Goal: Information Seeking & Learning: Find specific fact

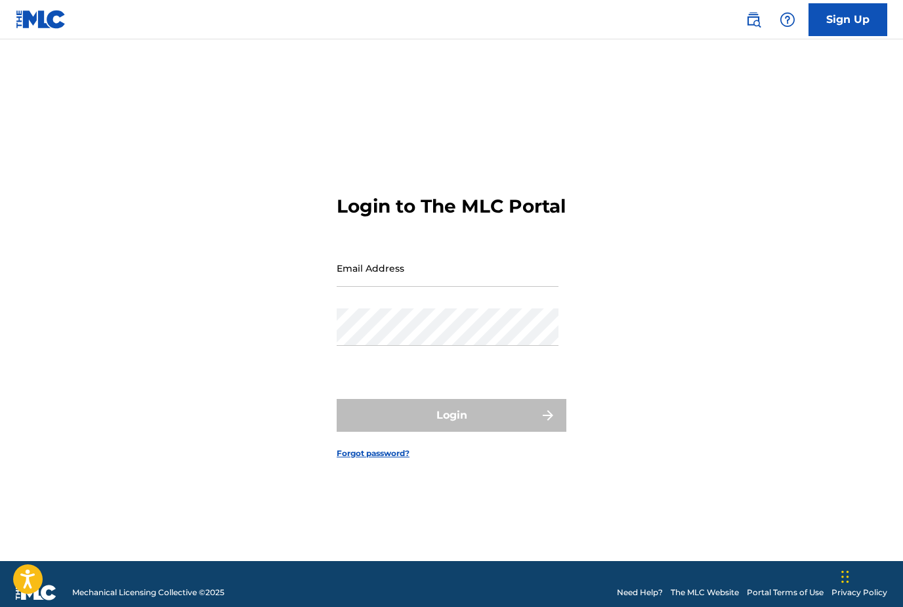
click at [449, 287] on input "Email Address" at bounding box center [448, 267] width 222 height 37
click at [456, 287] on input "Email Address" at bounding box center [448, 267] width 222 height 37
click at [448, 287] on input "Email Address" at bounding box center [448, 267] width 222 height 37
type input "[EMAIL_ADDRESS][DOMAIN_NAME]"
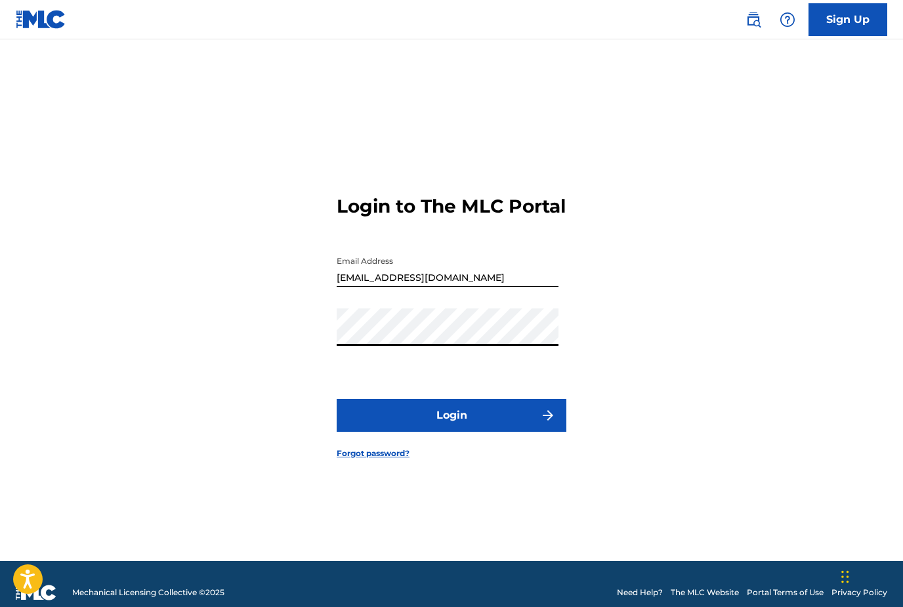
click at [452, 432] on button "Login" at bounding box center [452, 415] width 230 height 33
click at [379, 459] on link "Forgot password?" at bounding box center [373, 454] width 73 height 12
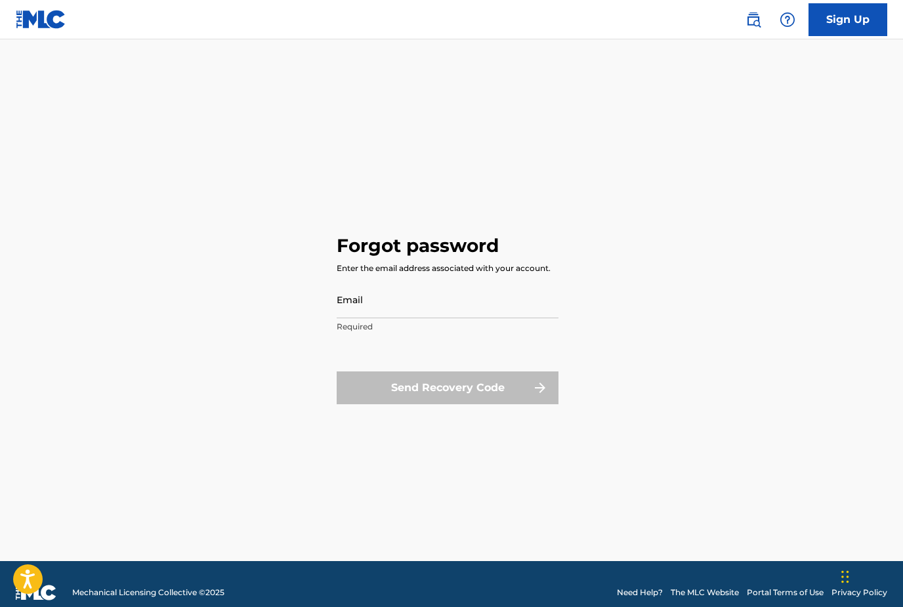
click at [429, 318] on input "Email" at bounding box center [448, 299] width 222 height 37
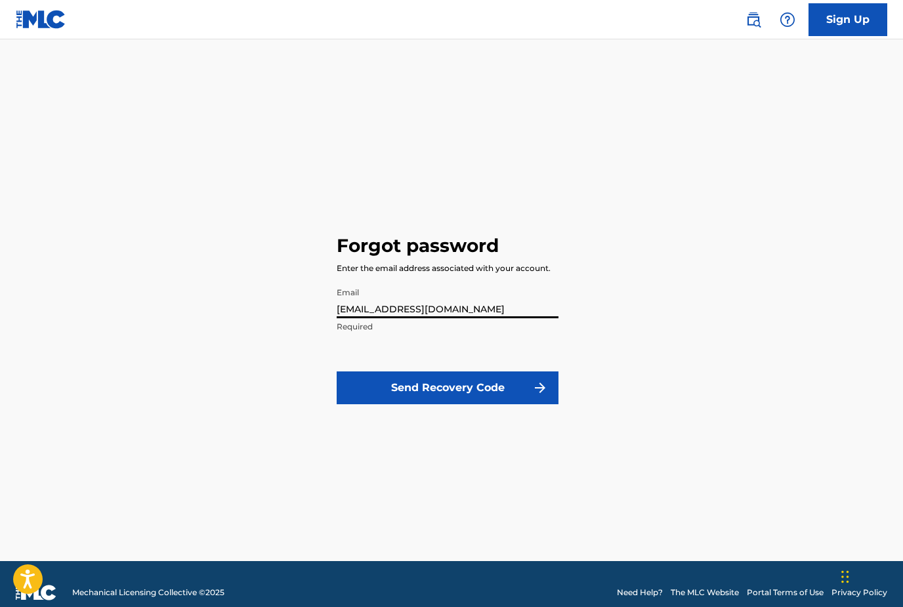
type input "[EMAIL_ADDRESS][DOMAIN_NAME]"
click at [498, 404] on button "Send Recovery Code" at bounding box center [448, 388] width 222 height 33
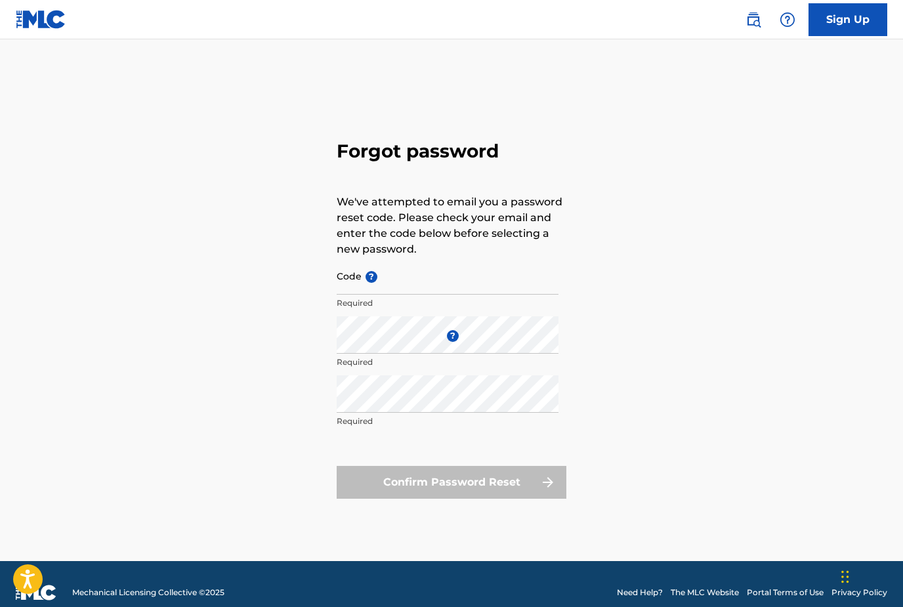
click at [420, 295] on input "Code ?" at bounding box center [448, 275] width 222 height 37
paste input "FP_0c86e328e8cd5836b284cbc0d171"
type input "FP_0c86e328e8cd5836b284cbc0d171"
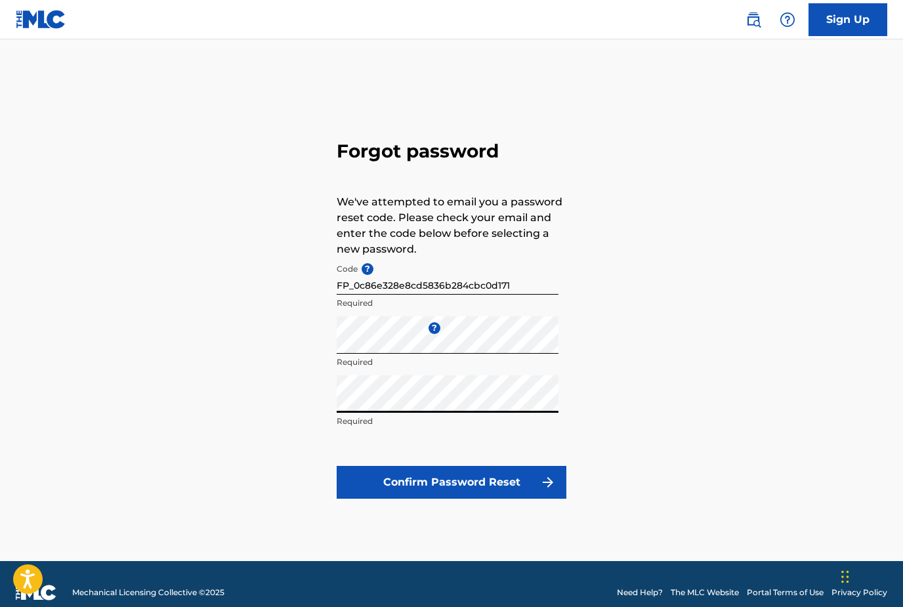
click at [526, 499] on button "Confirm Password Reset" at bounding box center [452, 482] width 230 height 33
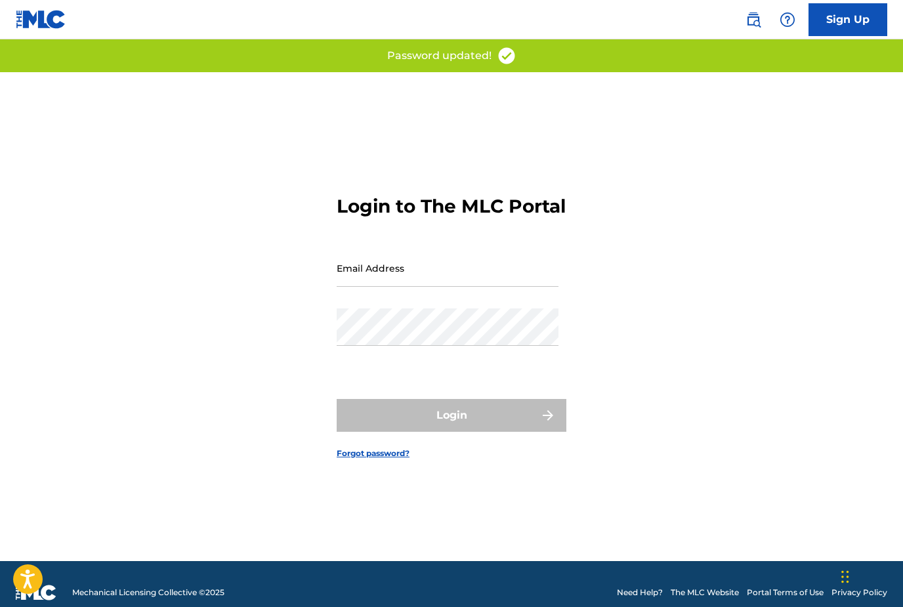
click at [437, 287] on input "Email Address" at bounding box center [448, 267] width 222 height 37
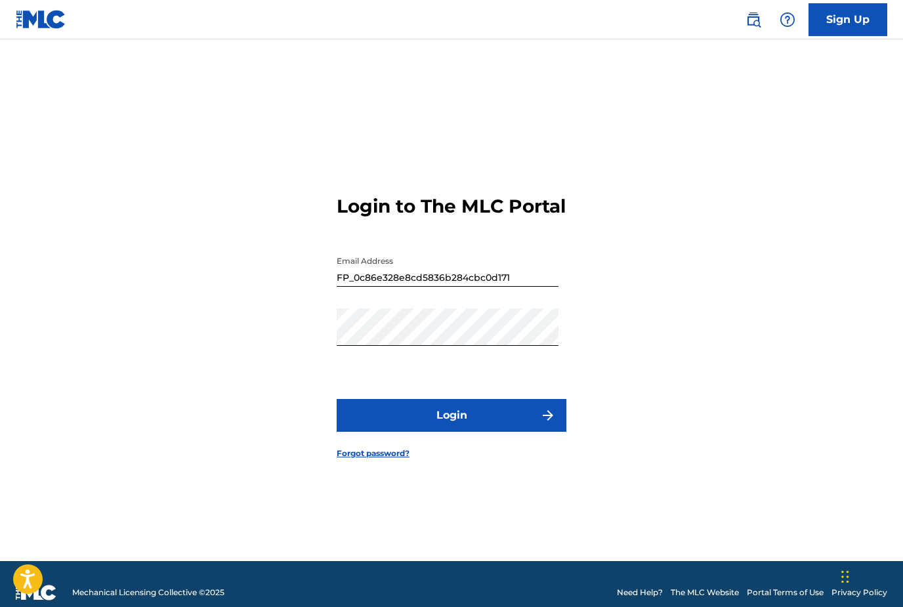
click at [513, 287] on input "FP_0c86e328e8cd5836b284cbc0d171" at bounding box center [448, 267] width 222 height 37
type input "[EMAIL_ADDRESS][DOMAIN_NAME]"
click at [511, 432] on button "Login" at bounding box center [452, 415] width 230 height 33
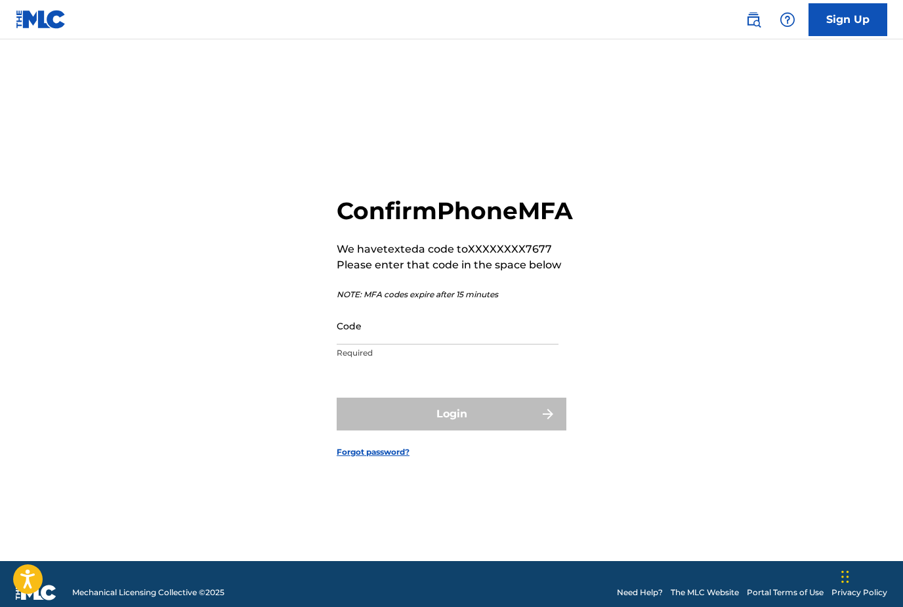
click at [362, 345] on input "Code" at bounding box center [448, 325] width 222 height 37
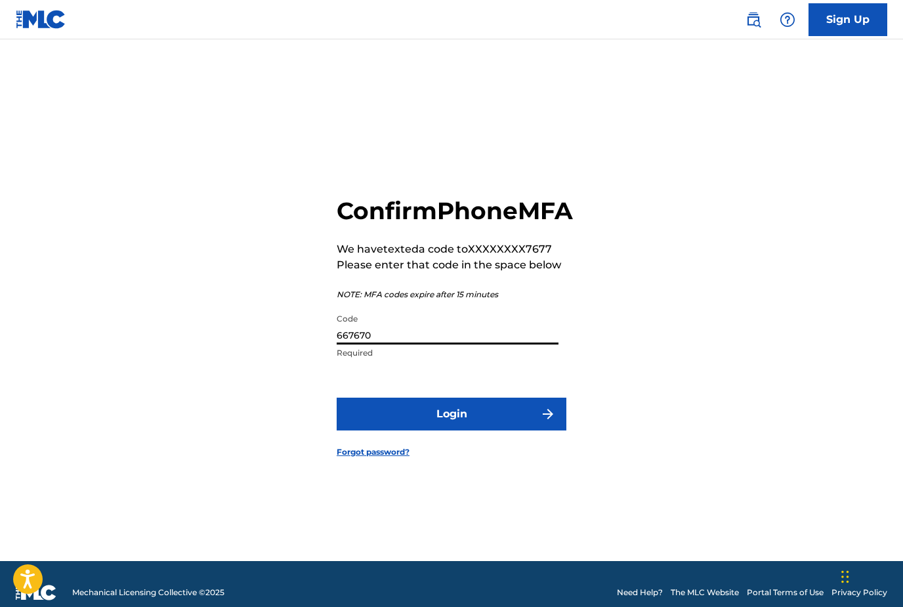
type input "667670"
click at [445, 431] on button "Login" at bounding box center [452, 414] width 230 height 33
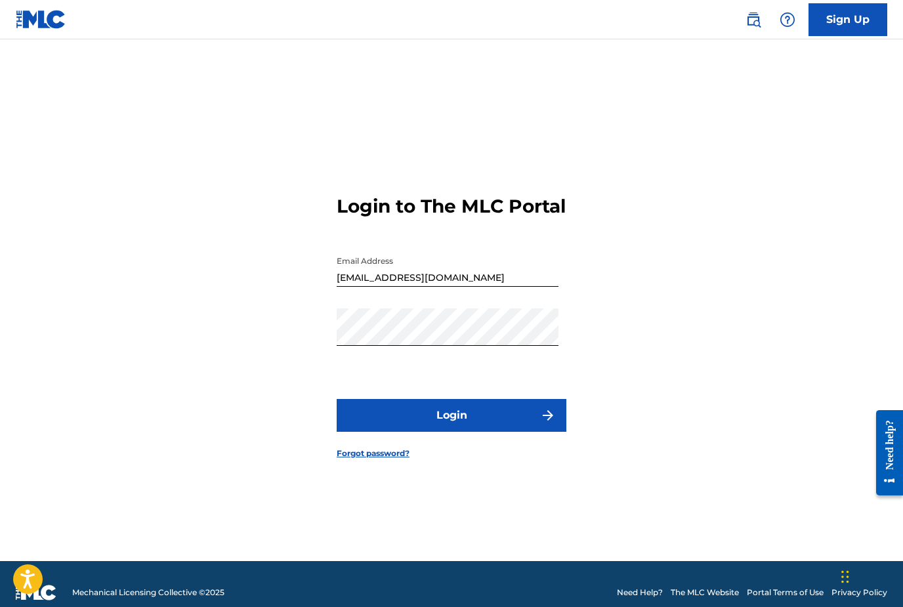
click at [509, 432] on button "Login" at bounding box center [452, 415] width 230 height 33
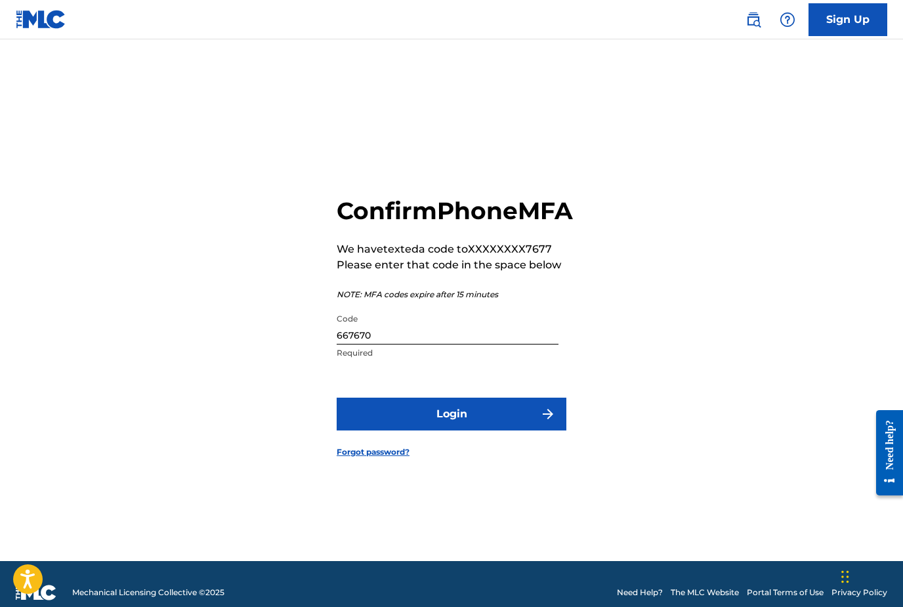
click at [360, 345] on input "667670" at bounding box center [448, 325] width 222 height 37
type input "918641"
click at [452, 431] on button "Login" at bounding box center [452, 414] width 230 height 33
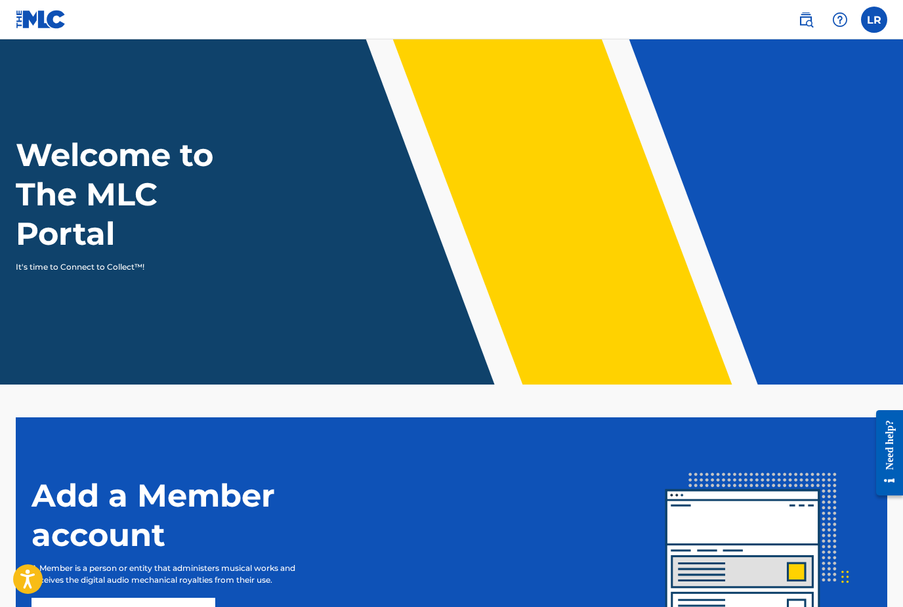
click at [872, 29] on label at bounding box center [874, 20] width 26 height 26
click at [874, 20] on input "LR [PERSON_NAME] [EMAIL_ADDRESS][DOMAIN_NAME] Notification Preferences Profile …" at bounding box center [874, 20] width 0 height 0
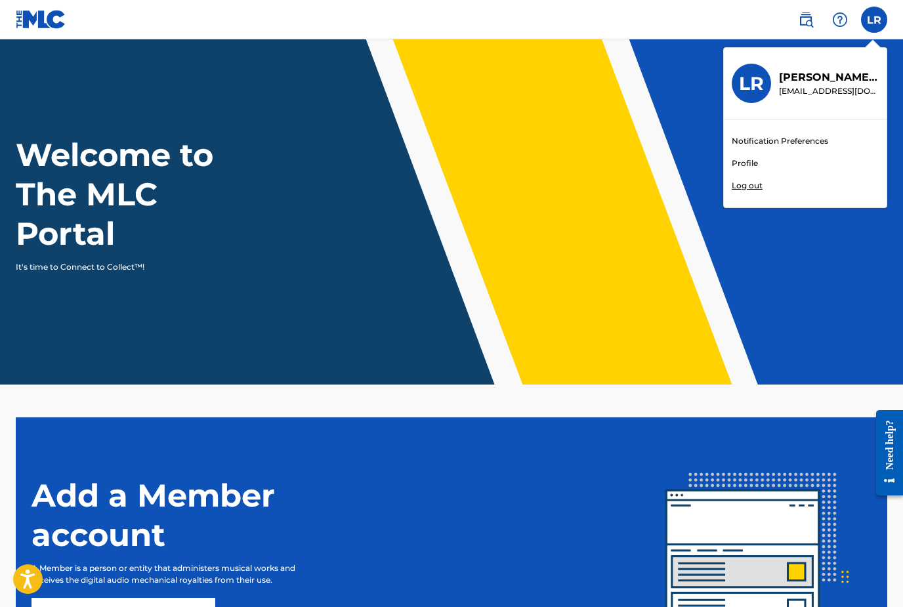
click at [852, 87] on p "[EMAIL_ADDRESS][DOMAIN_NAME]" at bounding box center [829, 91] width 100 height 12
click at [874, 20] on input "LR [PERSON_NAME] [EMAIL_ADDRESS][DOMAIN_NAME] Notification Preferences Profile …" at bounding box center [874, 20] width 0 height 0
click at [752, 167] on link "Profile" at bounding box center [745, 164] width 26 height 12
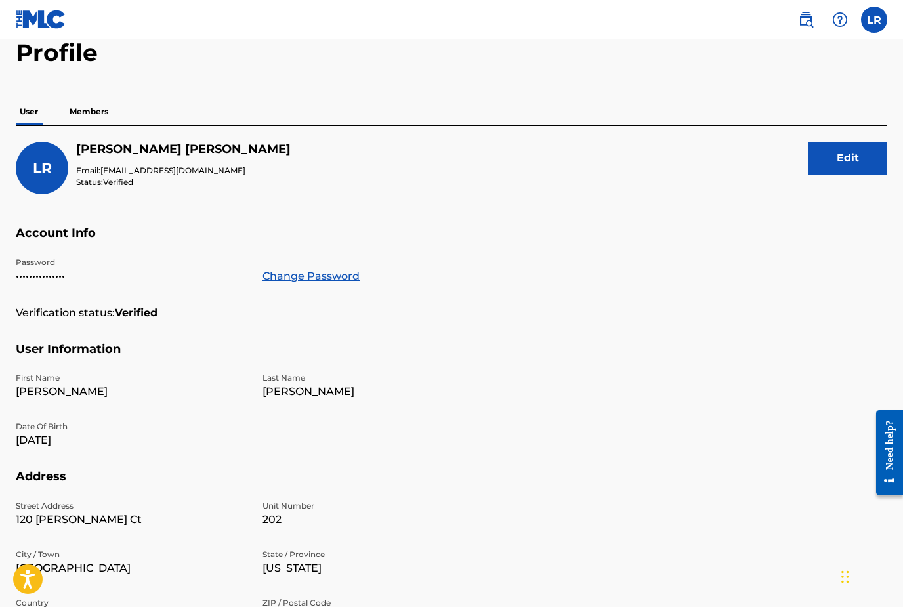
scroll to position [67, 0]
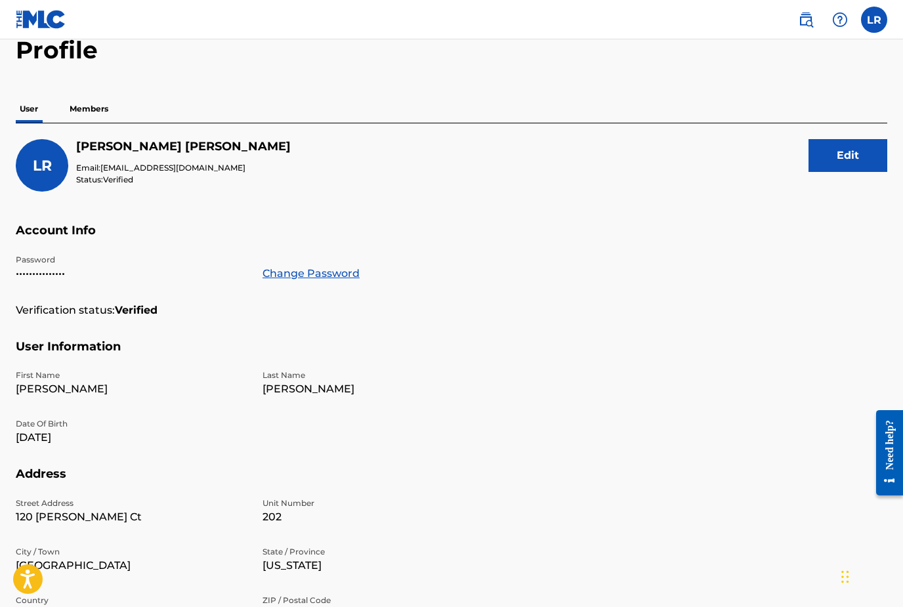
click at [89, 116] on p "Members" at bounding box center [89, 109] width 47 height 28
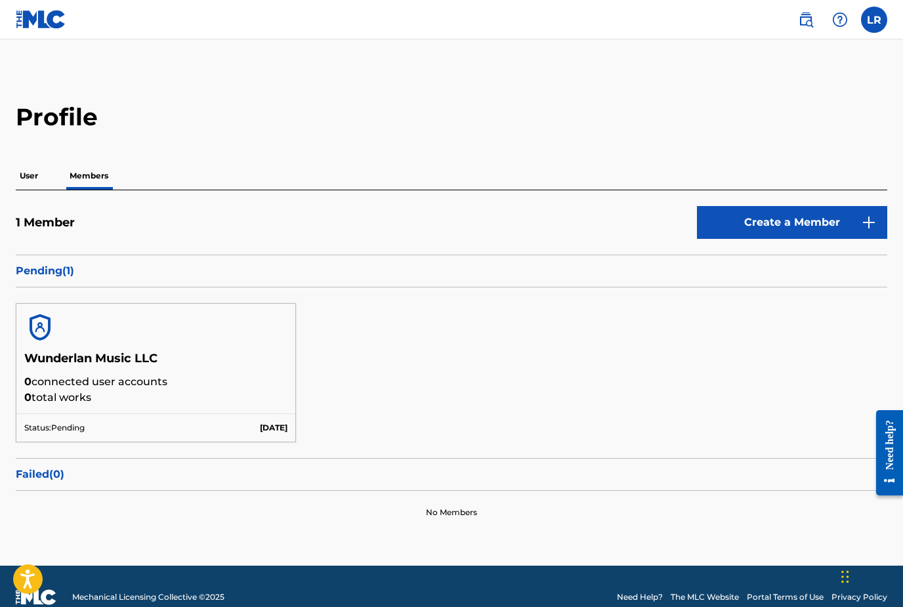
click at [48, 271] on p "Pending ( 1 )" at bounding box center [452, 271] width 872 height 16
click at [26, 174] on p "User" at bounding box center [29, 176] width 26 height 28
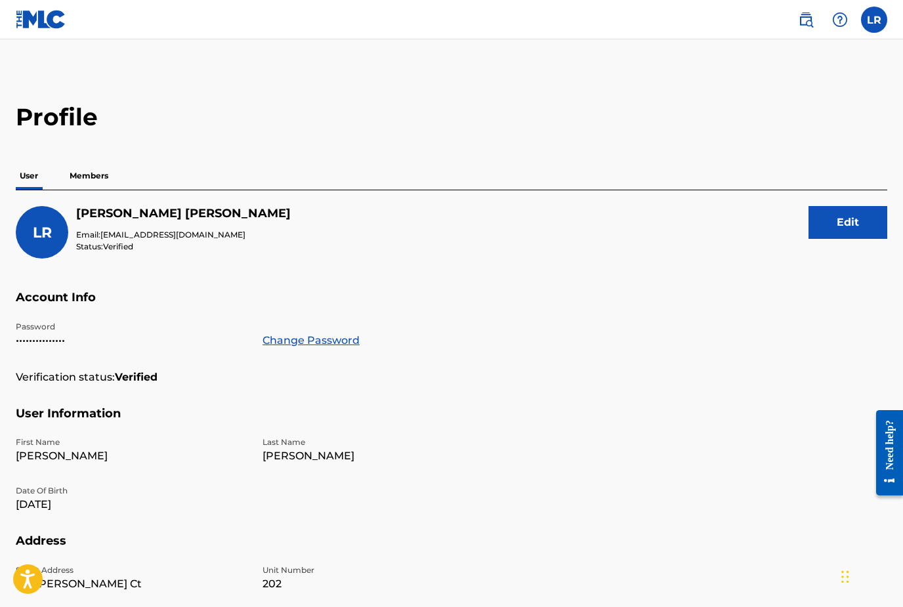
click at [91, 181] on p "Members" at bounding box center [89, 176] width 47 height 28
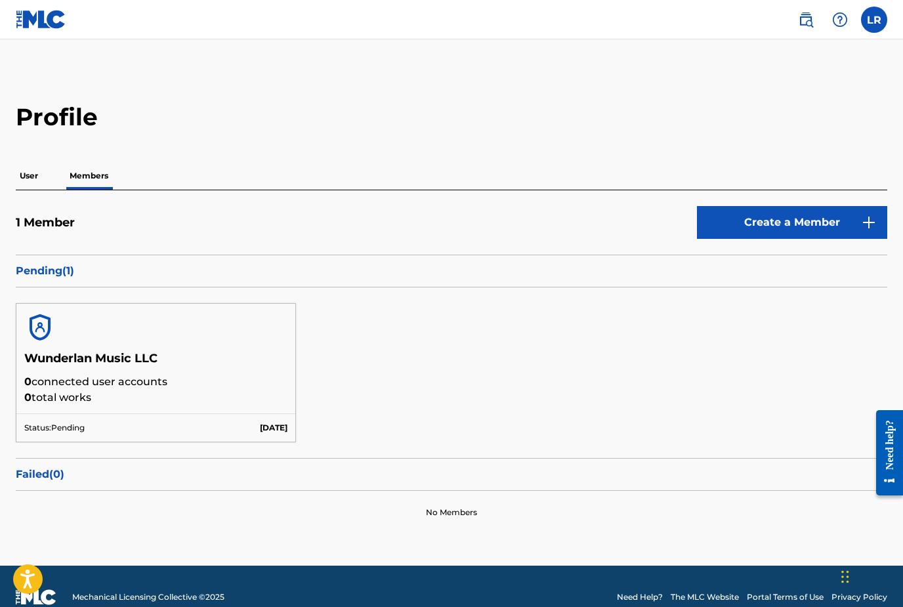
click at [34, 173] on p "User" at bounding box center [29, 176] width 26 height 28
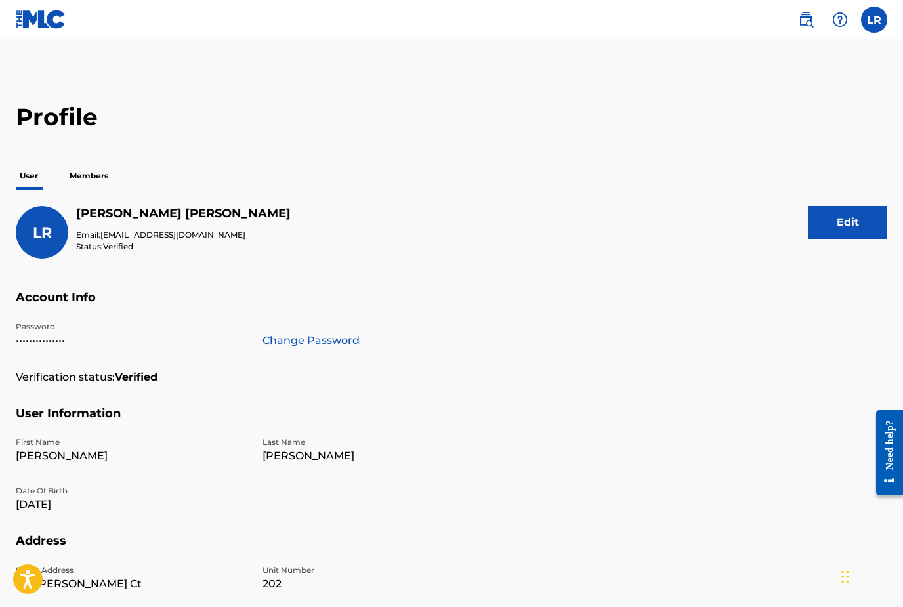
click at [887, 7] on nav "LR LR [PERSON_NAME] [EMAIL_ADDRESS][DOMAIN_NAME] Notification Preferences Profi…" at bounding box center [451, 19] width 903 height 39
click at [878, 26] on label at bounding box center [874, 20] width 26 height 26
click at [874, 20] on input "LR [PERSON_NAME] [EMAIL_ADDRESS][DOMAIN_NAME] Notification Preferences Profile …" at bounding box center [874, 20] width 0 height 0
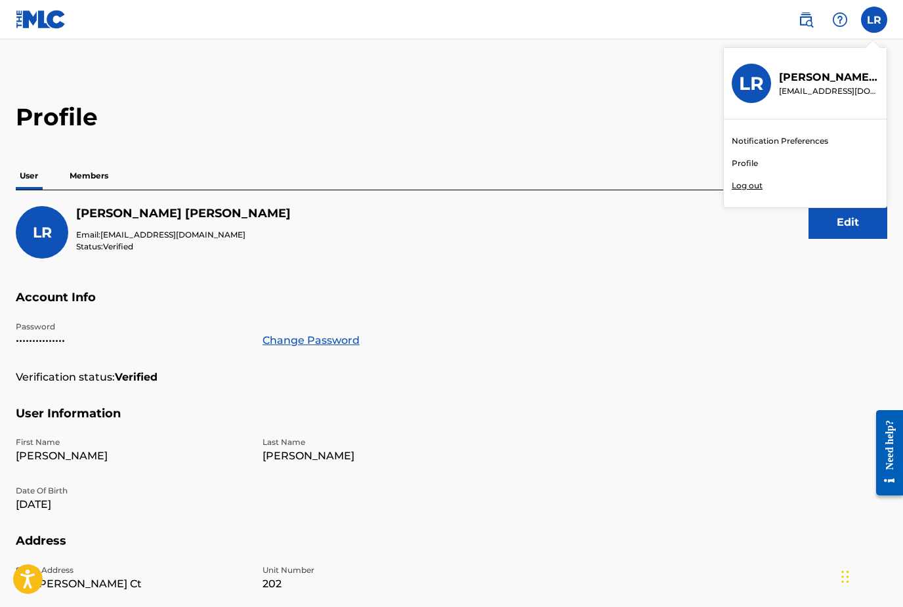
click at [624, 260] on div "LR [PERSON_NAME] Email: [EMAIL_ADDRESS][DOMAIN_NAME] Status: Verified Edit" at bounding box center [452, 248] width 872 height 84
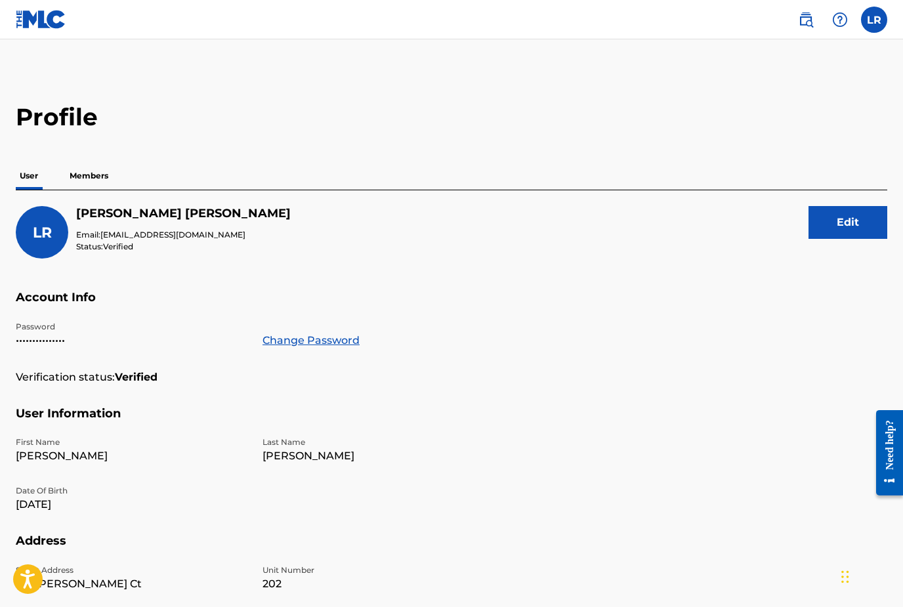
click at [91, 168] on p "Members" at bounding box center [89, 176] width 47 height 28
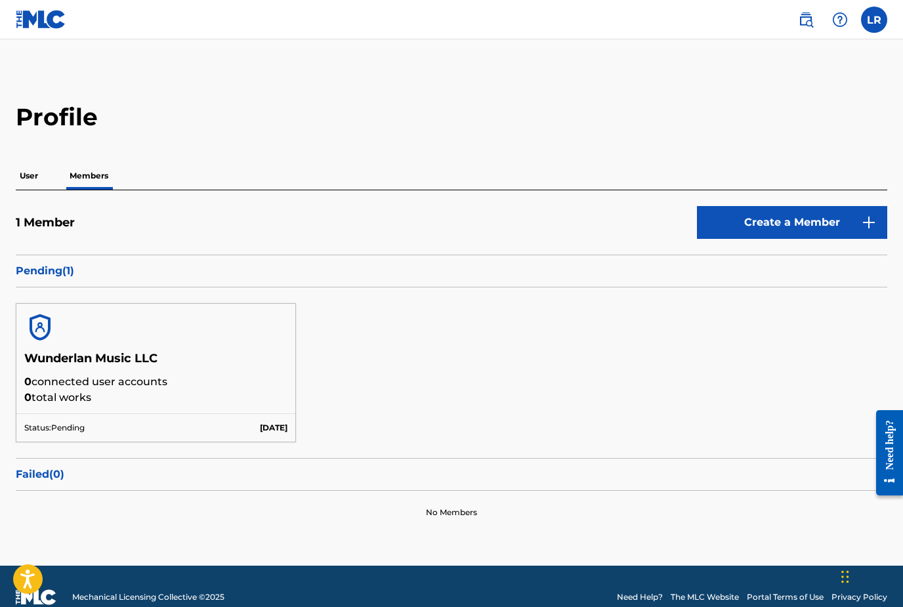
click at [881, 27] on label at bounding box center [874, 20] width 26 height 26
click at [874, 20] on input "LR [PERSON_NAME] [EMAIL_ADDRESS][DOMAIN_NAME] Notification Preferences Profile …" at bounding box center [874, 20] width 0 height 0
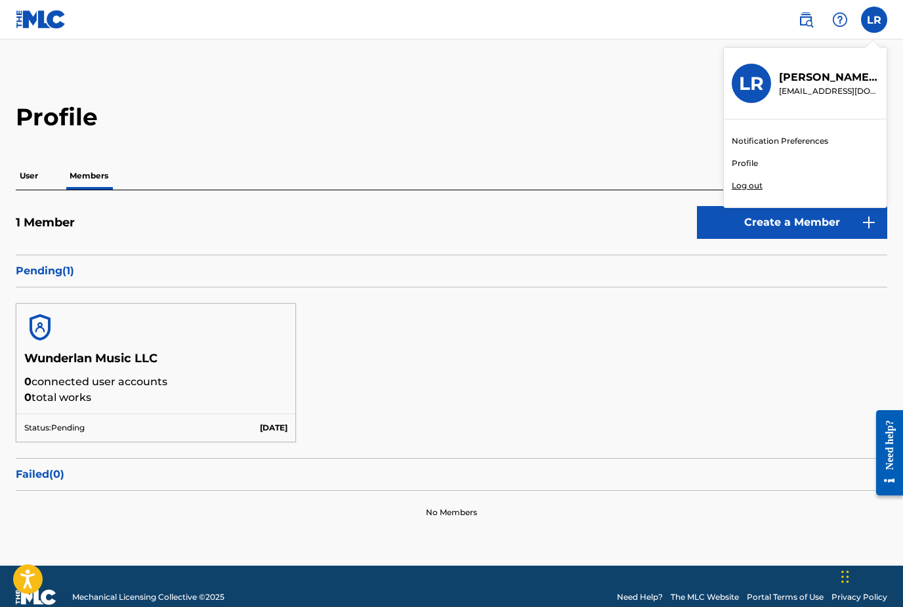
click at [751, 163] on link "Profile" at bounding box center [745, 164] width 26 height 12
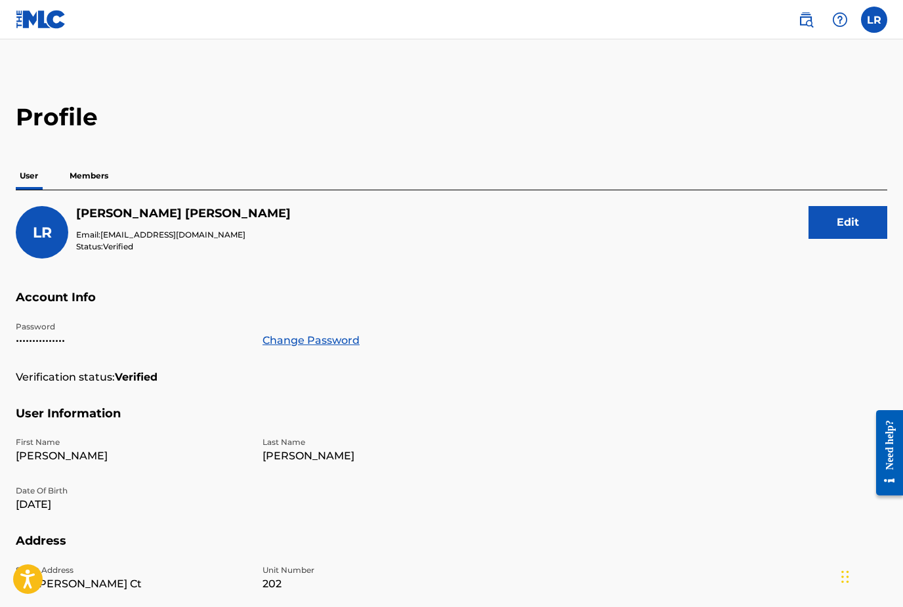
click at [85, 178] on p "Members" at bounding box center [89, 176] width 47 height 28
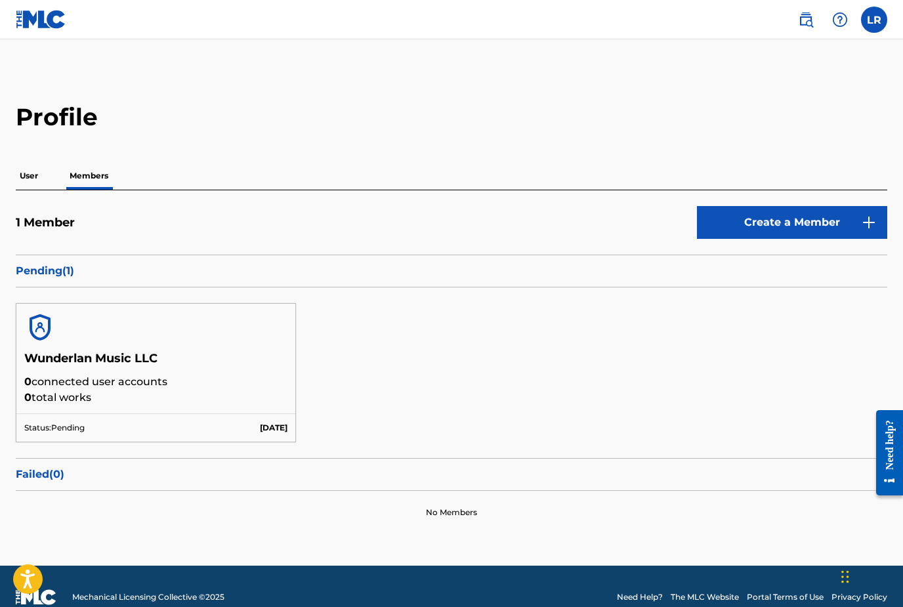
click at [809, 23] on img at bounding box center [806, 20] width 16 height 16
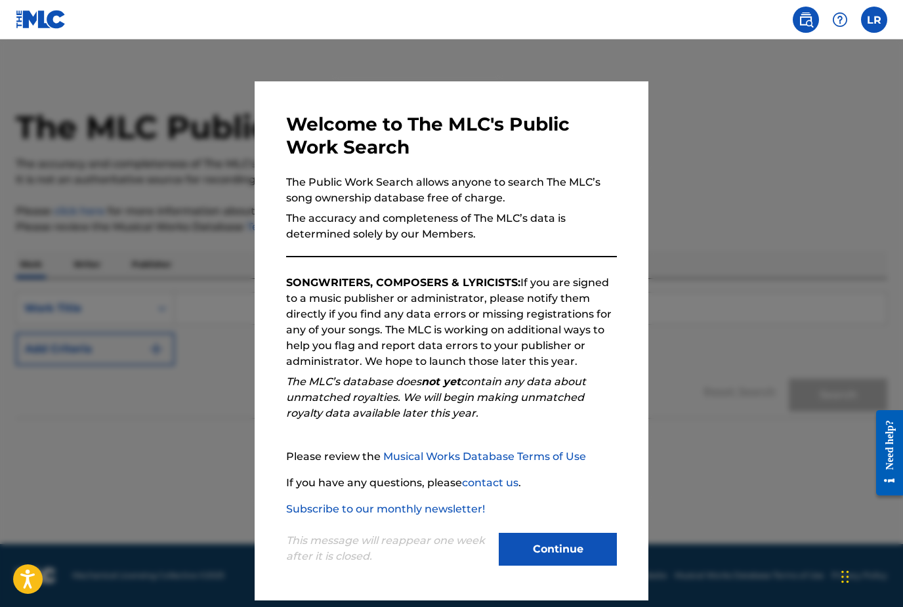
click at [584, 555] on button "Continue" at bounding box center [558, 549] width 118 height 33
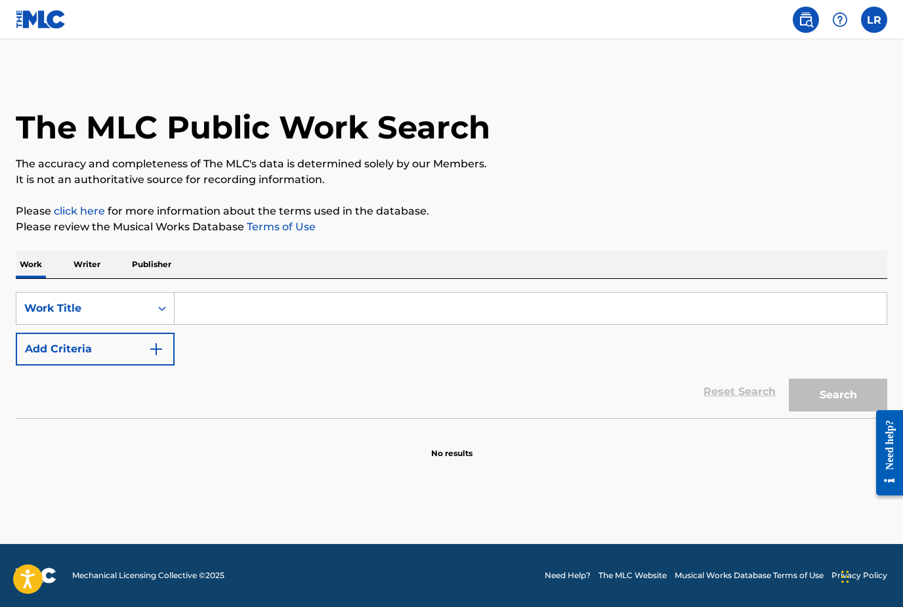
click at [265, 310] on input "Search Form" at bounding box center [531, 309] width 712 height 32
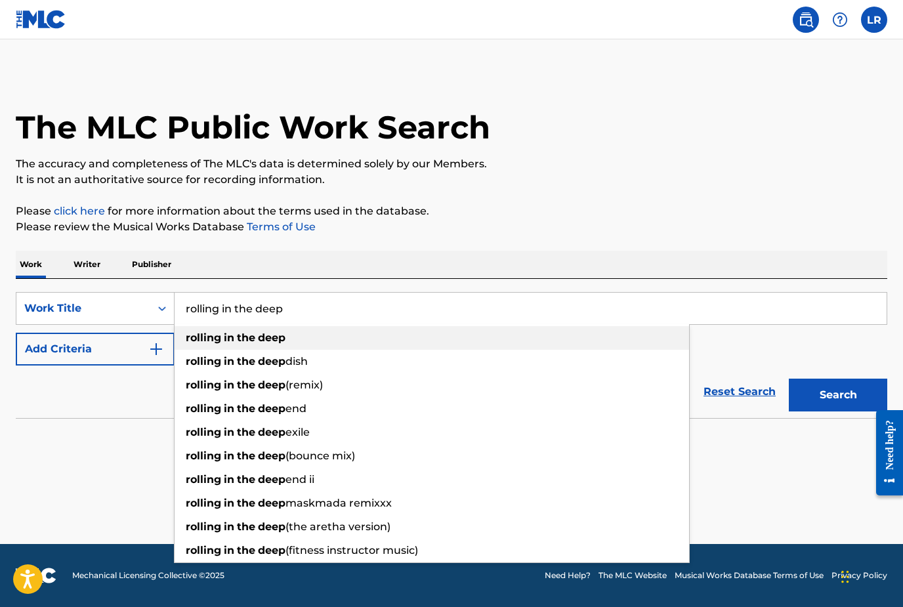
type input "rolling in the deep"
click at [260, 340] on strong "deep" at bounding box center [272, 337] width 28 height 12
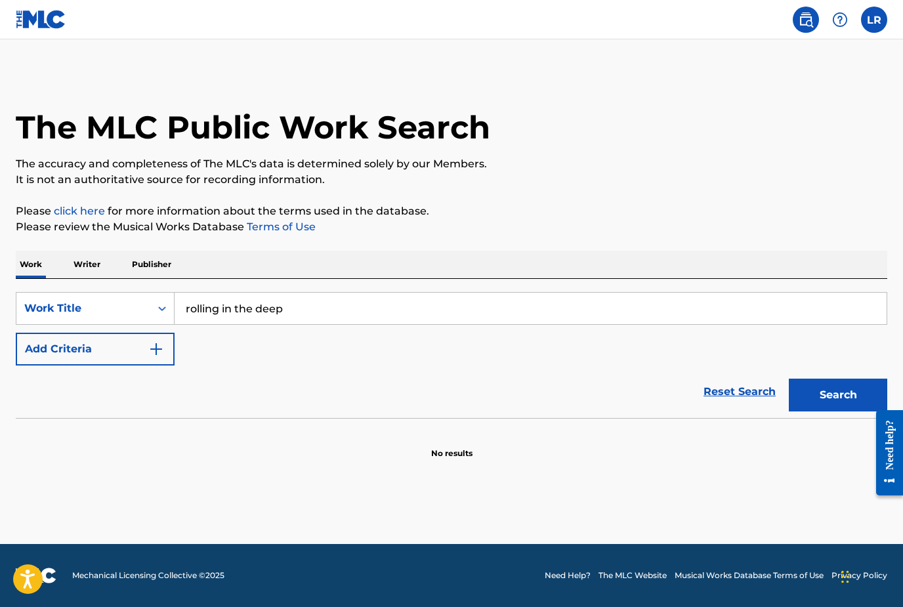
click at [844, 406] on button "Search" at bounding box center [838, 395] width 98 height 33
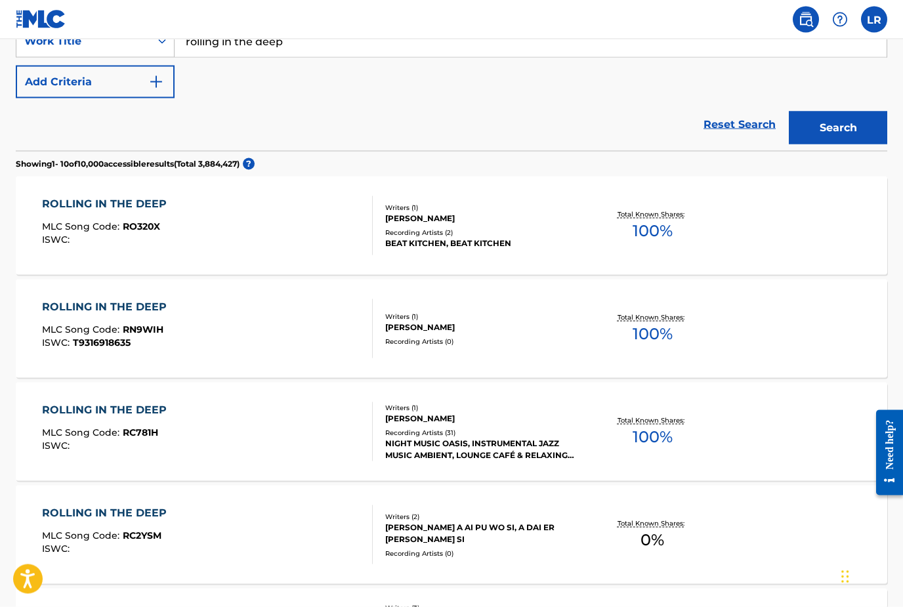
scroll to position [268, 0]
click at [437, 232] on div "Recording Artists ( 2 )" at bounding box center [482, 232] width 194 height 10
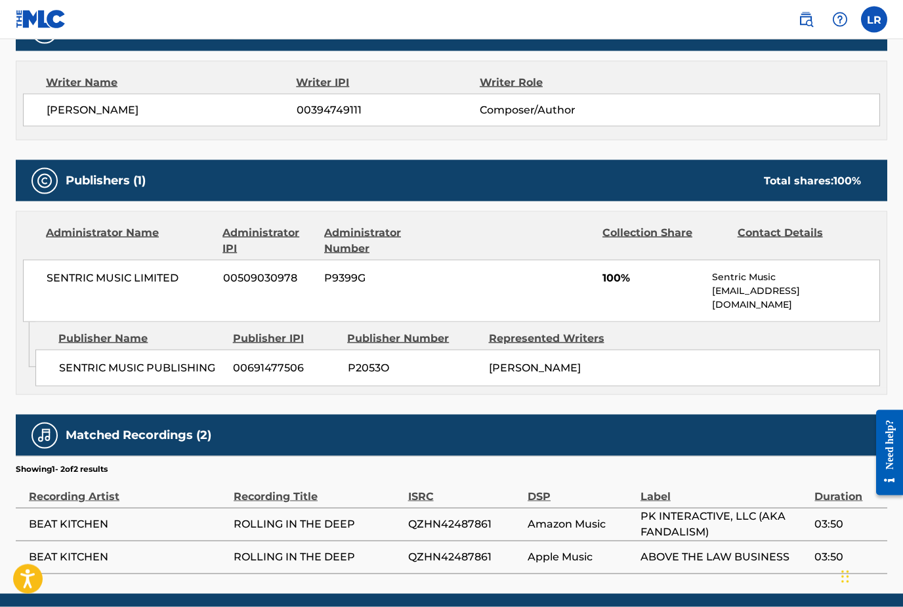
scroll to position [458, 0]
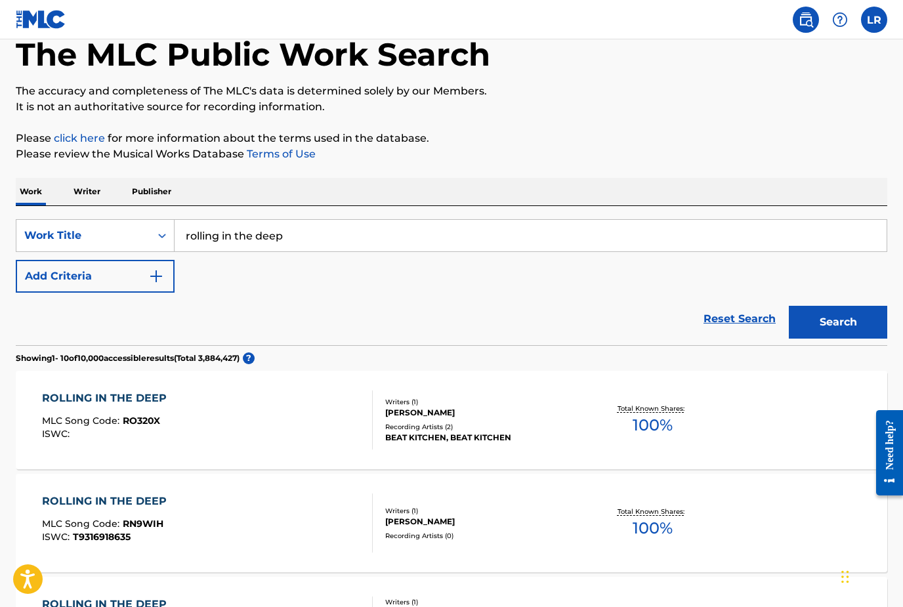
scroll to position [51, 0]
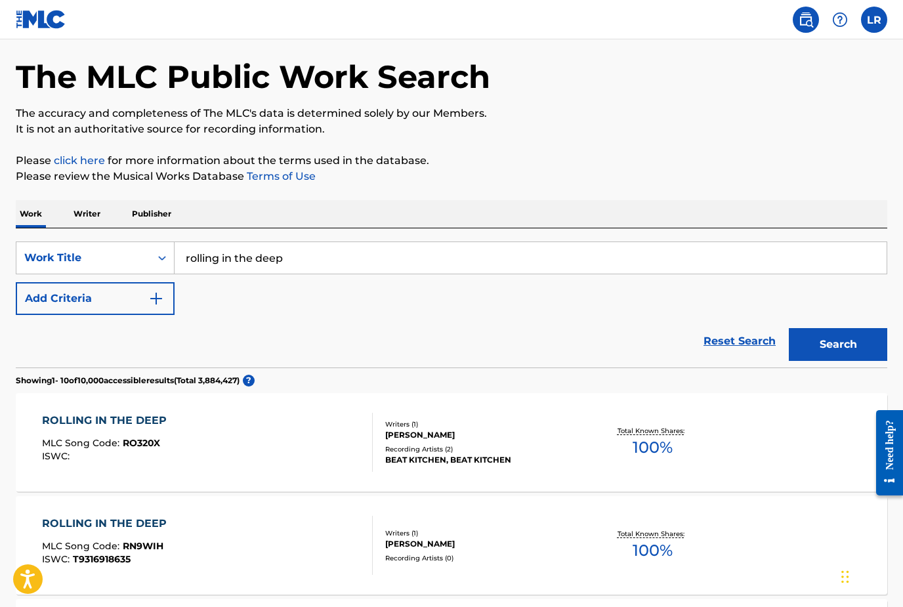
click at [196, 257] on input "rolling in the deep" at bounding box center [531, 258] width 712 height 32
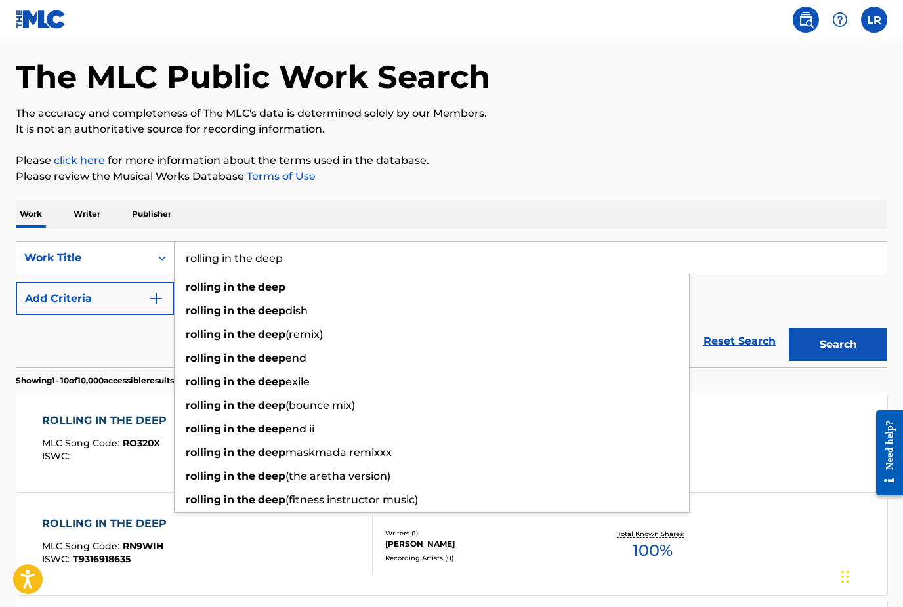
click at [190, 258] on input "rolling in the deep" at bounding box center [531, 258] width 712 height 32
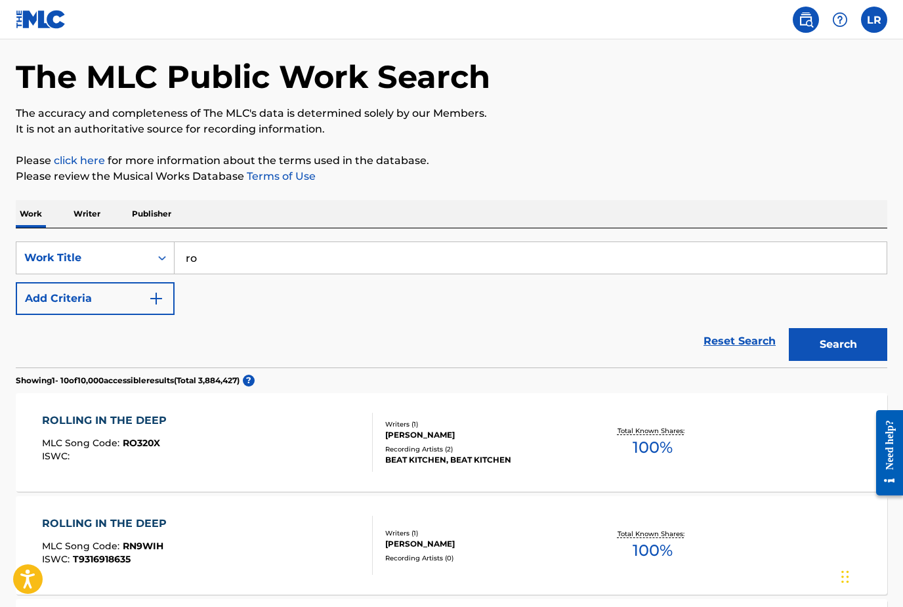
type input "r"
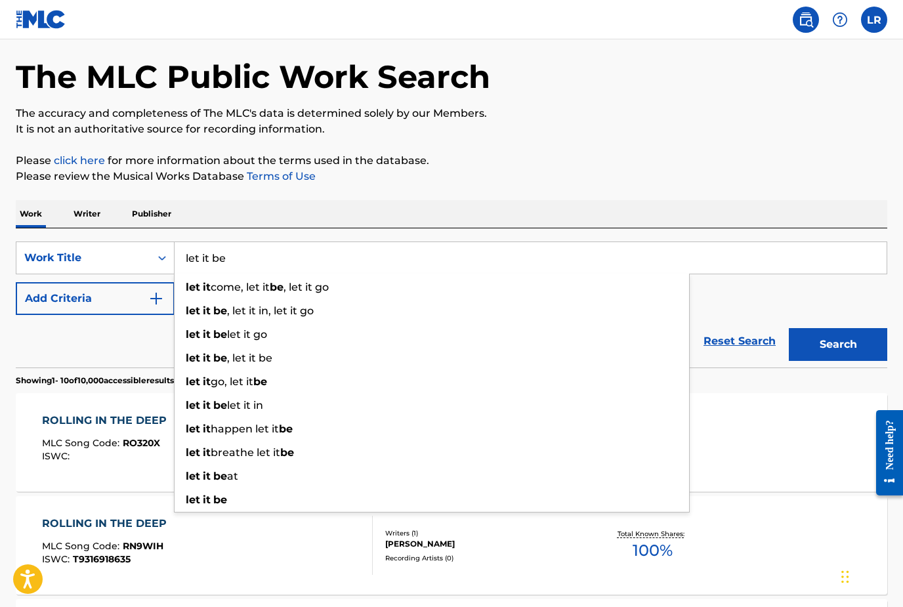
type input "let it be"
click at [838, 345] on button "Search" at bounding box center [838, 344] width 98 height 33
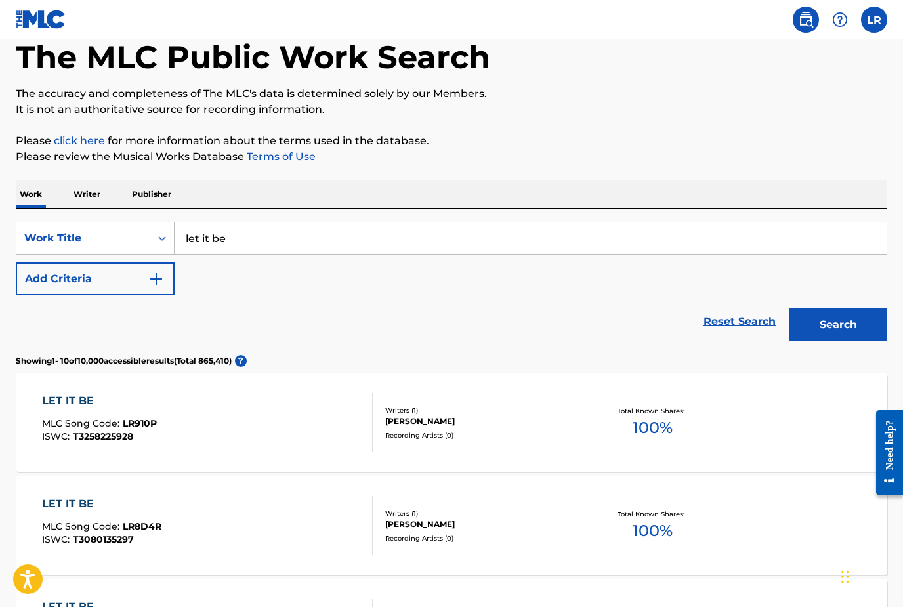
scroll to position [0, 0]
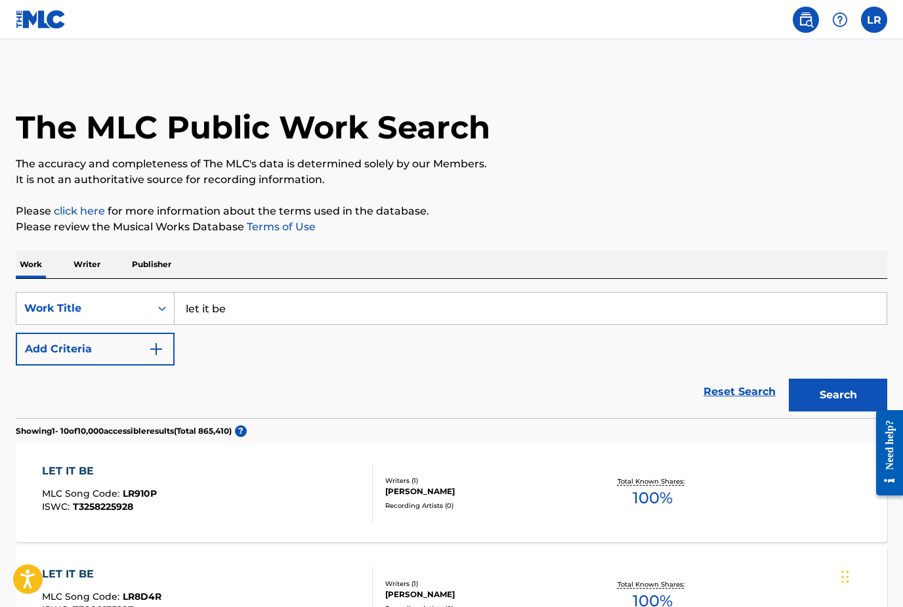
click at [79, 263] on p "Writer" at bounding box center [87, 265] width 35 height 28
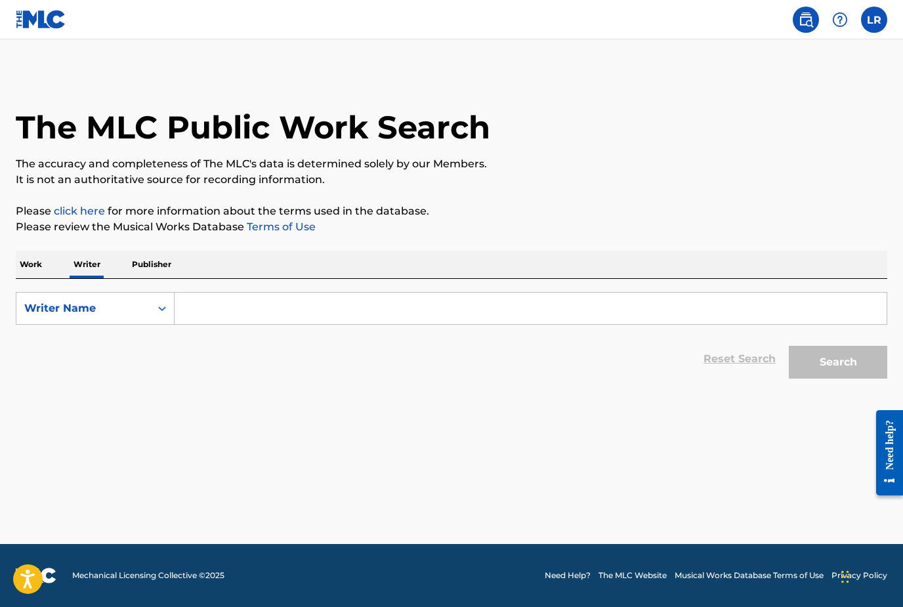
click at [234, 306] on input "Search Form" at bounding box center [531, 309] width 712 height 32
type input "p"
type input "a"
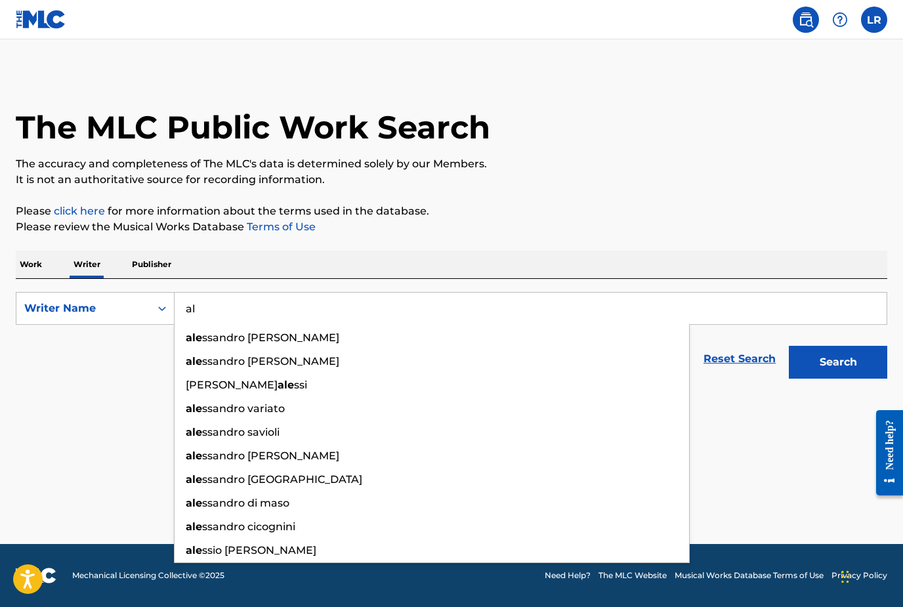
type input "a"
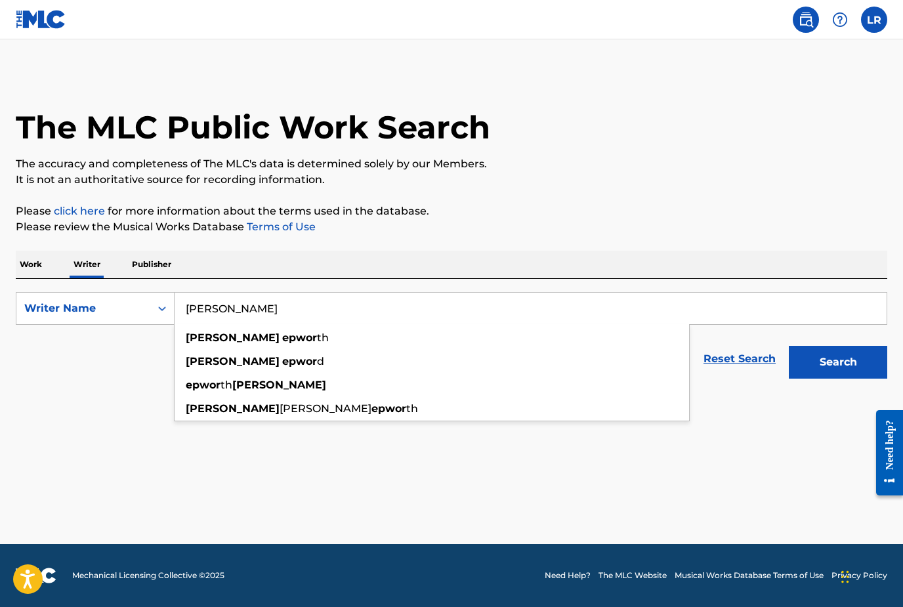
click at [196, 344] on strong "[PERSON_NAME]" at bounding box center [233, 337] width 94 height 12
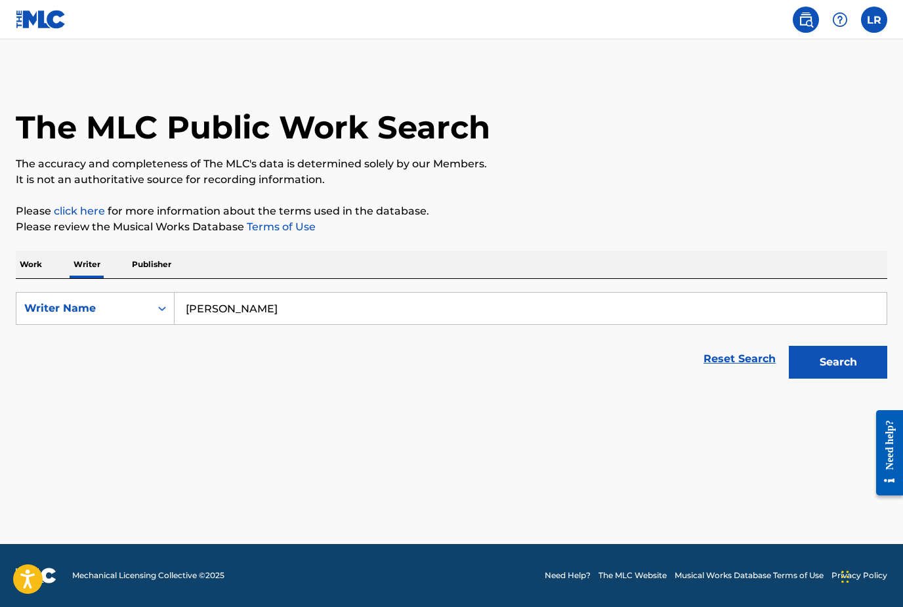
click at [861, 375] on button "Search" at bounding box center [838, 362] width 98 height 33
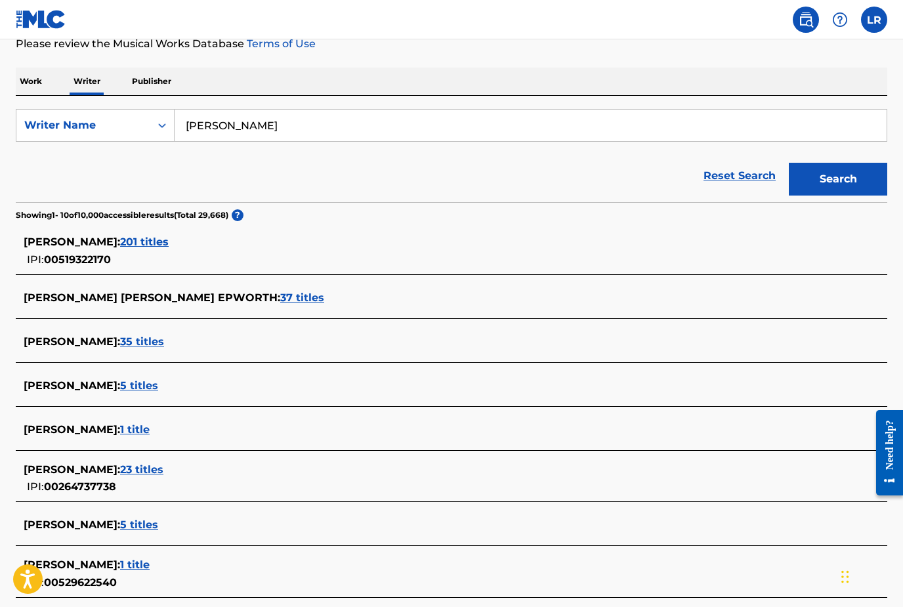
scroll to position [182, 0]
click at [169, 238] on span "201 titles" at bounding box center [144, 242] width 49 height 12
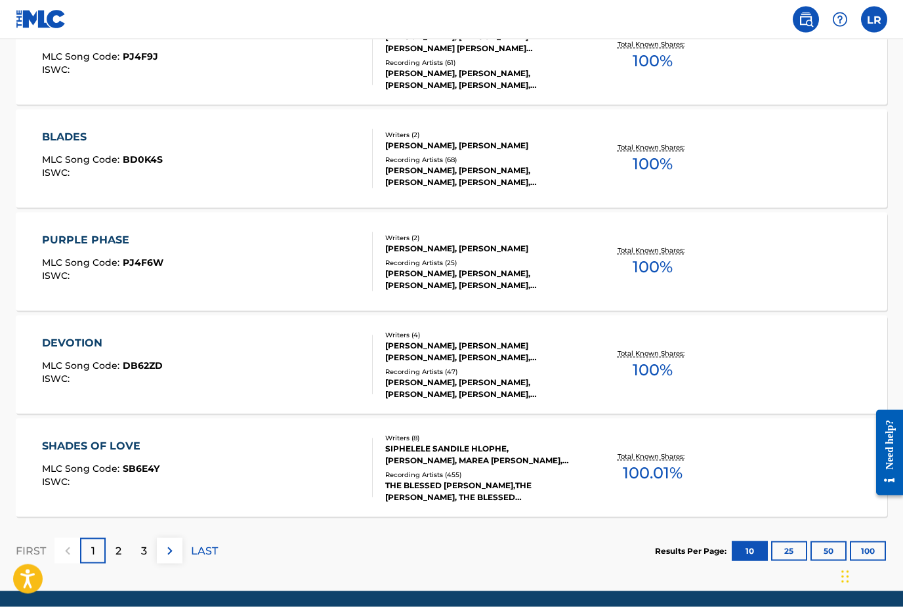
scroll to position [958, 0]
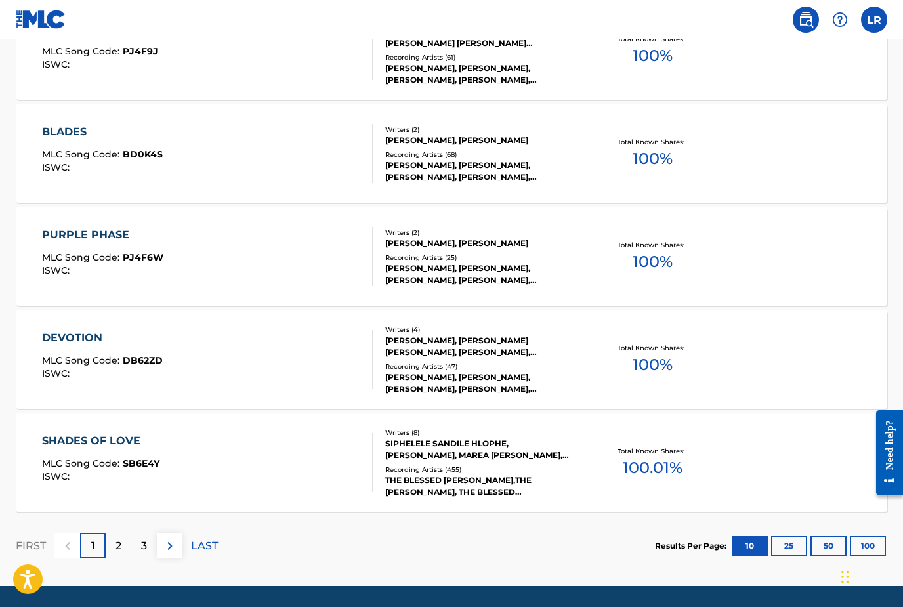
click at [117, 548] on p "2" at bounding box center [119, 546] width 6 height 16
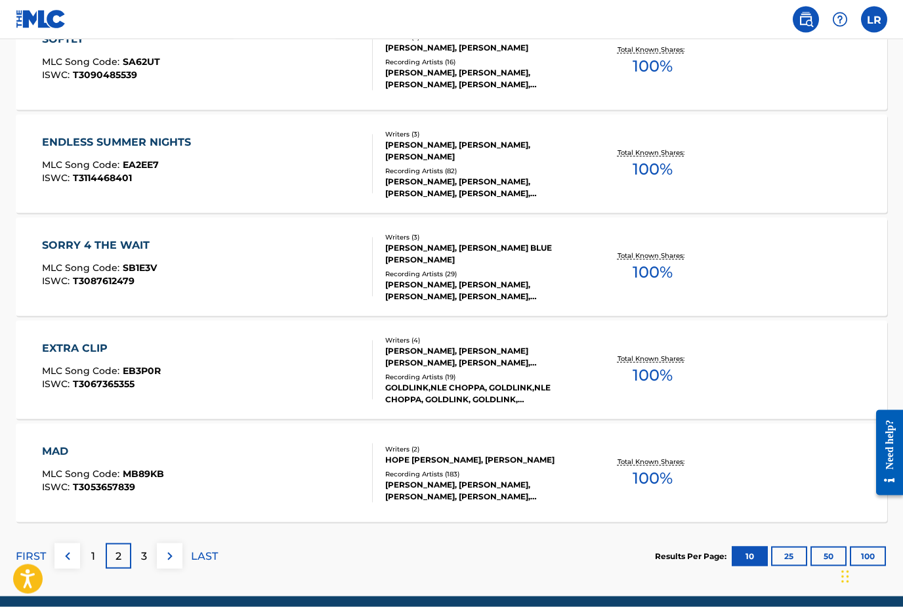
scroll to position [949, 0]
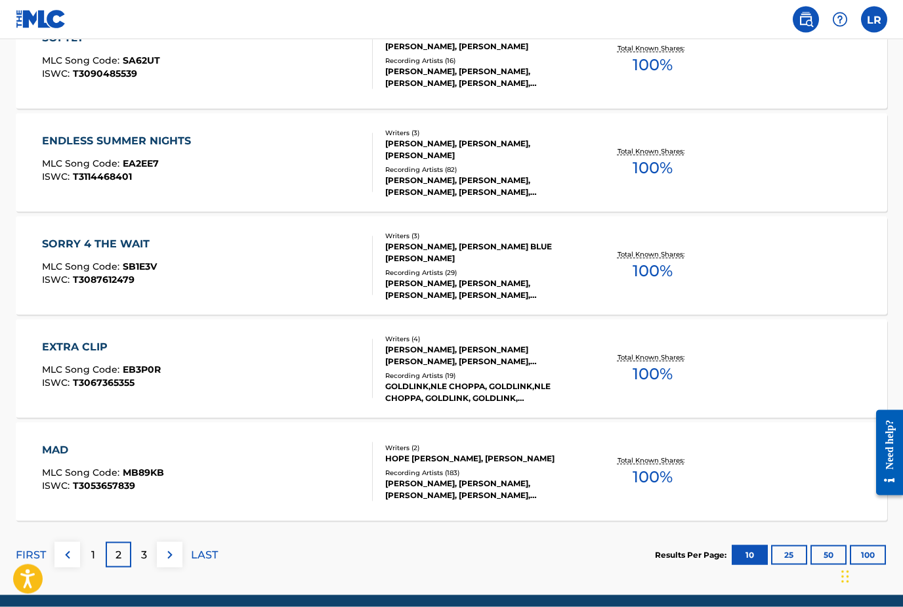
click at [155, 554] on div "3" at bounding box center [144, 555] width 26 height 26
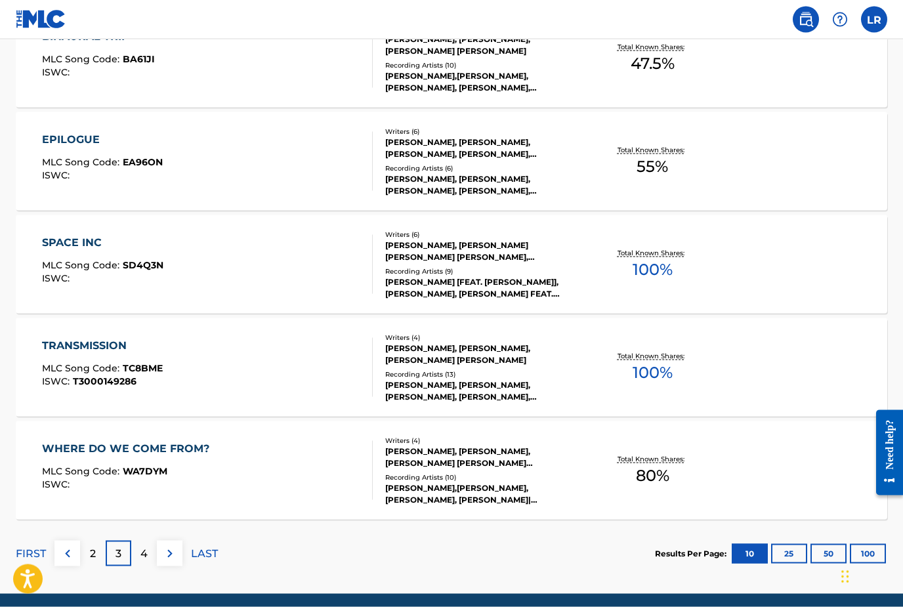
scroll to position [958, 0]
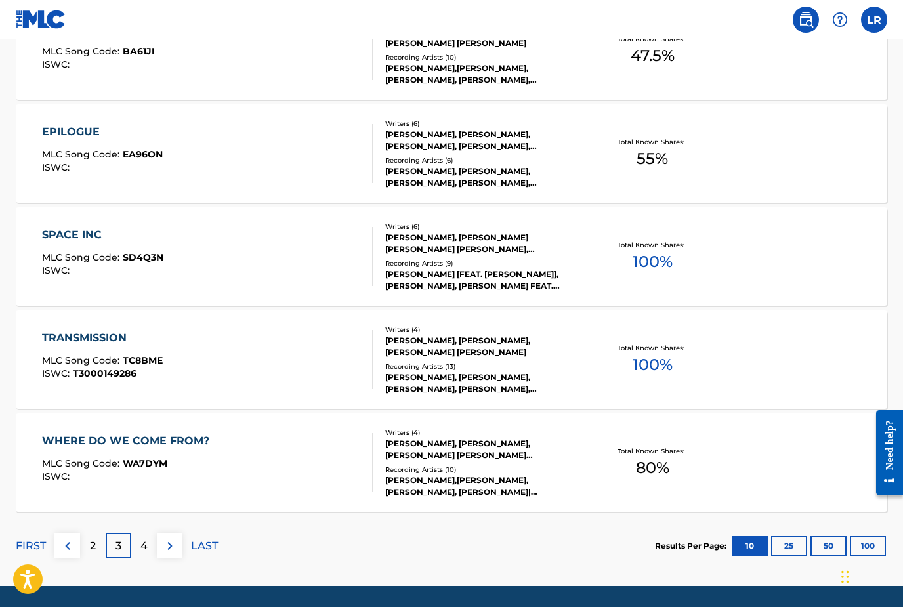
click at [146, 546] on p "4" at bounding box center [143, 546] width 7 height 16
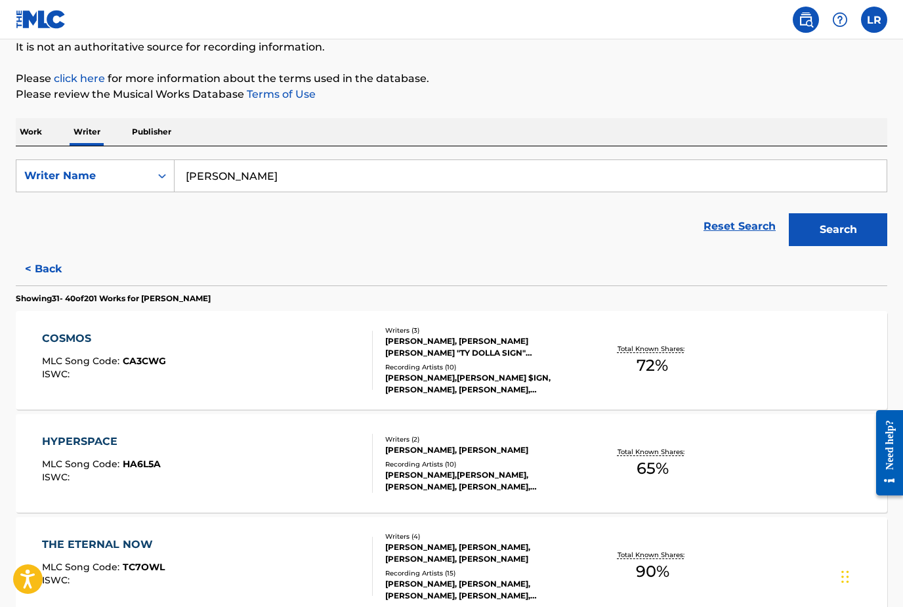
scroll to position [0, 0]
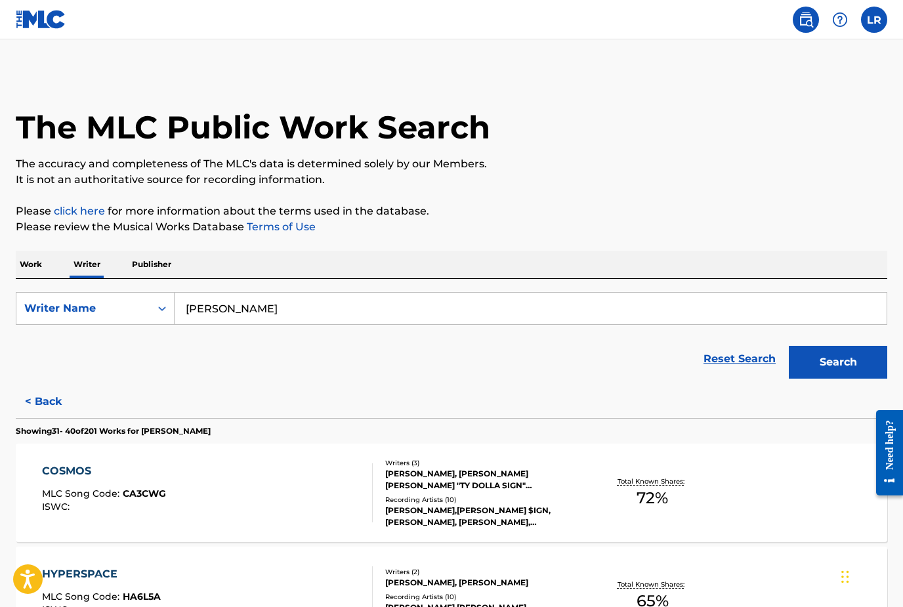
click at [293, 314] on input "[PERSON_NAME]" at bounding box center [531, 309] width 712 height 32
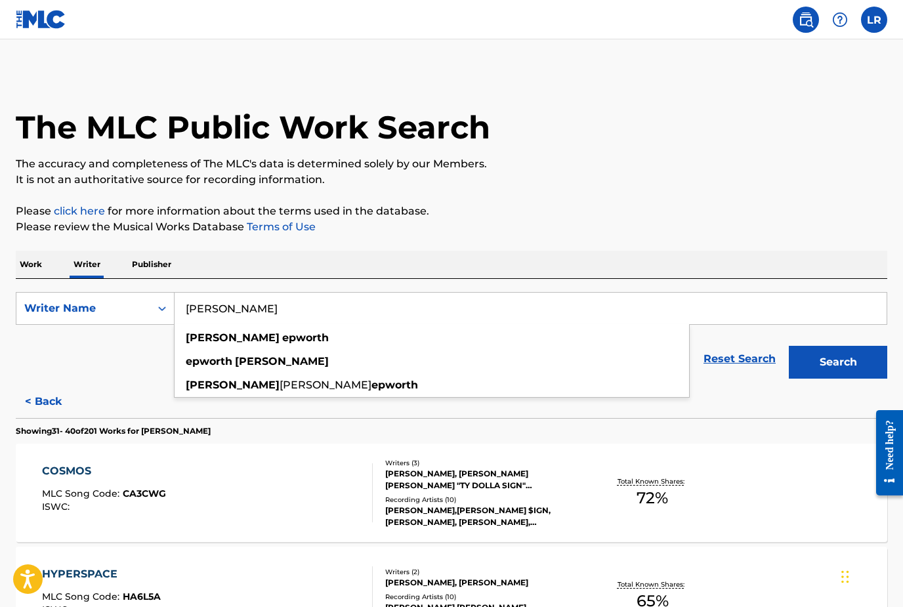
click at [859, 370] on button "Search" at bounding box center [838, 362] width 98 height 33
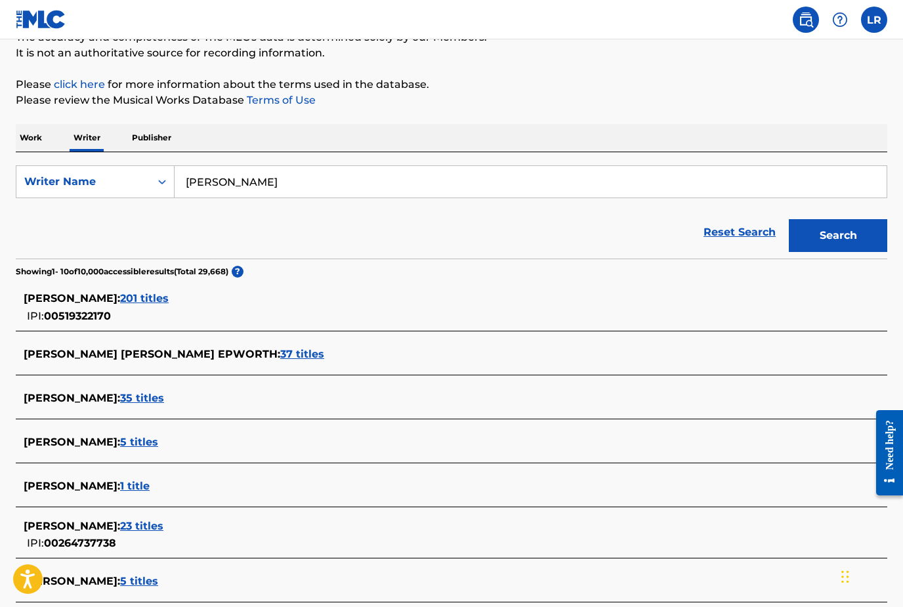
scroll to position [135, 0]
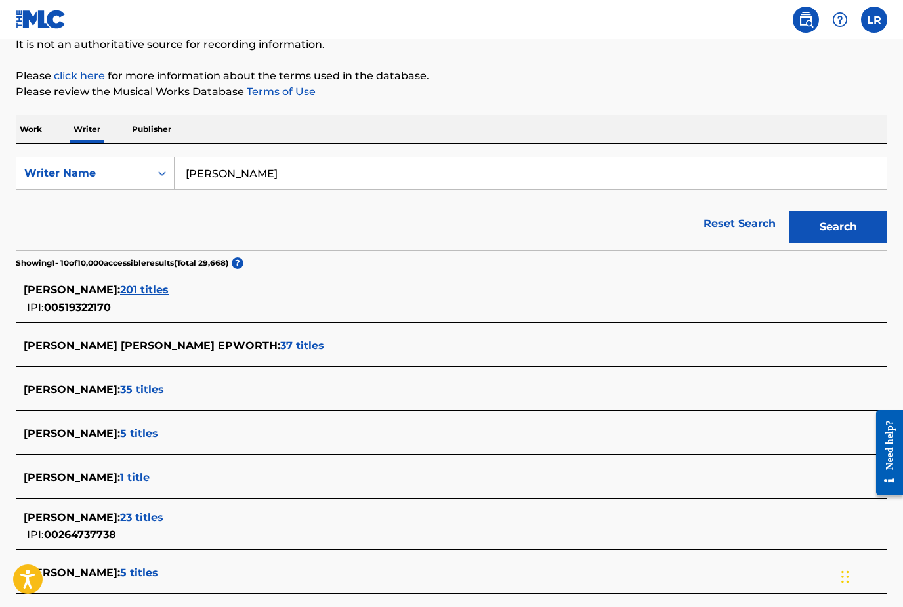
click at [211, 354] on div "[PERSON_NAME] [PERSON_NAME] EPWORTH : 37 titles" at bounding box center [435, 347] width 822 height 18
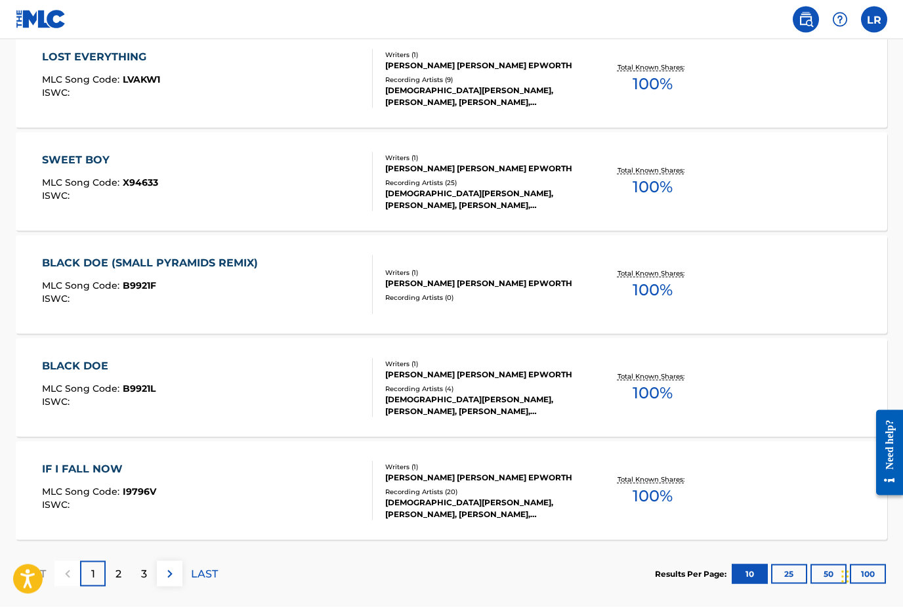
scroll to position [958, 0]
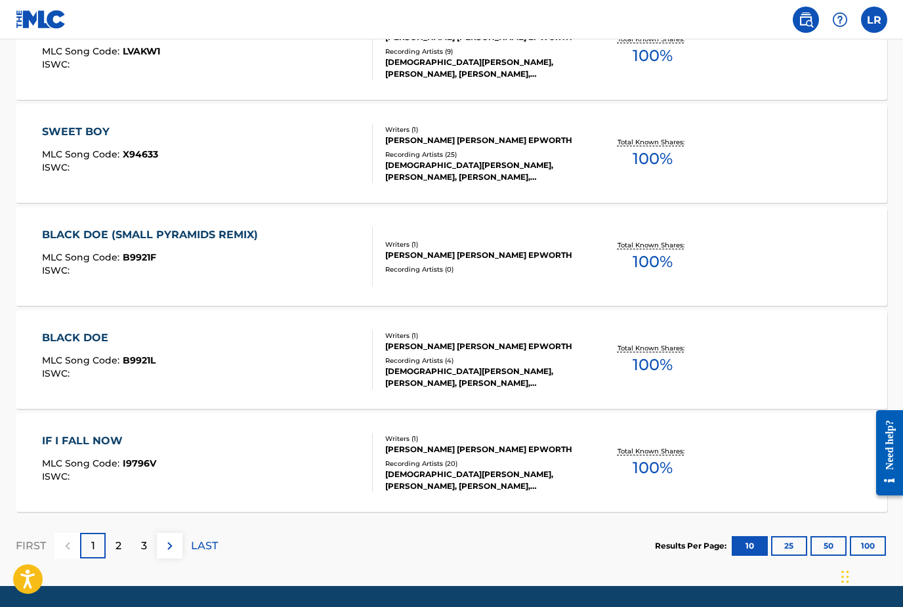
click at [116, 550] on p "2" at bounding box center [119, 546] width 6 height 16
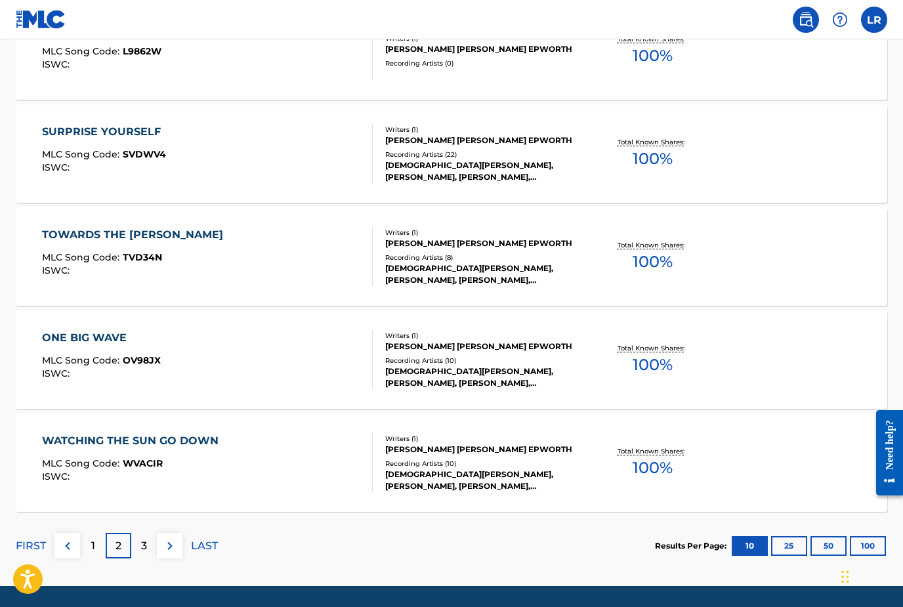
click at [139, 547] on div "3" at bounding box center [144, 546] width 26 height 26
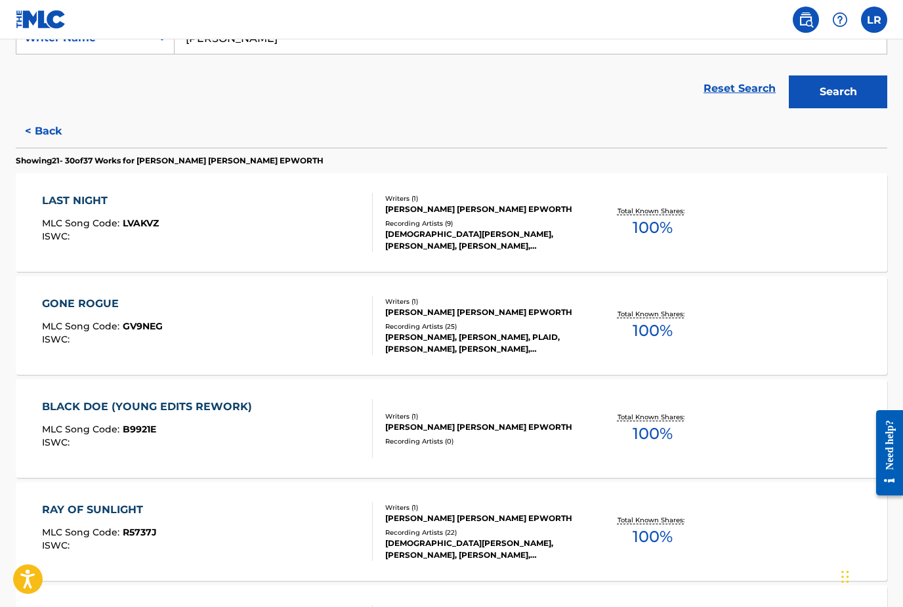
scroll to position [0, 0]
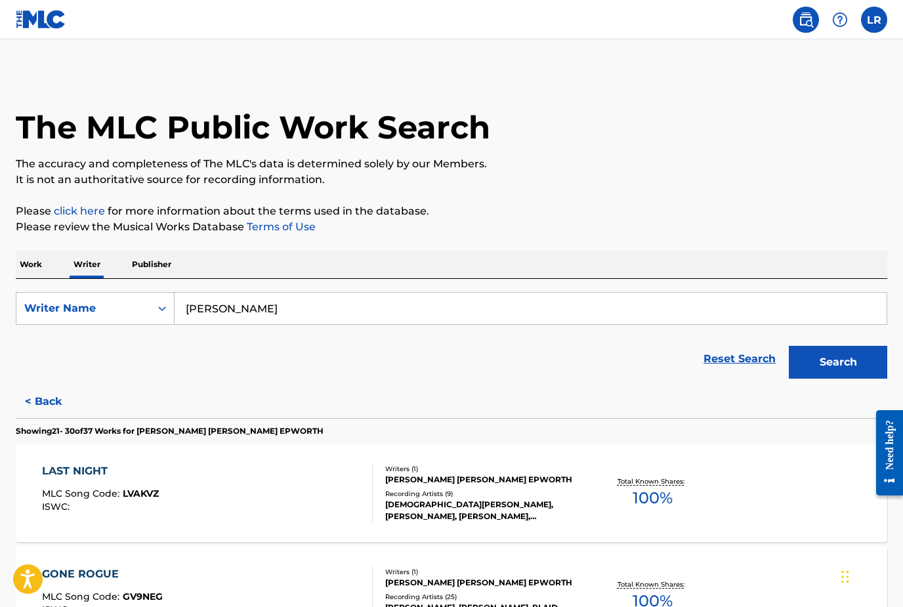
click at [274, 321] on input "[PERSON_NAME]" at bounding box center [531, 309] width 712 height 32
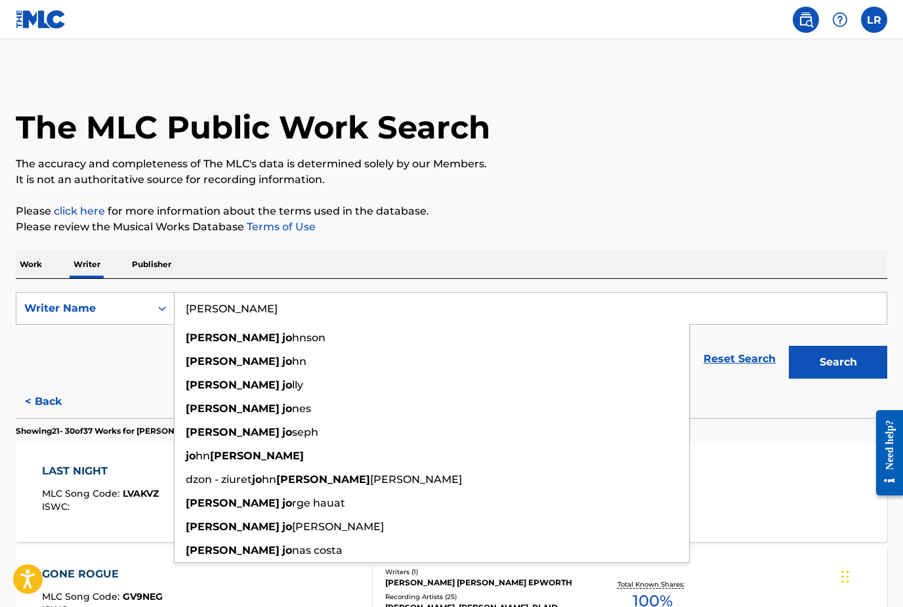
click at [202, 362] on strong "[PERSON_NAME]" at bounding box center [233, 361] width 94 height 12
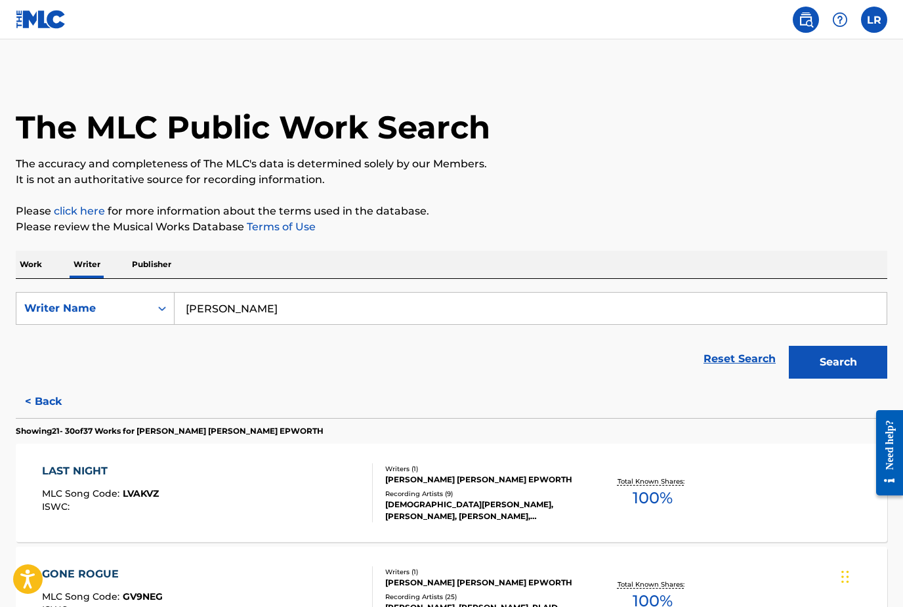
type input "[PERSON_NAME]"
click at [847, 363] on button "Search" at bounding box center [838, 362] width 98 height 33
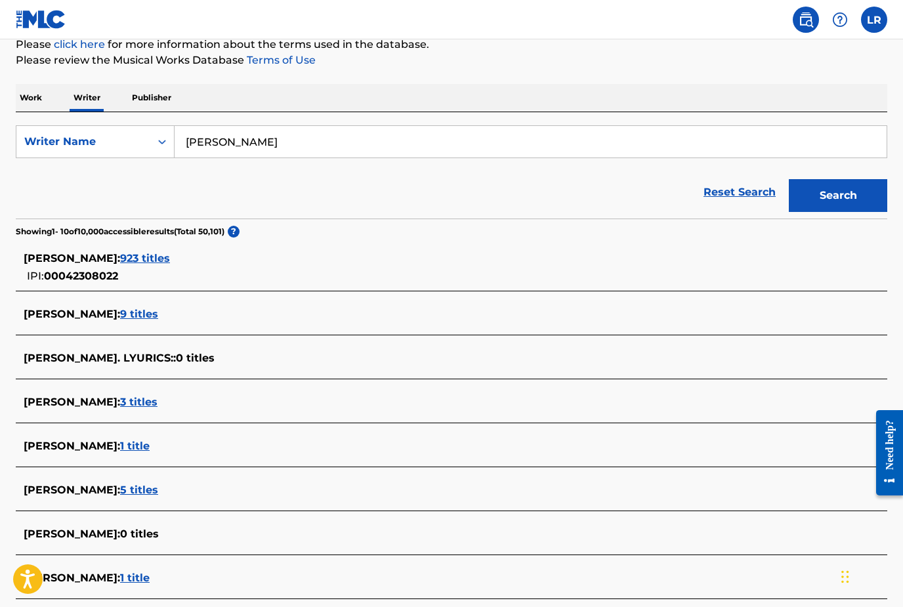
scroll to position [176, 0]
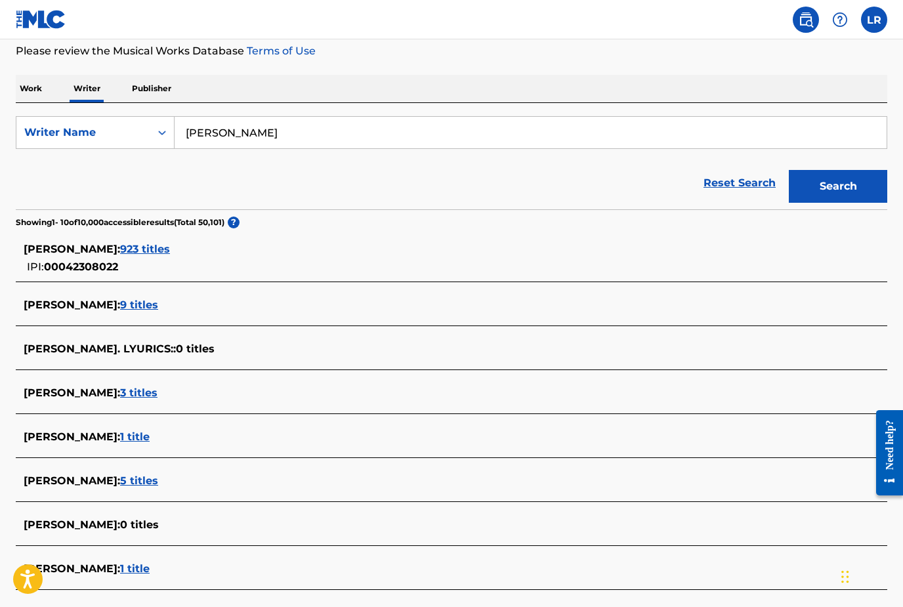
click at [120, 246] on span "923 titles" at bounding box center [145, 249] width 50 height 12
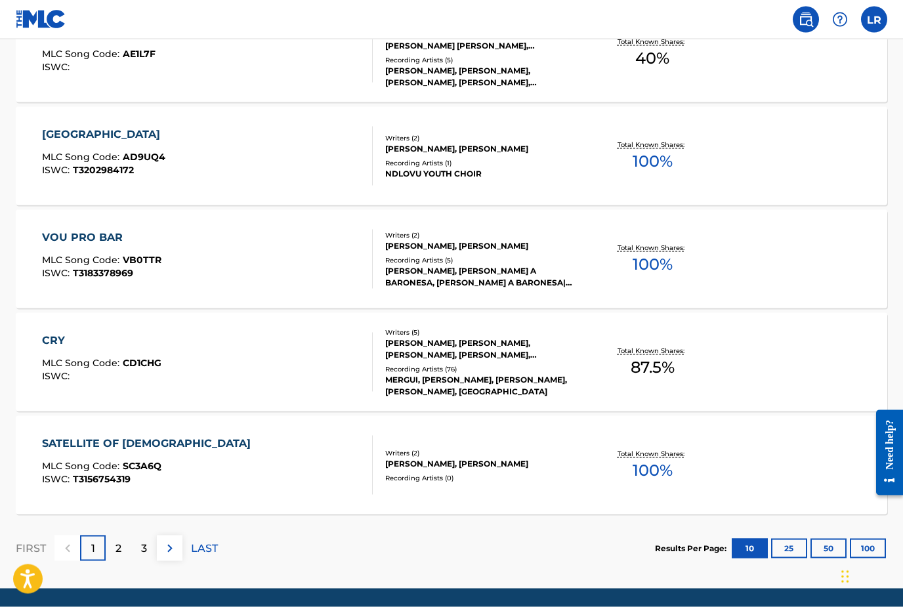
scroll to position [956, 0]
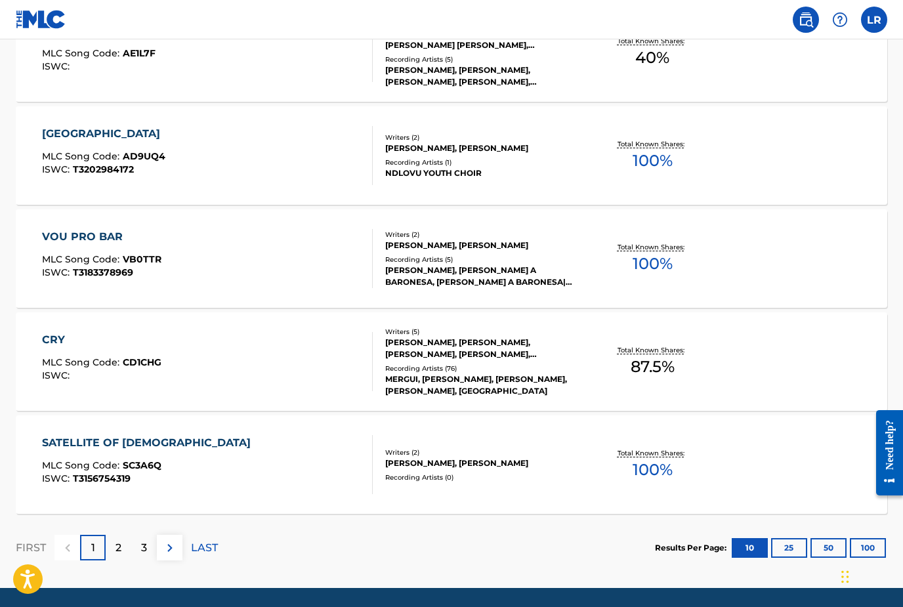
click at [117, 547] on p "2" at bounding box center [119, 548] width 6 height 16
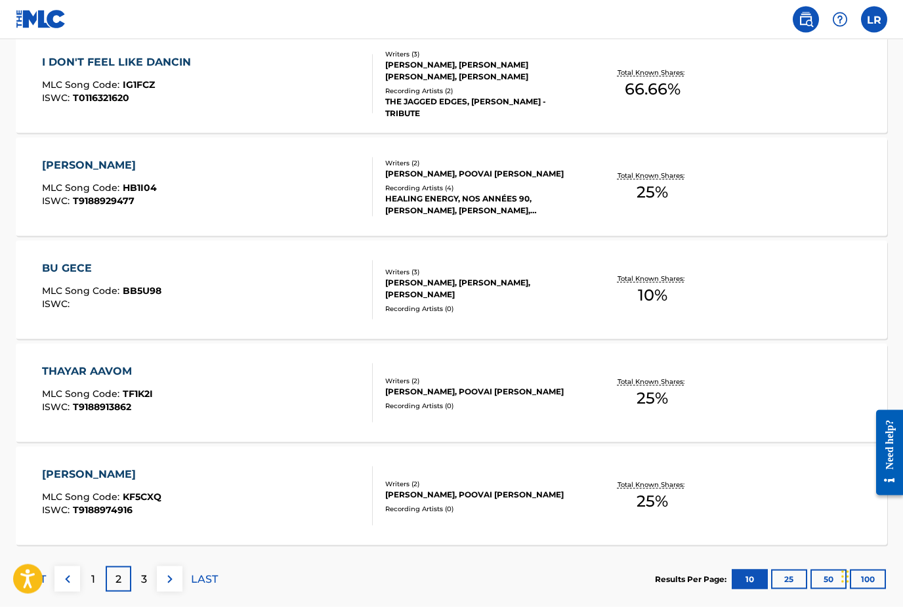
scroll to position [958, 0]
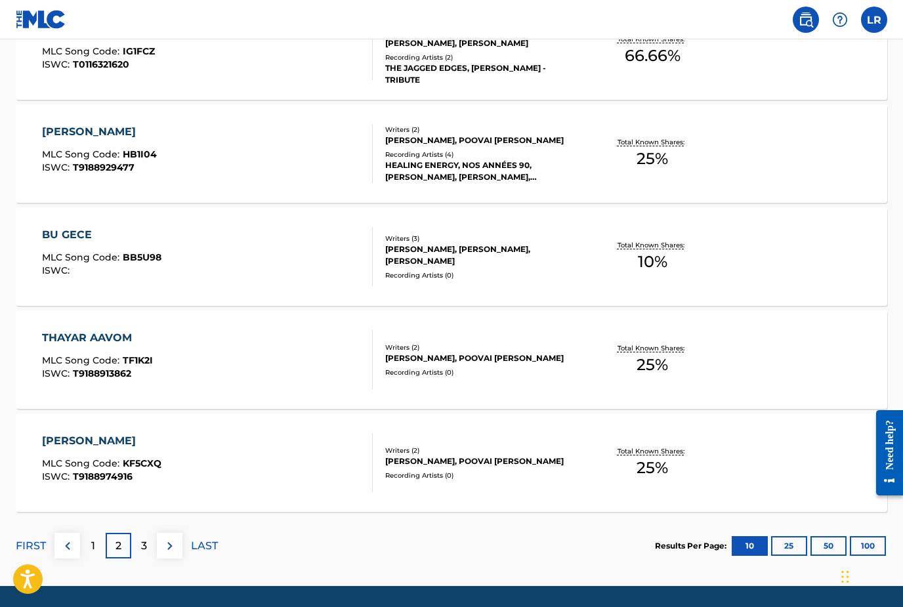
click at [143, 544] on p "3" at bounding box center [144, 546] width 6 height 16
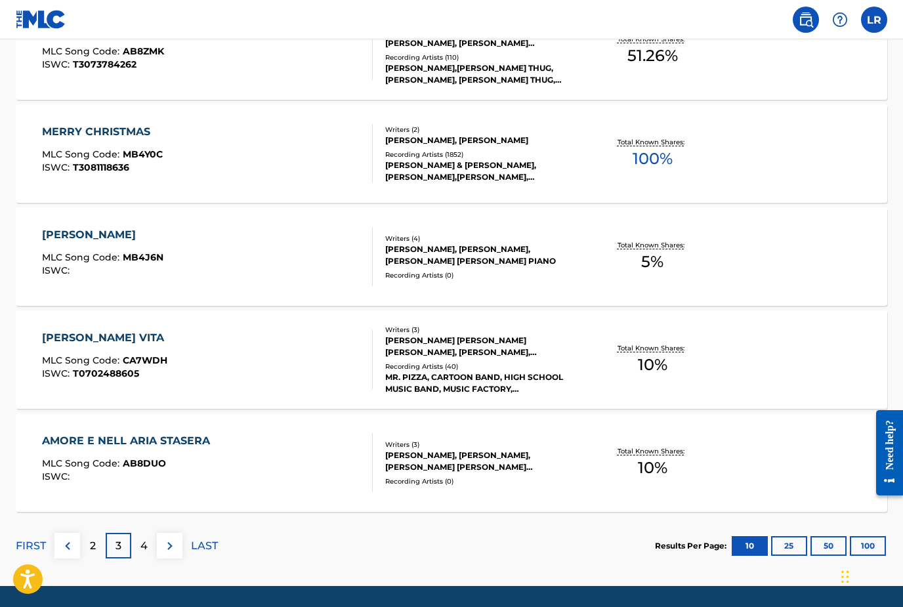
click at [141, 547] on p "4" at bounding box center [143, 546] width 7 height 16
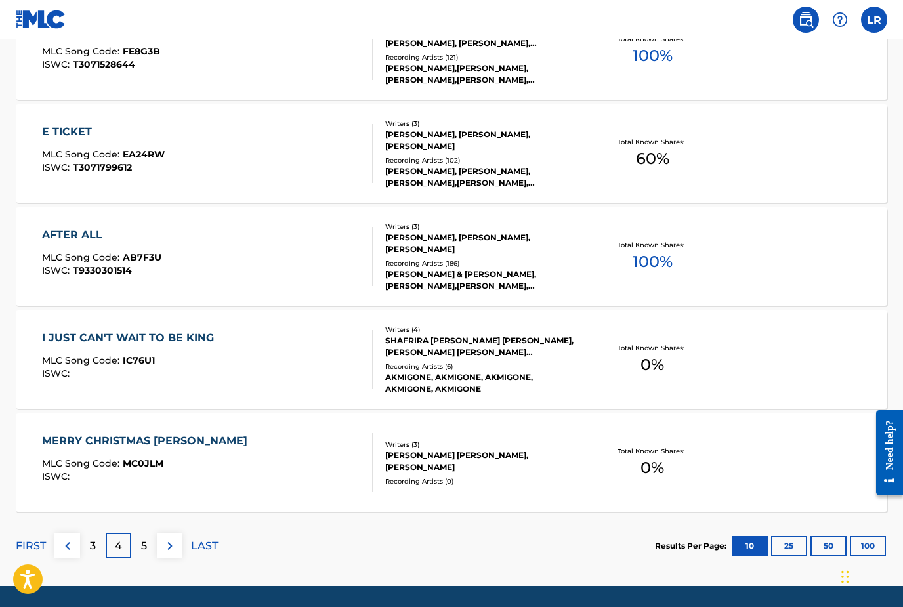
click at [54, 242] on div "AFTER ALL" at bounding box center [101, 235] width 119 height 16
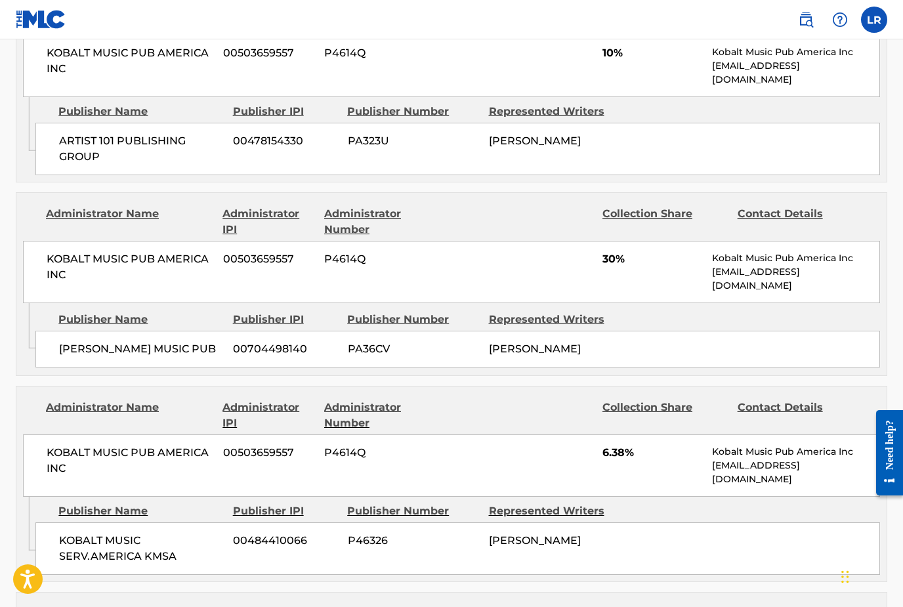
scroll to position [970, 0]
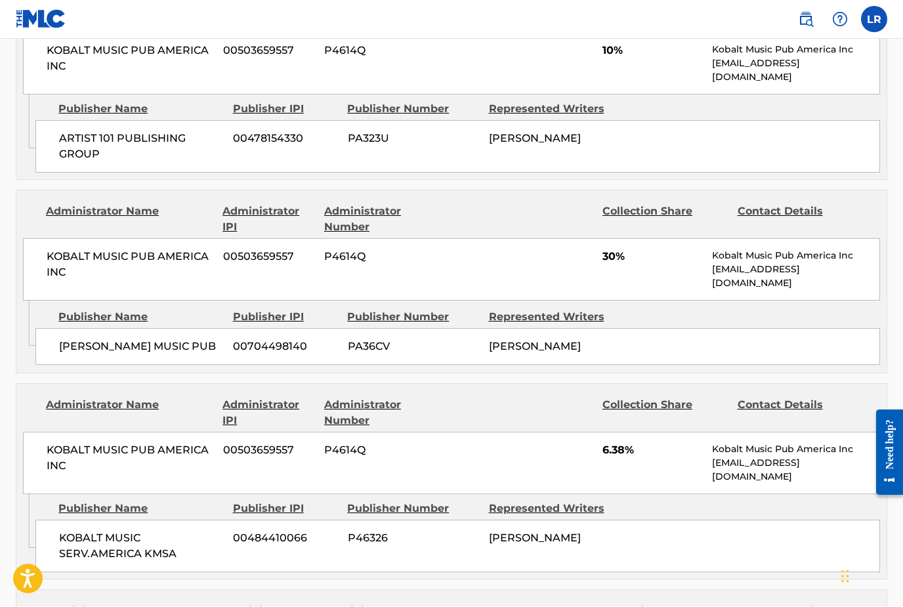
click at [44, 398] on div "Administrator Name Administrator IPI Administrator Number Collection Share Cont…" at bounding box center [451, 414] width 857 height 32
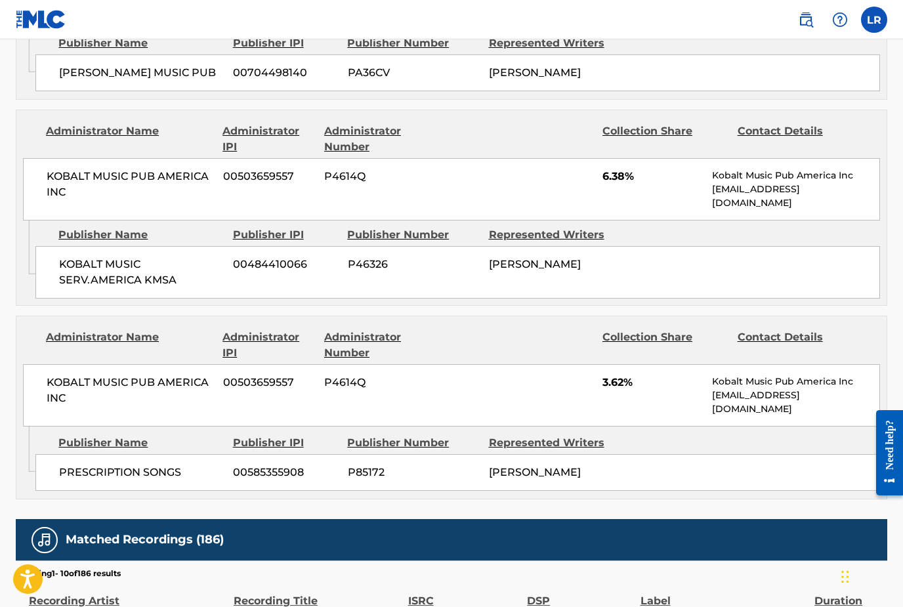
scroll to position [1250, 0]
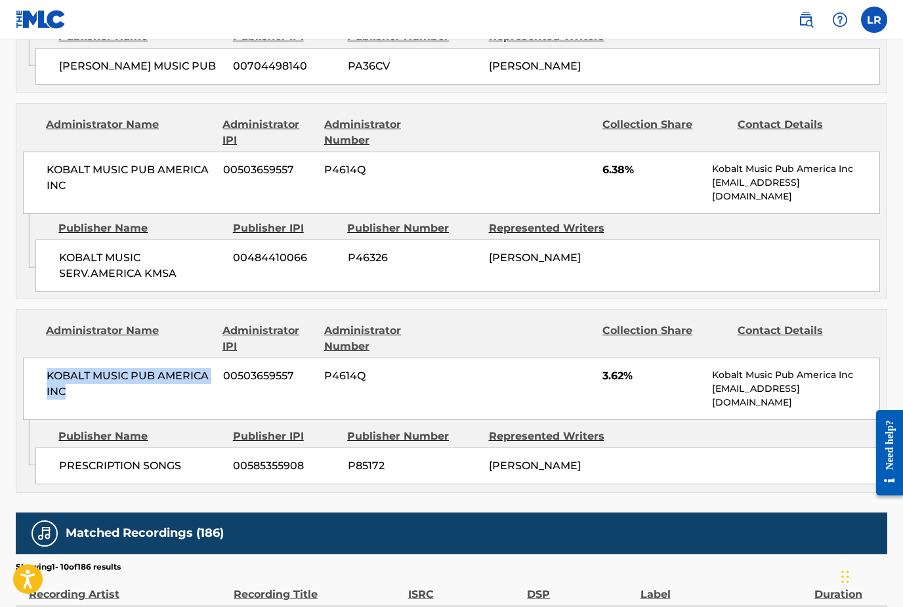
copy span "KOBALT MUSIC PUB AMERICA INC"
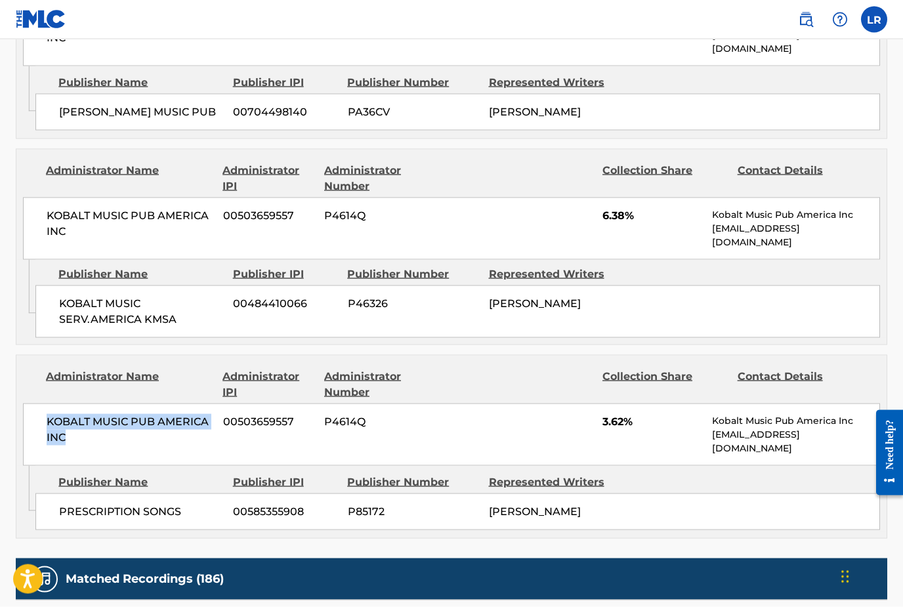
scroll to position [1205, 0]
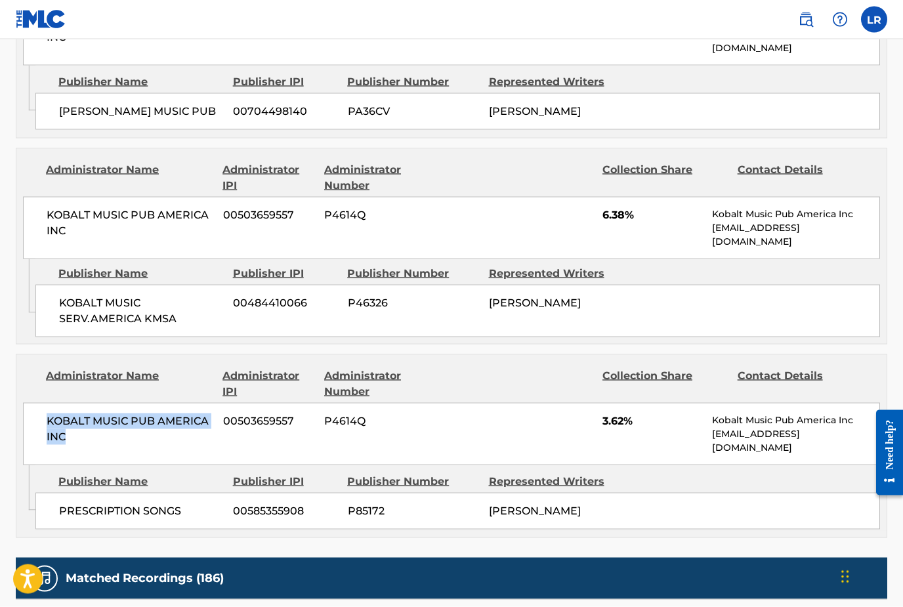
click at [754, 493] on div "PRESCRIPTION SONGS 00585355908 P85172 [PERSON_NAME]" at bounding box center [457, 511] width 845 height 37
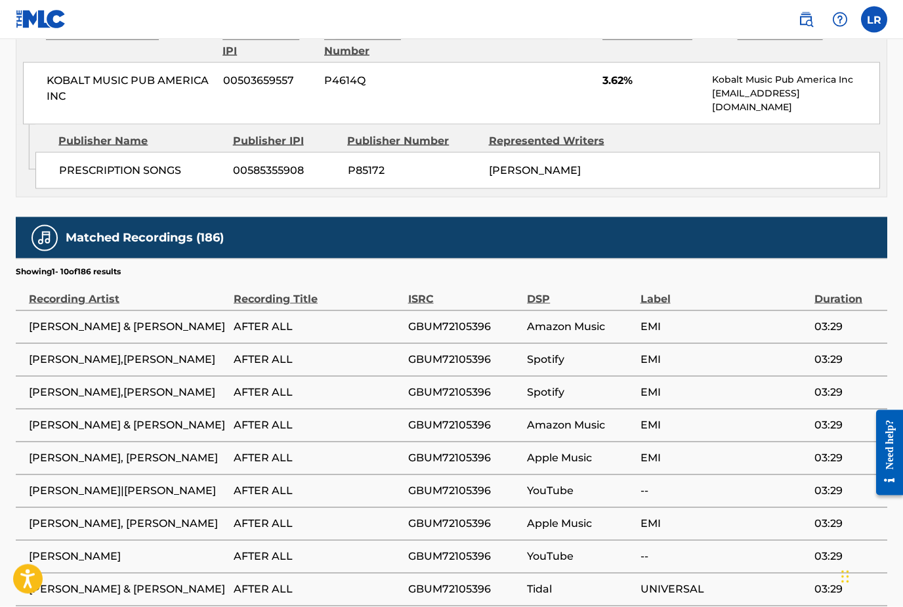
scroll to position [1539, 0]
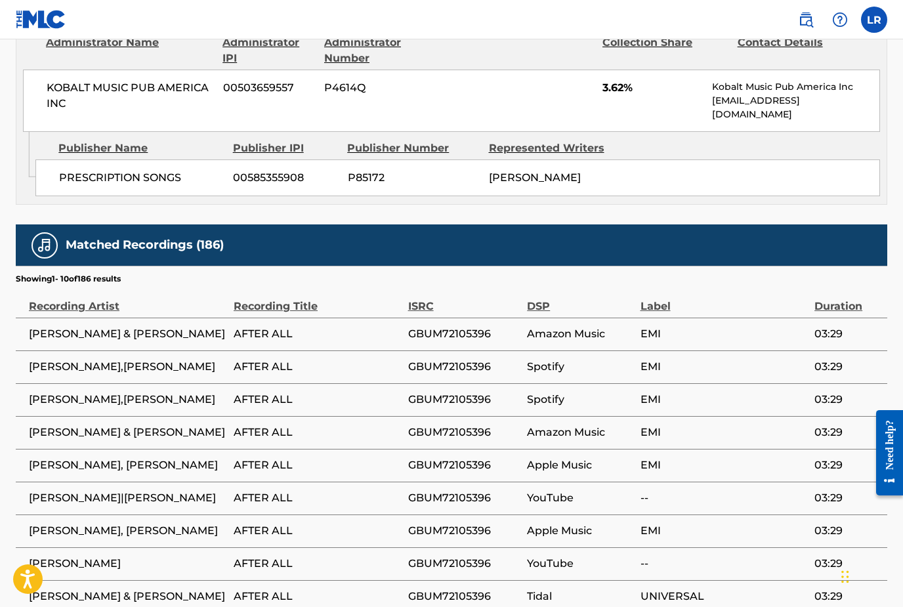
click at [555, 318] on td "Amazon Music" at bounding box center [583, 334] width 113 height 33
click at [425, 351] on td "GBUM72105396" at bounding box center [467, 367] width 119 height 33
click at [267, 318] on td "AFTER ALL" at bounding box center [321, 334] width 175 height 33
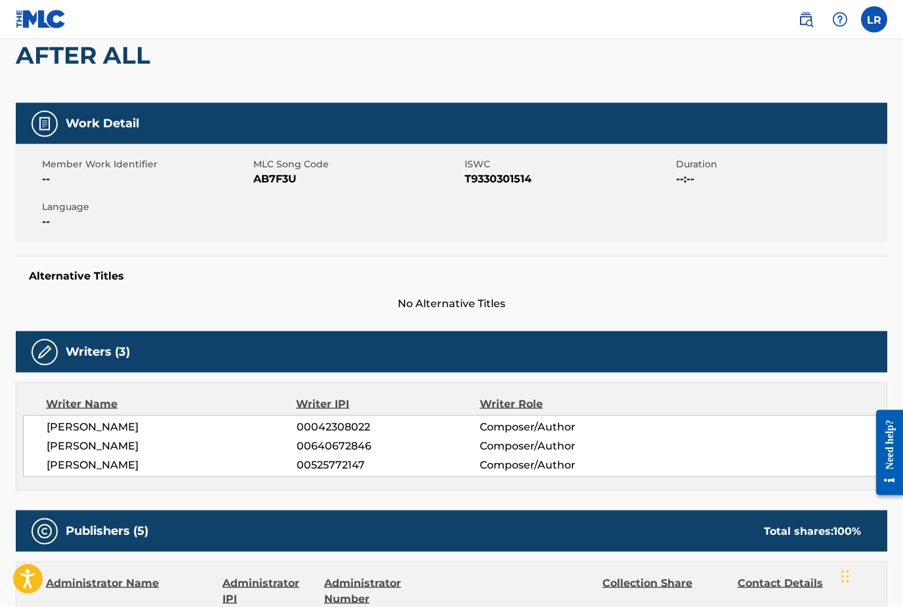
scroll to position [0, 0]
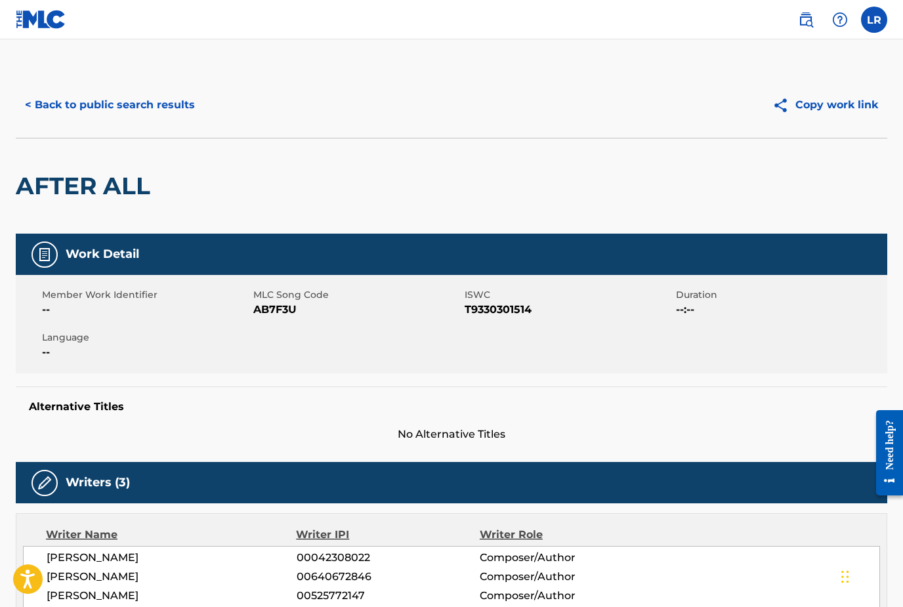
click at [111, 105] on button "< Back to public search results" at bounding box center [110, 105] width 188 height 33
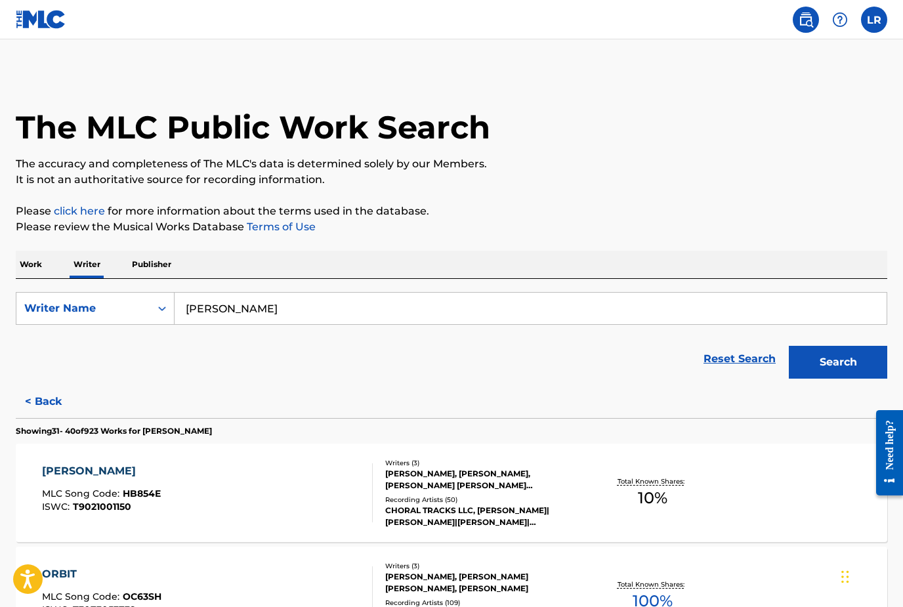
click at [279, 300] on input "[PERSON_NAME]" at bounding box center [531, 309] width 712 height 32
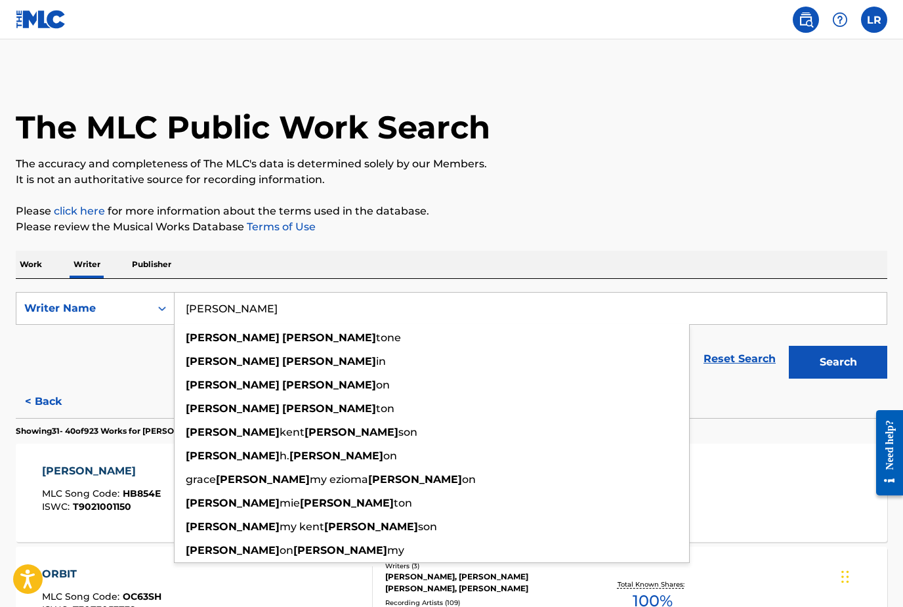
click at [202, 416] on div "[PERSON_NAME] ton" at bounding box center [432, 409] width 515 height 24
type input "[PERSON_NAME]"
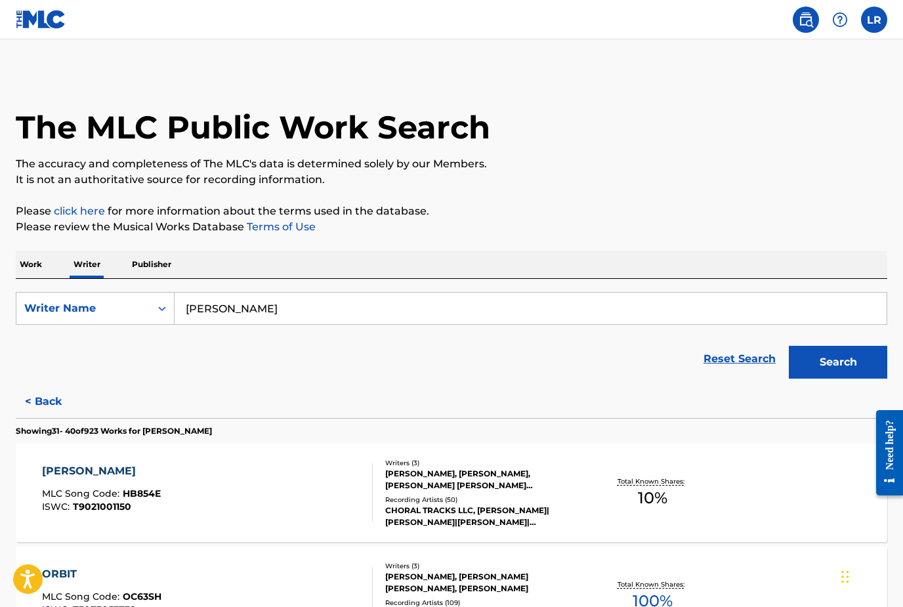
click at [859, 364] on button "Search" at bounding box center [838, 362] width 98 height 33
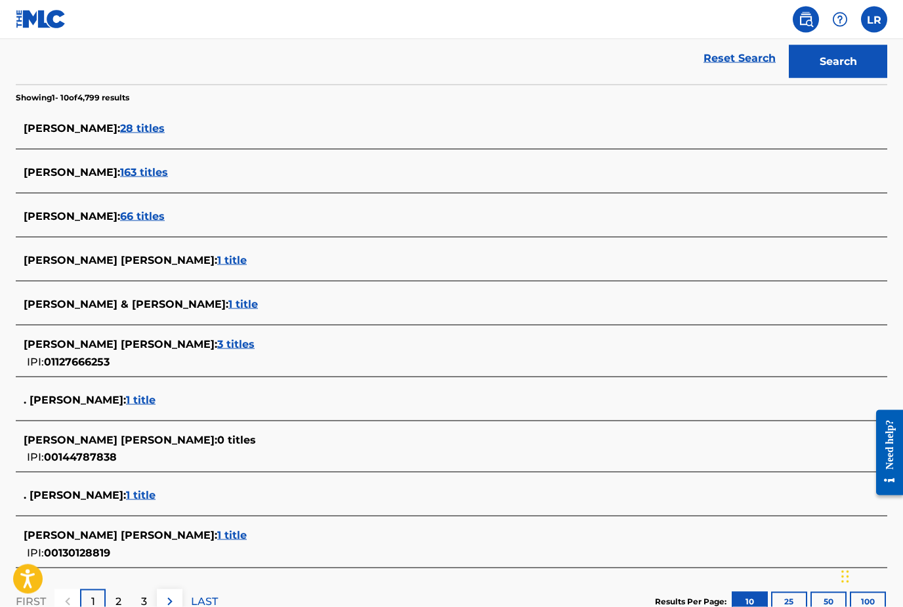
scroll to position [301, 0]
click at [138, 134] on span "28 titles" at bounding box center [142, 127] width 45 height 12
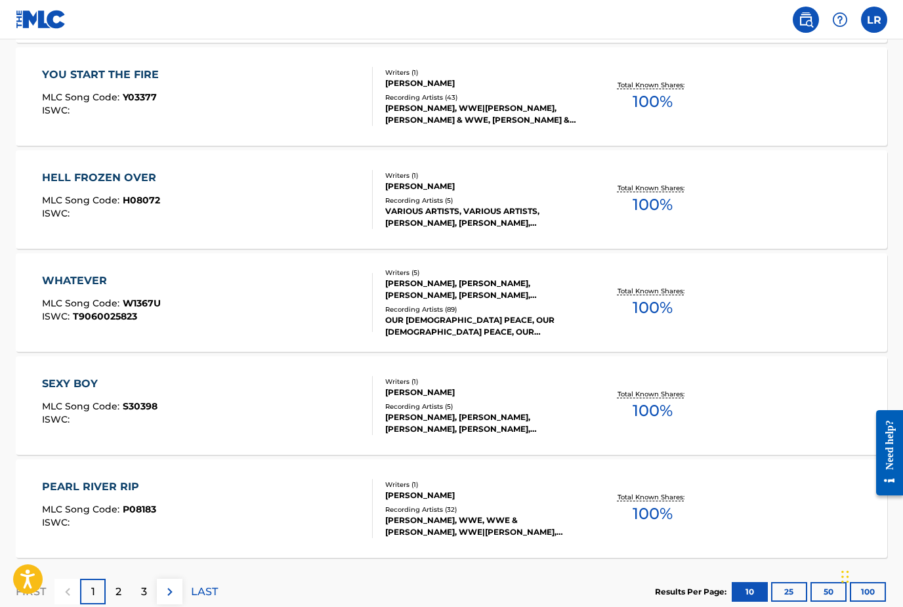
scroll to position [958, 0]
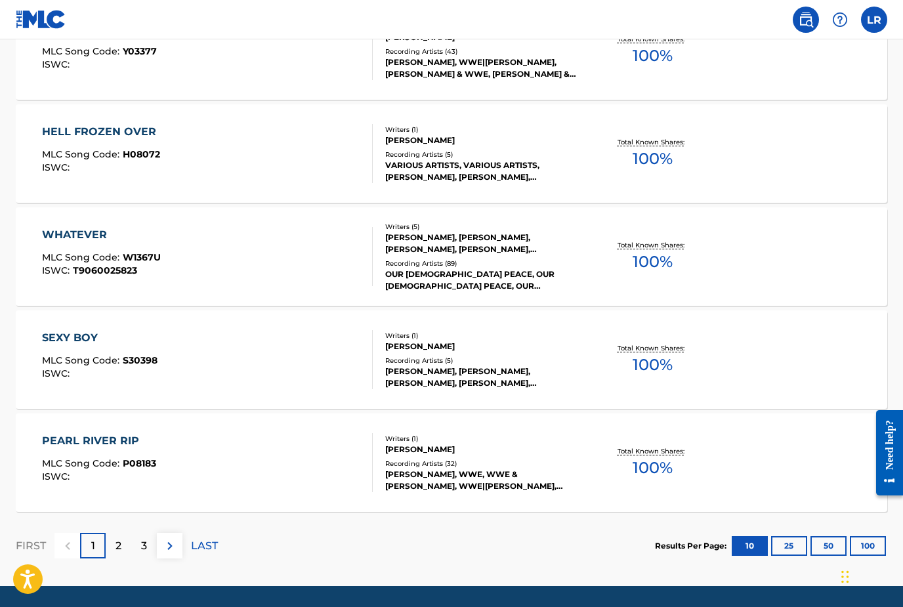
click at [68, 335] on div "SEXY BOY" at bounding box center [100, 338] width 116 height 16
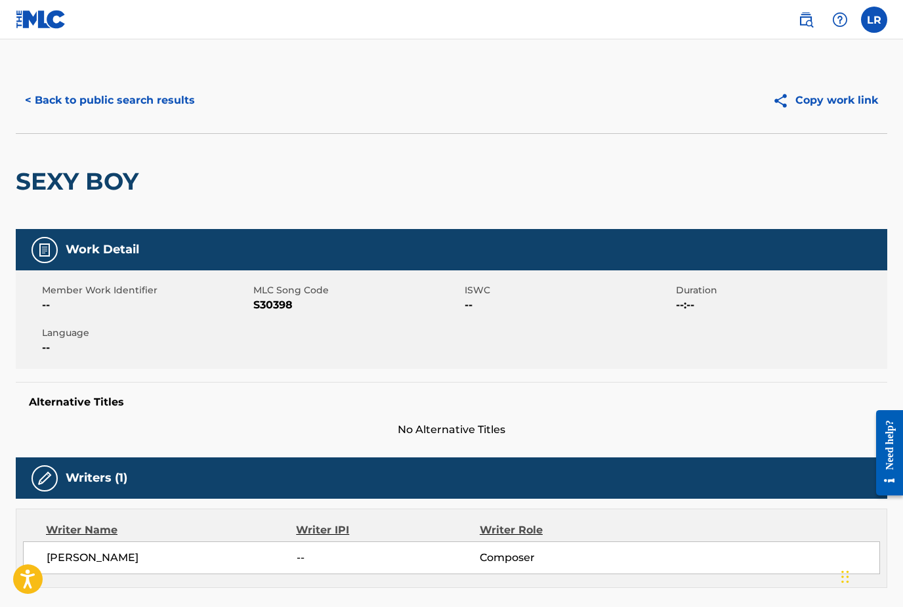
click at [114, 100] on button "< Back to public search results" at bounding box center [110, 100] width 188 height 33
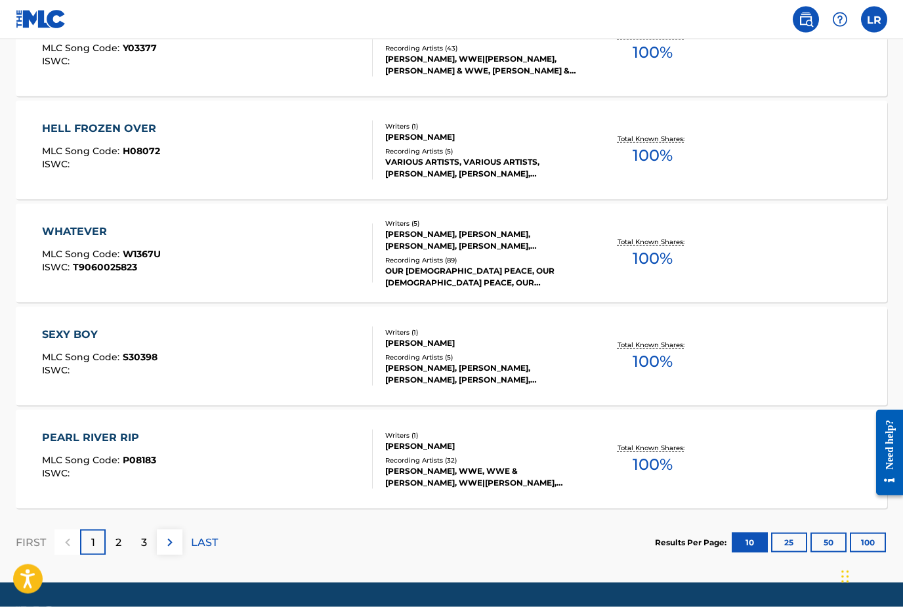
scroll to position [1000, 0]
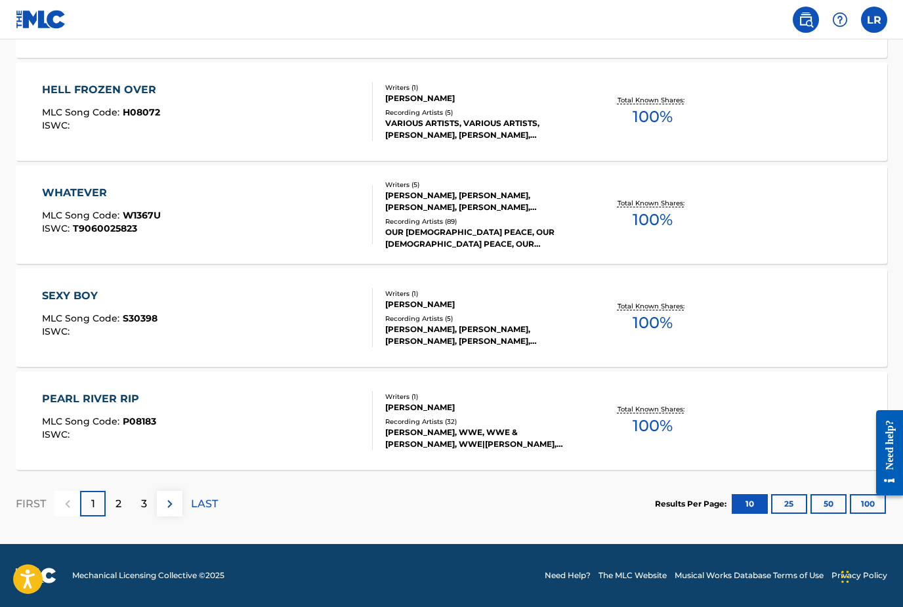
click at [127, 511] on div "2" at bounding box center [119, 504] width 26 height 26
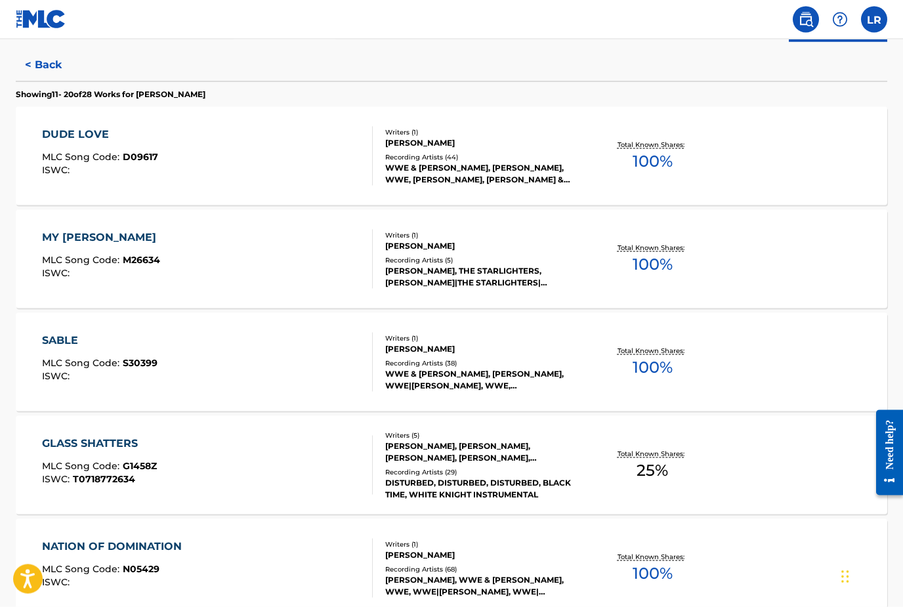
scroll to position [344, 0]
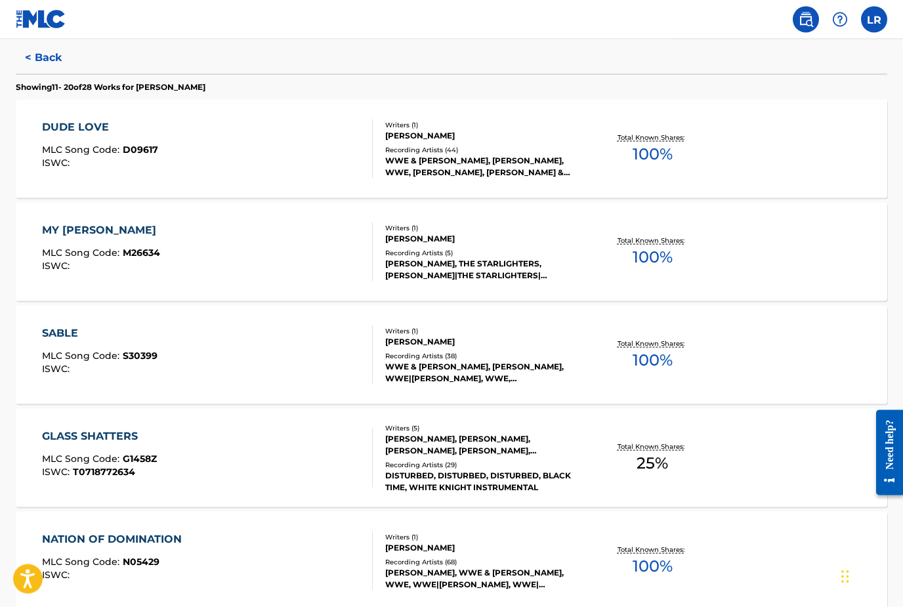
click at [72, 133] on div "DUDE LOVE" at bounding box center [100, 127] width 116 height 16
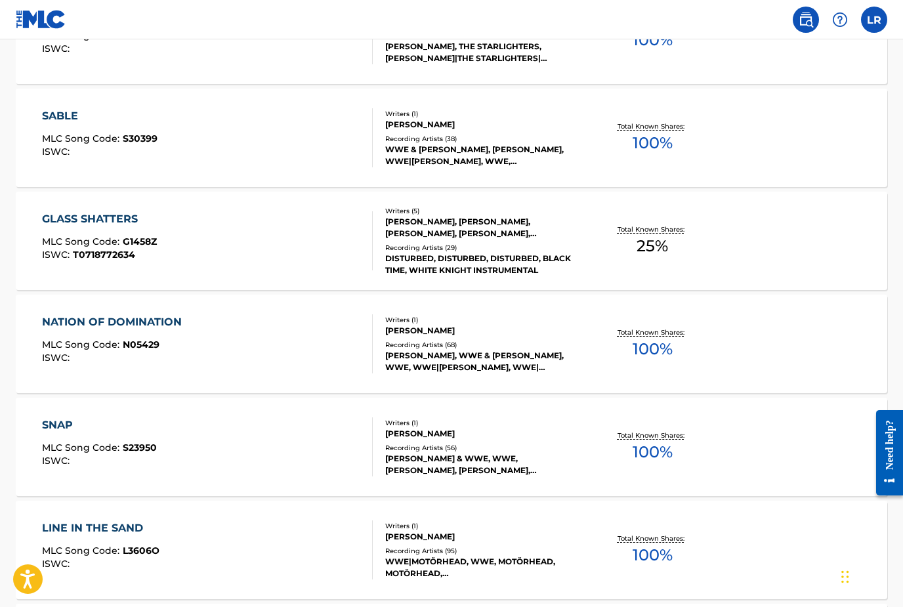
scroll to position [559, 0]
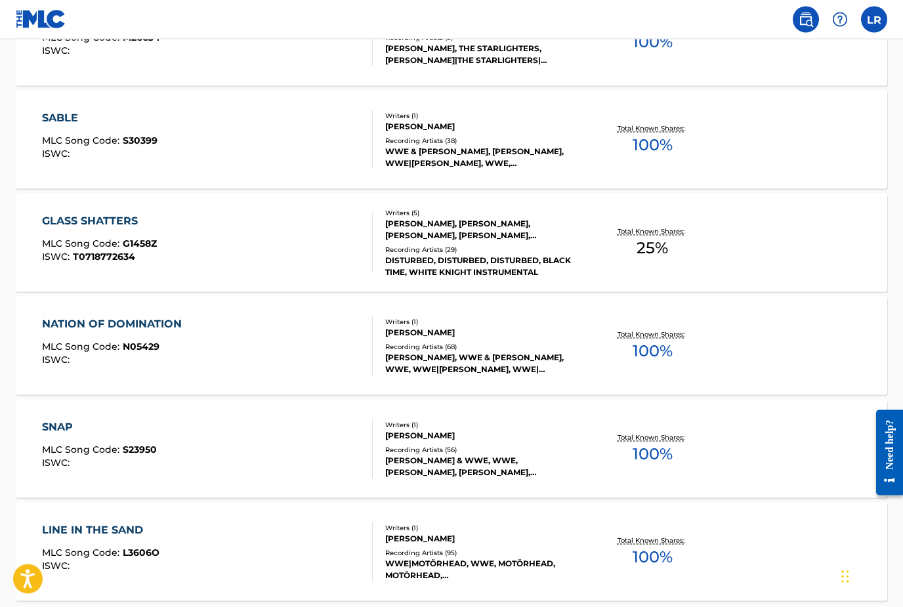
click at [64, 218] on div "GLASS SHATTERS" at bounding box center [99, 221] width 115 height 16
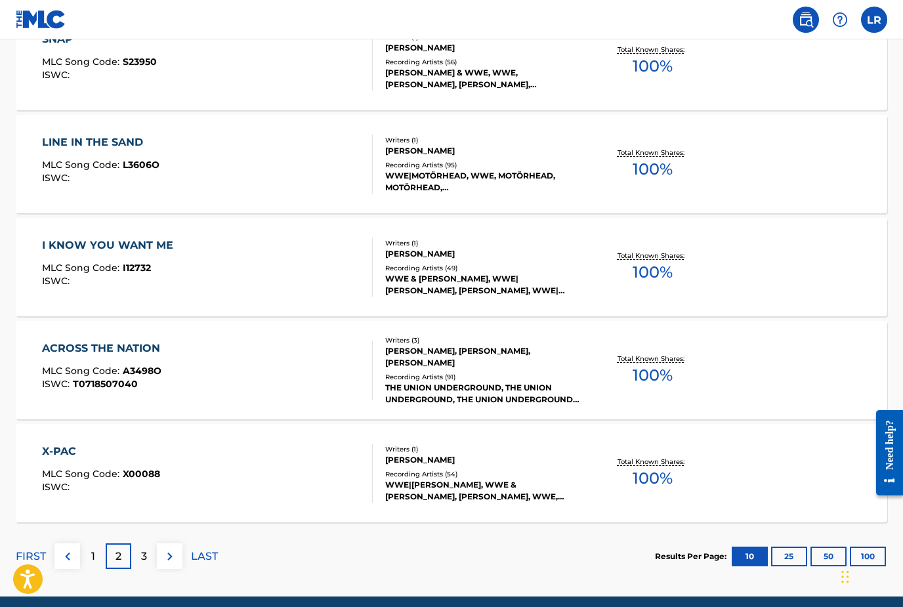
scroll to position [958, 0]
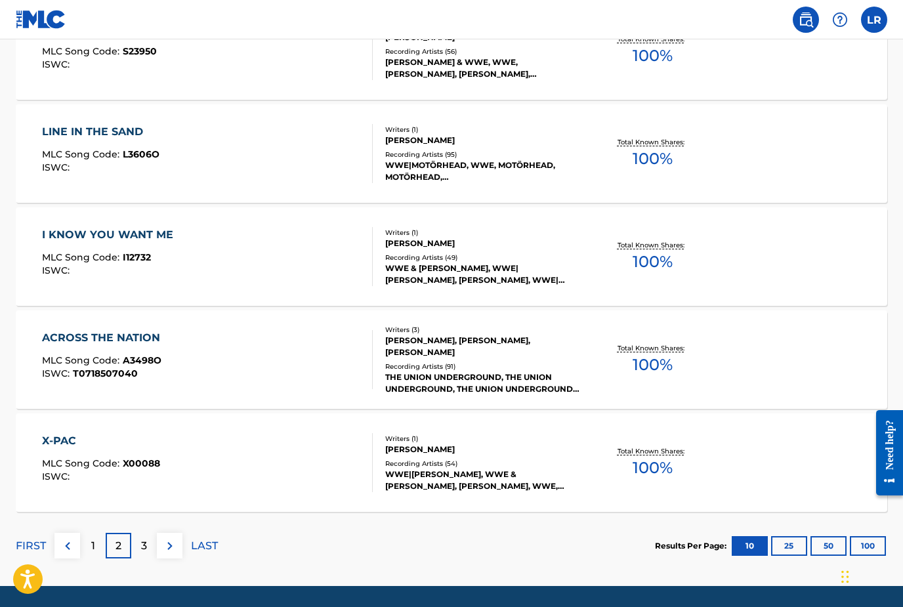
click at [145, 548] on p "3" at bounding box center [144, 546] width 6 height 16
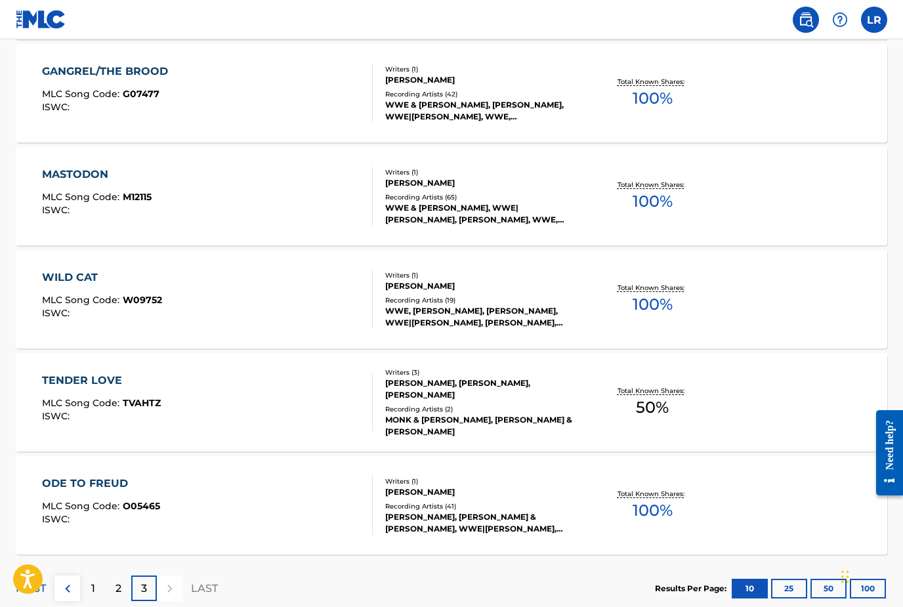
scroll to position [733, 0]
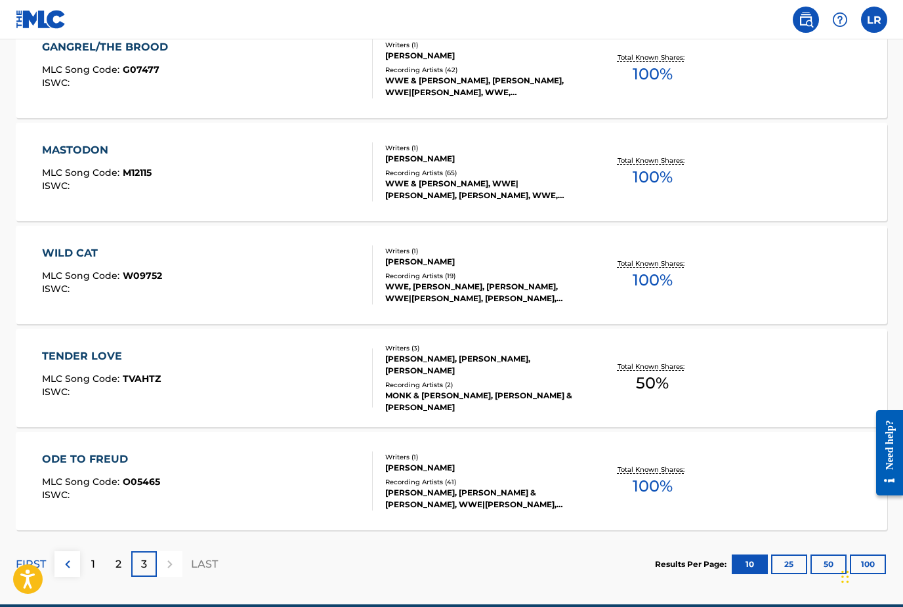
click at [171, 561] on div at bounding box center [170, 564] width 26 height 26
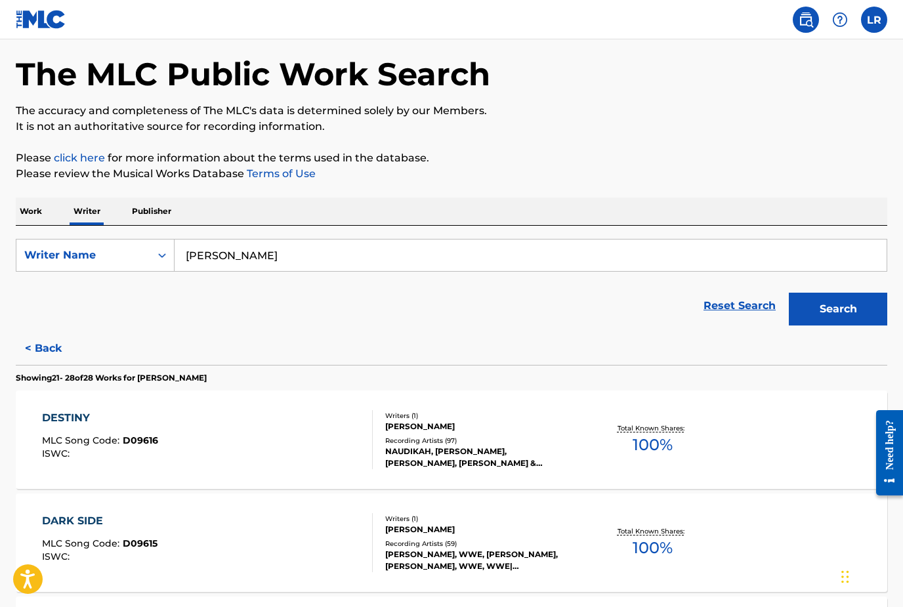
scroll to position [0, 0]
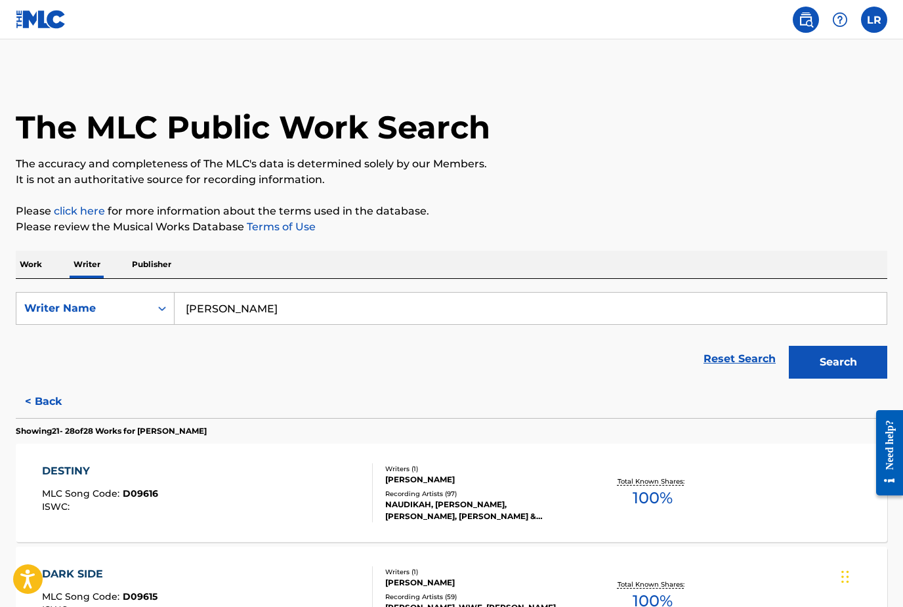
click at [37, 401] on button "< Back" at bounding box center [55, 401] width 79 height 33
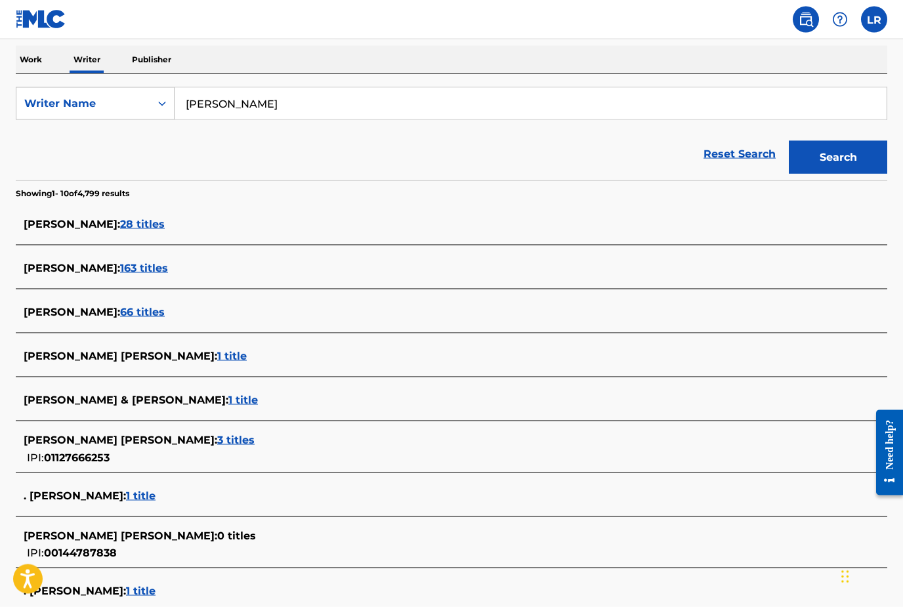
scroll to position [207, 0]
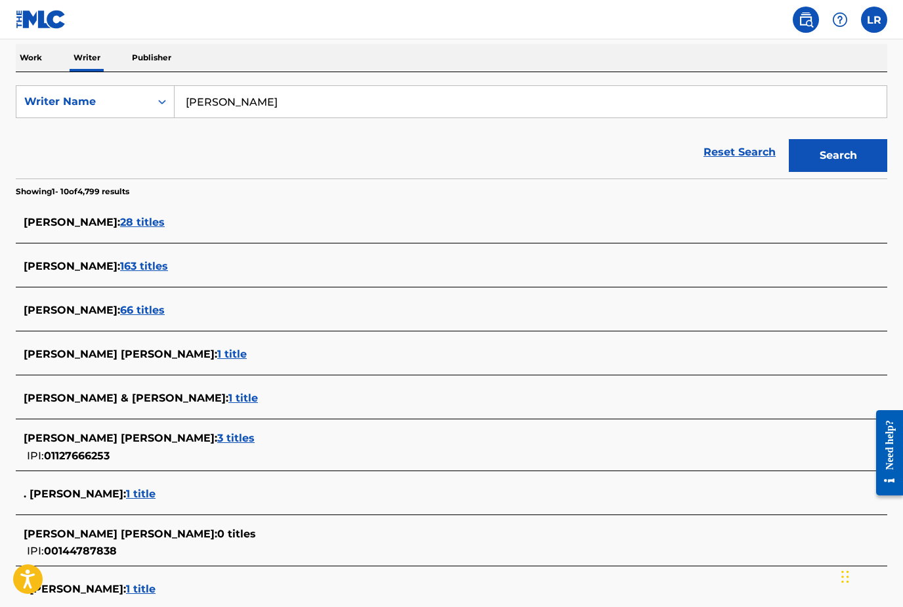
click at [135, 223] on span "28 titles" at bounding box center [142, 222] width 45 height 12
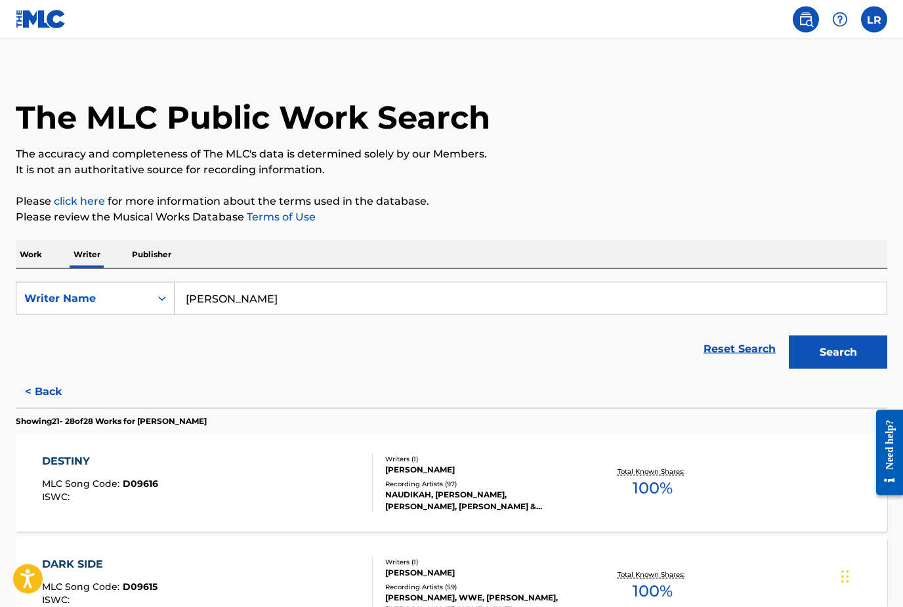
scroll to position [0, 0]
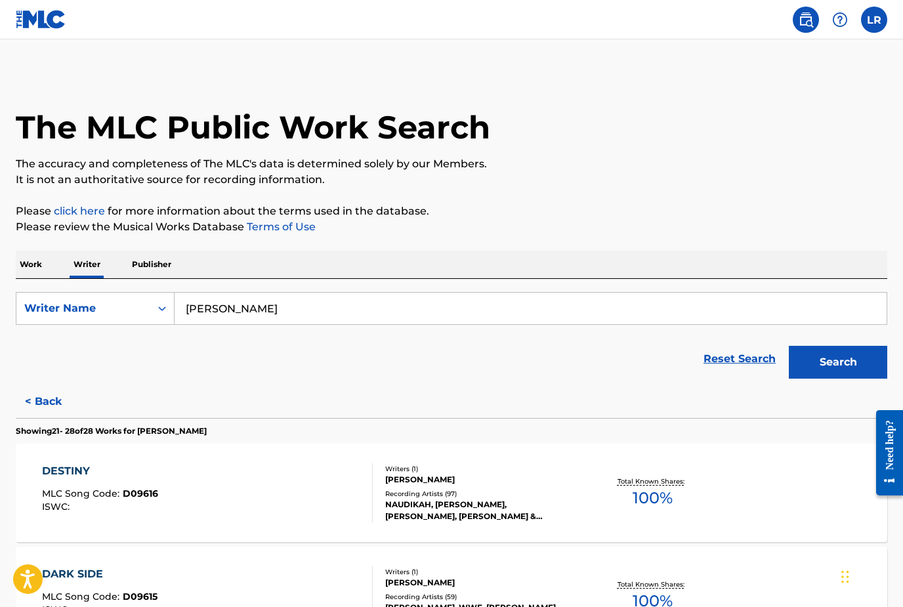
click at [41, 400] on button "< Back" at bounding box center [55, 401] width 79 height 33
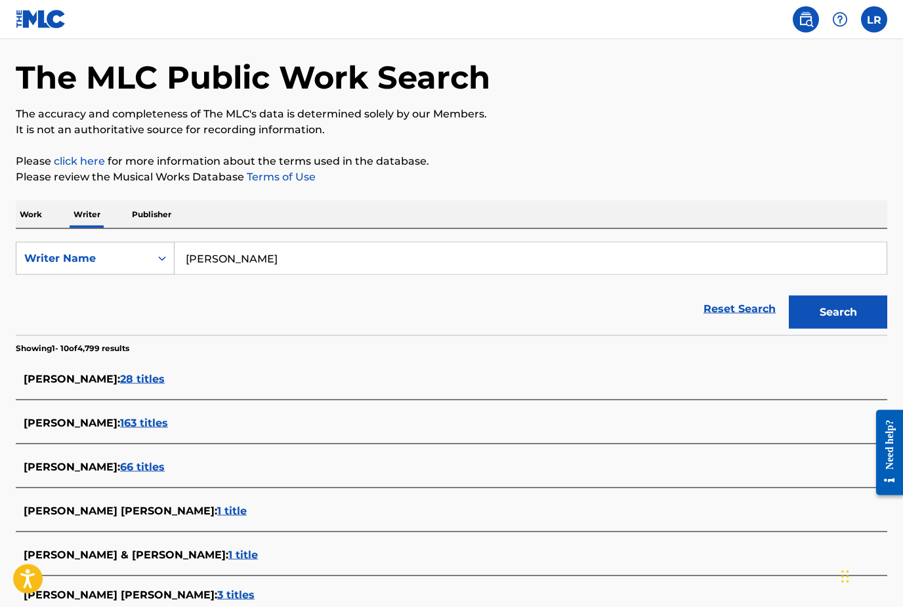
scroll to position [54, 0]
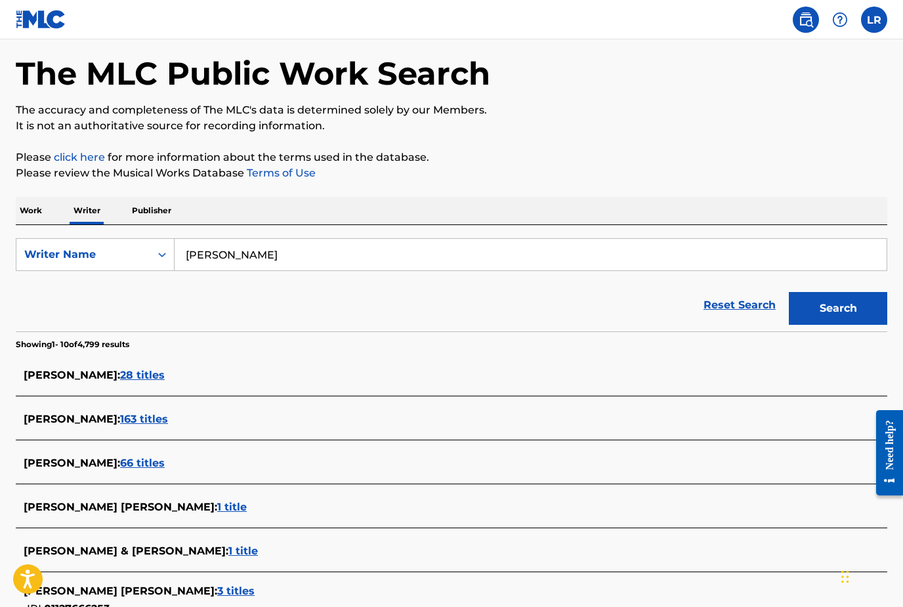
click at [120, 469] on span "66 titles" at bounding box center [142, 463] width 45 height 12
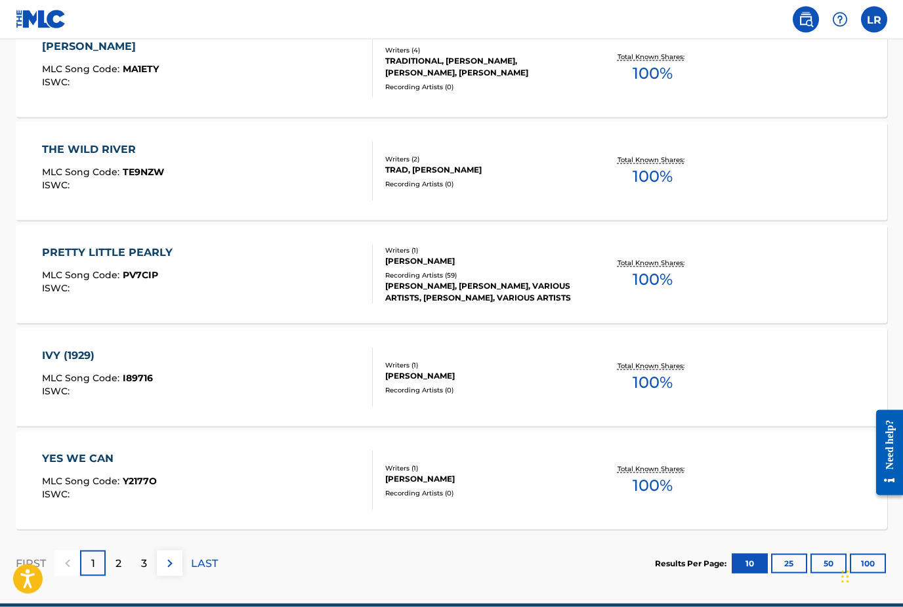
scroll to position [958, 0]
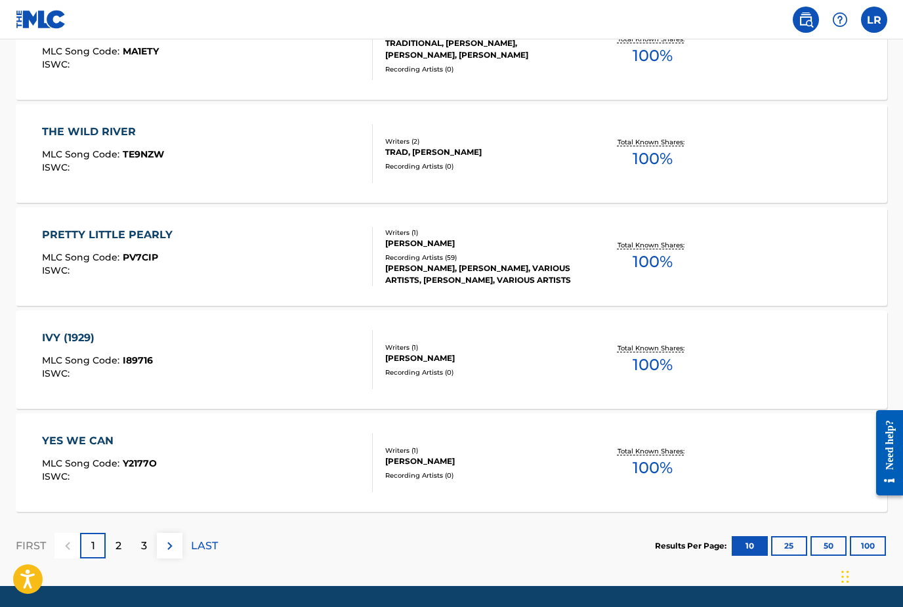
click at [124, 551] on div "2" at bounding box center [119, 546] width 26 height 26
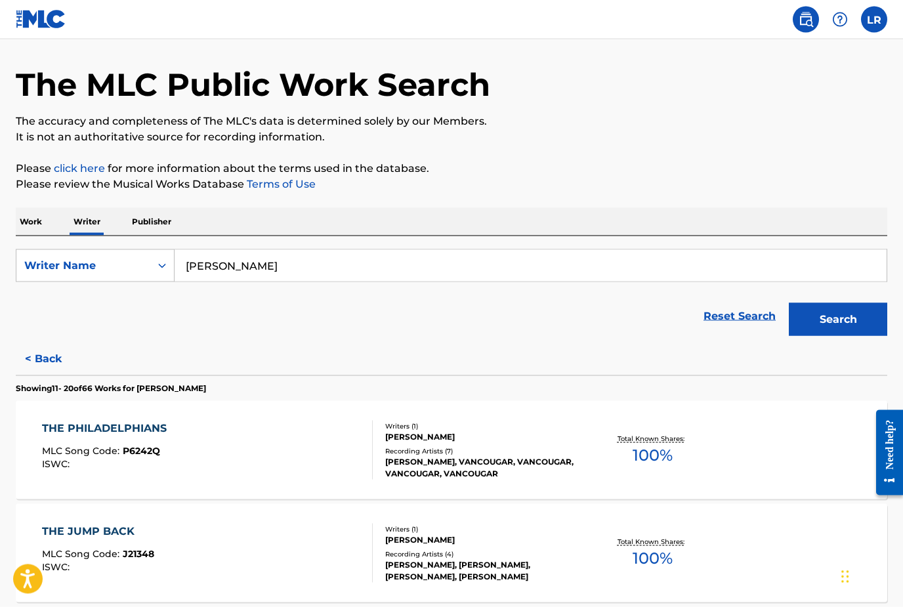
scroll to position [0, 0]
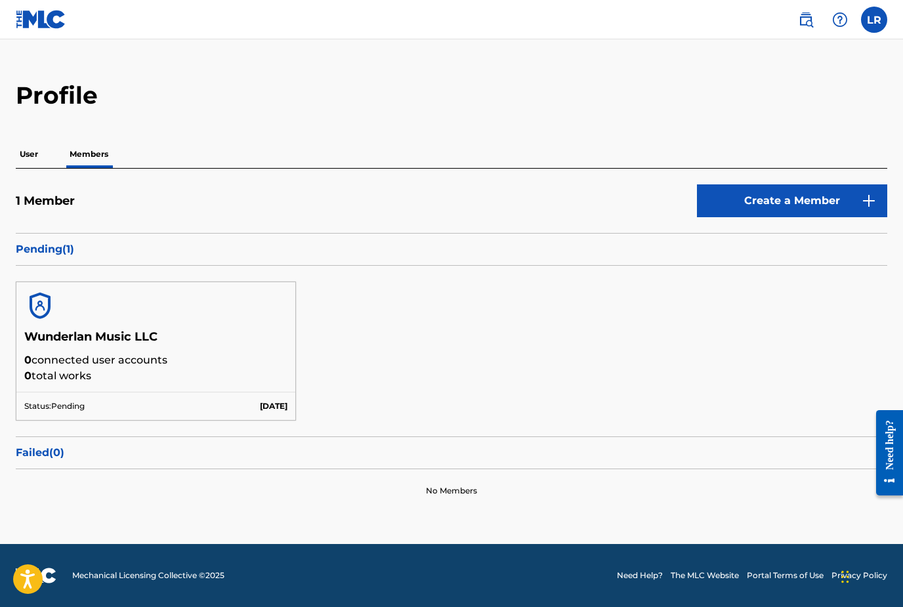
scroll to position [42, 0]
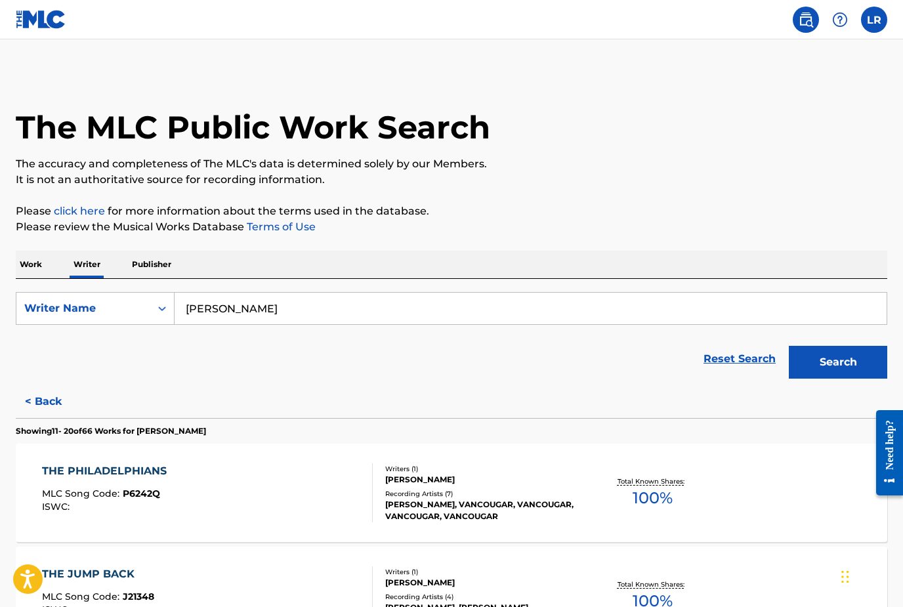
click at [33, 404] on button "< Back" at bounding box center [55, 401] width 79 height 33
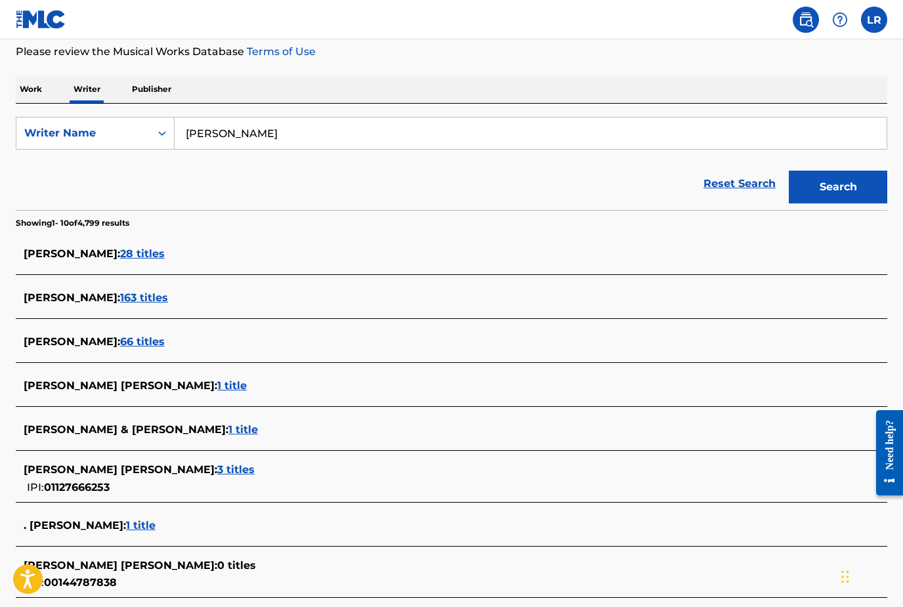
scroll to position [173, 0]
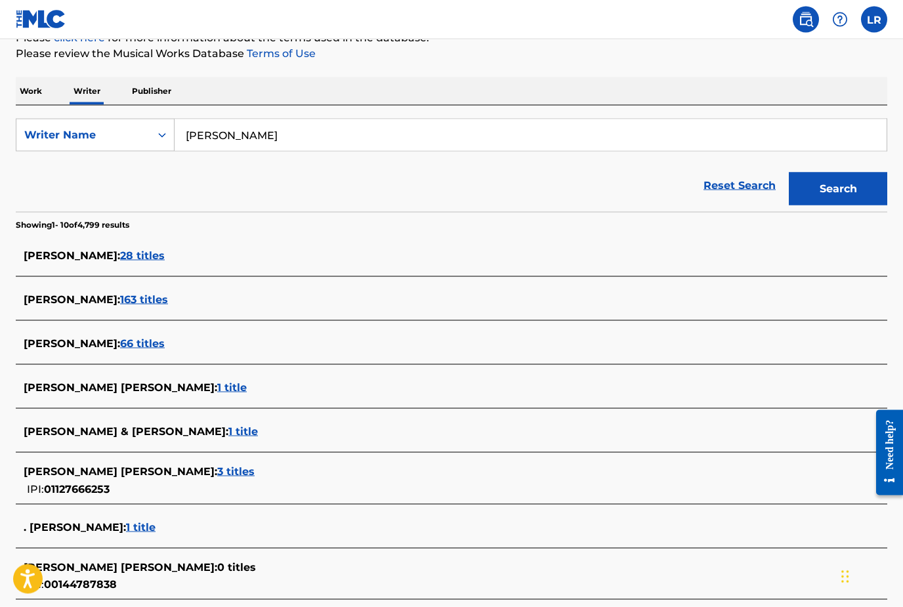
click at [120, 305] on span "163 titles" at bounding box center [144, 299] width 48 height 12
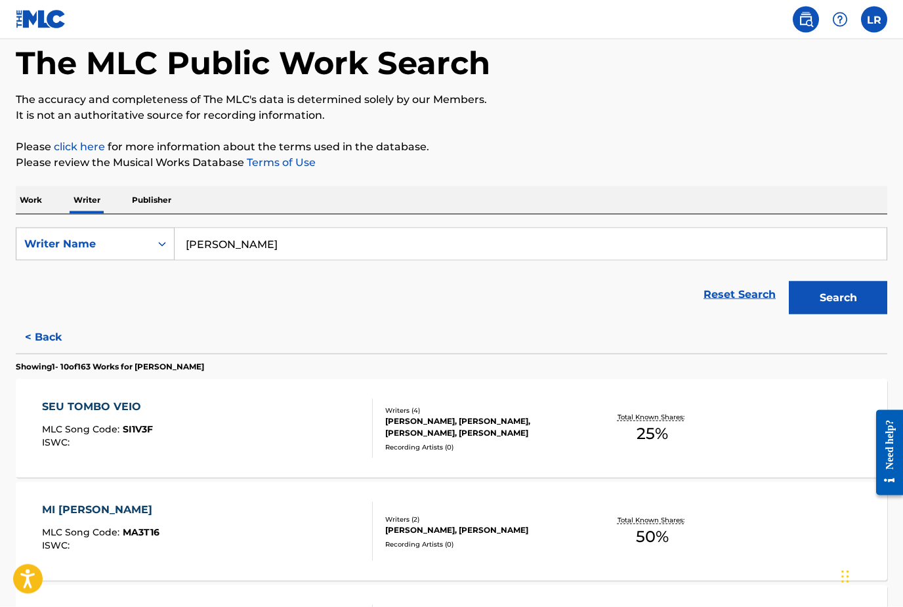
scroll to position [0, 0]
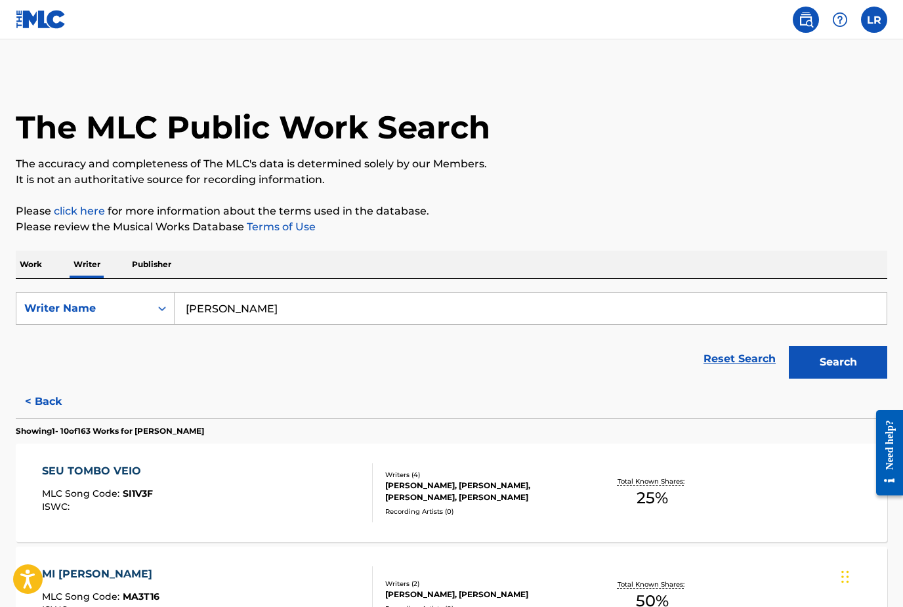
click at [46, 408] on button "< Back" at bounding box center [55, 401] width 79 height 33
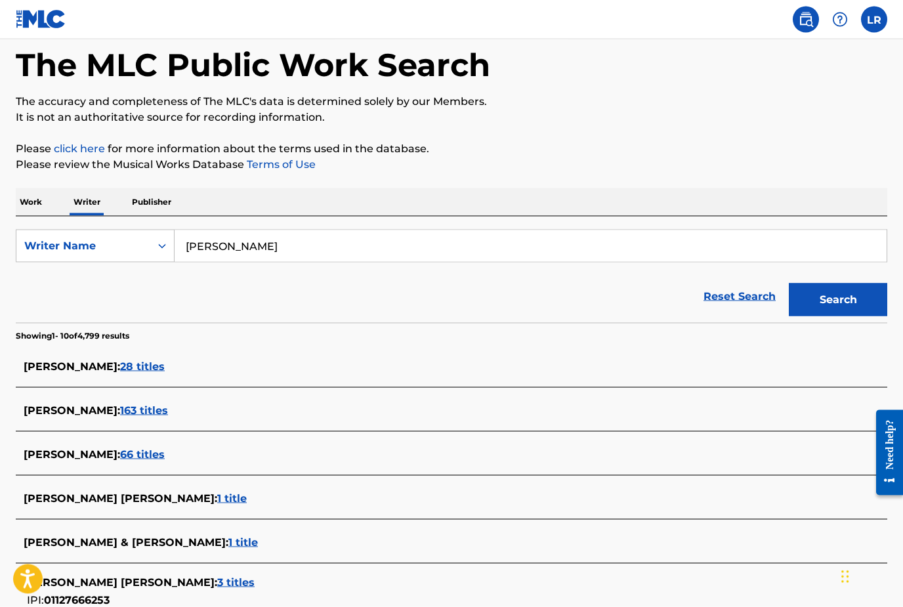
scroll to position [64, 0]
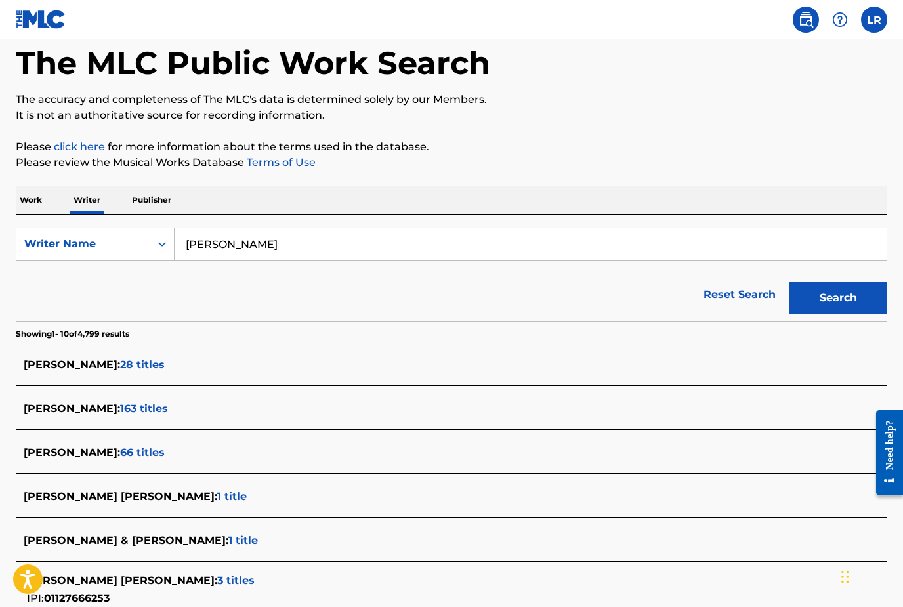
click at [24, 204] on p "Work" at bounding box center [31, 200] width 30 height 28
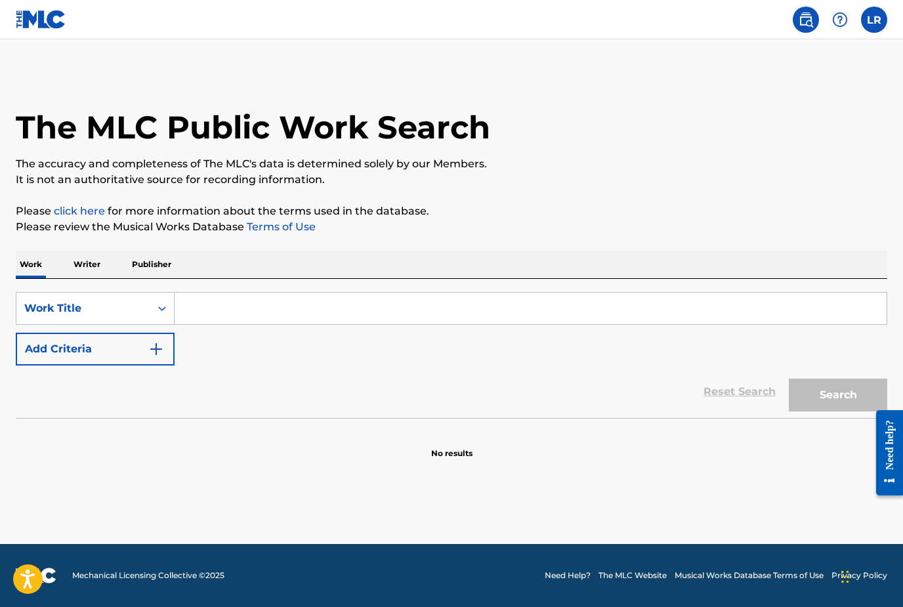
click at [201, 314] on input "Search Form" at bounding box center [531, 309] width 712 height 32
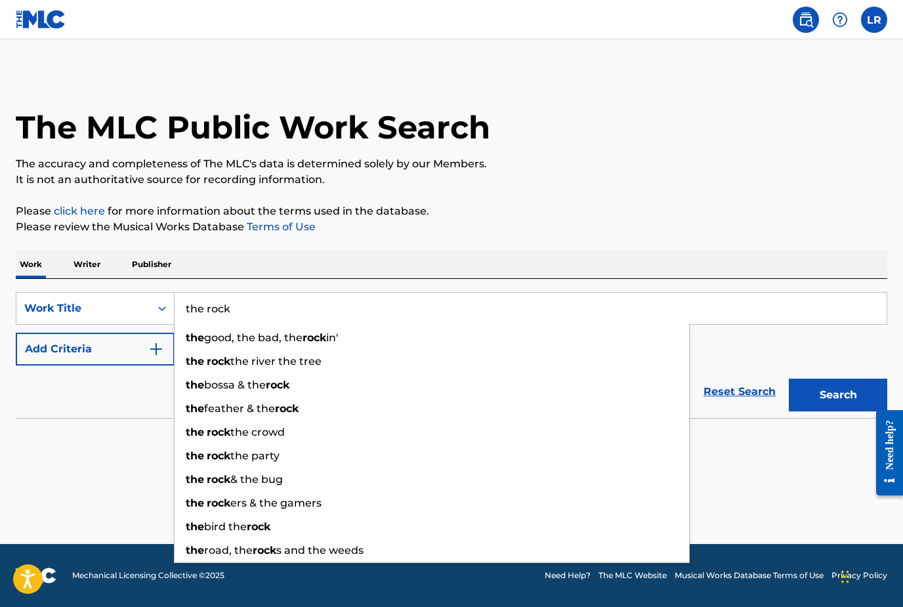
type input "the rock"
click at [838, 395] on button "Search" at bounding box center [838, 395] width 98 height 33
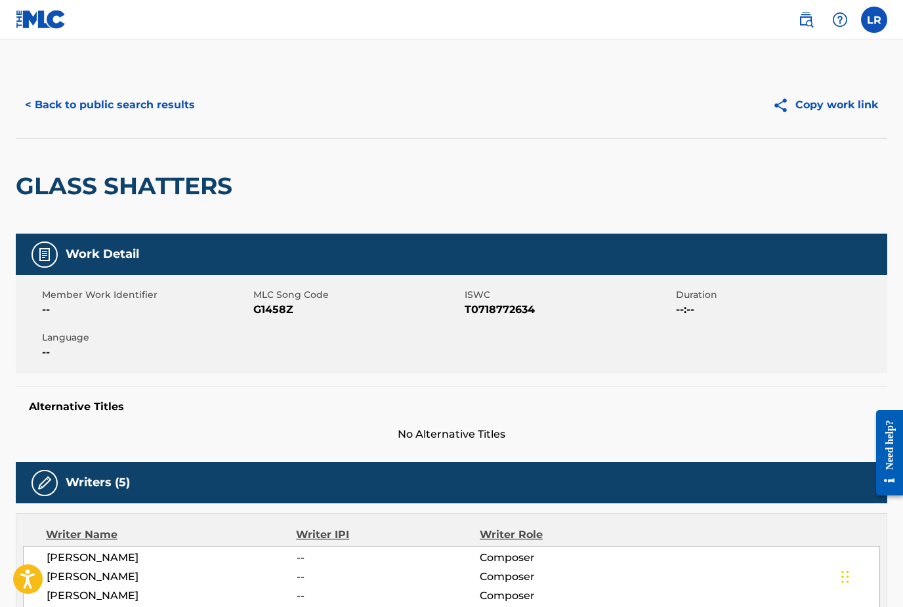
click at [70, 113] on button "< Back to public search results" at bounding box center [110, 105] width 188 height 33
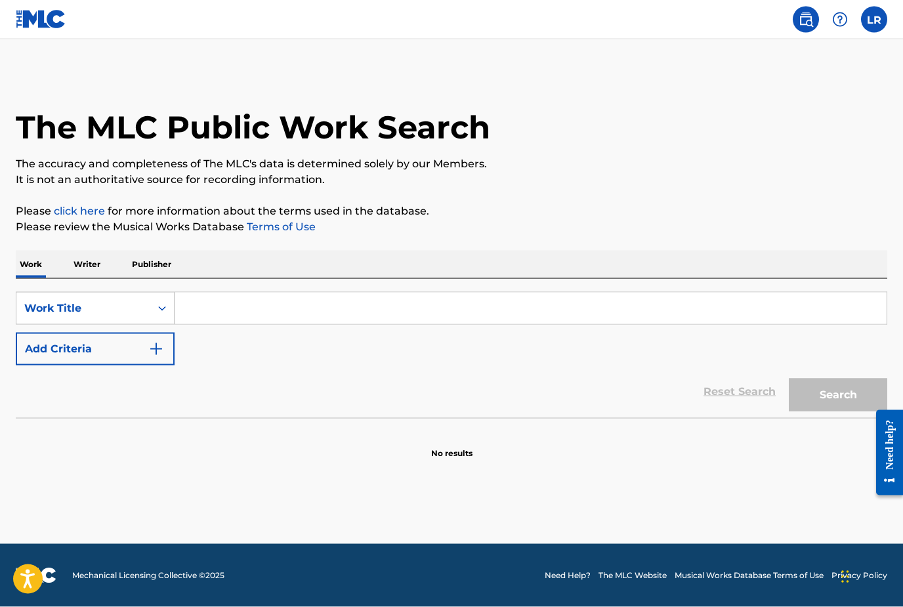
scroll to position [20, 0]
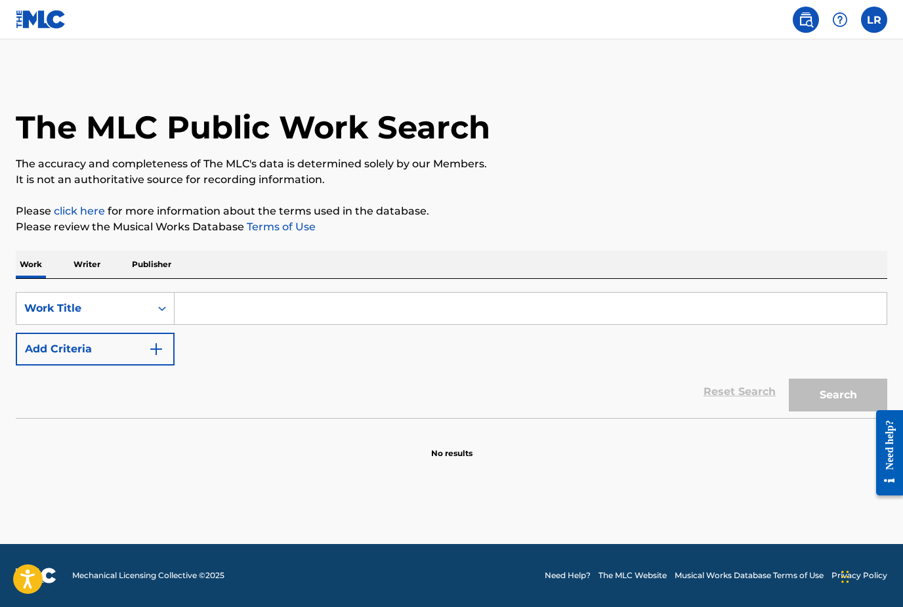
click at [209, 293] on input "Search Form" at bounding box center [531, 309] width 712 height 32
click at [141, 251] on p "Publisher" at bounding box center [151, 265] width 47 height 28
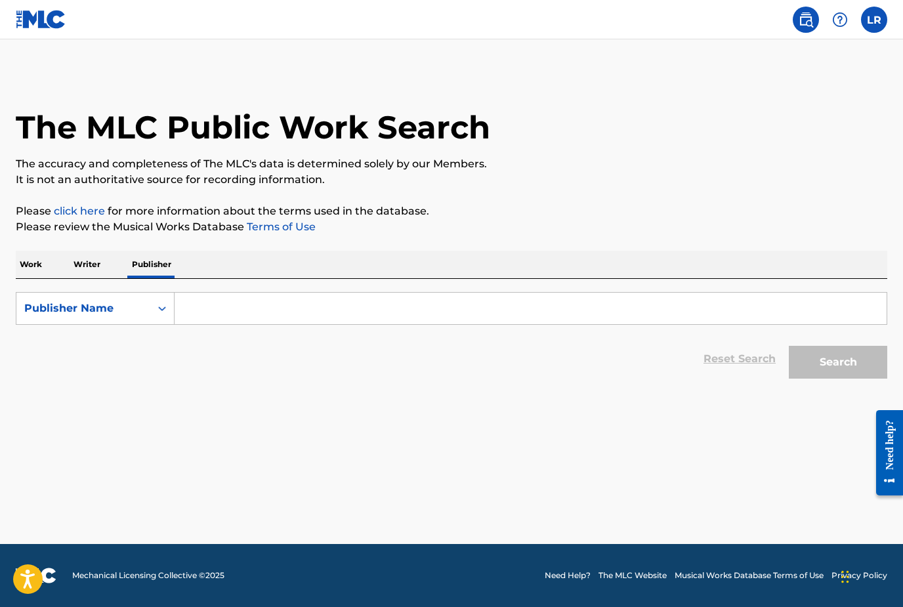
click at [98, 440] on main "The MLC Public Work Search The accuracy and completeness of The MLC's data is d…" at bounding box center [451, 291] width 903 height 505
click at [37, 251] on p "Work" at bounding box center [31, 265] width 30 height 28
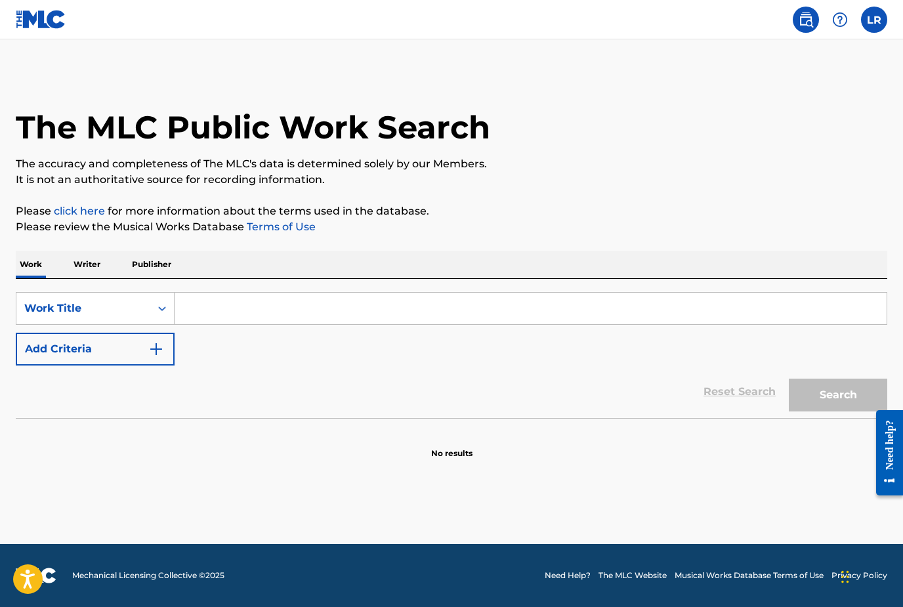
click at [199, 314] on input "Search Form" at bounding box center [531, 309] width 712 height 32
click at [96, 255] on p "Writer" at bounding box center [87, 265] width 35 height 28
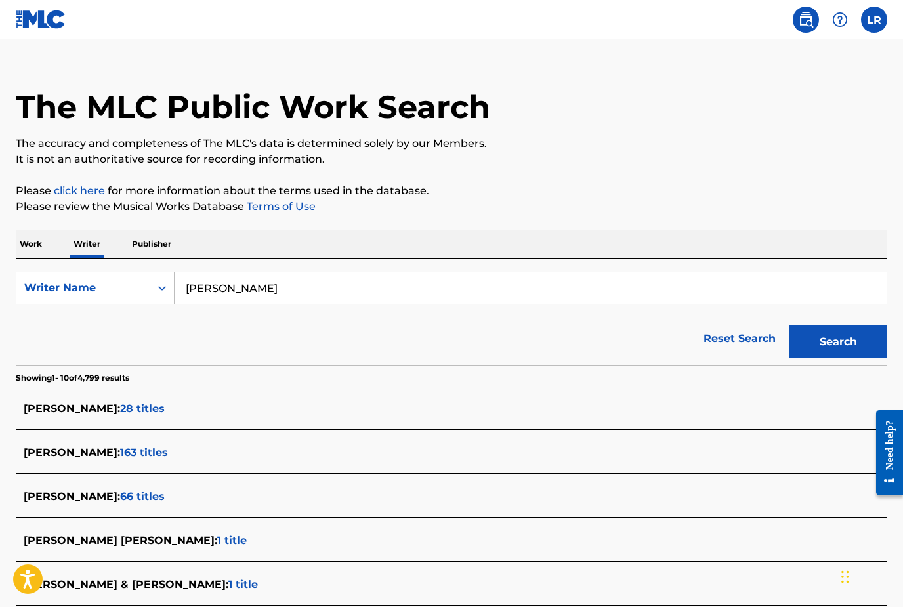
click at [153, 258] on p "Publisher" at bounding box center [151, 244] width 47 height 28
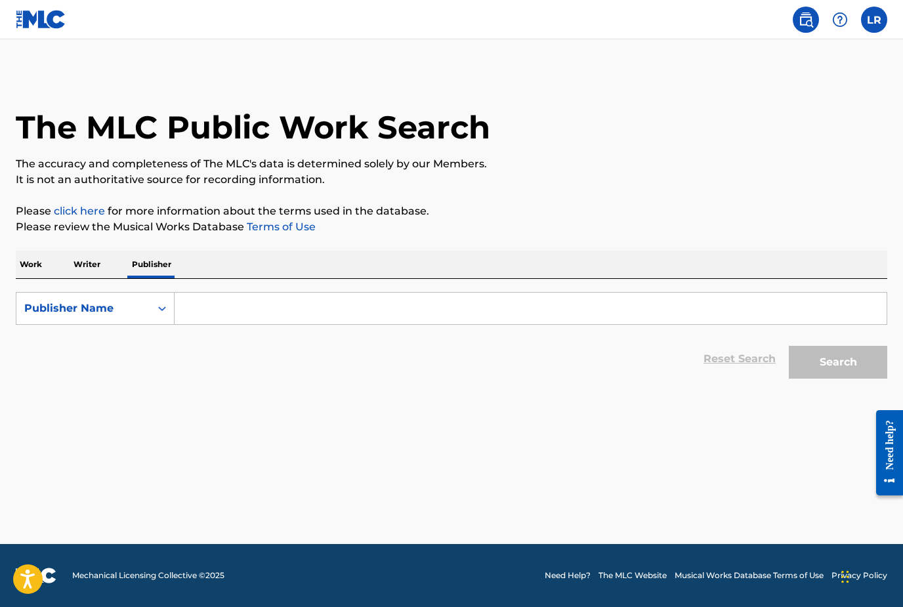
click at [214, 301] on input "Search Form" at bounding box center [531, 309] width 712 height 32
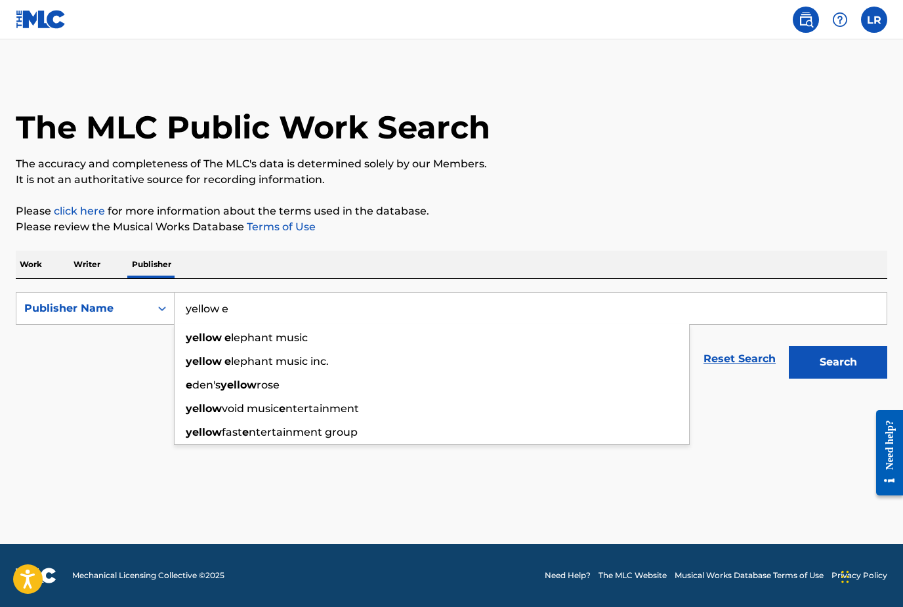
click at [211, 331] on strong "yellow" at bounding box center [204, 337] width 36 height 12
type input "yellow elephant music"
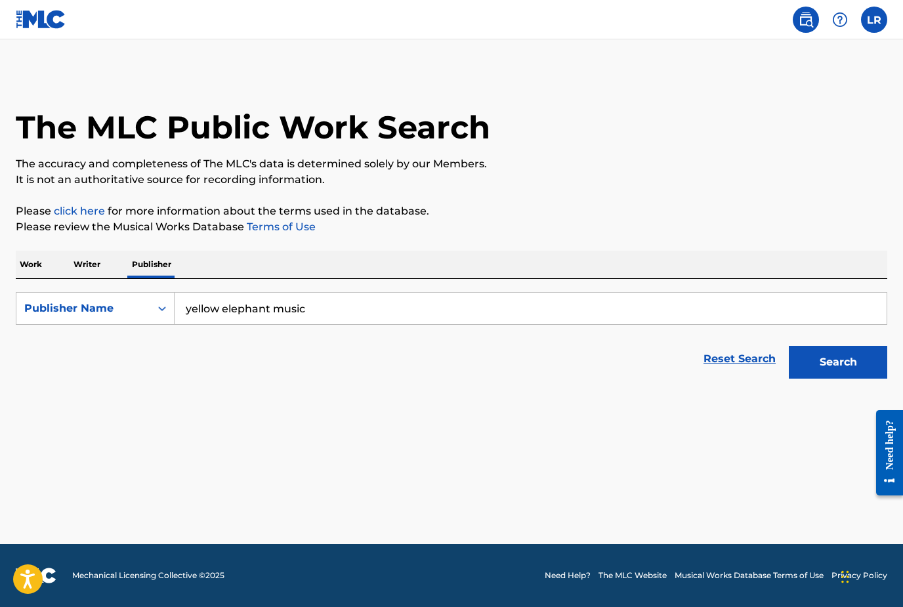
click at [865, 346] on button "Search" at bounding box center [838, 362] width 98 height 33
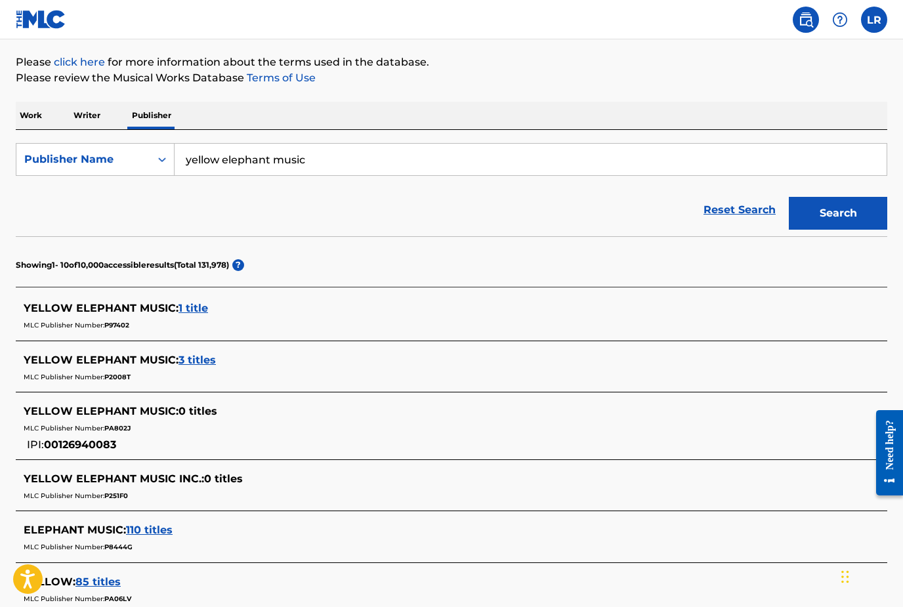
scroll to position [144, 0]
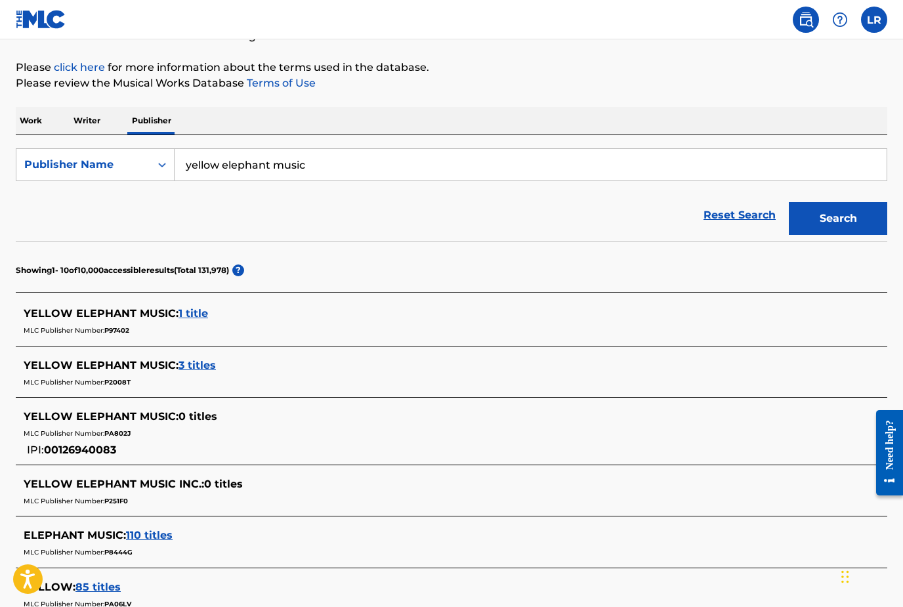
click at [196, 368] on span "3 titles" at bounding box center [197, 365] width 37 height 12
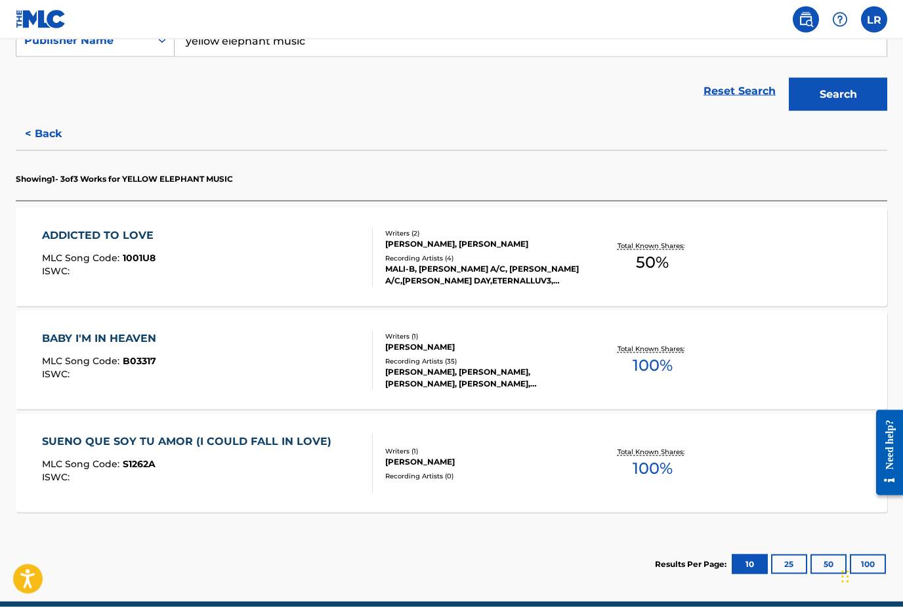
scroll to position [284, 0]
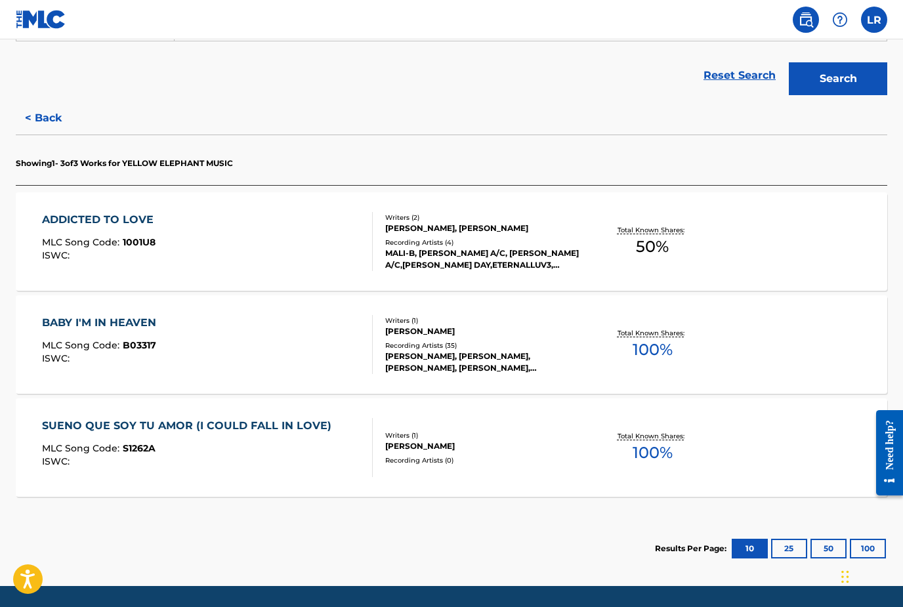
click at [114, 438] on div "SUENO QUE SOY TU AMOR (I COULD FALL IN LOVE) MLC Song Code : S1262A ISWC :" at bounding box center [190, 447] width 296 height 59
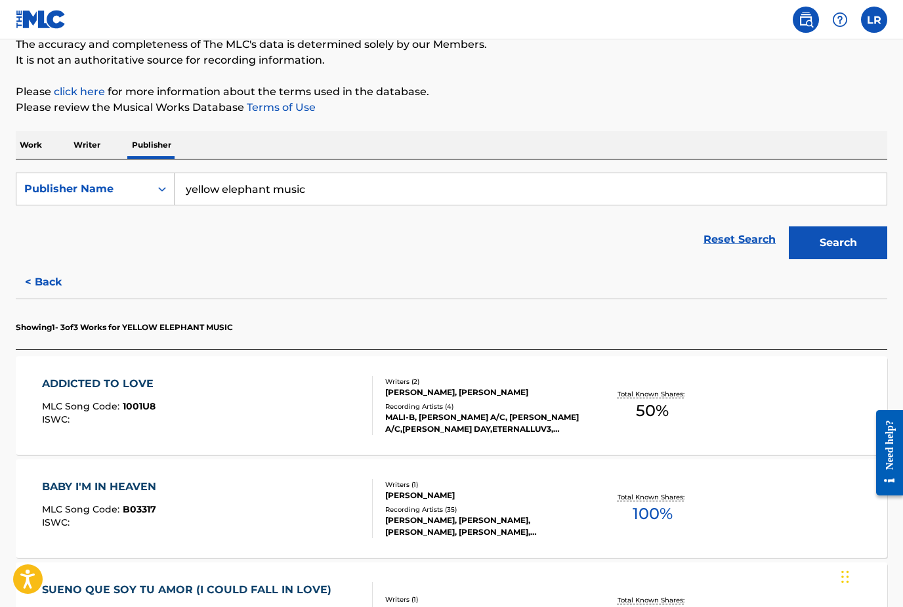
scroll to position [115, 0]
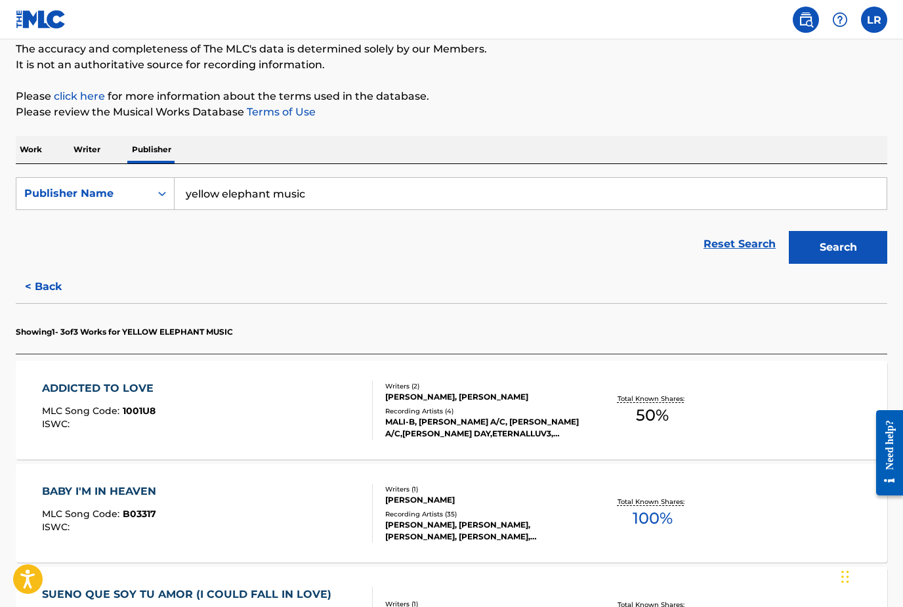
click at [81, 150] on p "Writer" at bounding box center [87, 150] width 35 height 28
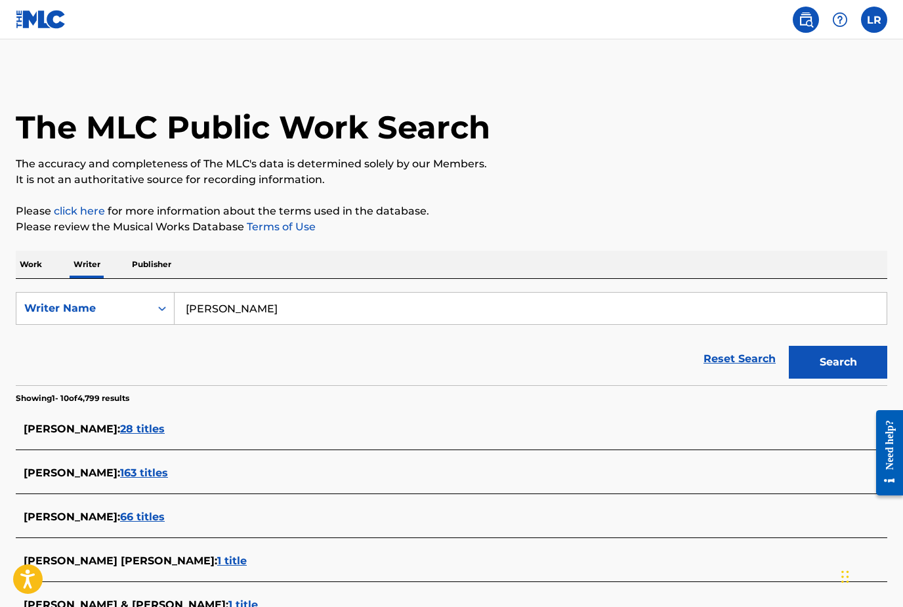
click at [294, 310] on input "[PERSON_NAME]" at bounding box center [531, 309] width 712 height 32
type input "j"
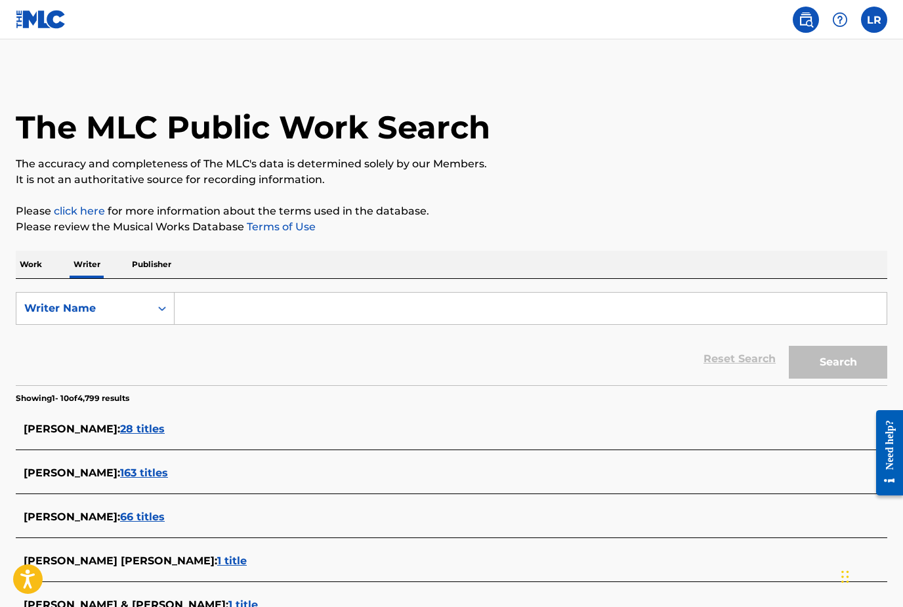
click at [26, 267] on p "Work" at bounding box center [31, 265] width 30 height 28
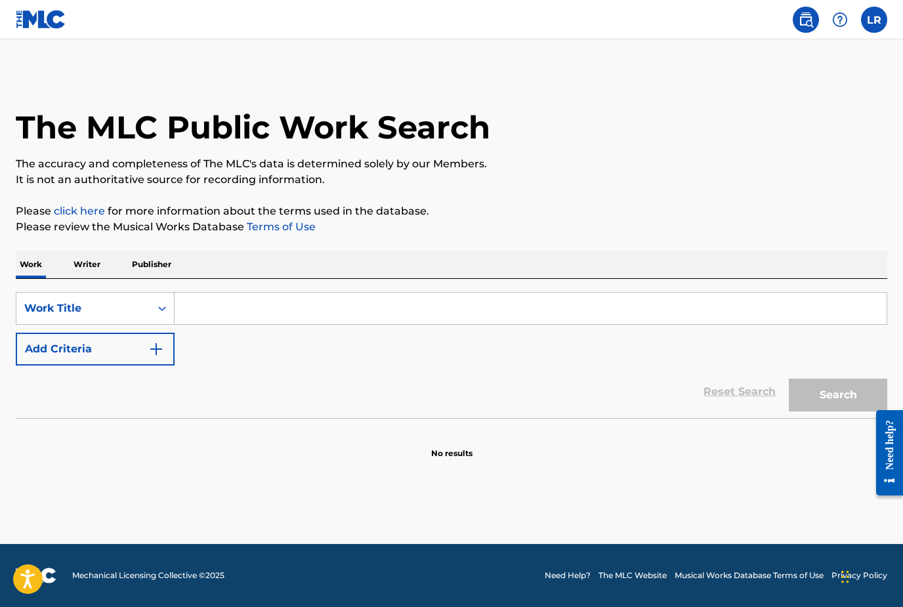
click at [200, 314] on input "Search Form" at bounding box center [531, 309] width 712 height 32
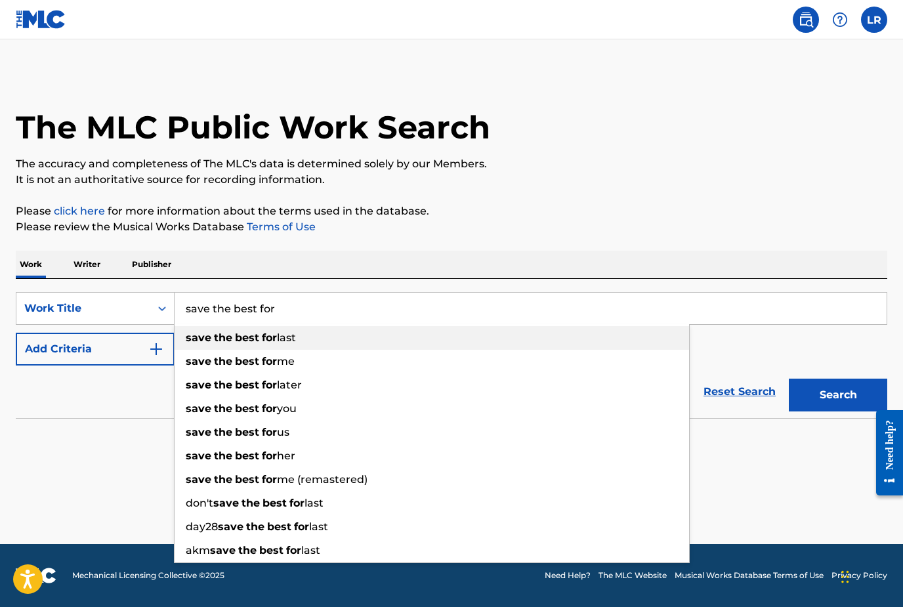
click at [206, 347] on div "save the best for last" at bounding box center [432, 338] width 515 height 24
type input "save the best for last"
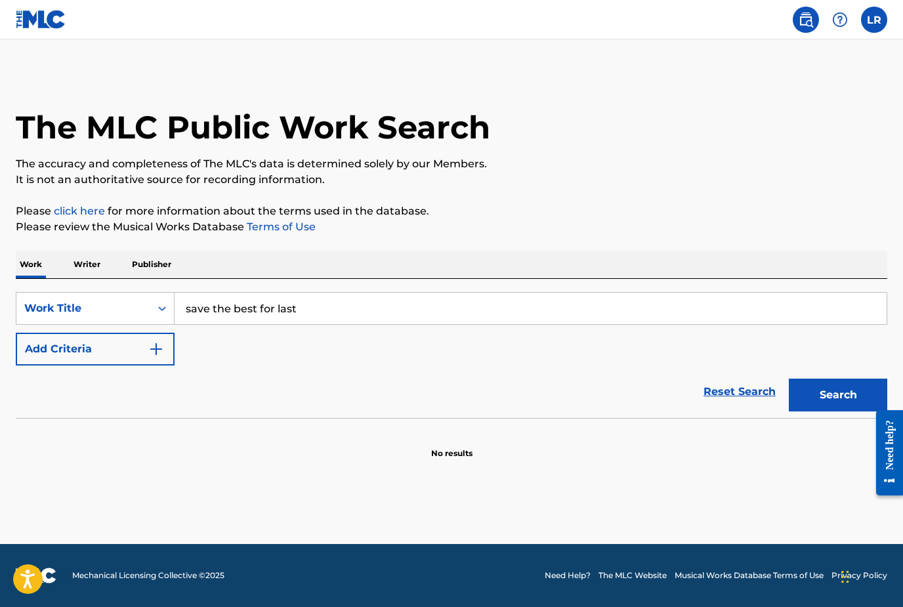
click at [850, 411] on button "Search" at bounding box center [838, 395] width 98 height 33
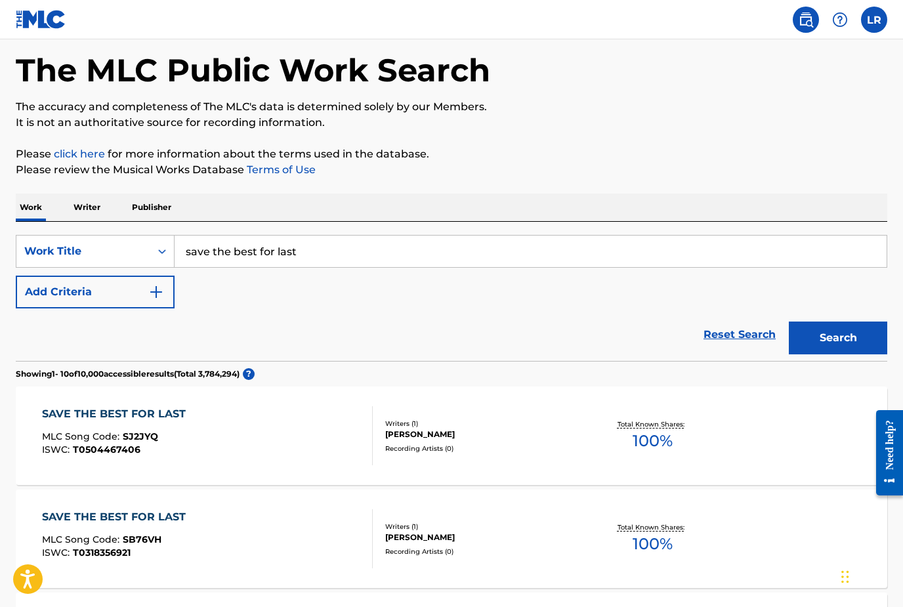
scroll to position [58, 0]
click at [94, 211] on p "Writer" at bounding box center [87, 207] width 35 height 28
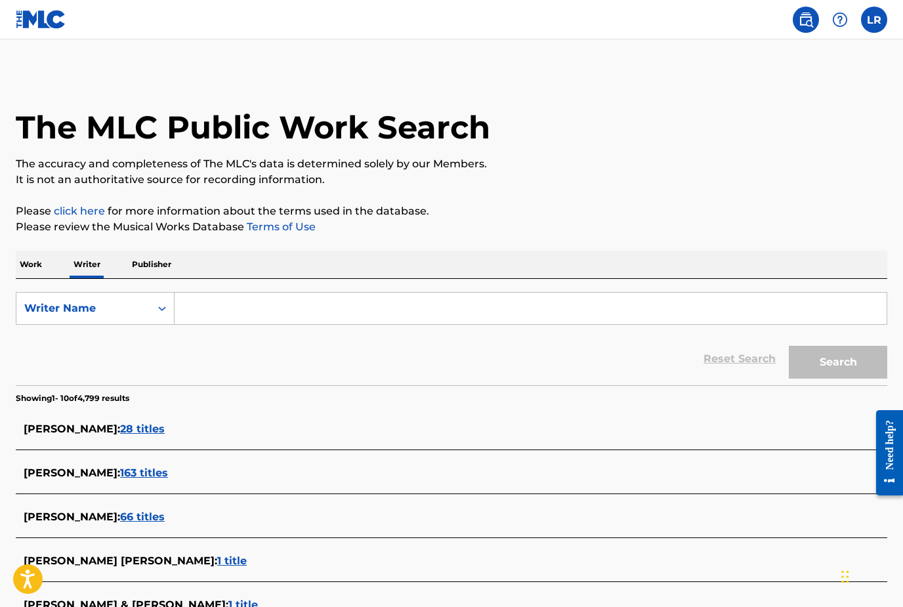
click at [243, 312] on input "Search Form" at bounding box center [531, 309] width 712 height 32
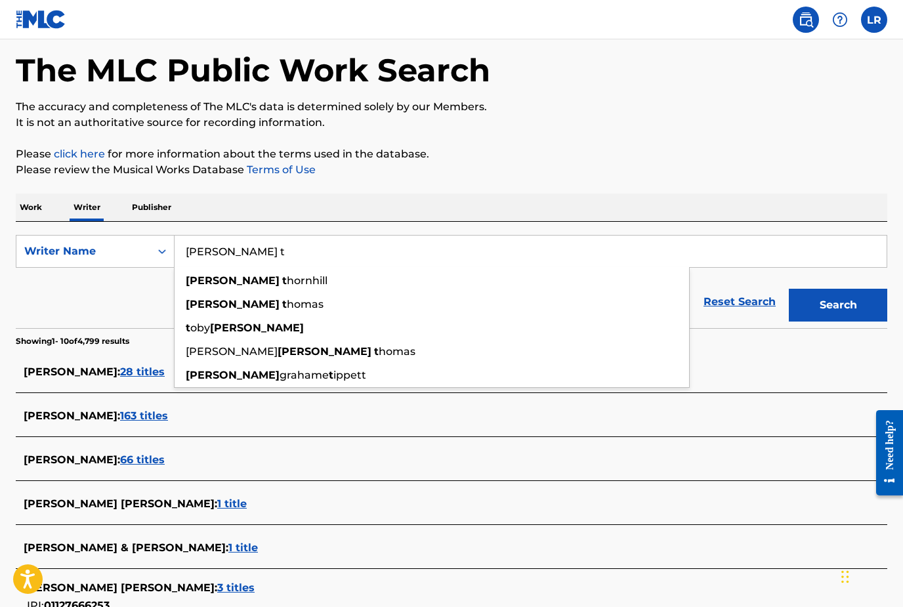
click at [199, 307] on strong "[PERSON_NAME]" at bounding box center [233, 304] width 94 height 12
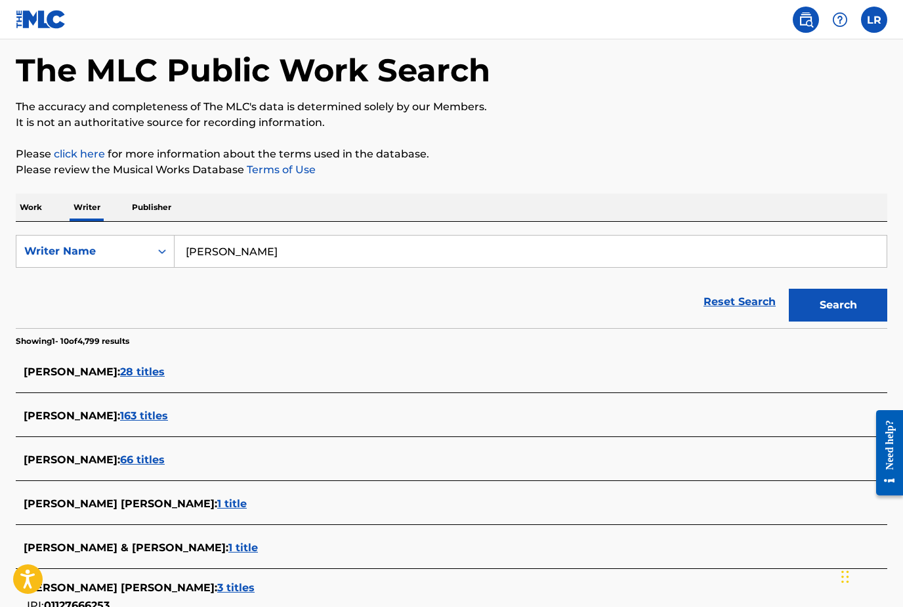
click at [846, 319] on button "Search" at bounding box center [838, 305] width 98 height 33
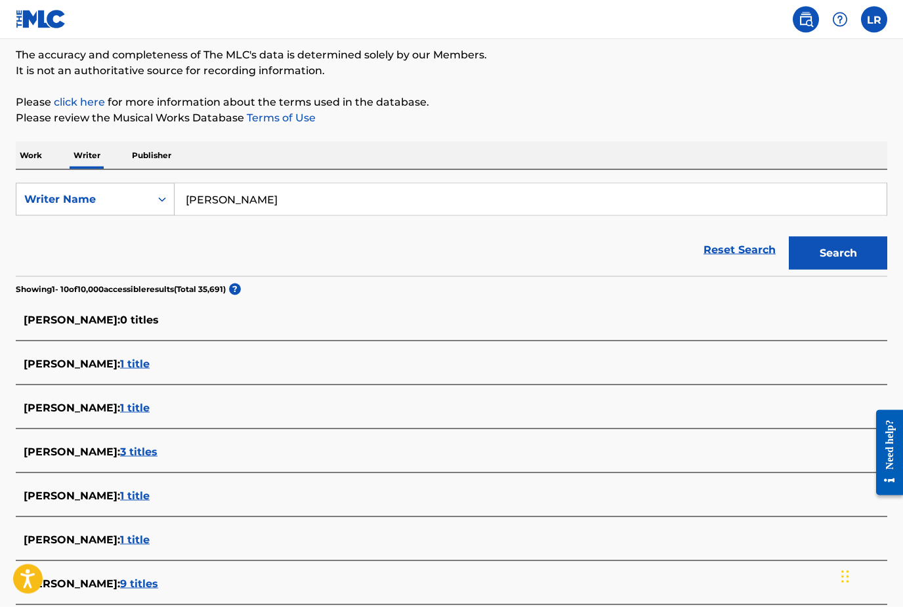
scroll to position [115, 0]
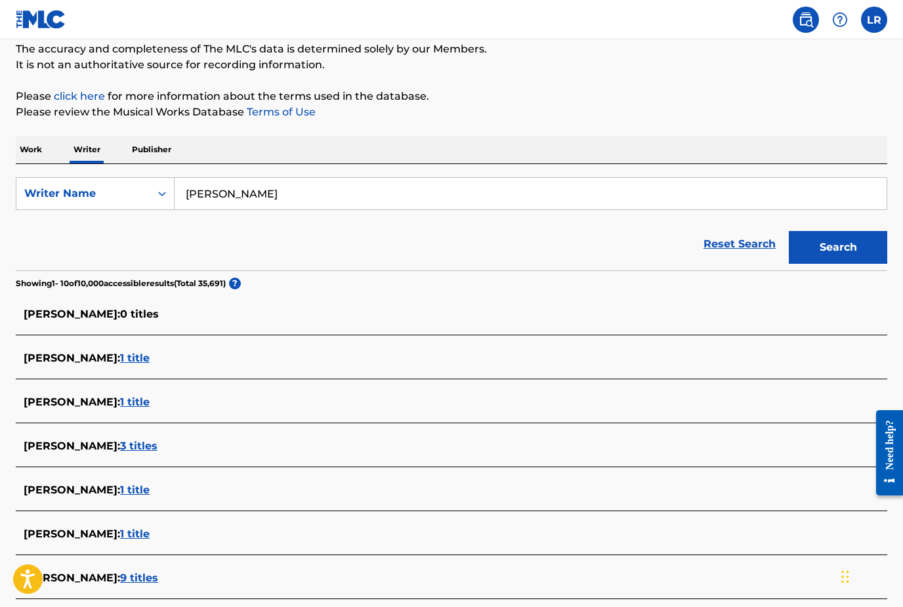
click at [192, 197] on input "[PERSON_NAME]" at bounding box center [531, 194] width 712 height 32
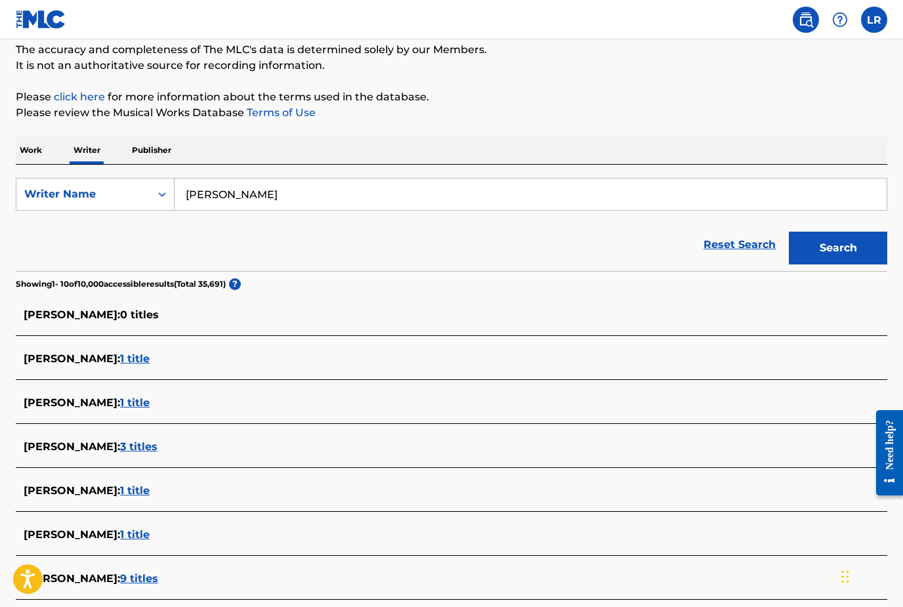
click at [192, 197] on input "[PERSON_NAME]" at bounding box center [531, 195] width 712 height 32
click at [192, 194] on input "[PERSON_NAME]" at bounding box center [531, 195] width 712 height 32
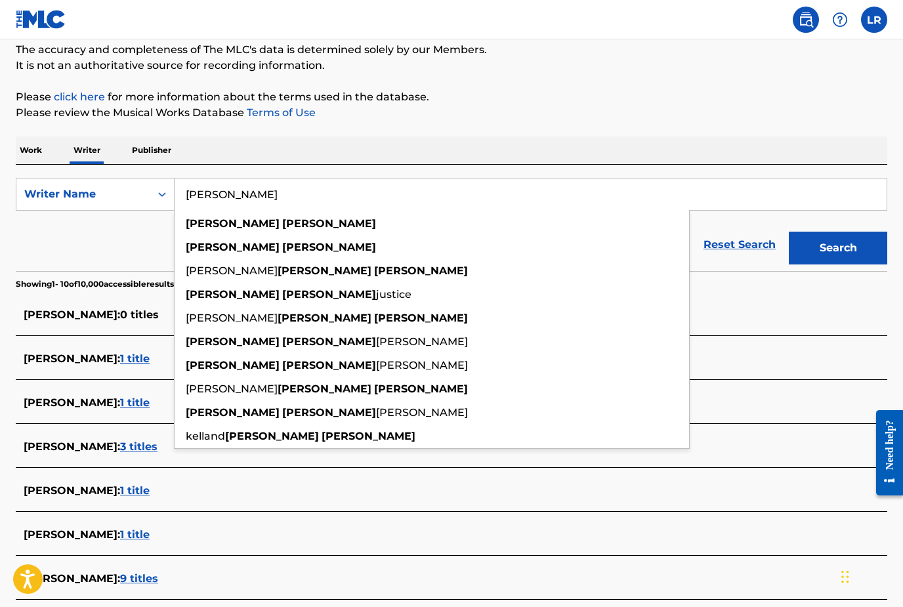
type input "[PERSON_NAME]"
click at [194, 223] on strong "[PERSON_NAME]" at bounding box center [233, 223] width 94 height 12
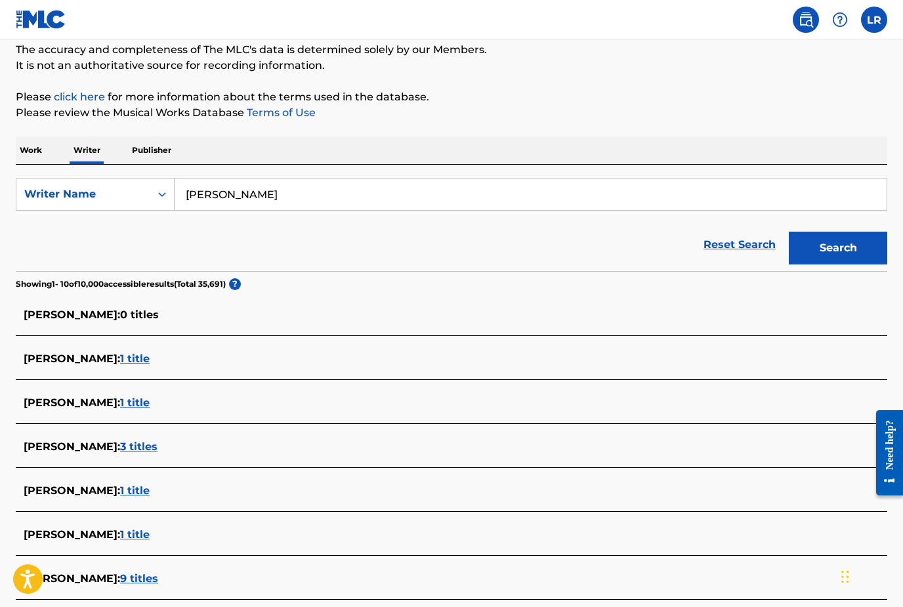
click at [838, 247] on button "Search" at bounding box center [838, 248] width 98 height 33
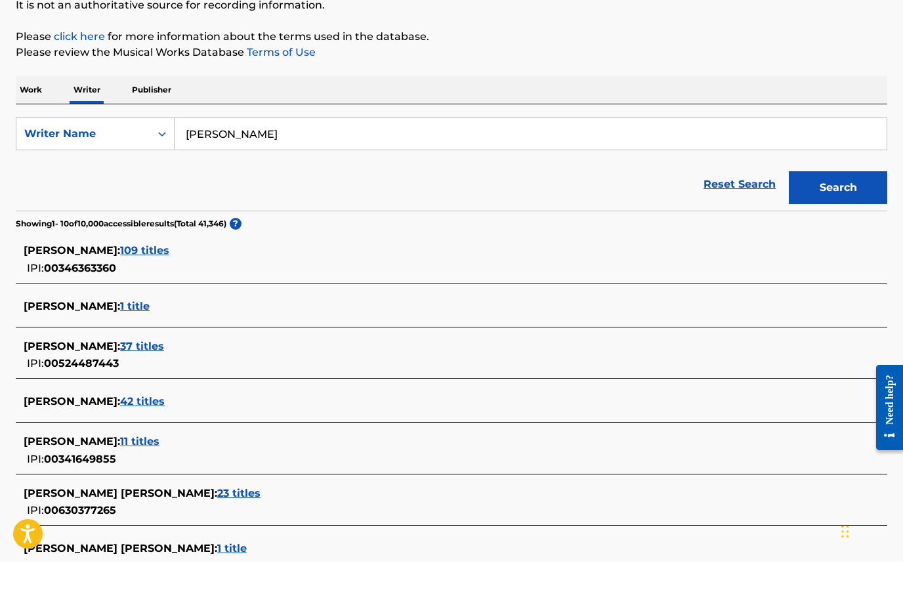
scroll to position [133, 0]
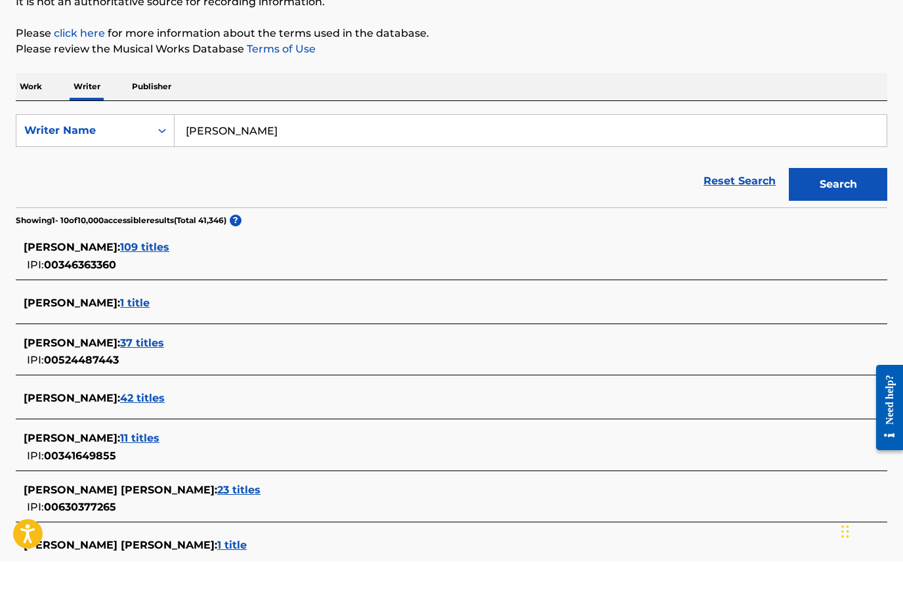
click at [137, 286] on span "109 titles" at bounding box center [144, 292] width 49 height 12
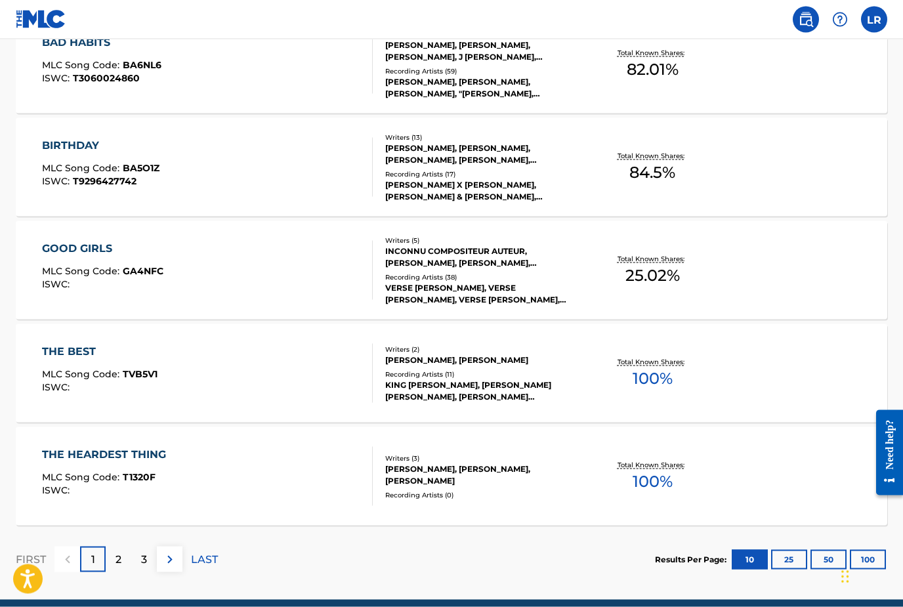
scroll to position [958, 0]
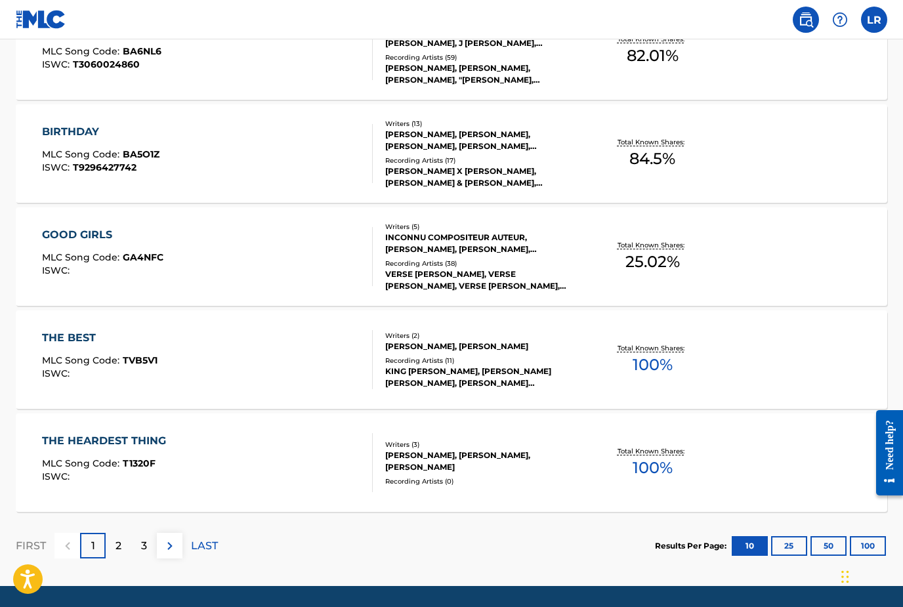
click at [123, 539] on div "2" at bounding box center [119, 546] width 26 height 26
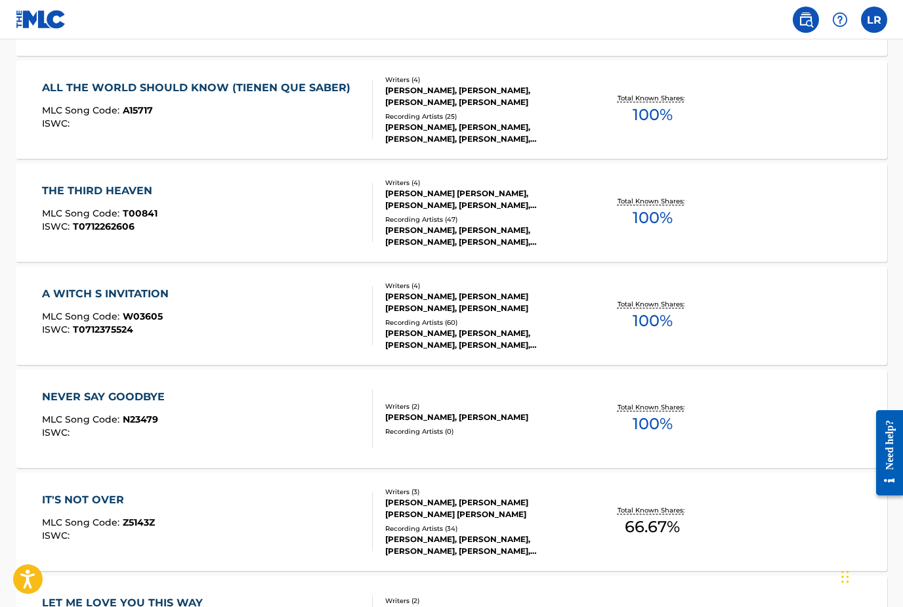
scroll to position [692, 0]
click at [36, 311] on div "A WITCH S INVITATION MLC Song Code : W03605 ISWC : T0712375524 Writers ( 4 ) [P…" at bounding box center [452, 316] width 872 height 98
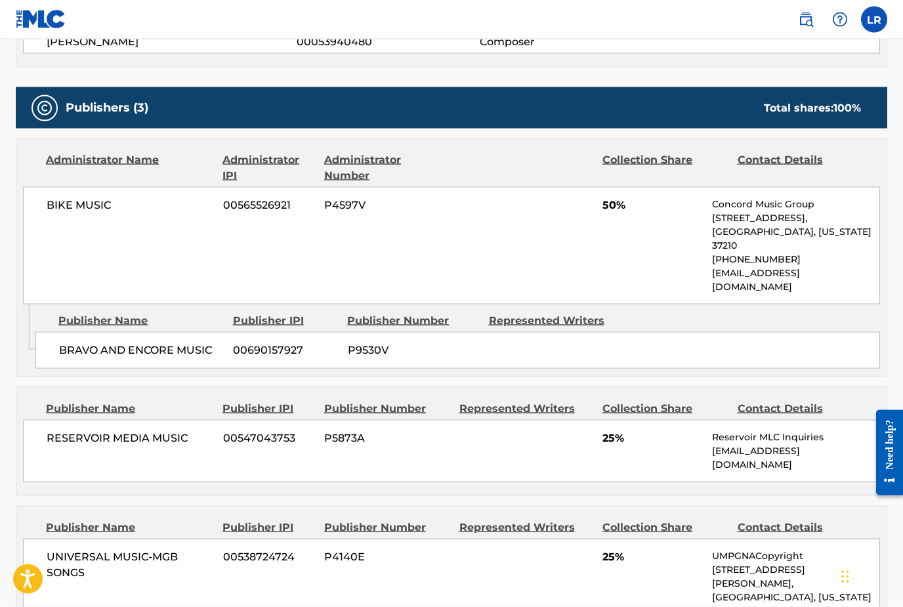
scroll to position [637, 0]
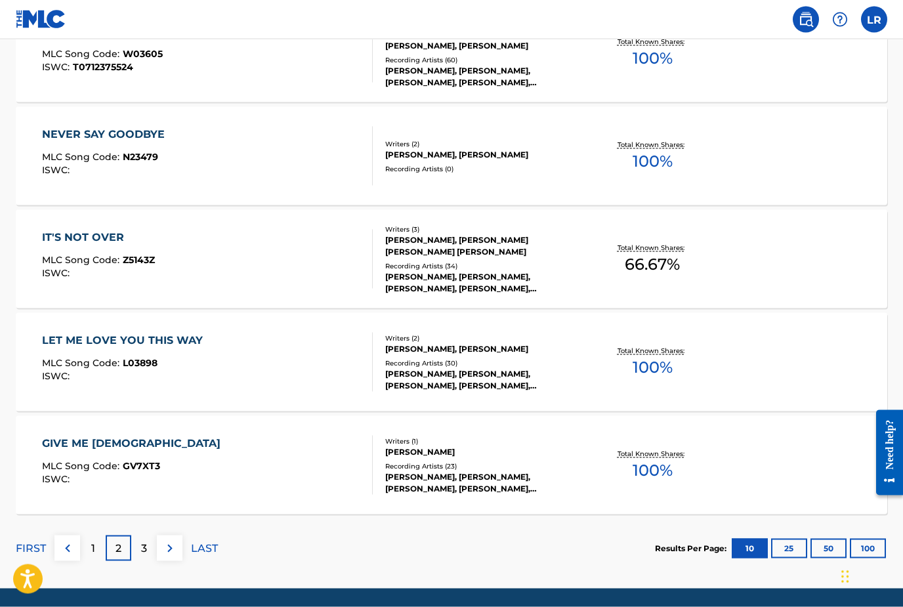
scroll to position [958, 0]
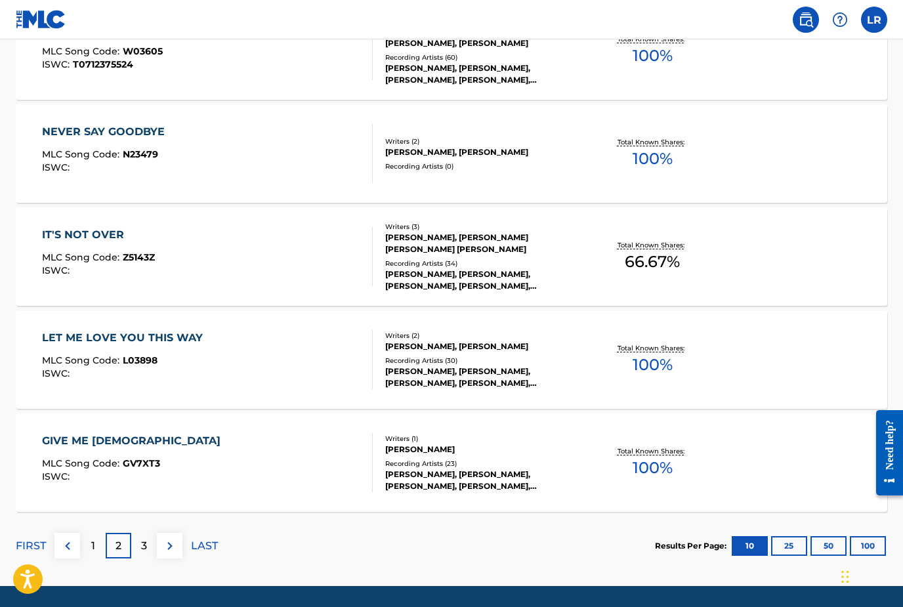
click at [54, 434] on div "GIVE ME [DEMOGRAPHIC_DATA]" at bounding box center [134, 441] width 185 height 16
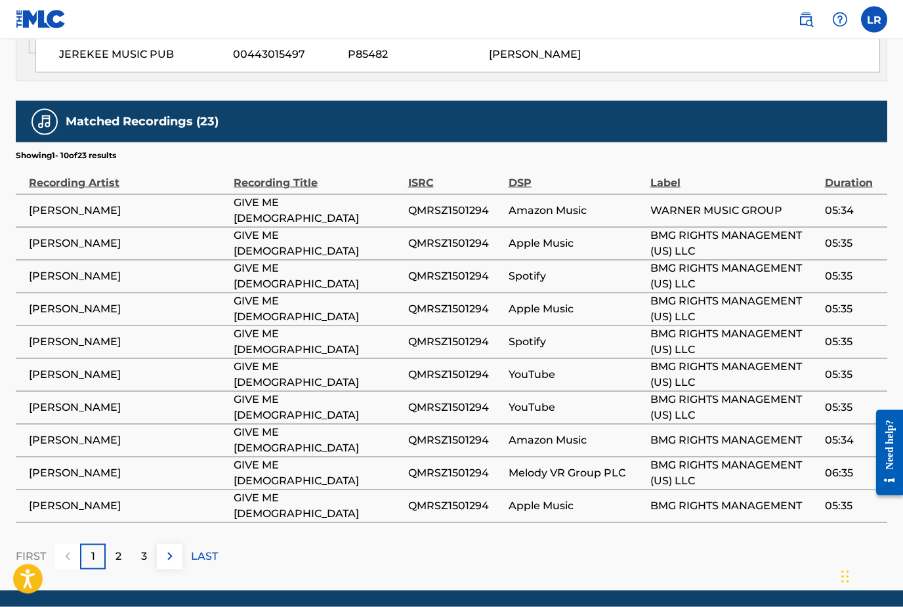
scroll to position [744, 0]
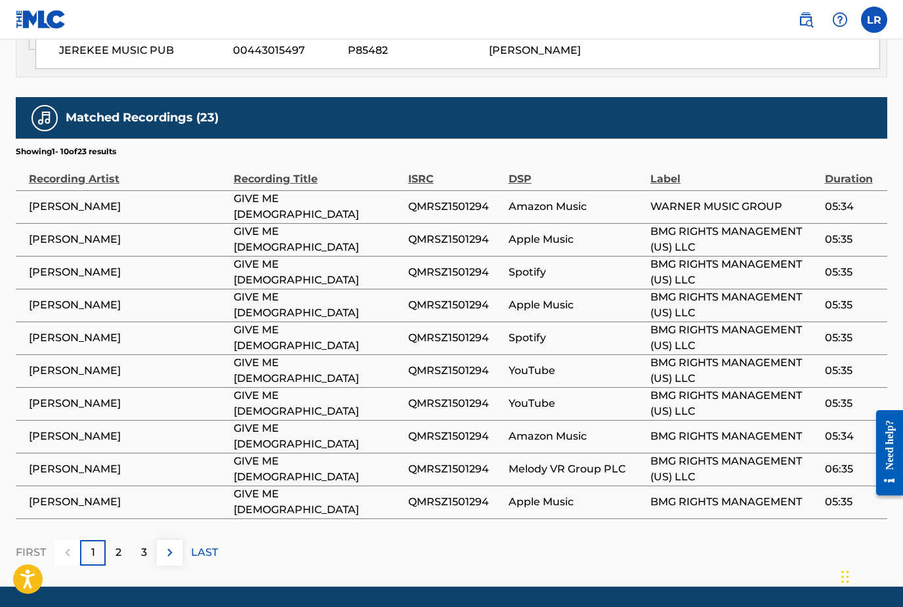
click at [122, 555] on div "2" at bounding box center [119, 553] width 26 height 26
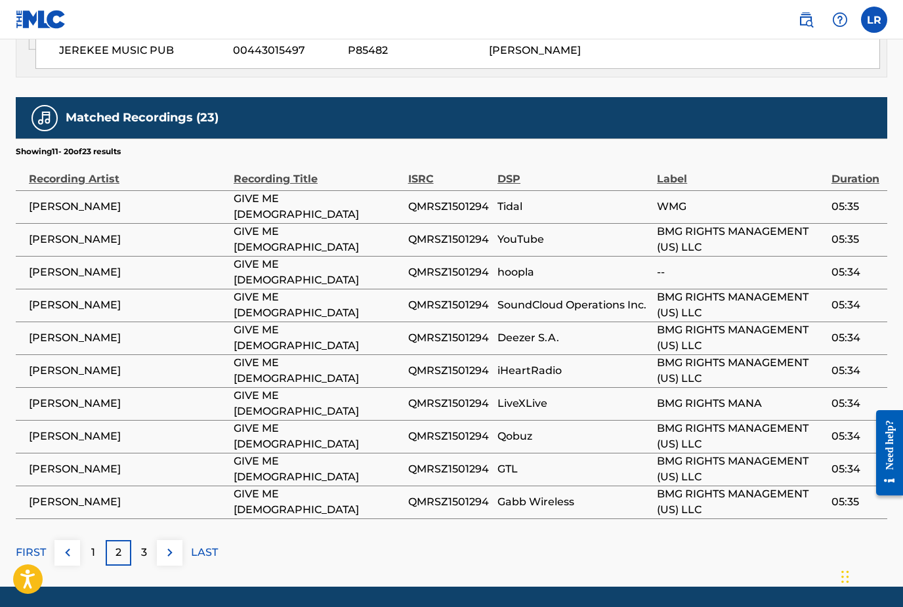
click at [142, 553] on p "3" at bounding box center [144, 553] width 6 height 16
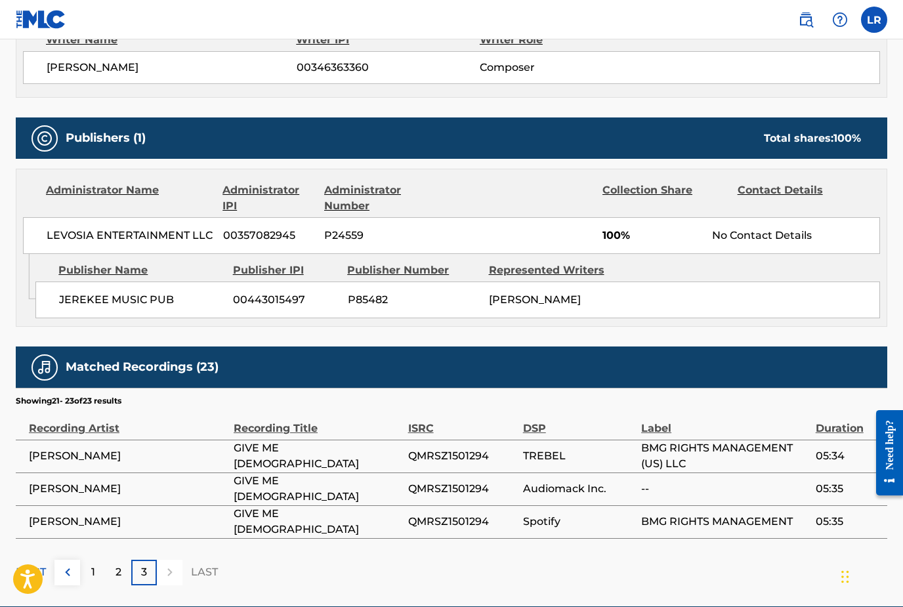
scroll to position [515, 0]
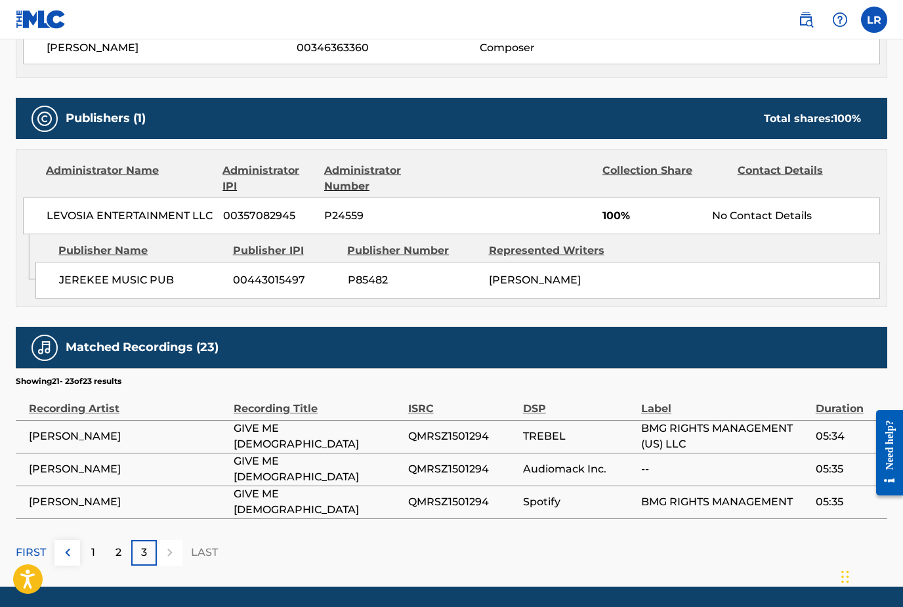
click at [96, 554] on div "1" at bounding box center [93, 553] width 26 height 26
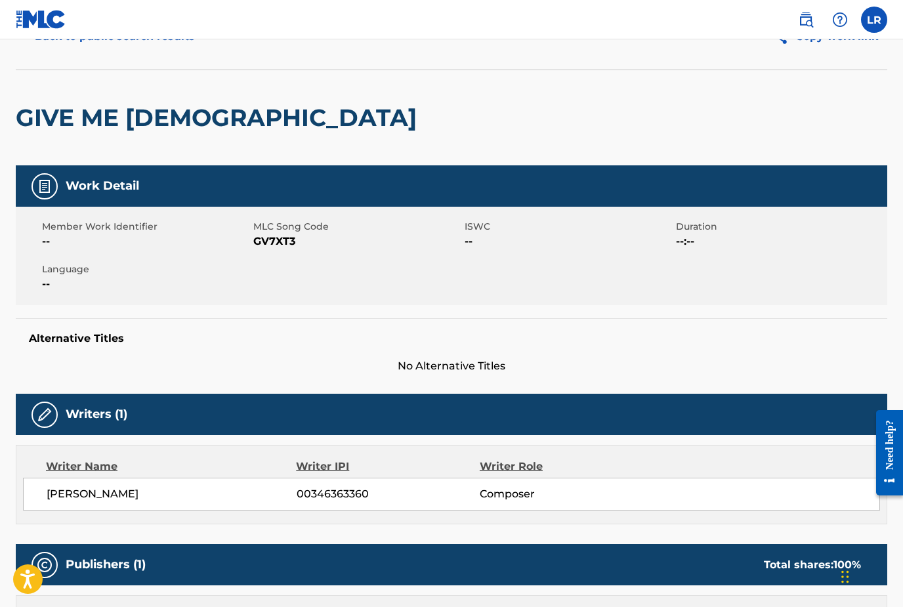
scroll to position [0, 0]
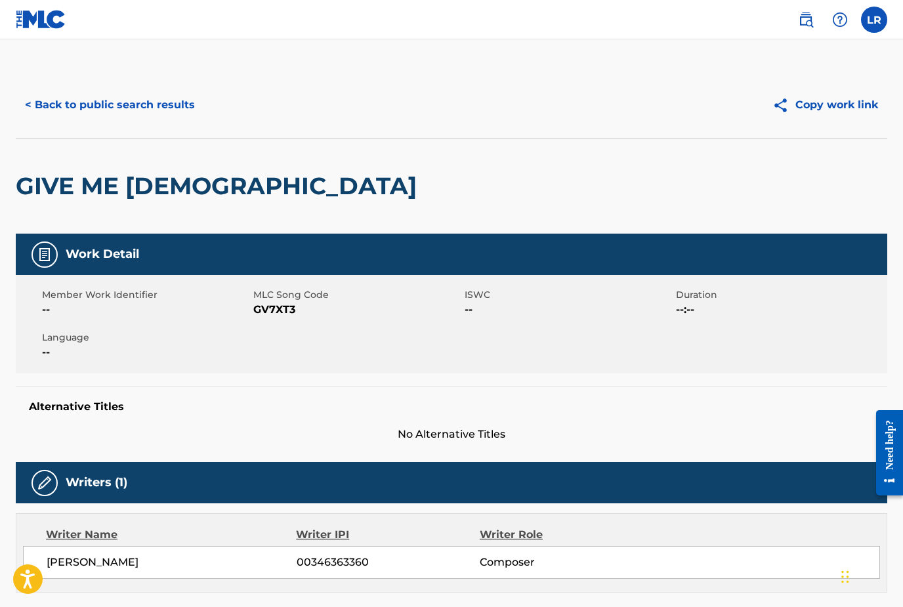
click at [51, 112] on button "< Back to public search results" at bounding box center [110, 105] width 188 height 33
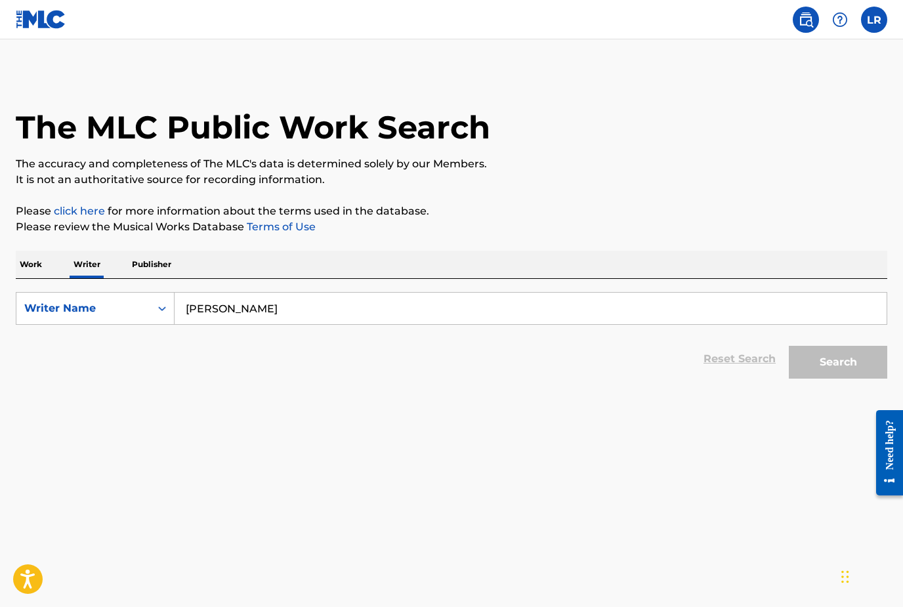
scroll to position [958, 0]
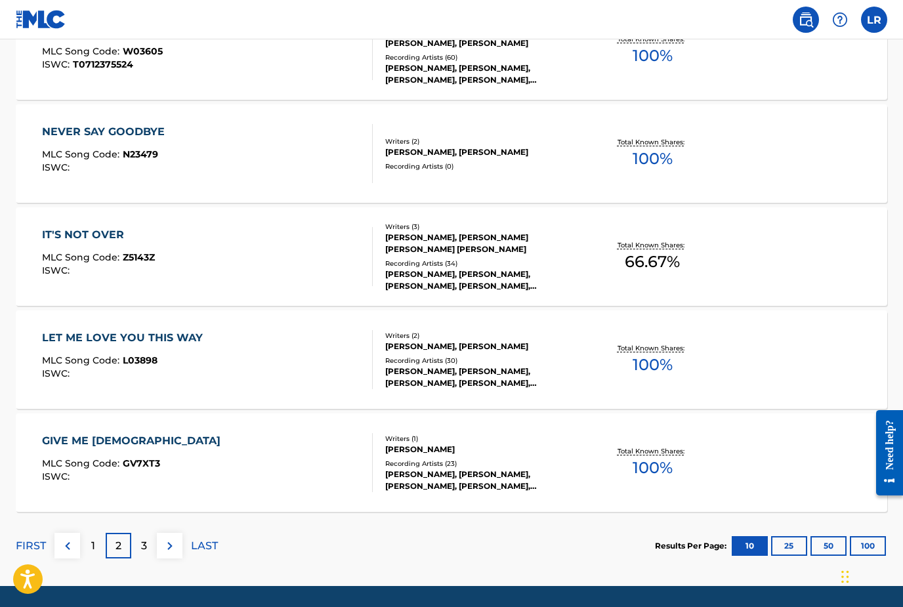
click at [148, 543] on div "3" at bounding box center [144, 546] width 26 height 26
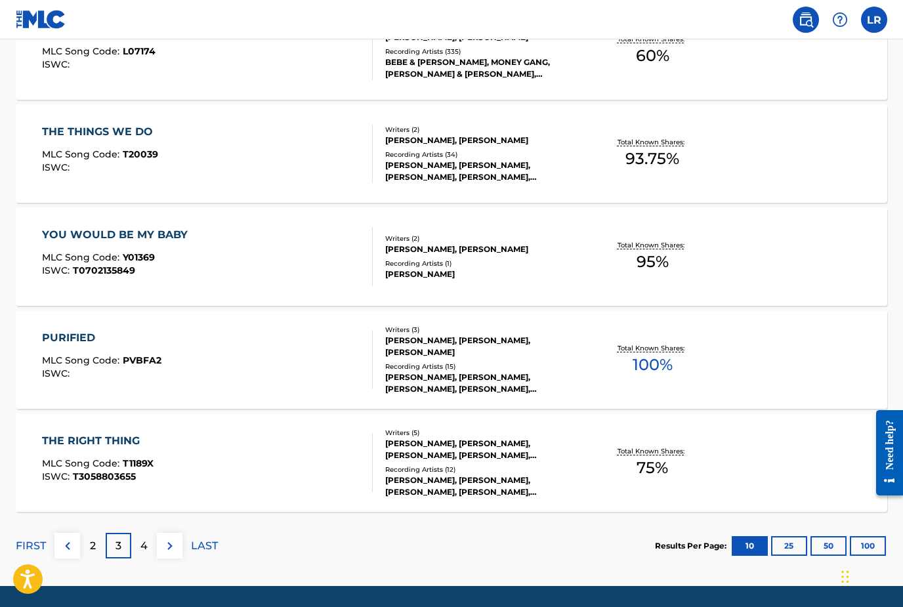
click at [152, 548] on div "4" at bounding box center [144, 546] width 26 height 26
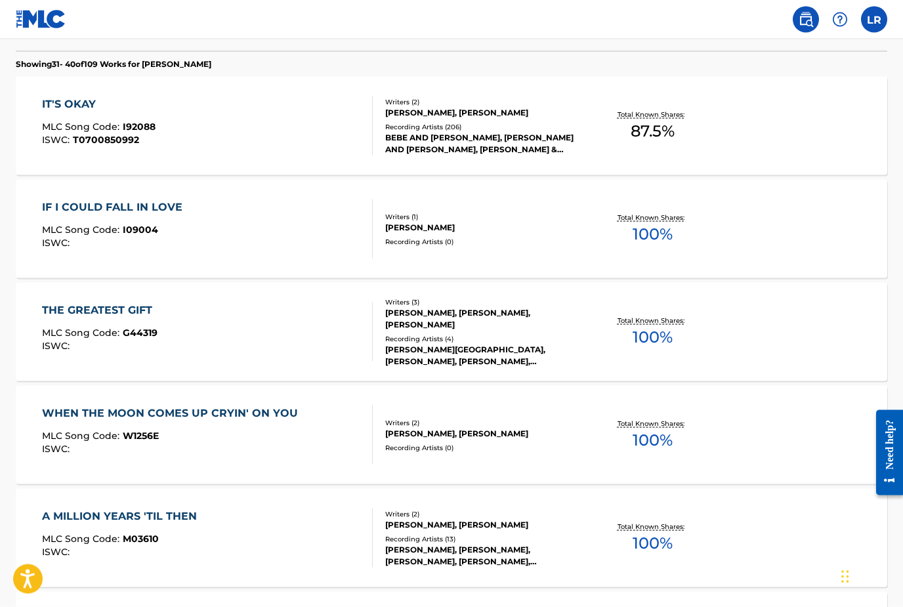
scroll to position [368, 0]
click at [58, 203] on div "IF I COULD FALL IN LOVE" at bounding box center [115, 207] width 147 height 16
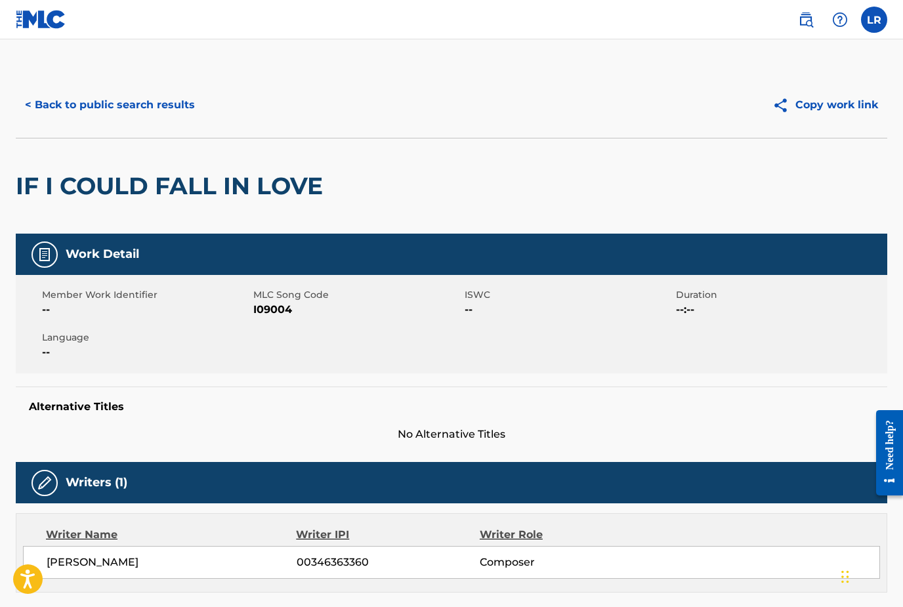
click at [51, 109] on button "< Back to public search results" at bounding box center [110, 105] width 188 height 33
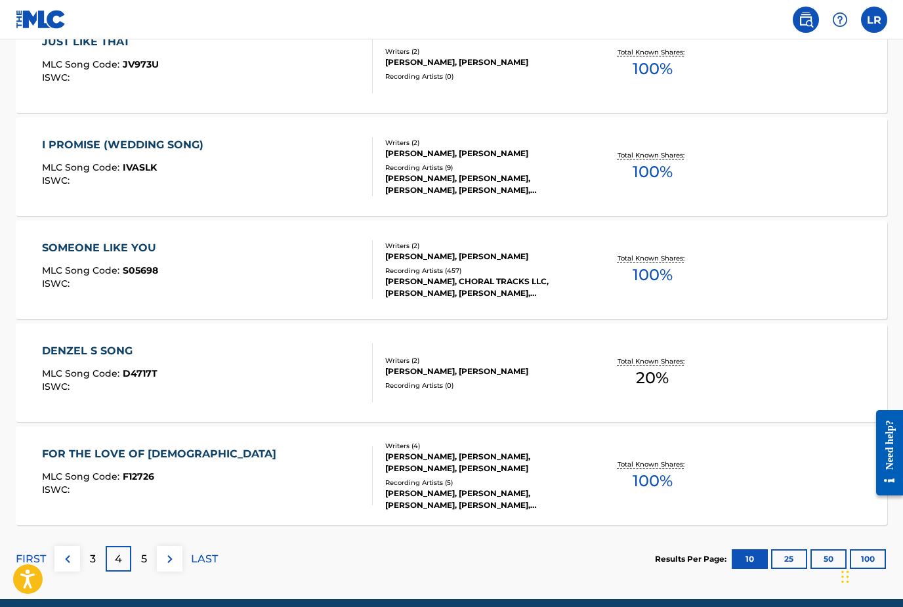
scroll to position [958, 0]
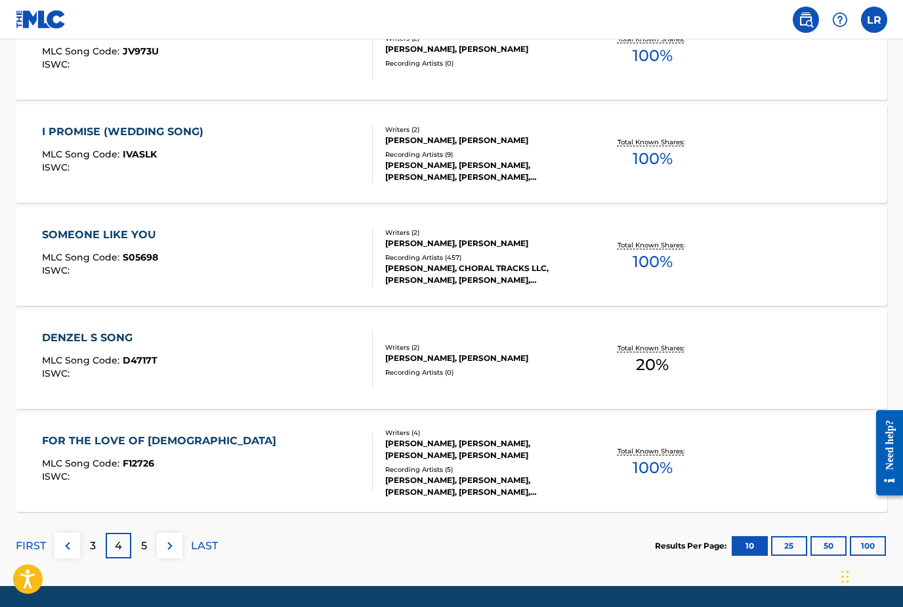
click at [152, 551] on div "5" at bounding box center [144, 546] width 26 height 26
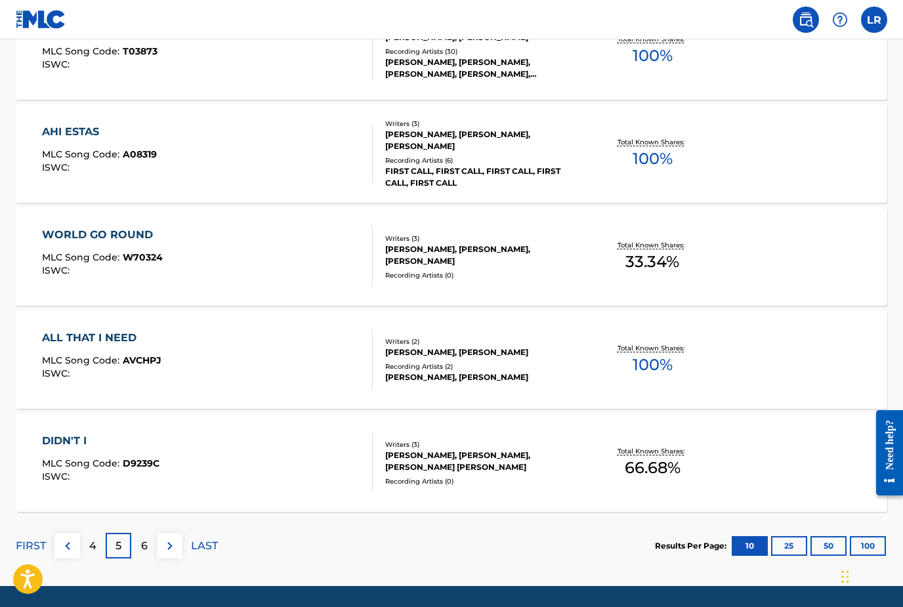
click at [148, 554] on div "6" at bounding box center [144, 546] width 26 height 26
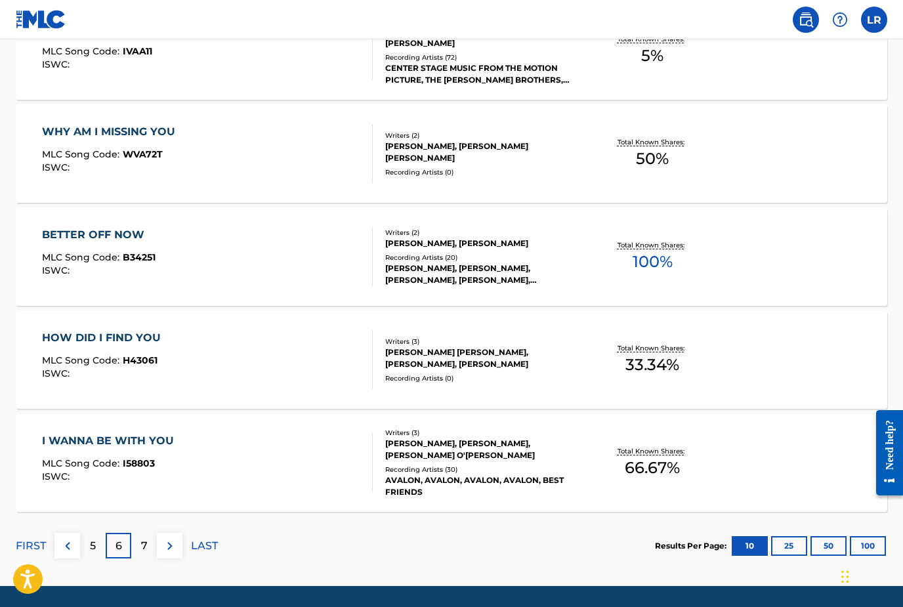
click at [138, 549] on div "7" at bounding box center [144, 546] width 26 height 26
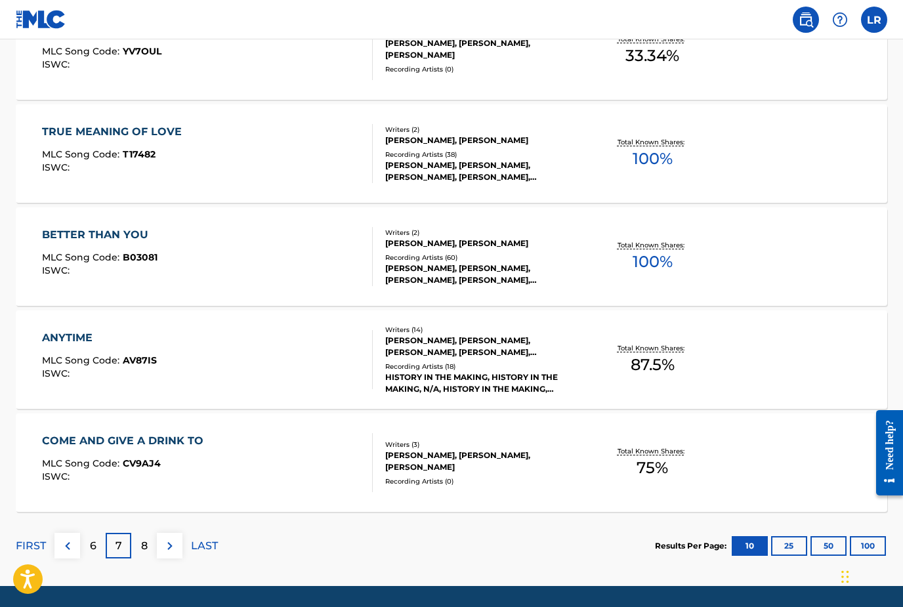
click at [145, 547] on p "8" at bounding box center [144, 546] width 7 height 16
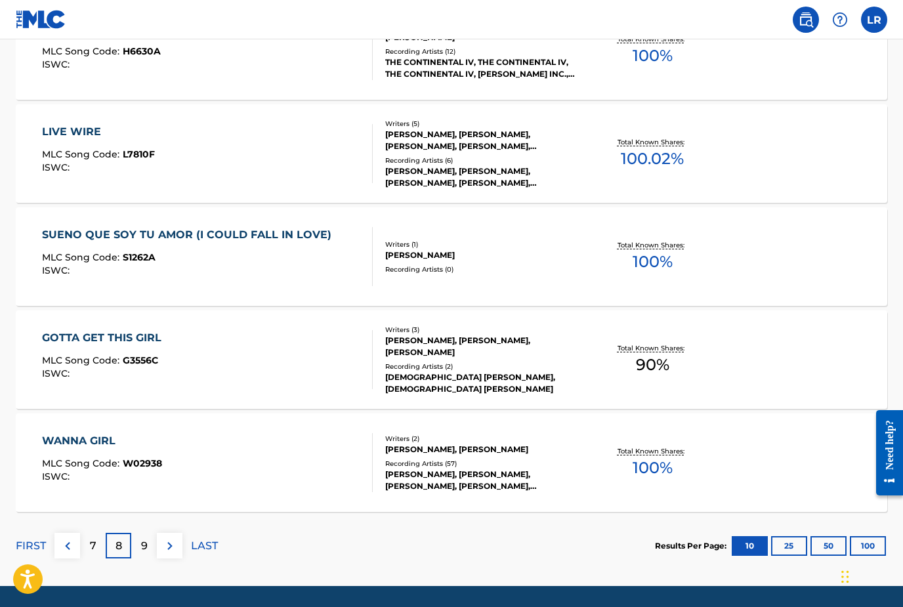
click at [147, 547] on p "9" at bounding box center [144, 546] width 7 height 16
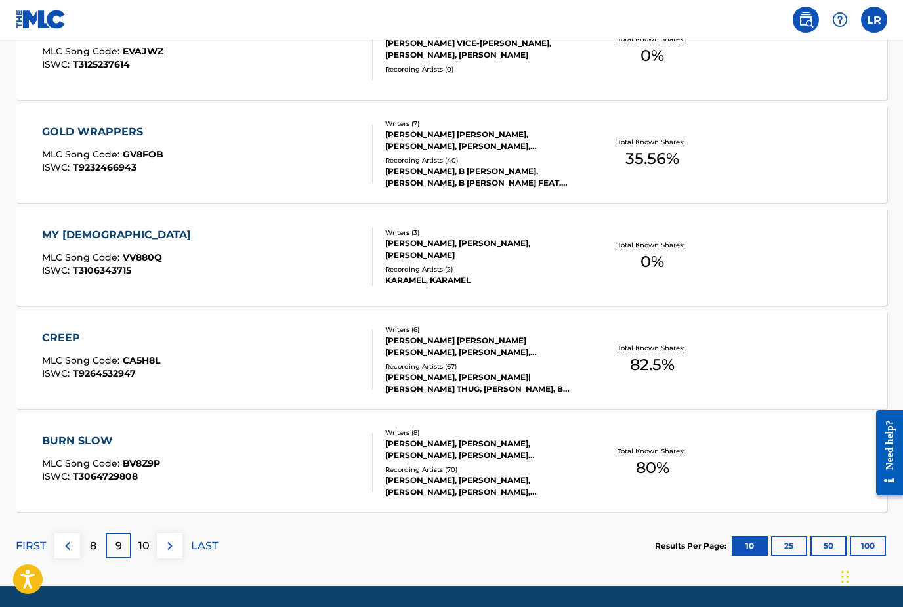
click at [154, 548] on div "10" at bounding box center [144, 546] width 26 height 26
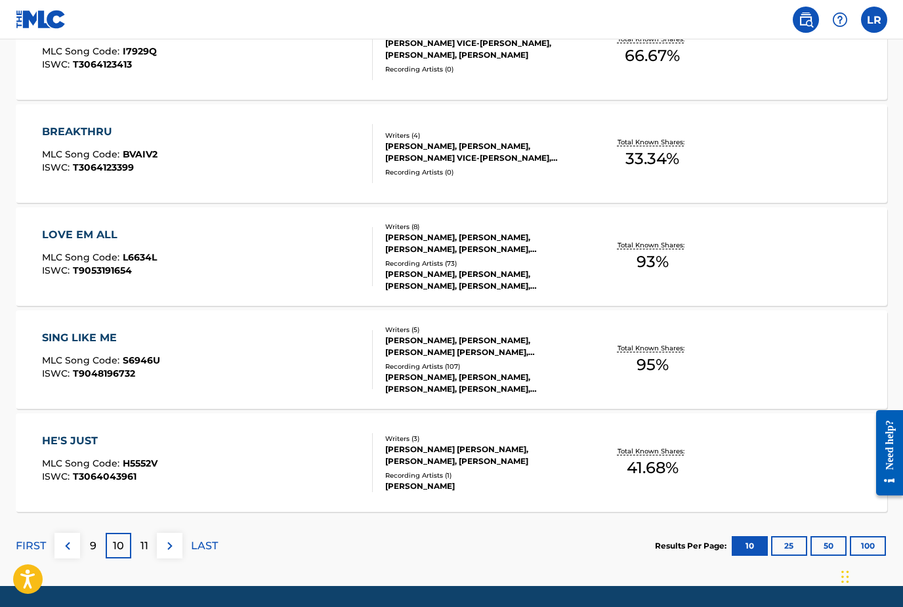
click at [140, 545] on p "11" at bounding box center [144, 546] width 8 height 16
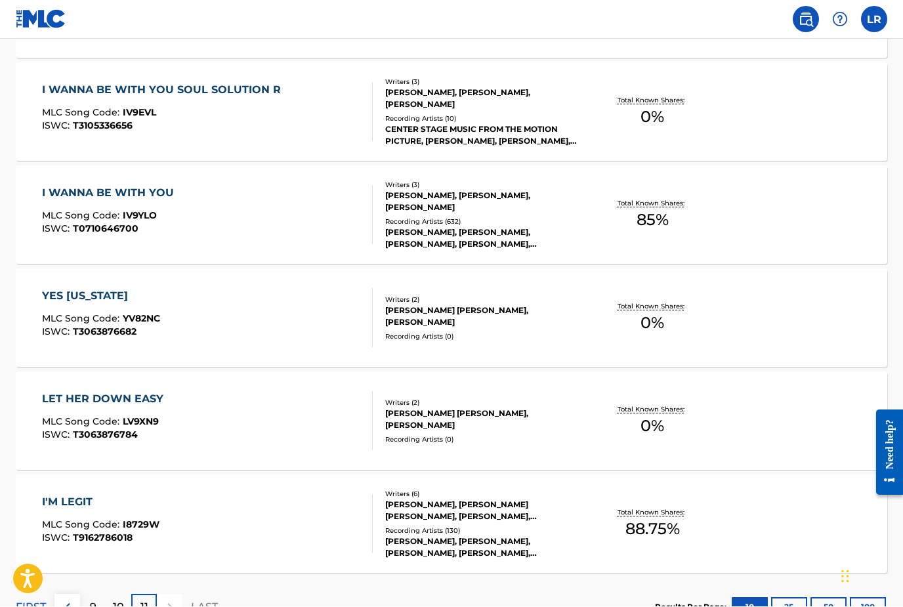
scroll to position [794, 0]
click at [410, 219] on div "Recording Artists ( 632 )" at bounding box center [482, 222] width 194 height 10
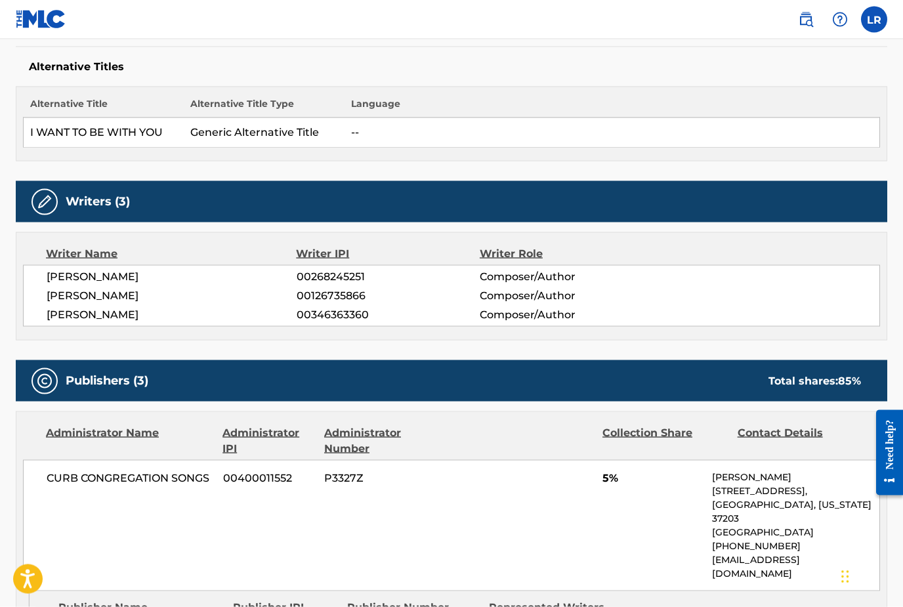
scroll to position [347, 0]
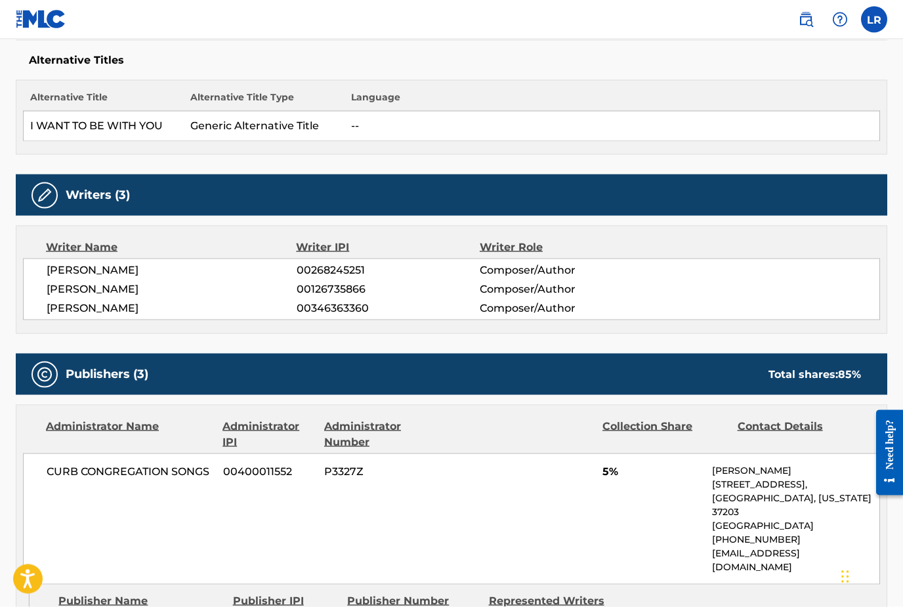
click at [28, 331] on div "Writer Name Writer IPI Writer Role [PERSON_NAME] 00268245251 Composer/Author [P…" at bounding box center [452, 280] width 872 height 108
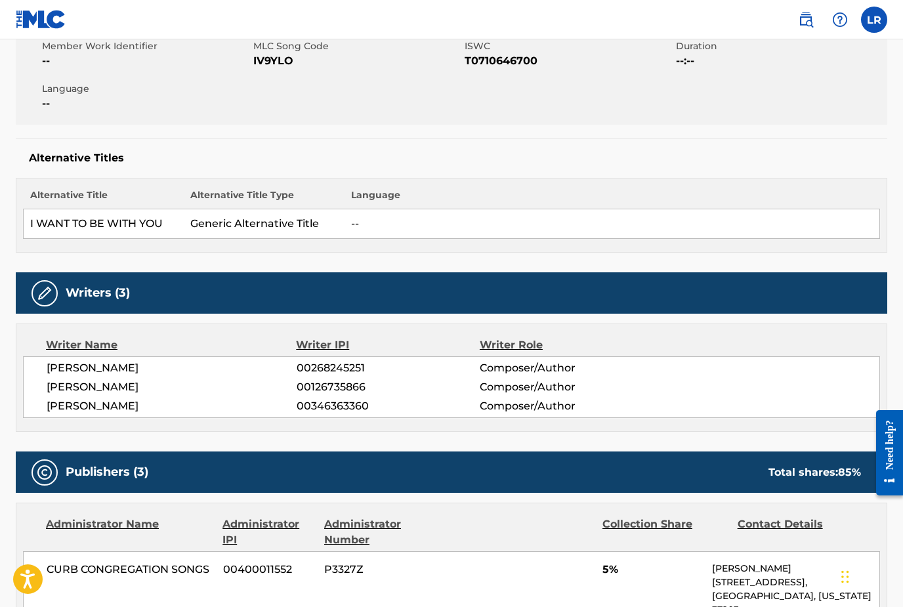
scroll to position [0, 0]
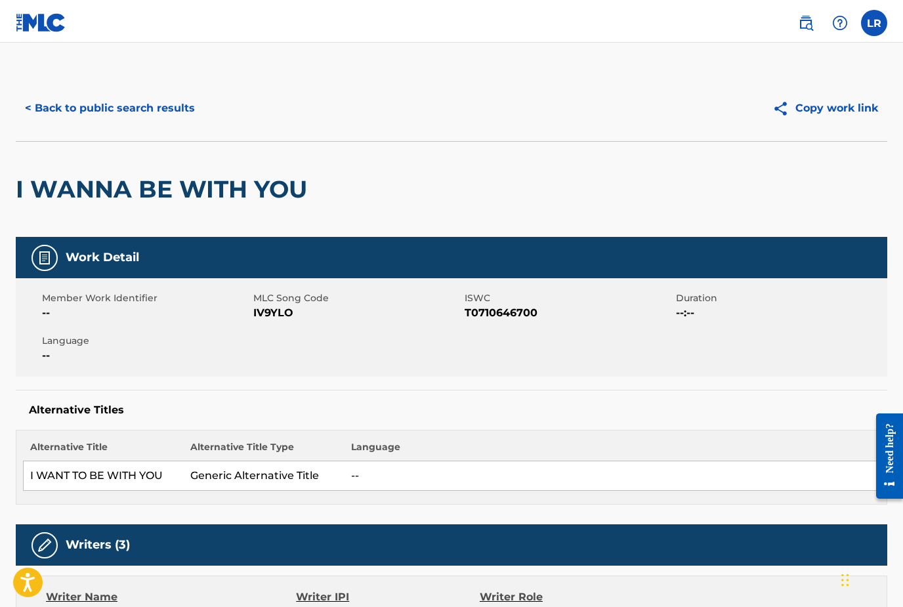
scroll to position [42, 0]
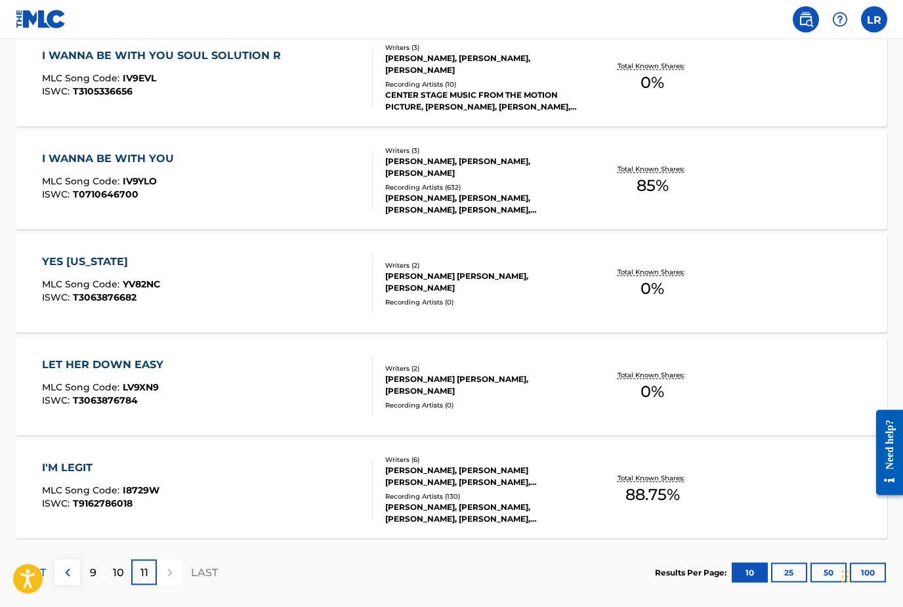
scroll to position [855, 0]
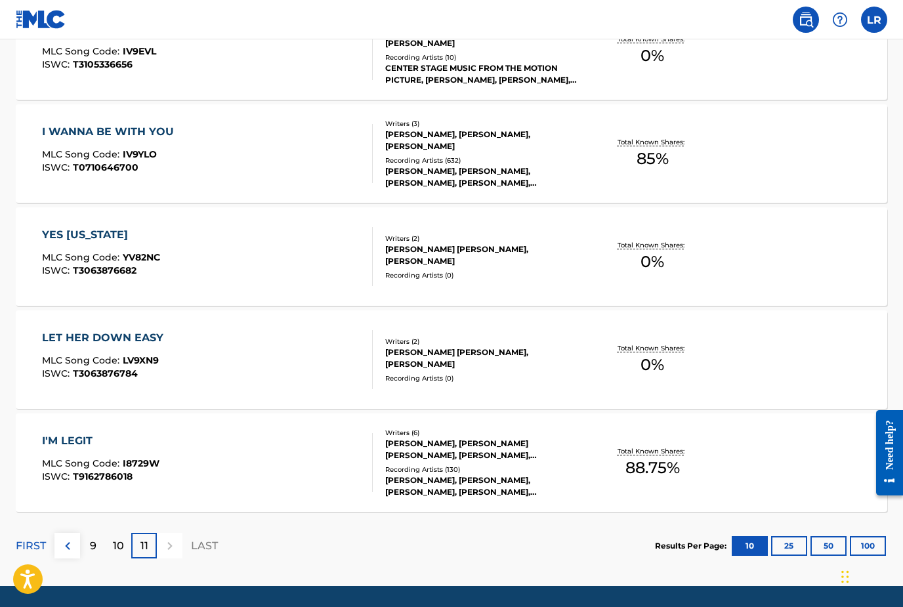
click at [169, 545] on div at bounding box center [170, 546] width 26 height 26
click at [199, 542] on p "LAST" at bounding box center [204, 546] width 27 height 16
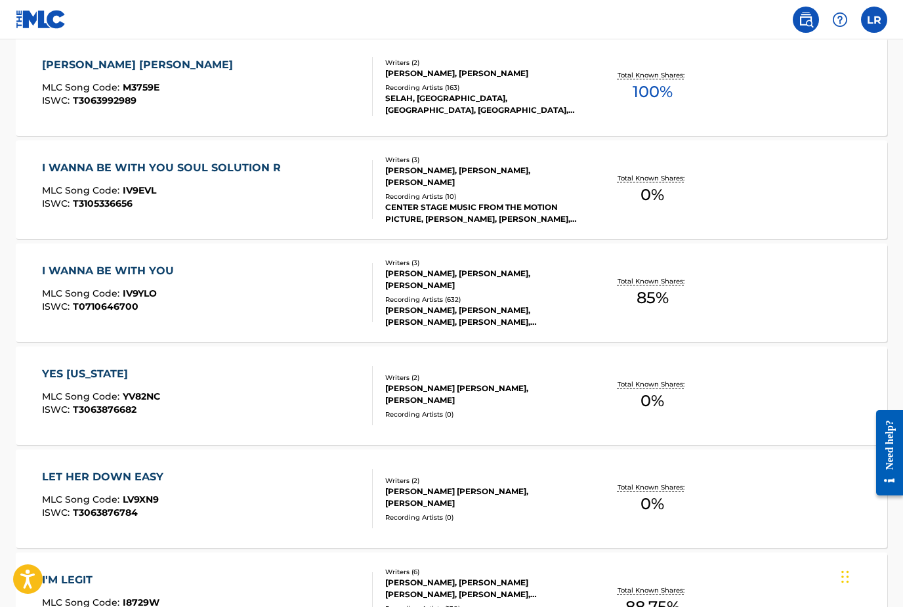
scroll to position [714, 0]
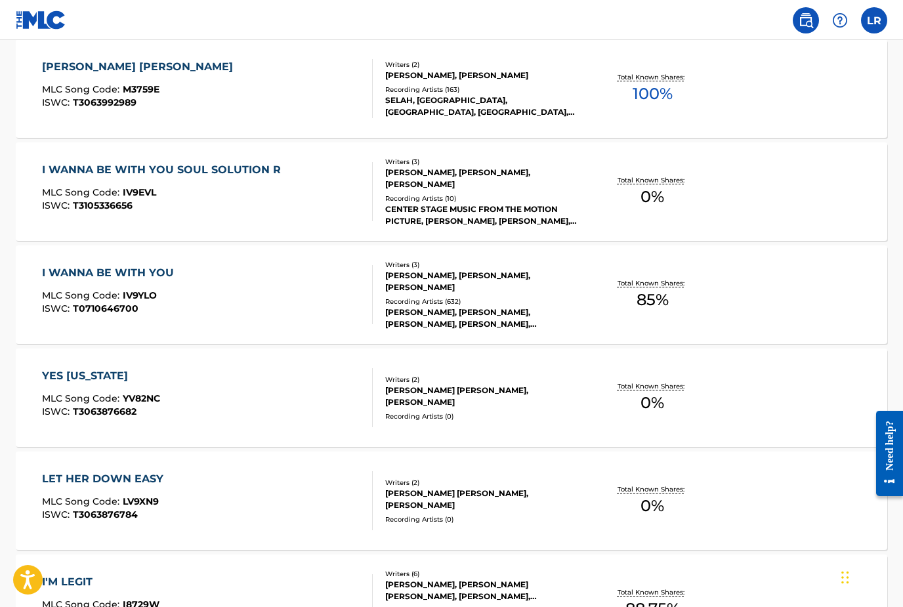
click at [91, 284] on div "I WANNA BE WITH YOU MLC Song Code : IV9YLO ISWC : T0710646700" at bounding box center [111, 294] width 139 height 59
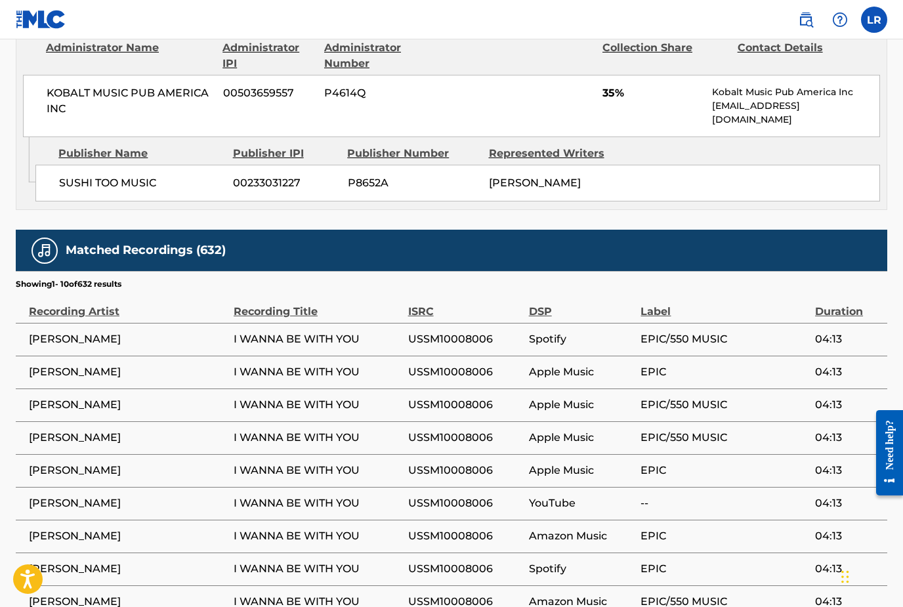
scroll to position [1196, 0]
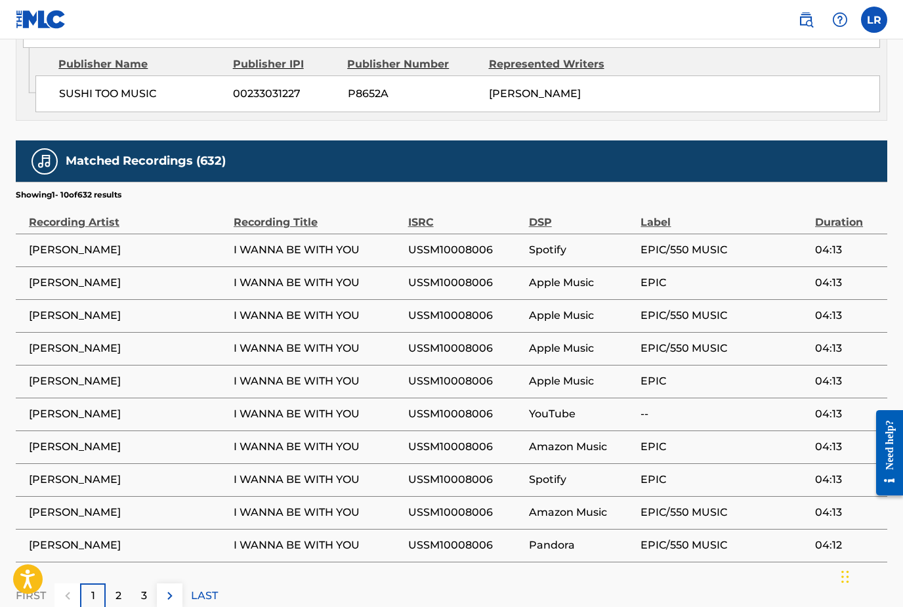
click at [117, 584] on div "2" at bounding box center [119, 597] width 26 height 26
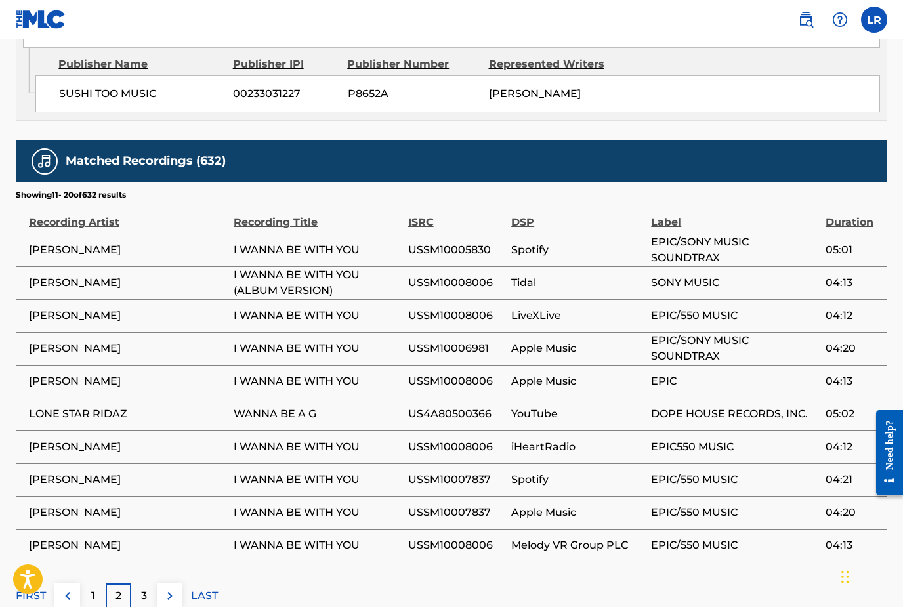
click at [151, 584] on div "3" at bounding box center [144, 597] width 26 height 26
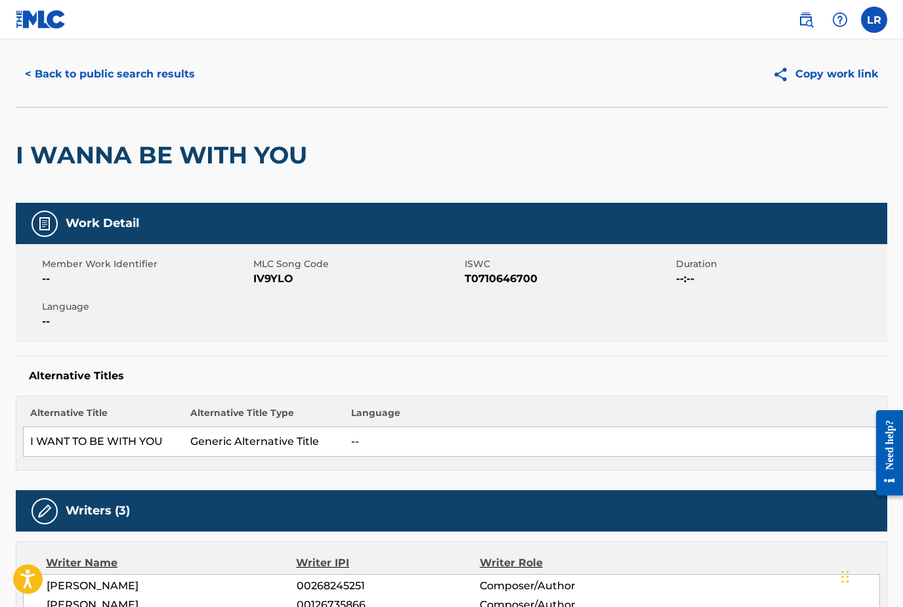
scroll to position [0, 0]
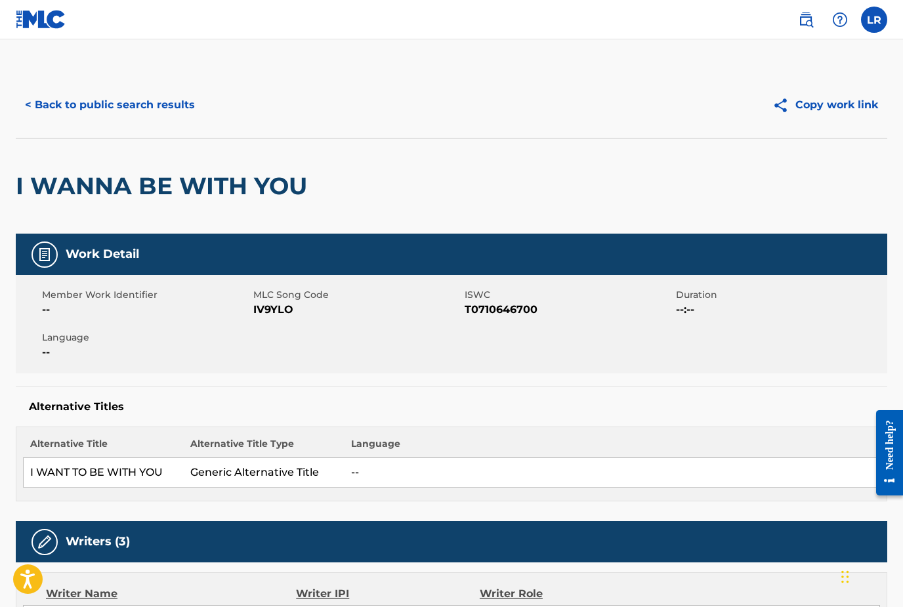
click at [39, 104] on button "< Back to public search results" at bounding box center [110, 105] width 188 height 33
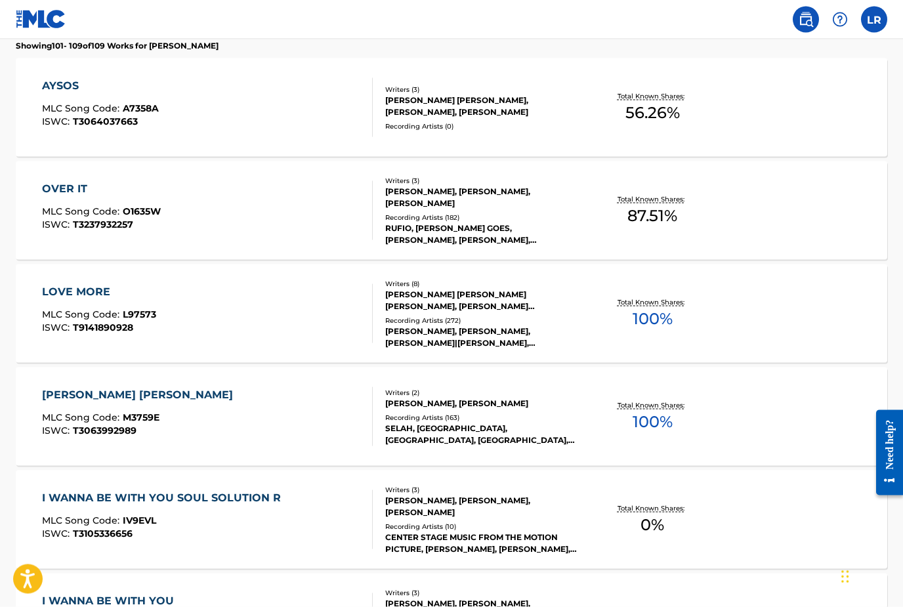
scroll to position [354, 0]
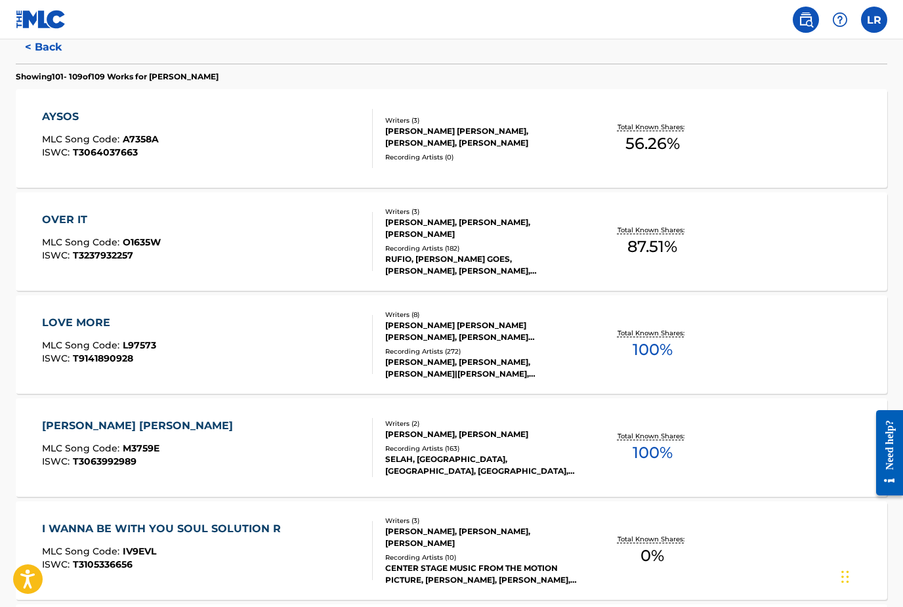
click at [51, 324] on div "LOVE MORE" at bounding box center [99, 323] width 114 height 16
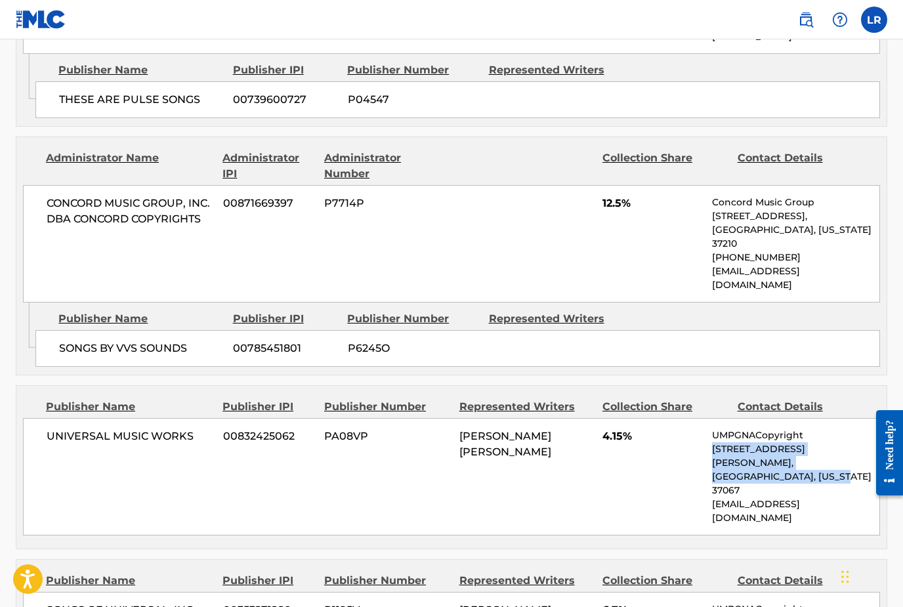
scroll to position [1033, 0]
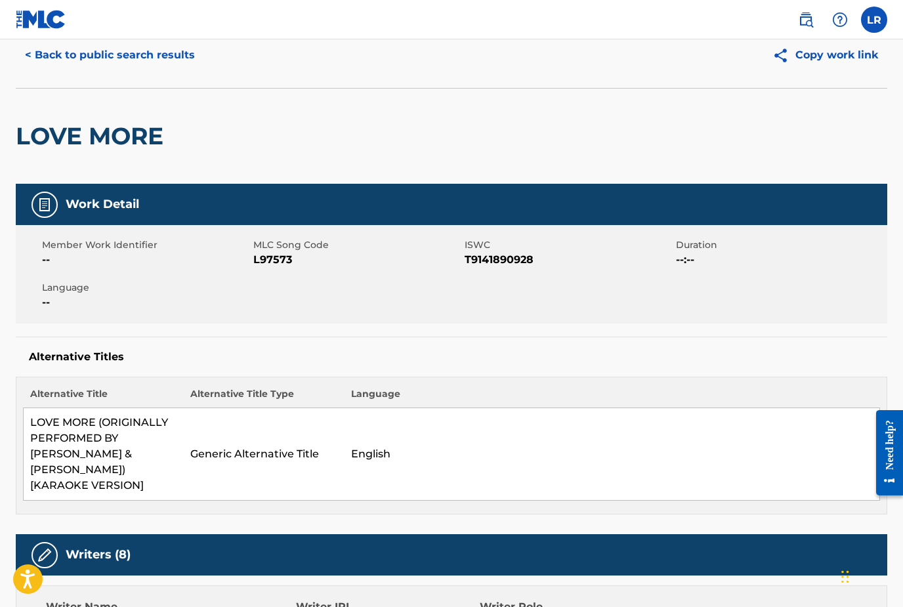
scroll to position [0, 0]
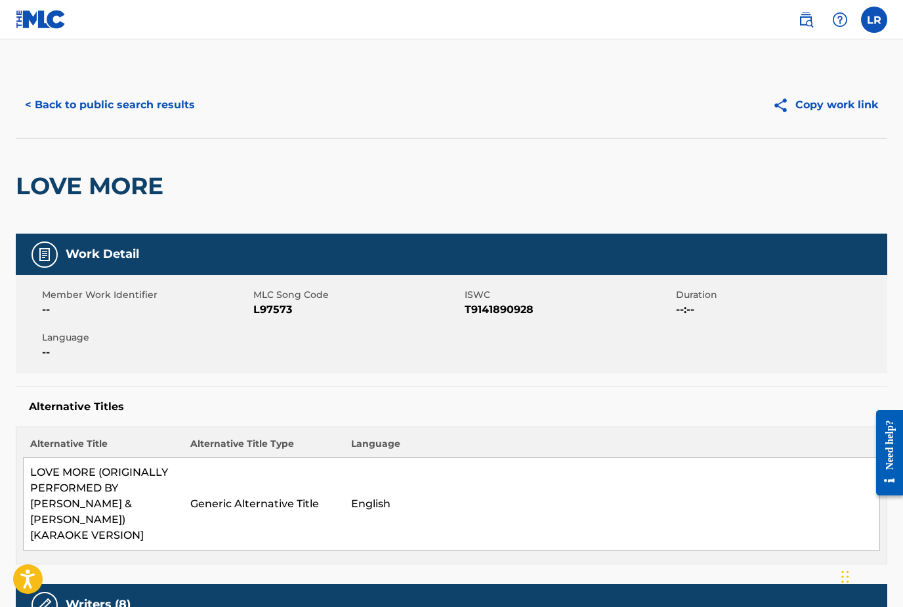
click at [157, 104] on button "< Back to public search results" at bounding box center [110, 105] width 188 height 33
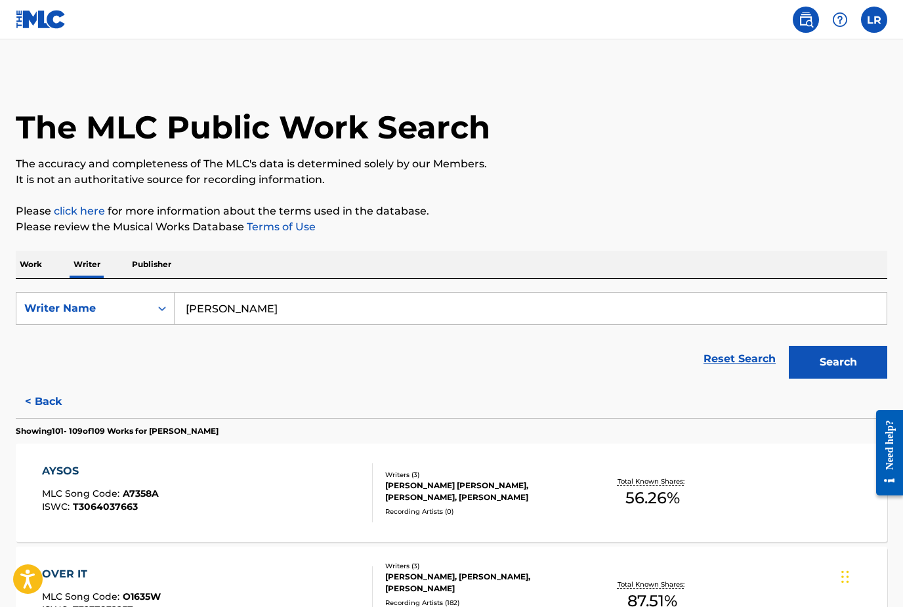
click at [272, 312] on input "[PERSON_NAME]" at bounding box center [531, 309] width 712 height 32
type input "k"
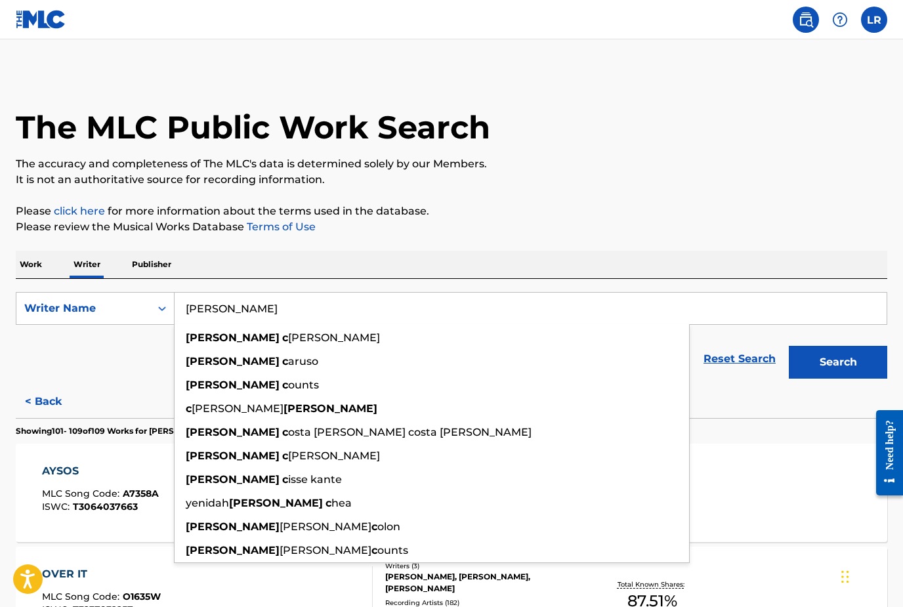
click at [288, 340] on span "[PERSON_NAME]" at bounding box center [334, 337] width 92 height 12
type input "[PERSON_NAME]"
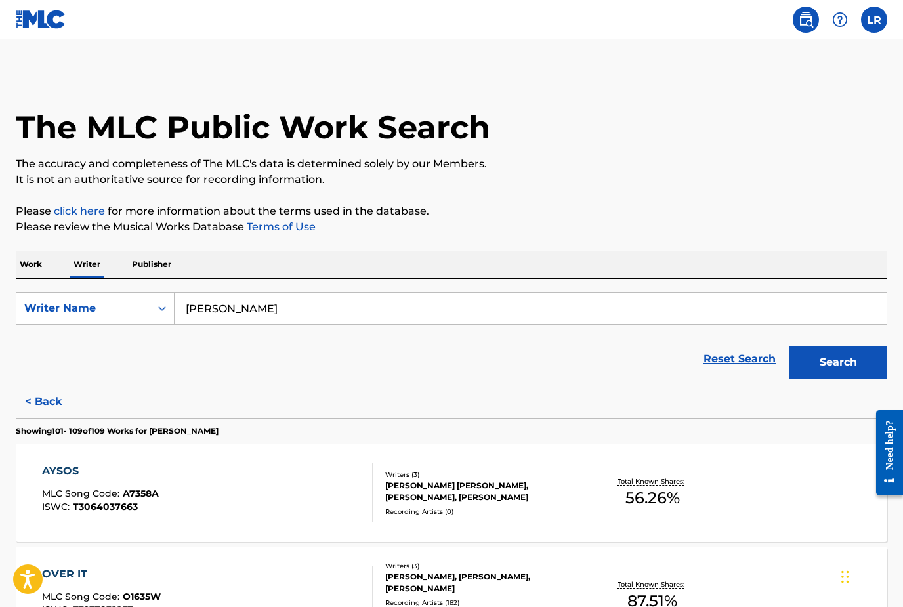
click at [850, 368] on button "Search" at bounding box center [838, 362] width 98 height 33
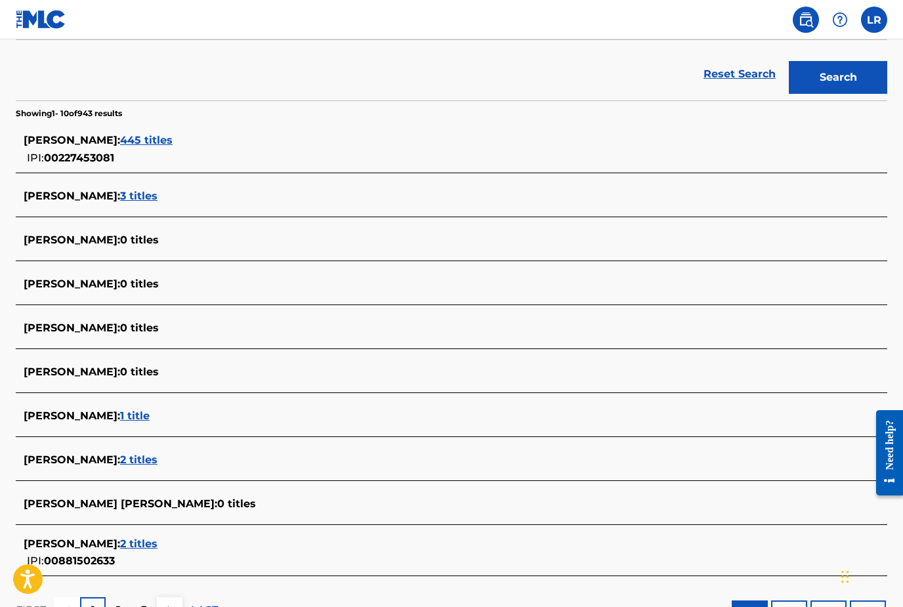
scroll to position [284, 0]
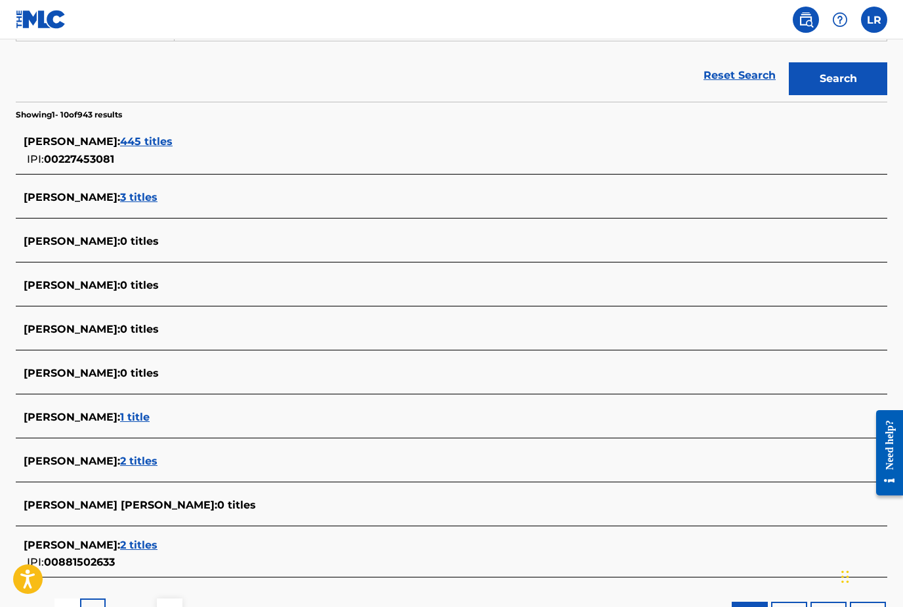
click at [153, 149] on div "[PERSON_NAME] : 445 titles" at bounding box center [435, 142] width 822 height 16
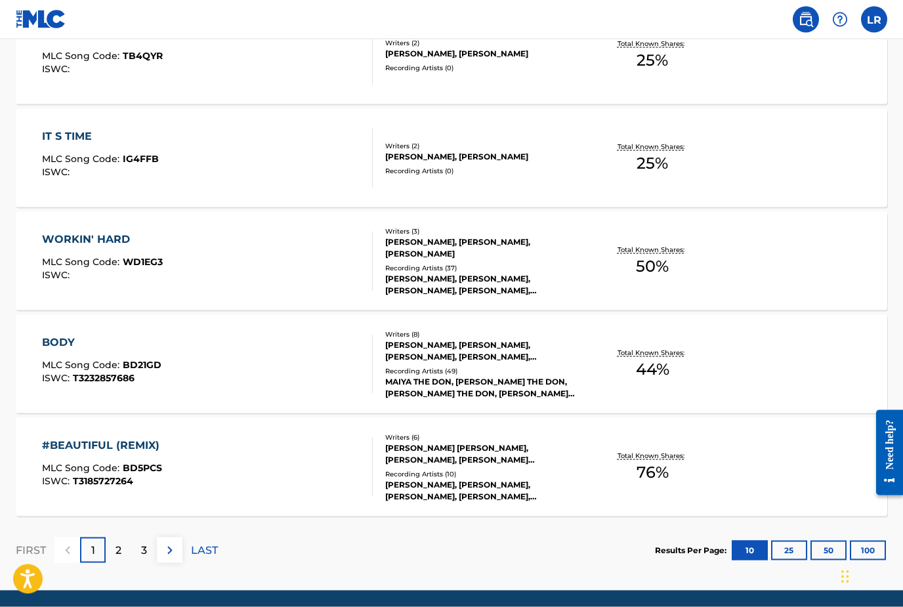
scroll to position [950, 0]
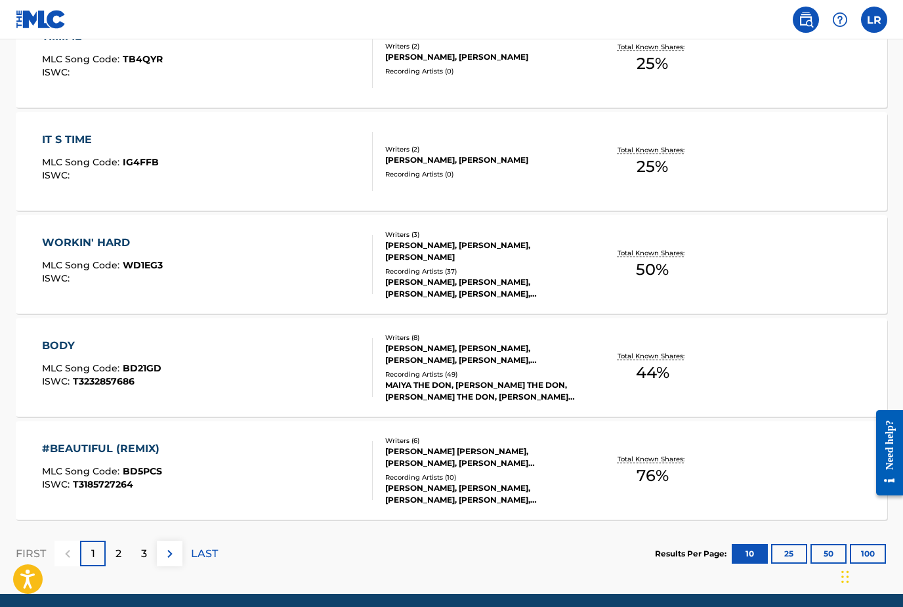
click at [121, 557] on p "2" at bounding box center [119, 554] width 6 height 16
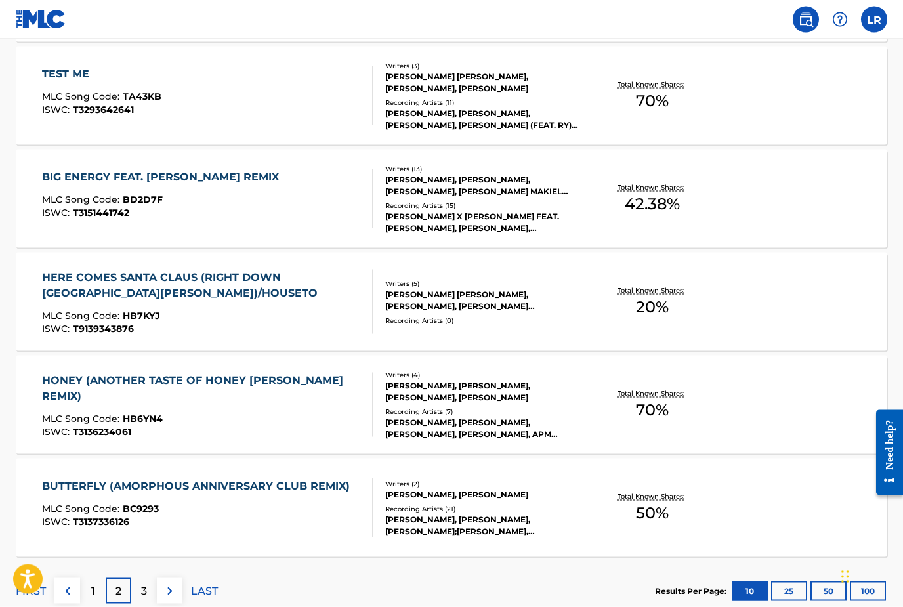
scroll to position [958, 0]
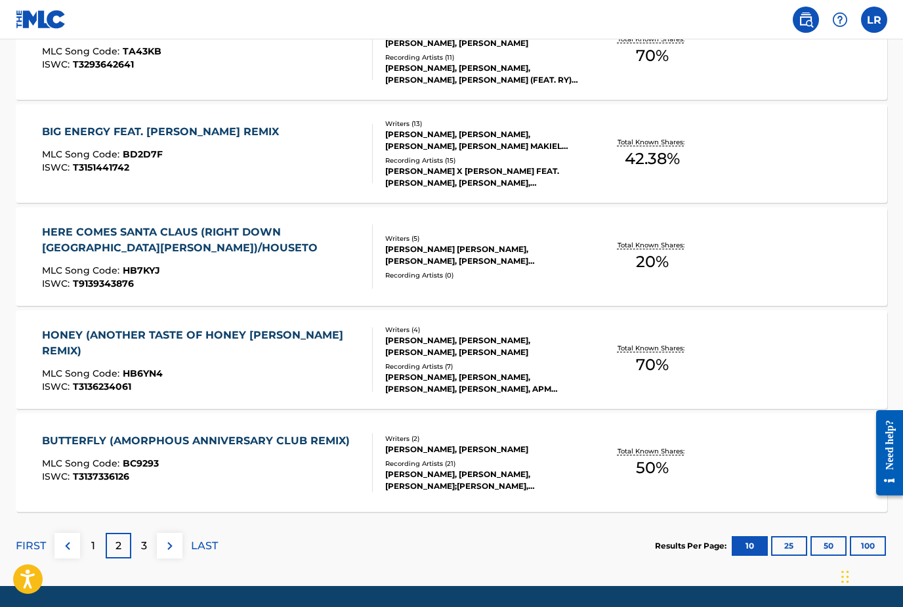
click at [140, 554] on div "3" at bounding box center [144, 546] width 26 height 26
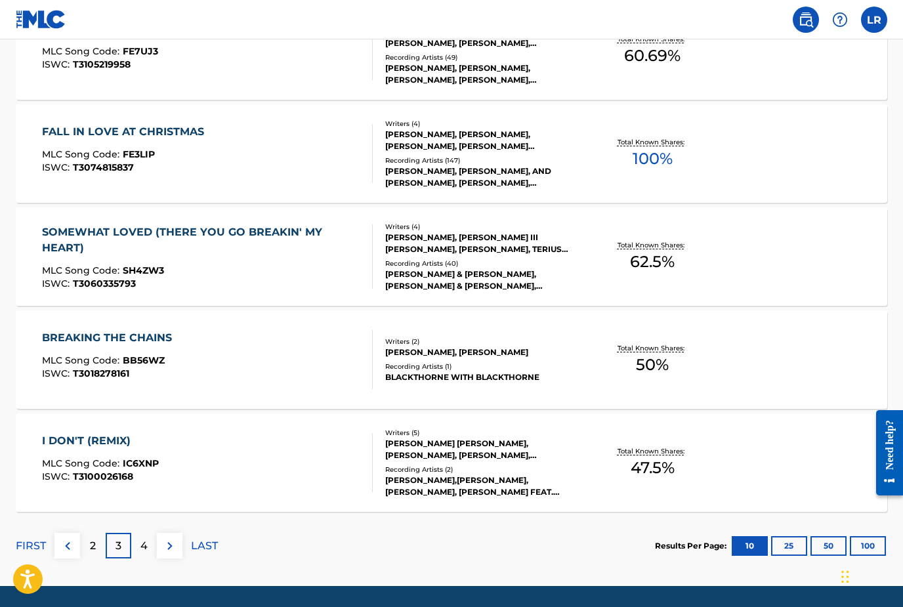
click at [144, 551] on p "4" at bounding box center [143, 546] width 7 height 16
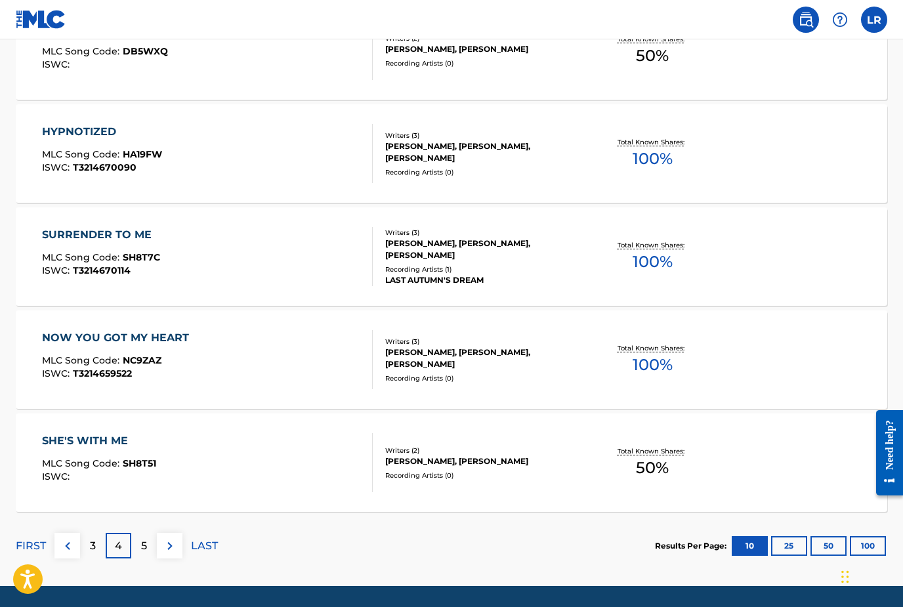
click at [154, 551] on div "5" at bounding box center [144, 546] width 26 height 26
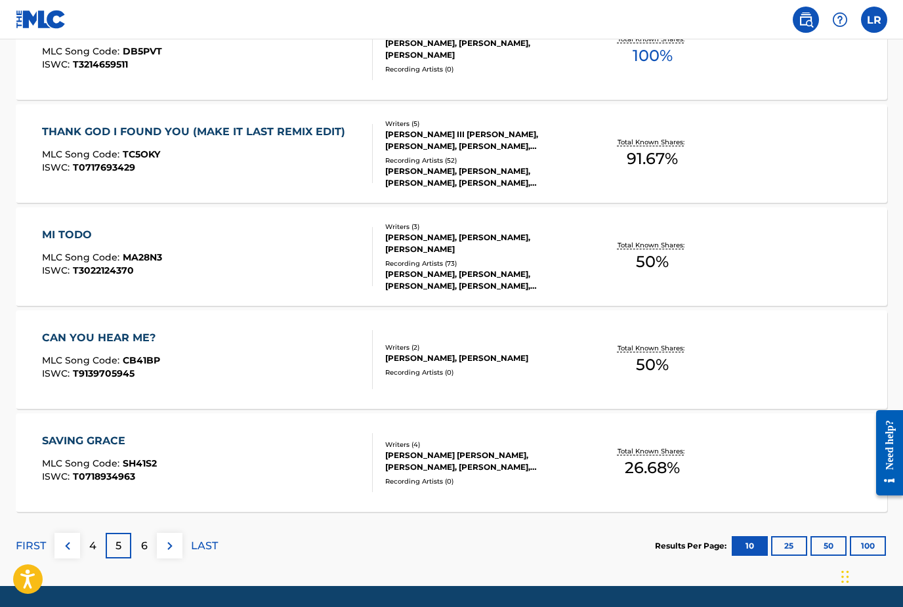
click at [142, 547] on p "6" at bounding box center [144, 546] width 7 height 16
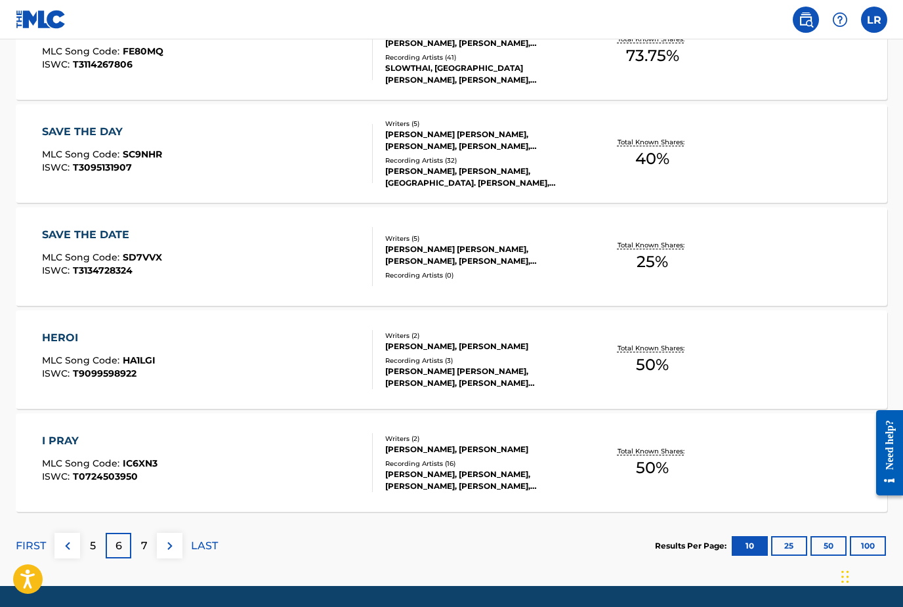
click at [148, 551] on div "7" at bounding box center [144, 546] width 26 height 26
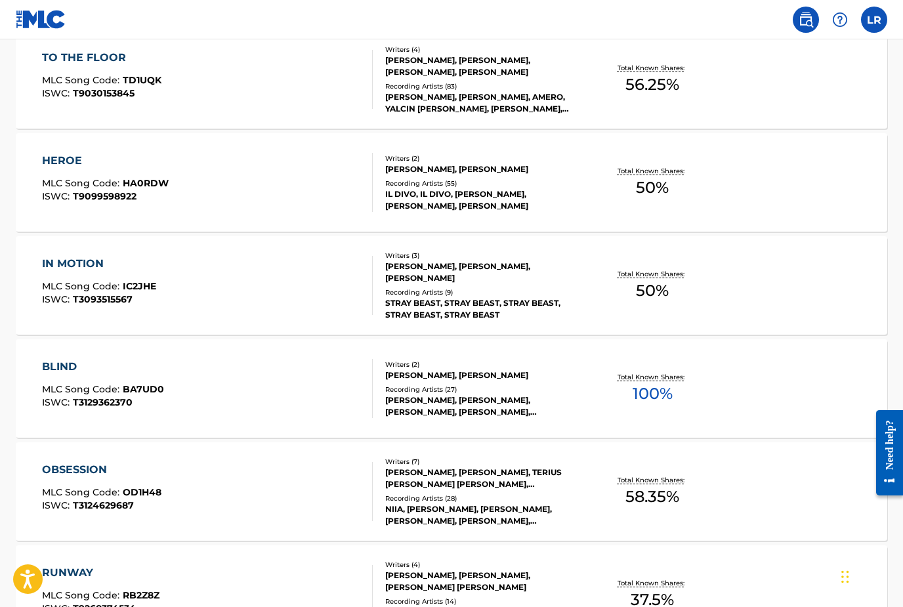
scroll to position [519, 0]
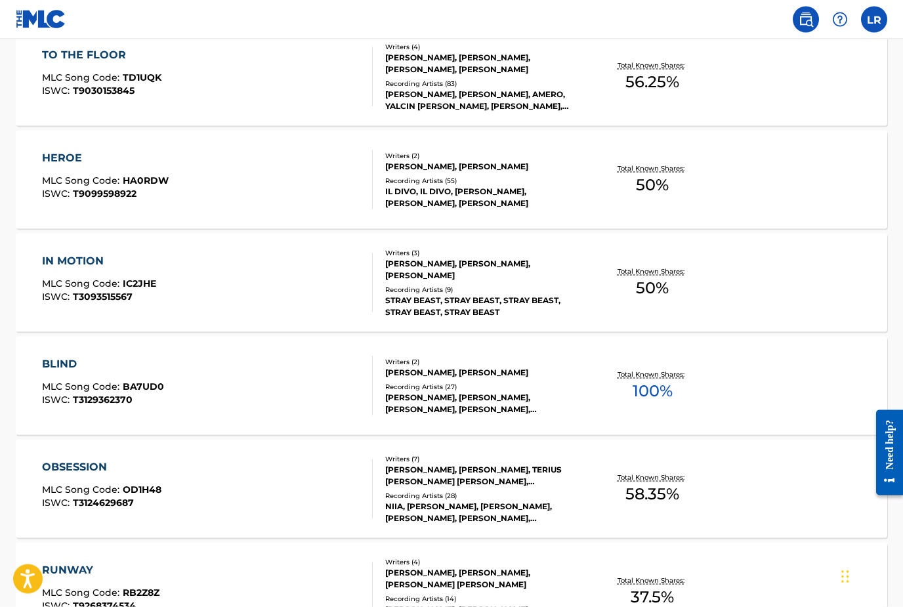
click at [60, 161] on div "HEROE" at bounding box center [105, 158] width 127 height 16
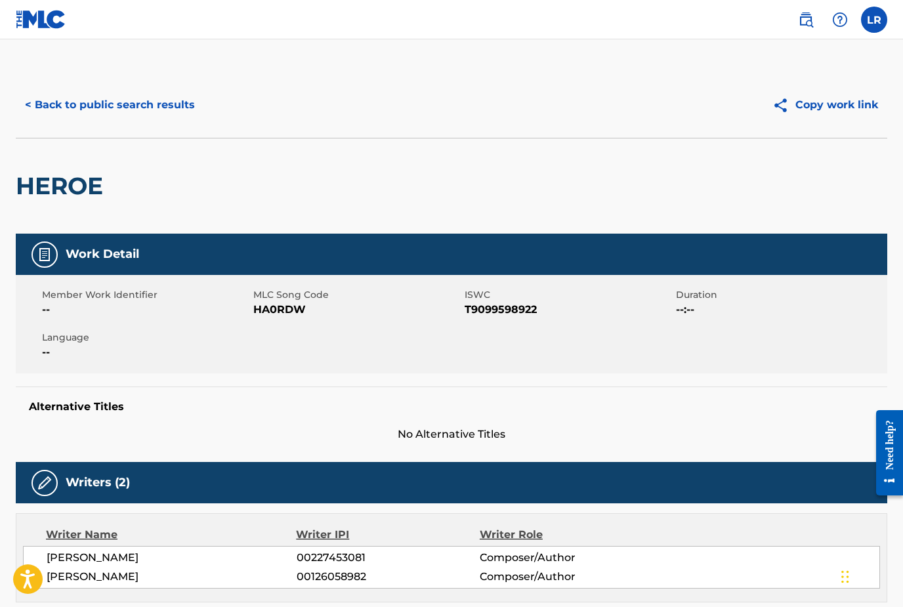
click at [72, 108] on button "< Back to public search results" at bounding box center [110, 105] width 188 height 33
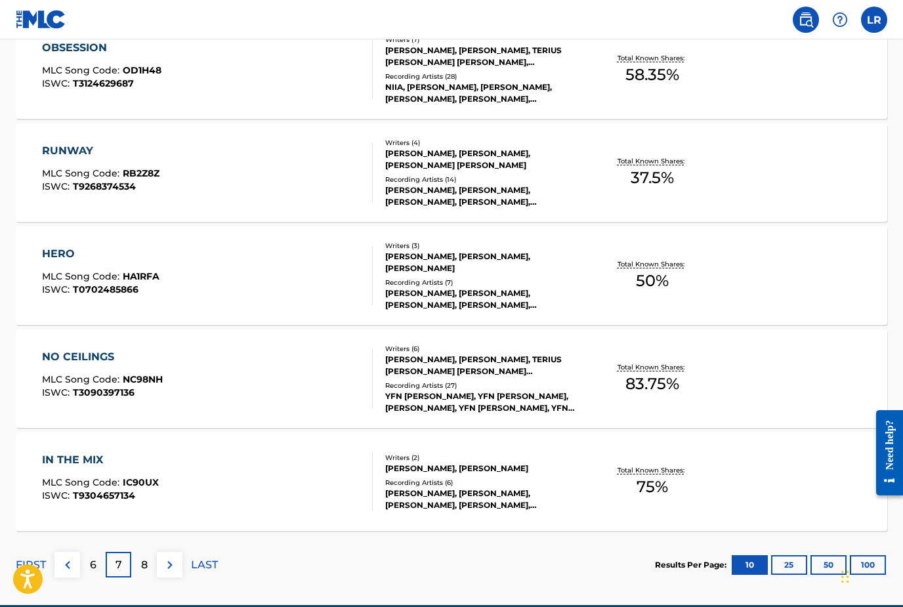
scroll to position [956, 0]
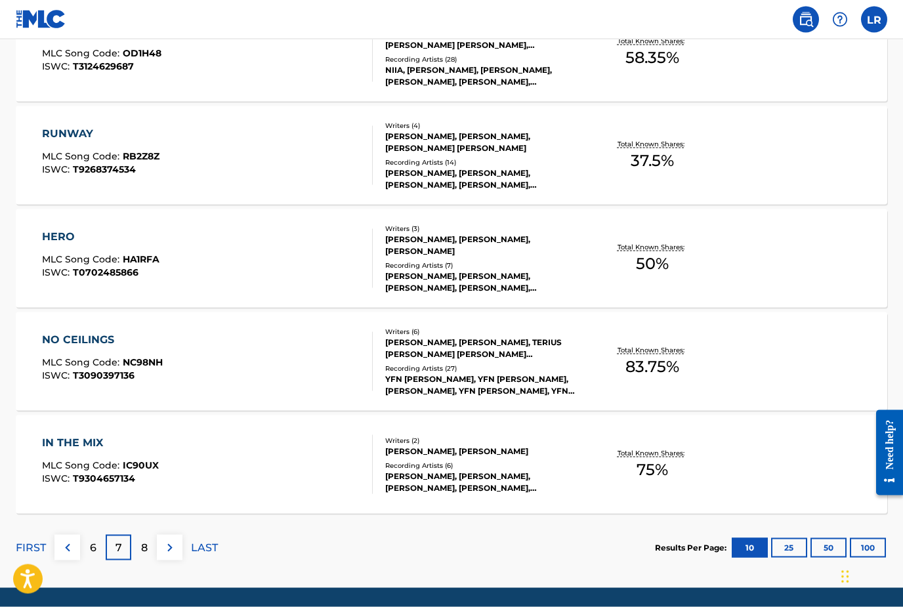
click at [54, 245] on div "HERO MLC Song Code : HA1RFA ISWC : T0702485866" at bounding box center [100, 258] width 117 height 59
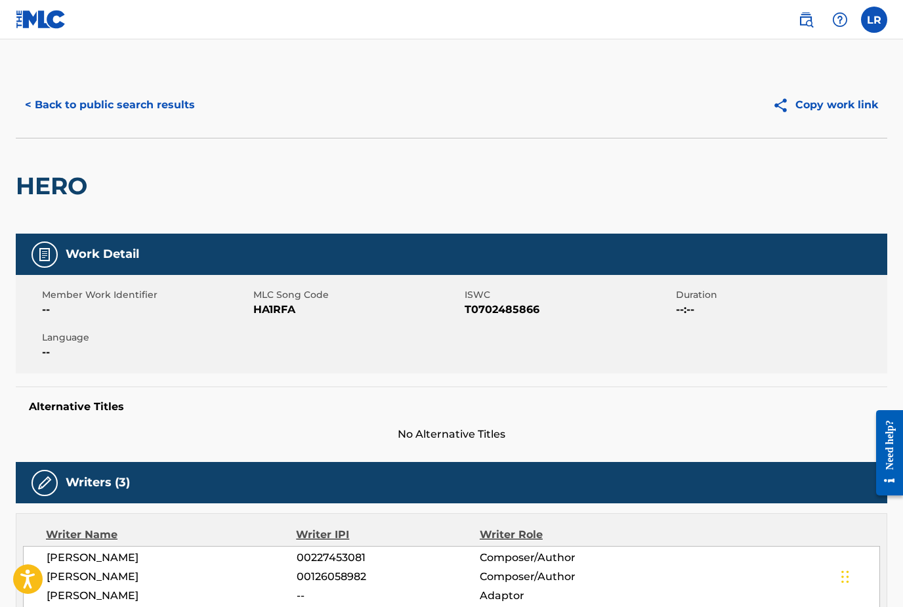
click at [65, 112] on button "< Back to public search results" at bounding box center [110, 105] width 188 height 33
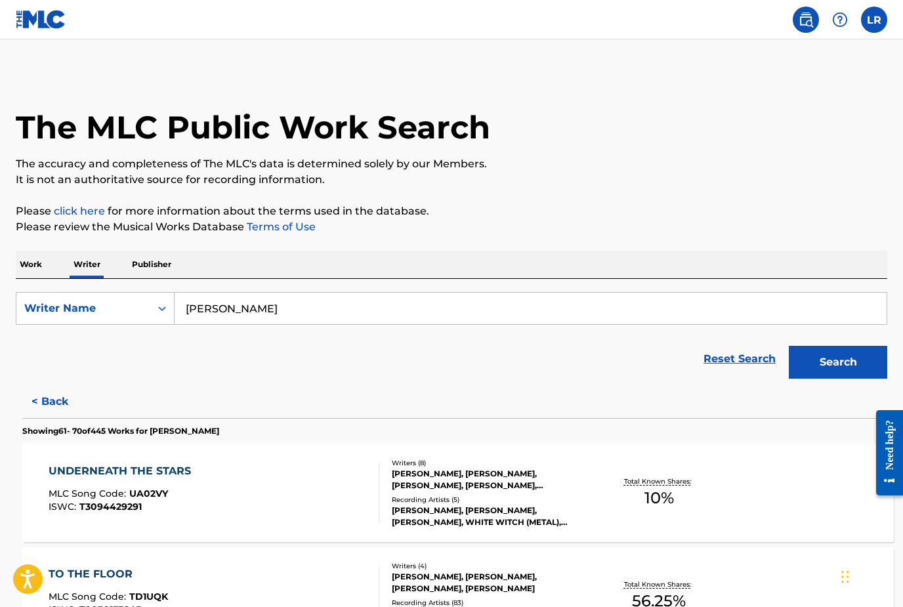
scroll to position [956, 0]
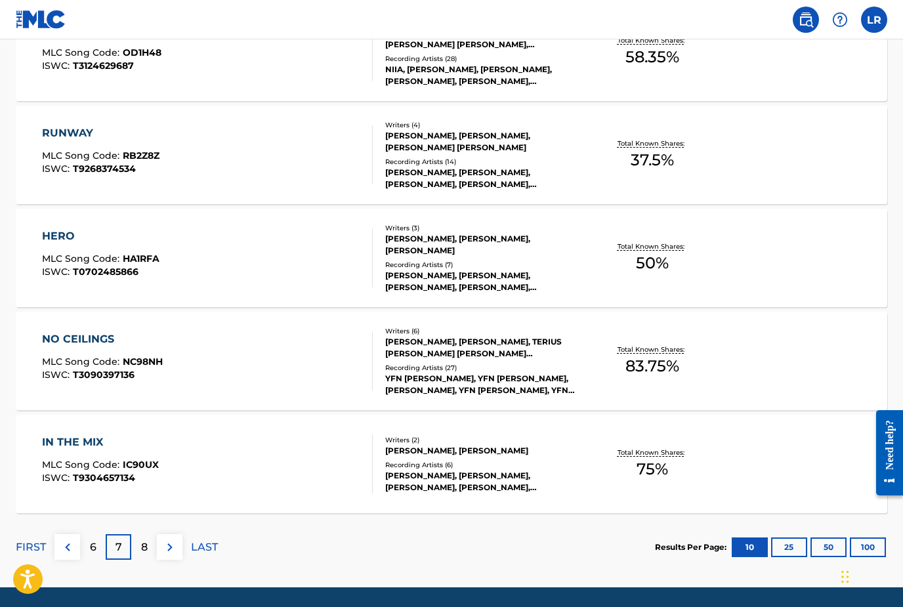
click at [152, 543] on div "8" at bounding box center [144, 547] width 26 height 26
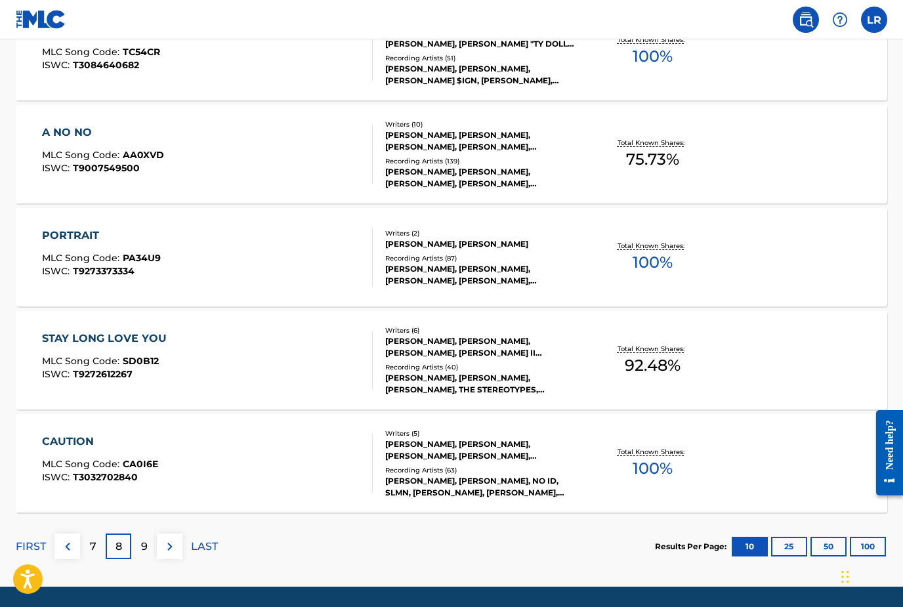
scroll to position [958, 0]
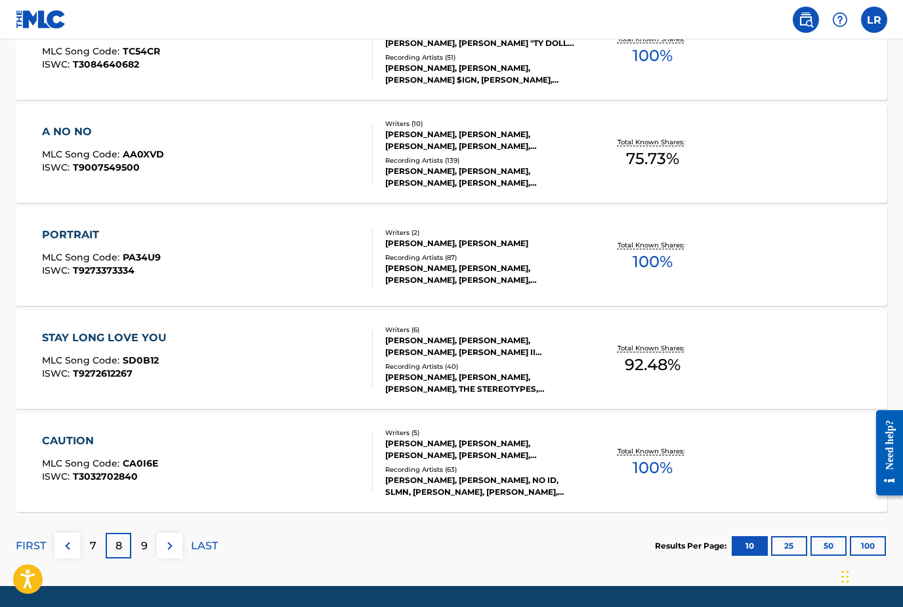
click at [146, 545] on p "9" at bounding box center [144, 546] width 7 height 16
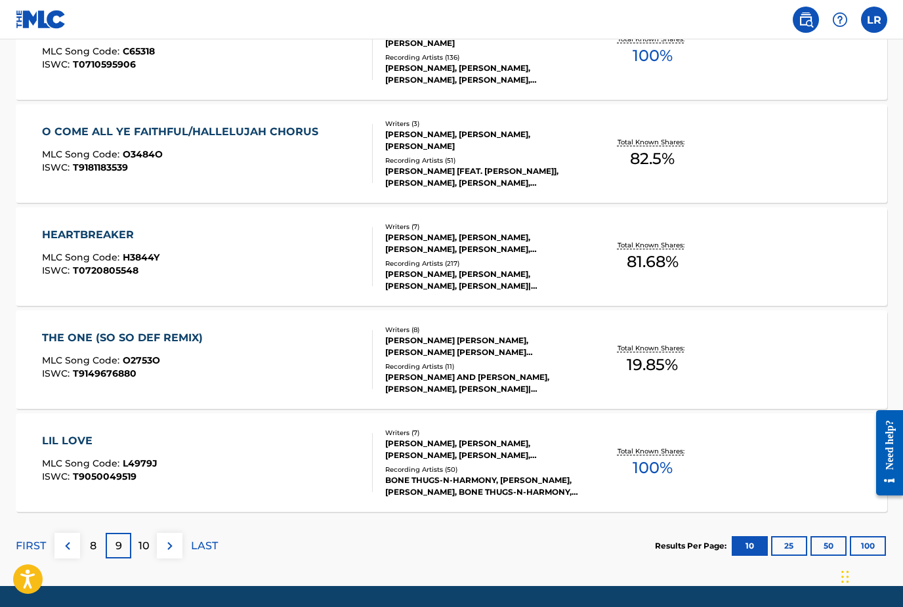
click at [140, 549] on p "10" at bounding box center [144, 546] width 11 height 16
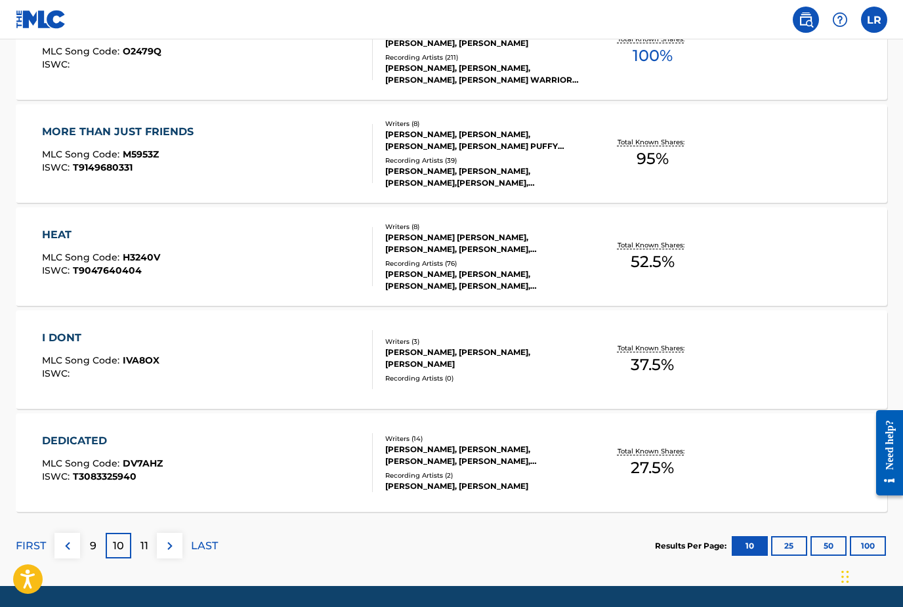
click at [142, 550] on p "11" at bounding box center [144, 546] width 8 height 16
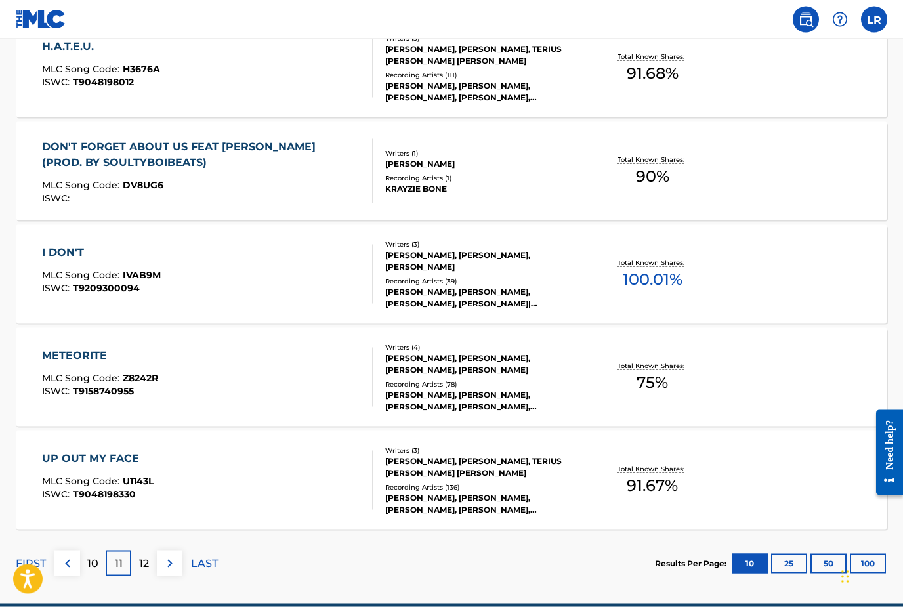
scroll to position [941, 0]
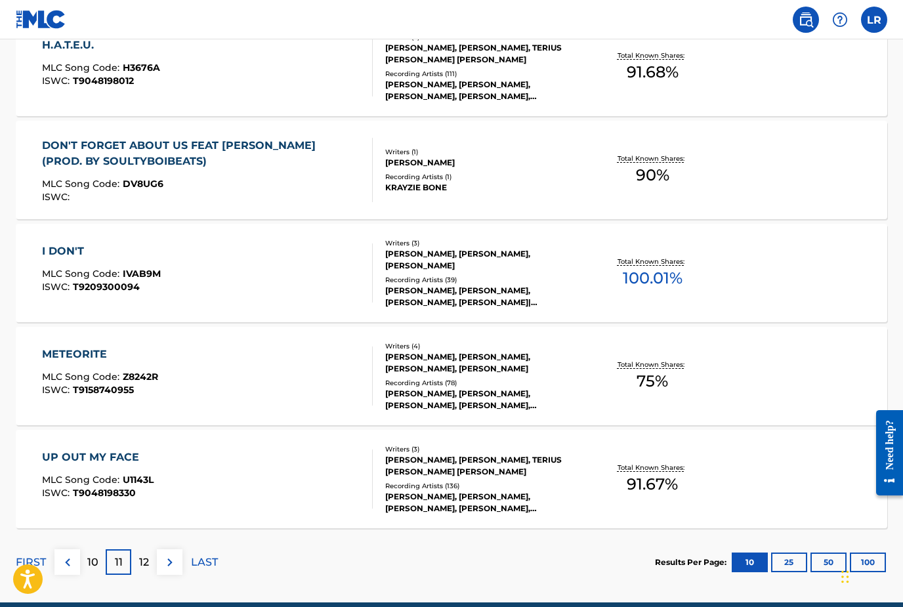
click at [140, 572] on div "12" at bounding box center [144, 562] width 26 height 26
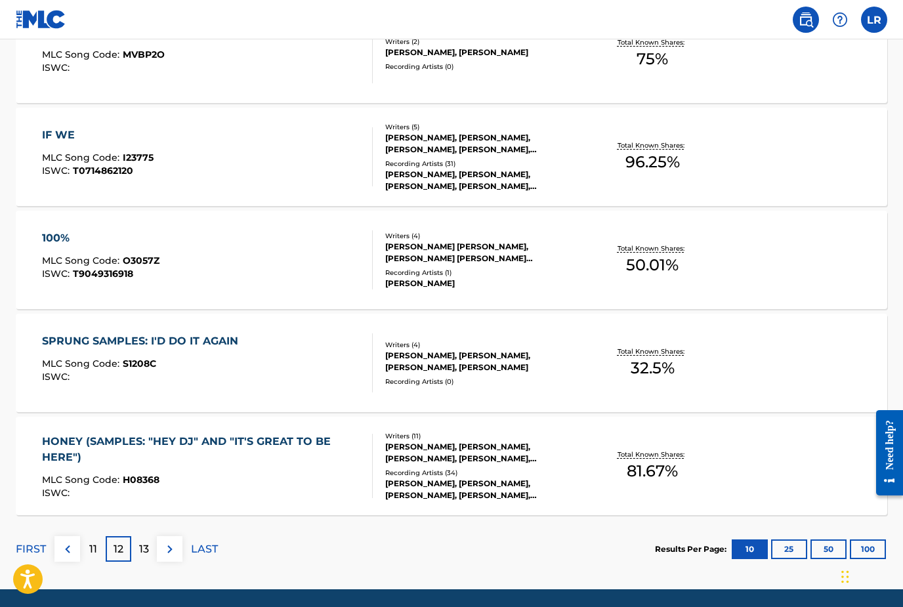
scroll to position [958, 0]
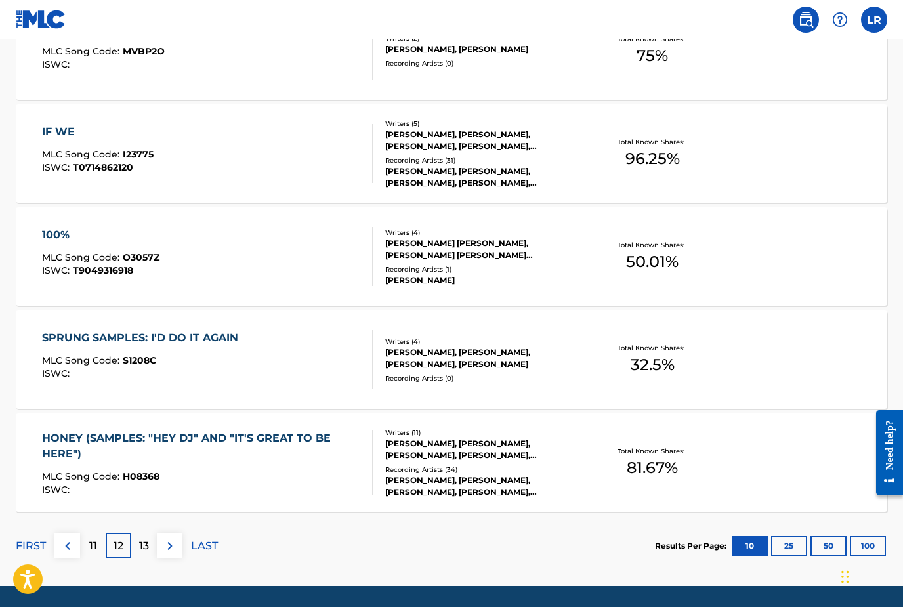
click at [144, 548] on p "13" at bounding box center [144, 546] width 10 height 16
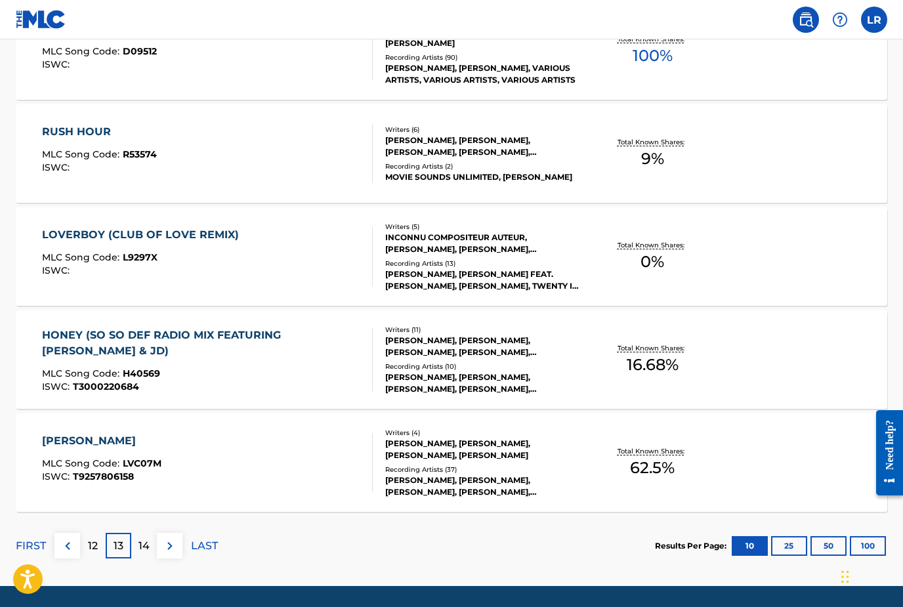
click at [144, 547] on p "14" at bounding box center [144, 546] width 11 height 16
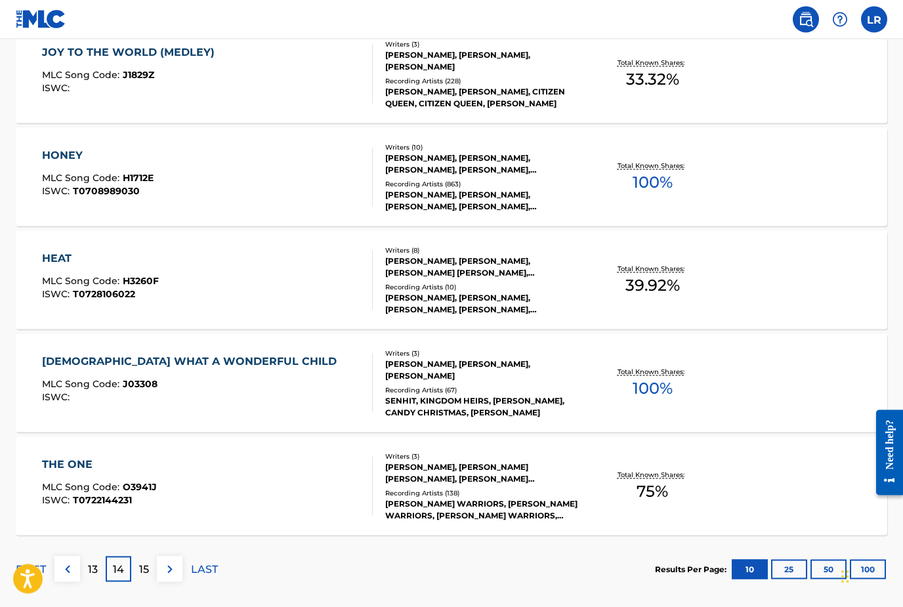
scroll to position [935, 0]
click at [141, 568] on p "15" at bounding box center [144, 569] width 10 height 16
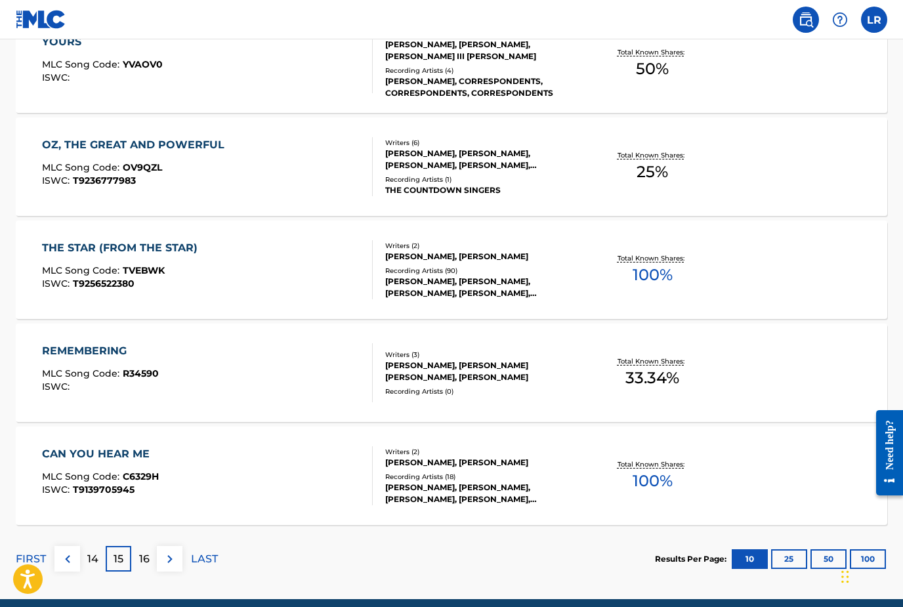
scroll to position [958, 0]
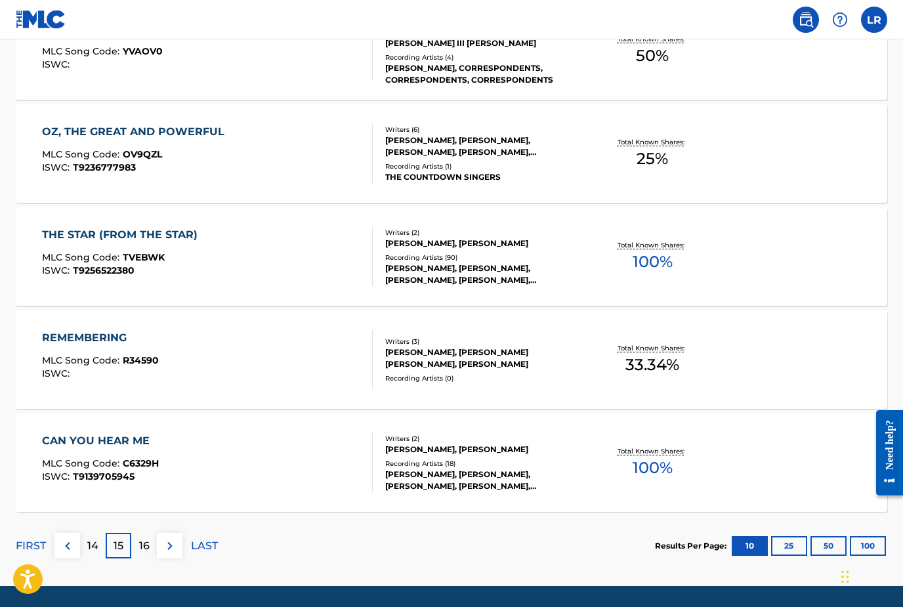
click at [146, 549] on p "16" at bounding box center [144, 546] width 11 height 16
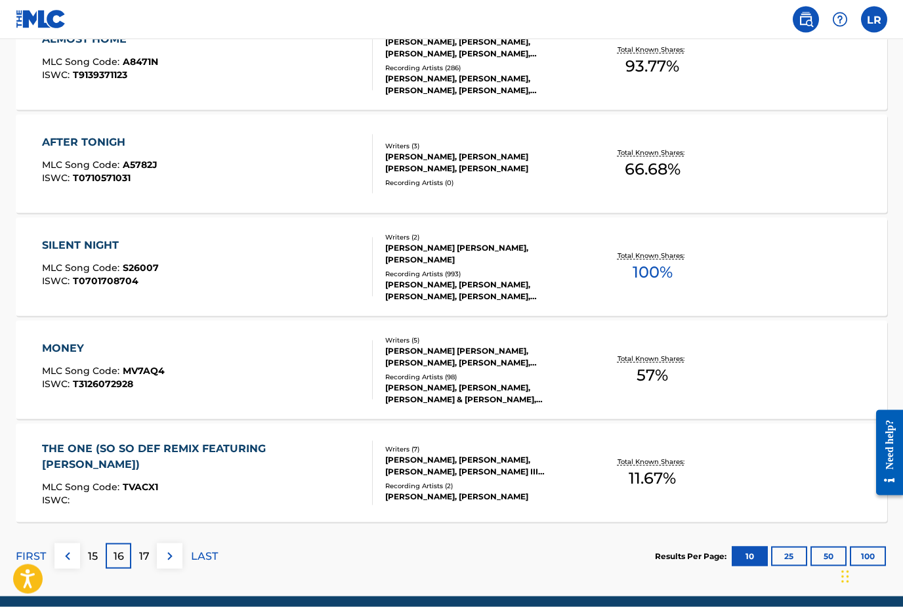
scroll to position [948, 0]
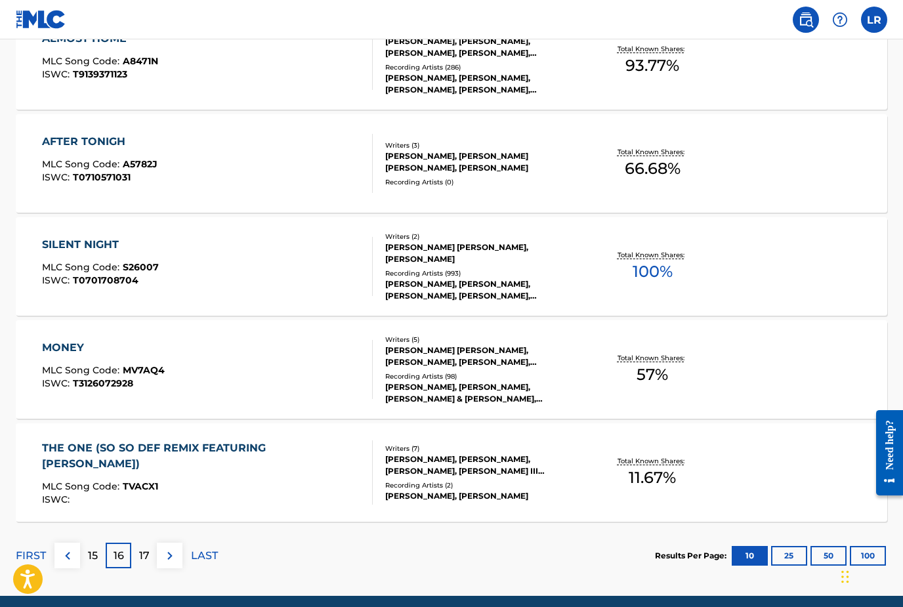
click at [63, 252] on div "SILENT NIGHT" at bounding box center [100, 245] width 117 height 16
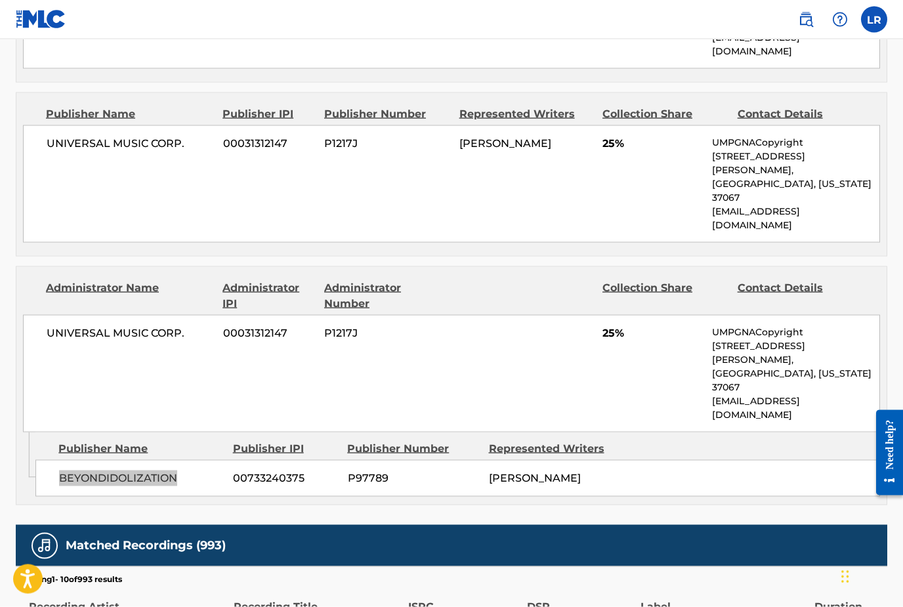
scroll to position [799, 0]
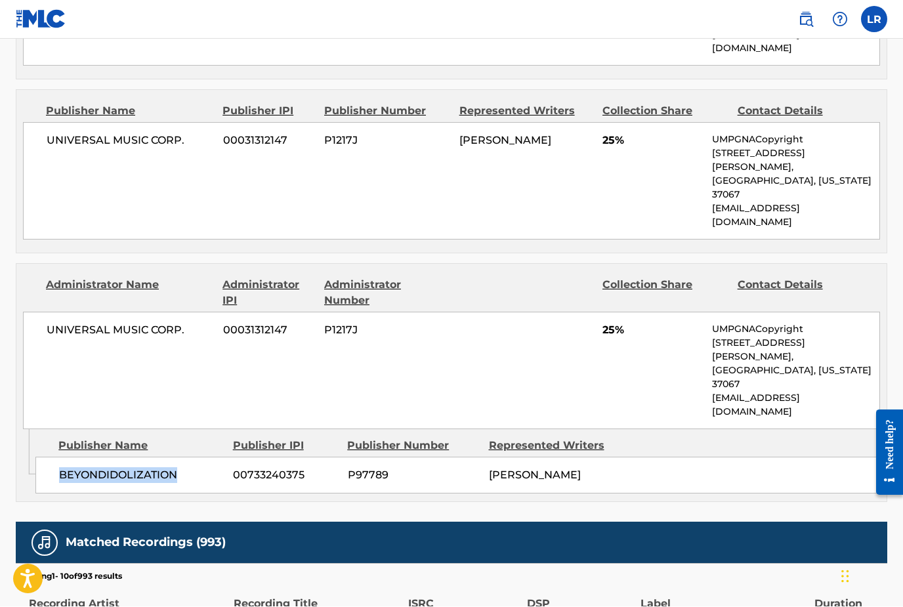
click at [105, 430] on div "Admin Original Publisher Connecting Line Publisher Name Publisher IPI Publisher…" at bounding box center [451, 466] width 870 height 72
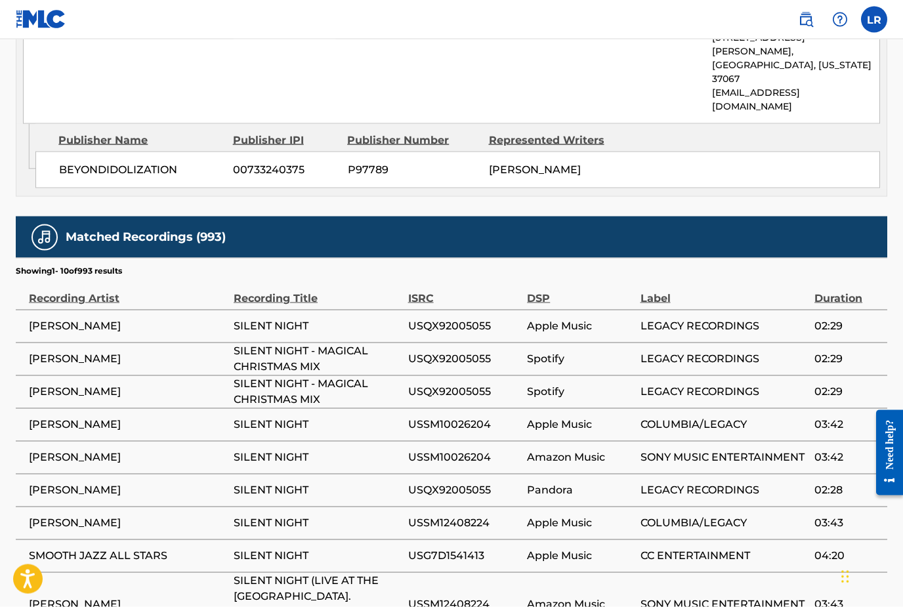
scroll to position [1127, 0]
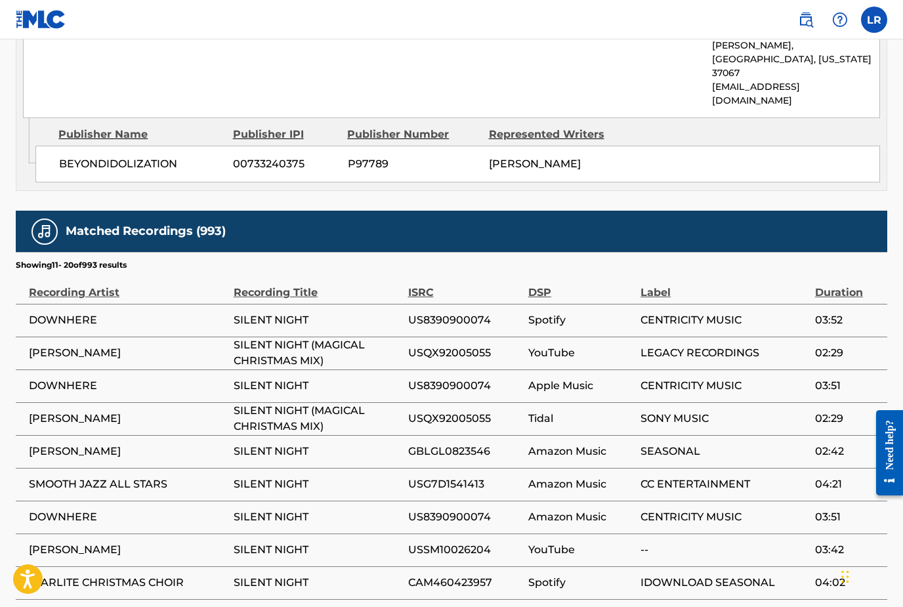
scroll to position [1112, 0]
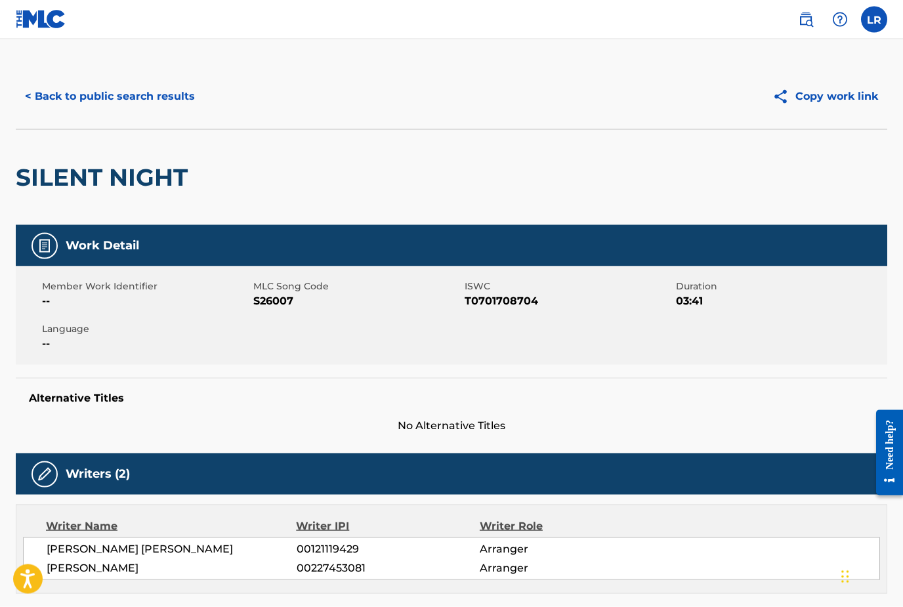
scroll to position [0, 0]
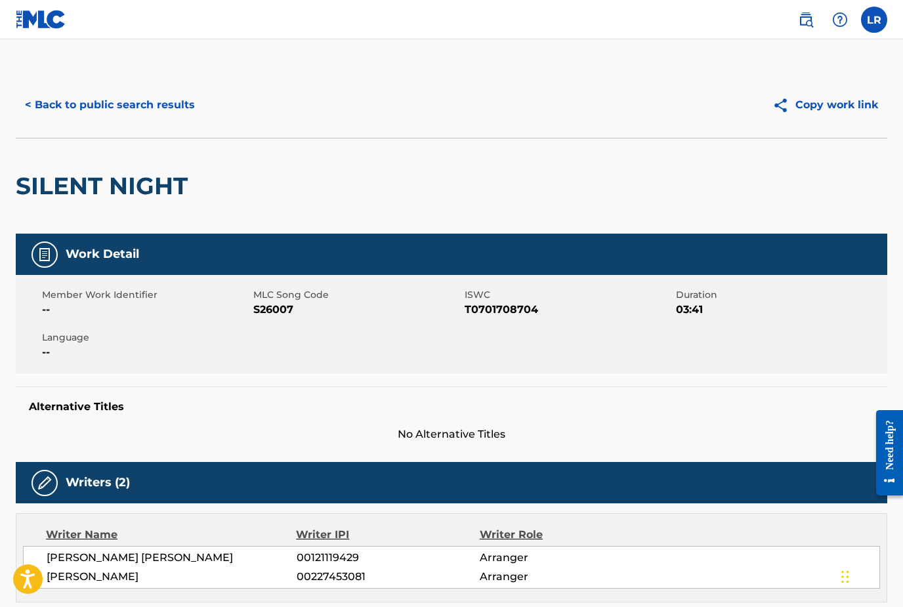
click at [65, 105] on button "< Back to public search results" at bounding box center [110, 105] width 188 height 33
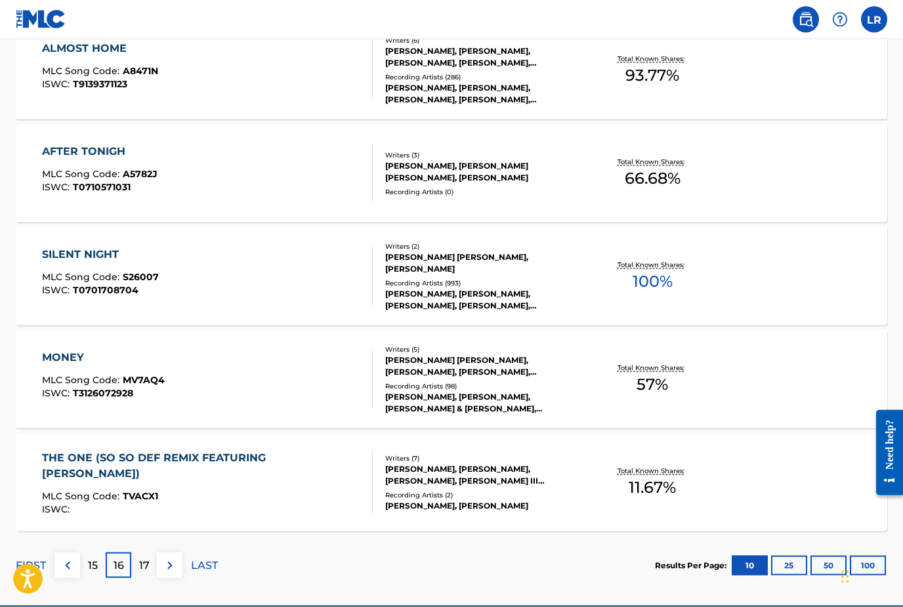
scroll to position [958, 0]
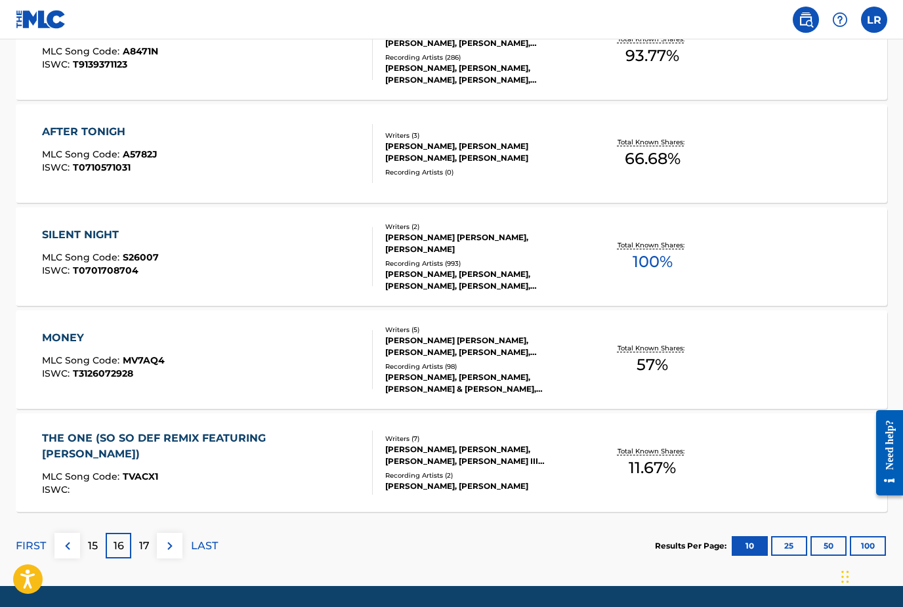
click at [141, 554] on div "17" at bounding box center [144, 546] width 26 height 26
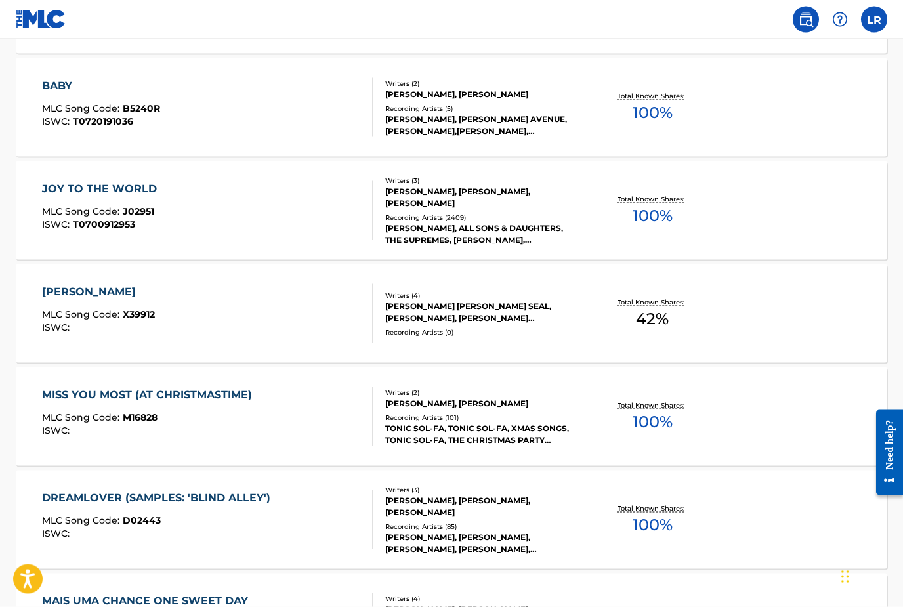
scroll to position [492, 0]
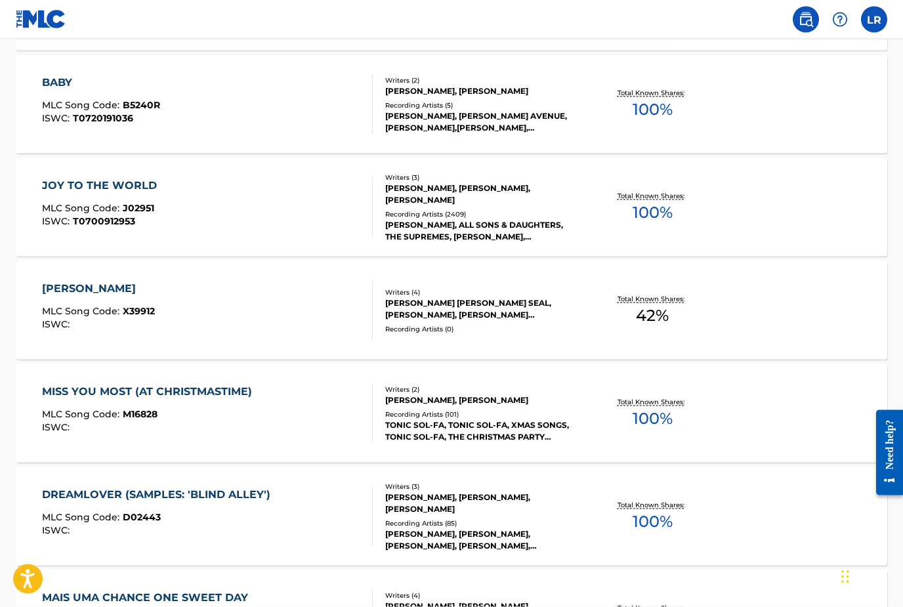
click at [68, 179] on div "JOY TO THE WORLD" at bounding box center [102, 186] width 121 height 16
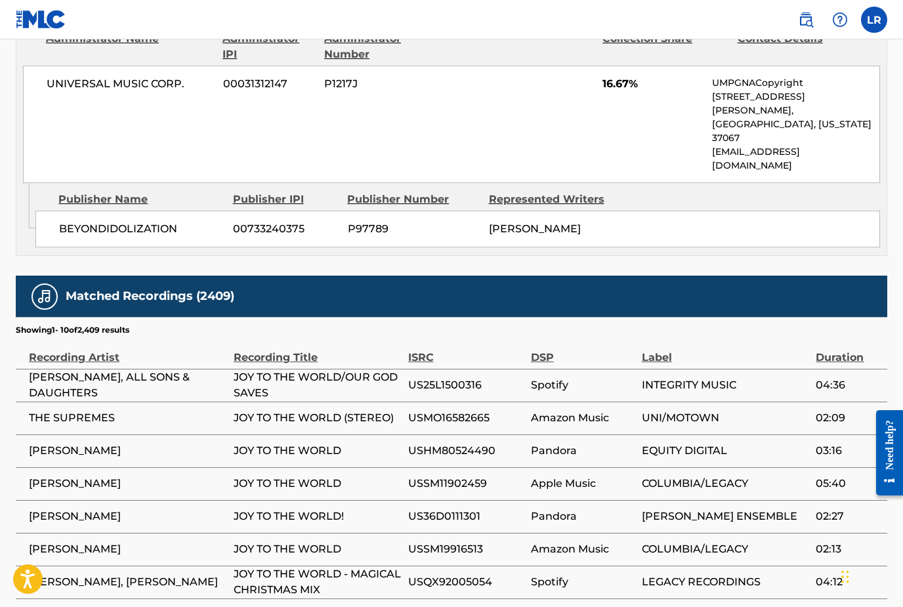
scroll to position [1393, 0]
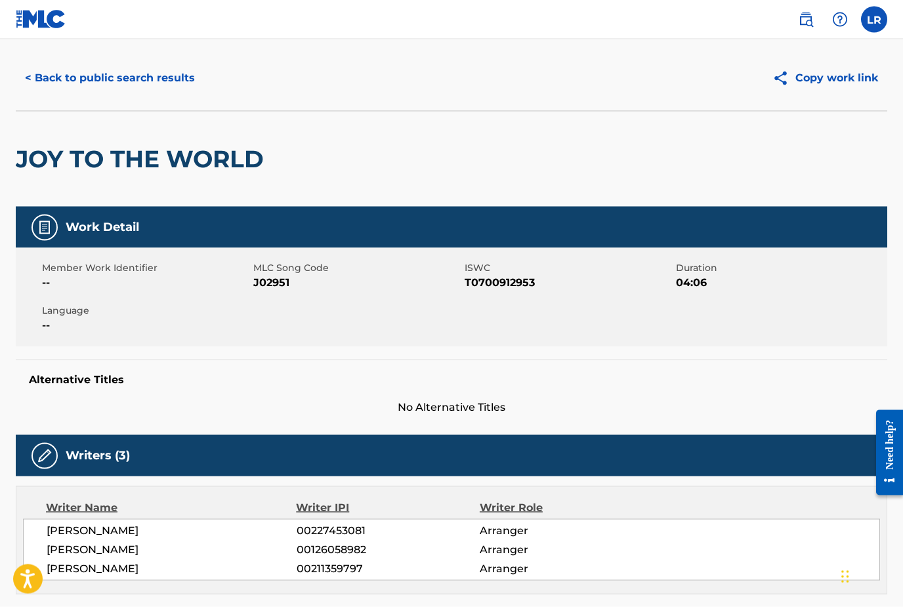
scroll to position [0, 0]
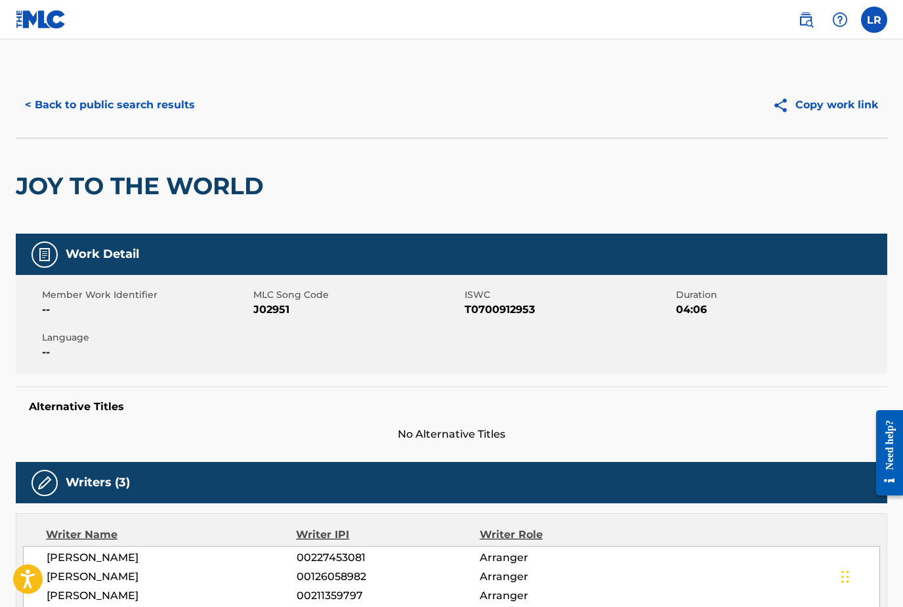
click at [80, 106] on button "< Back to public search results" at bounding box center [110, 105] width 188 height 33
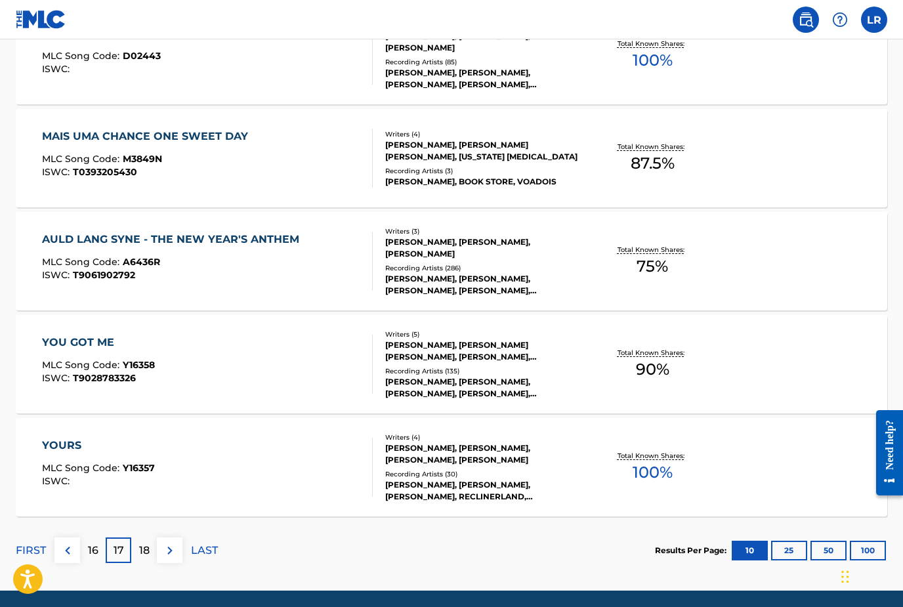
scroll to position [958, 0]
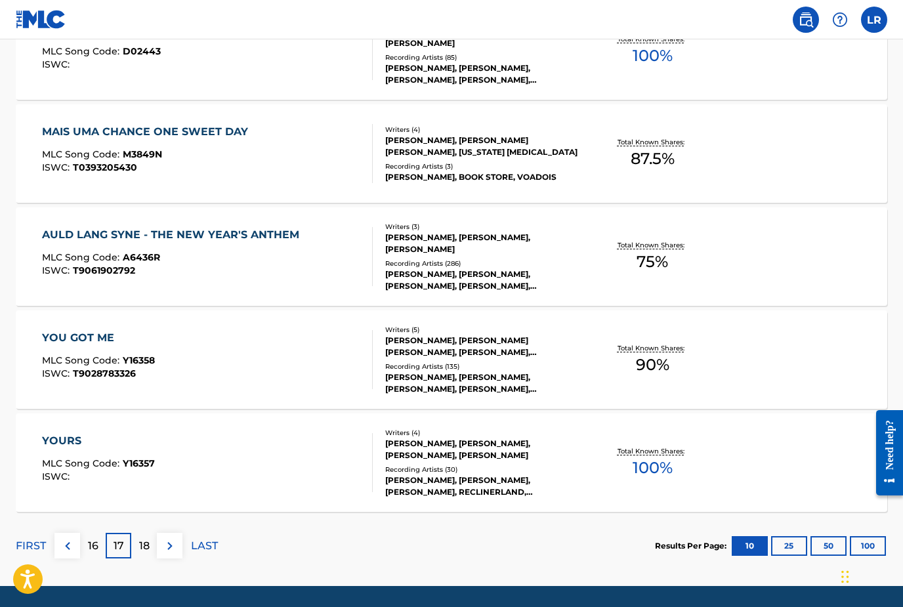
click at [148, 547] on p "18" at bounding box center [144, 546] width 11 height 16
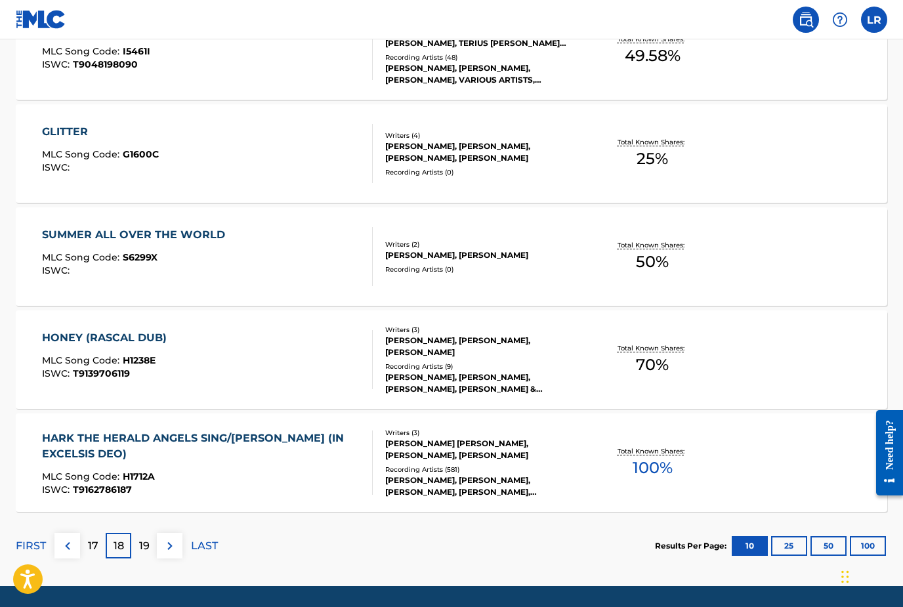
click at [147, 545] on p "19" at bounding box center [144, 546] width 11 height 16
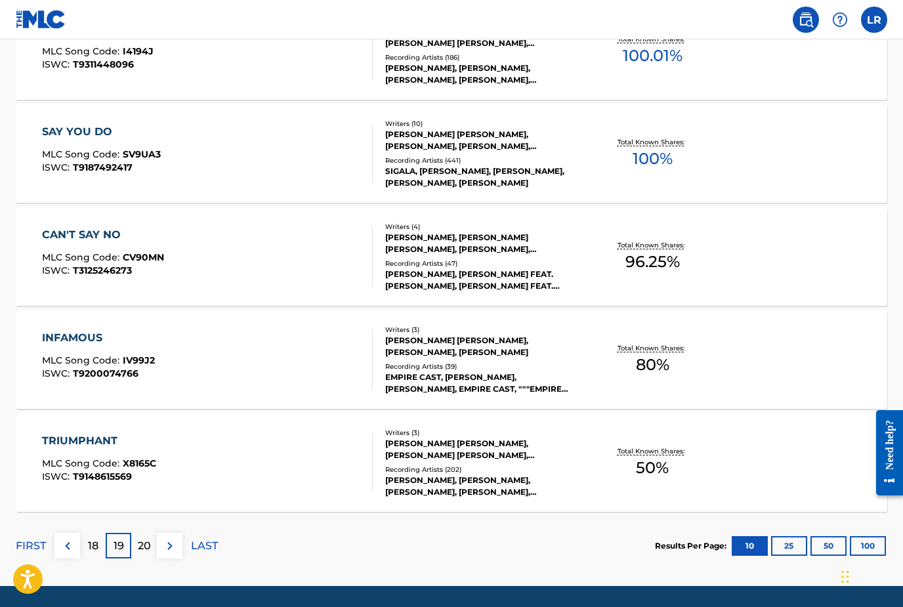
click at [142, 549] on p "20" at bounding box center [144, 546] width 13 height 16
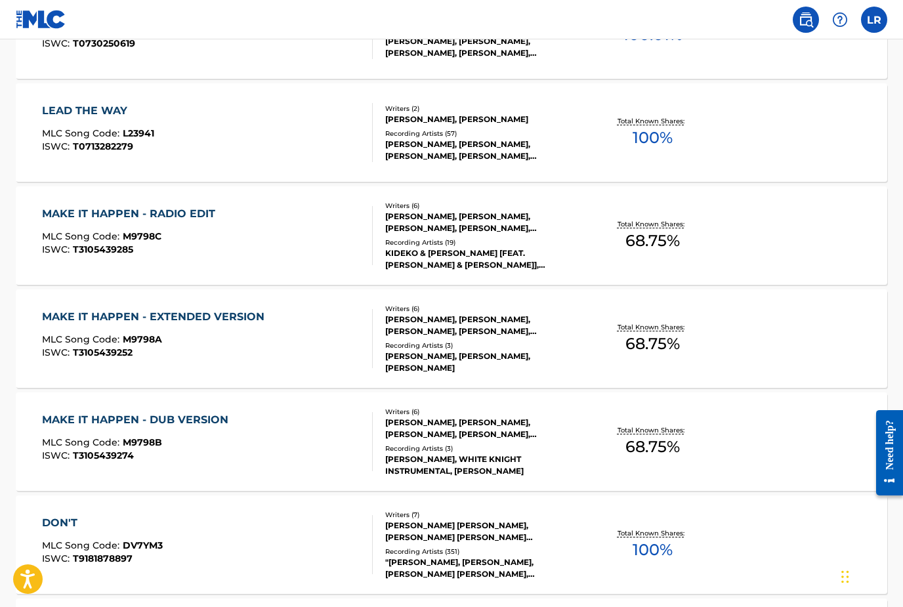
scroll to position [566, 0]
click at [61, 214] on div "MAKE IT HAPPEN - RADIO EDIT" at bounding box center [132, 215] width 180 height 16
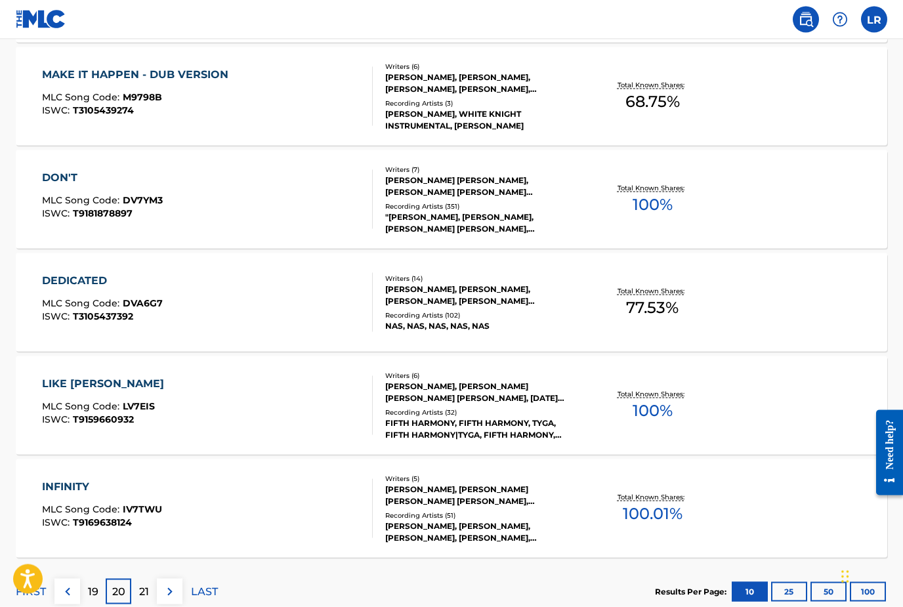
scroll to position [958, 0]
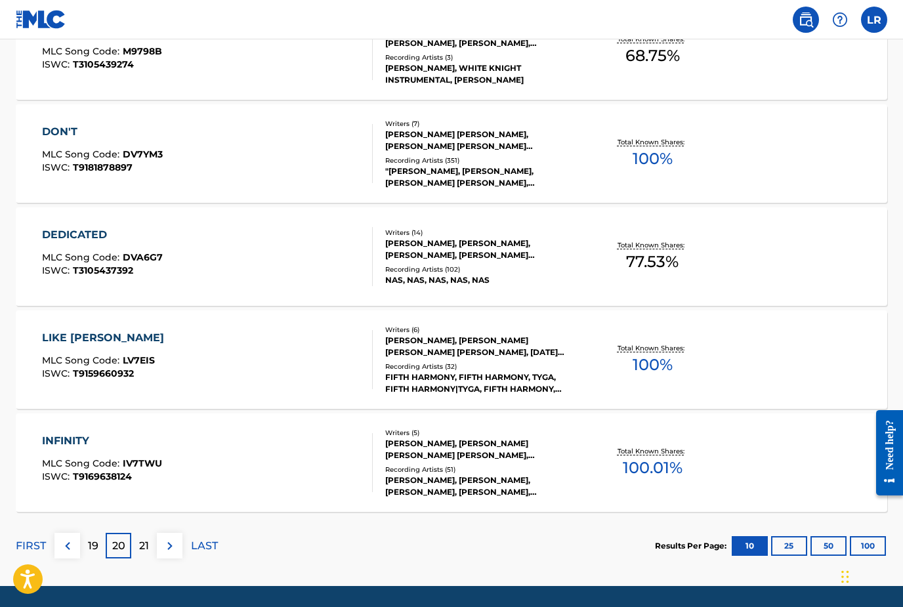
click at [150, 548] on div "21" at bounding box center [144, 546] width 26 height 26
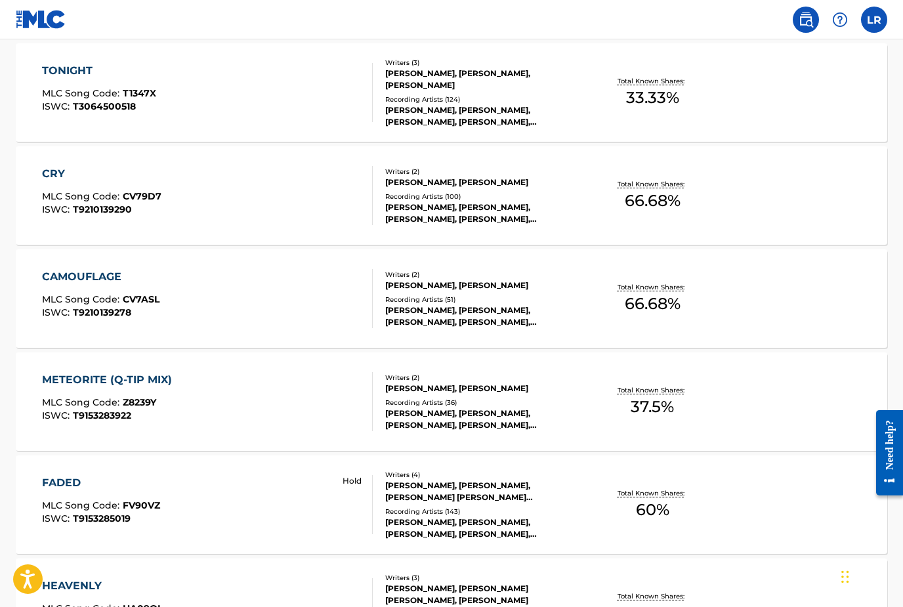
scroll to position [0, 0]
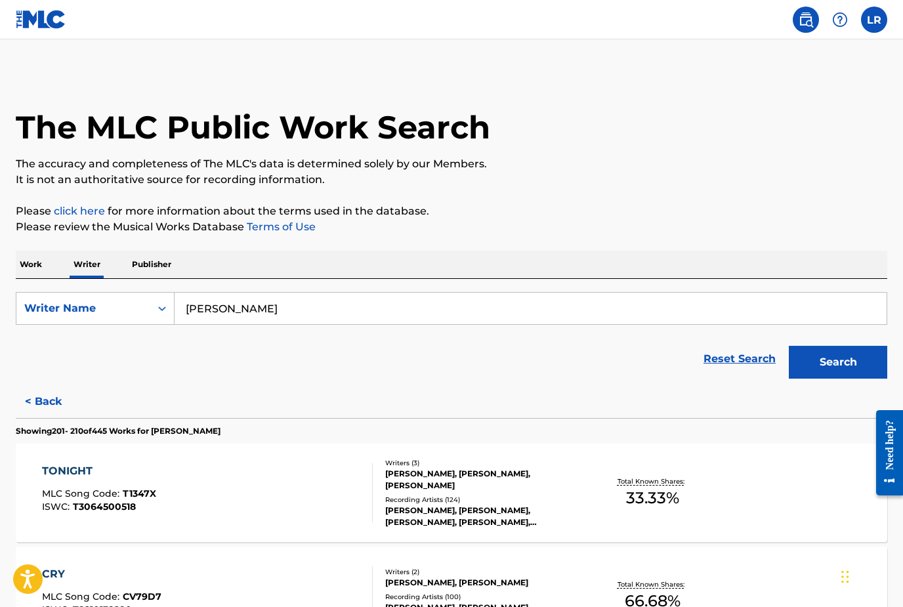
click at [207, 324] on input "[PERSON_NAME]" at bounding box center [531, 309] width 712 height 32
type input "r"
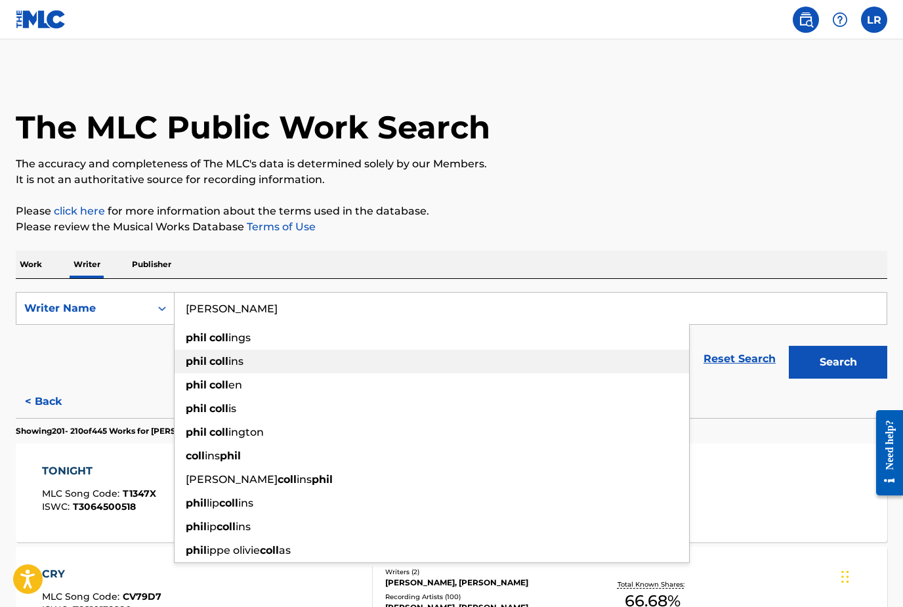
click at [190, 368] on div "[PERSON_NAME] ins" at bounding box center [432, 362] width 515 height 24
type input "[PERSON_NAME]"
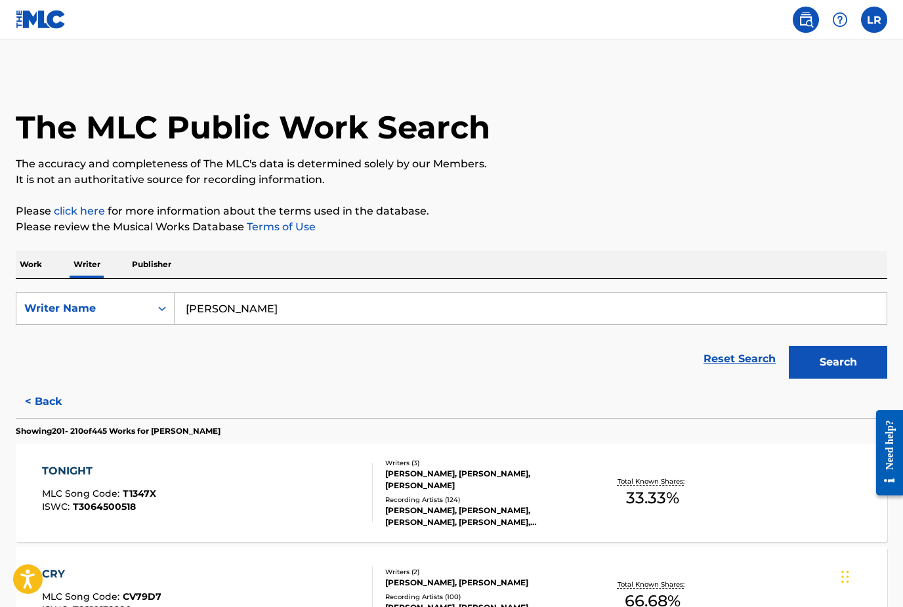
click at [844, 362] on button "Search" at bounding box center [838, 362] width 98 height 33
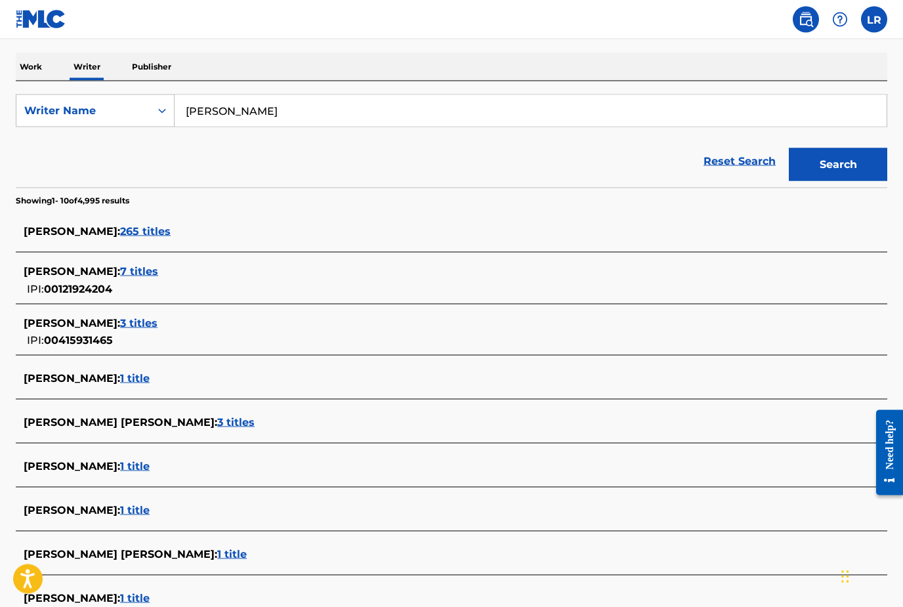
scroll to position [223, 0]
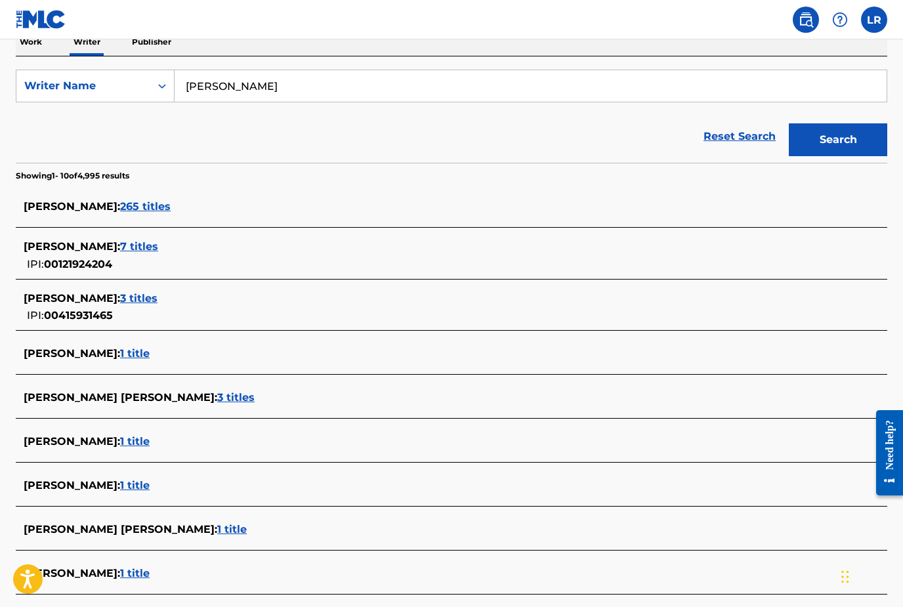
click at [120, 205] on span "265 titles" at bounding box center [145, 206] width 51 height 12
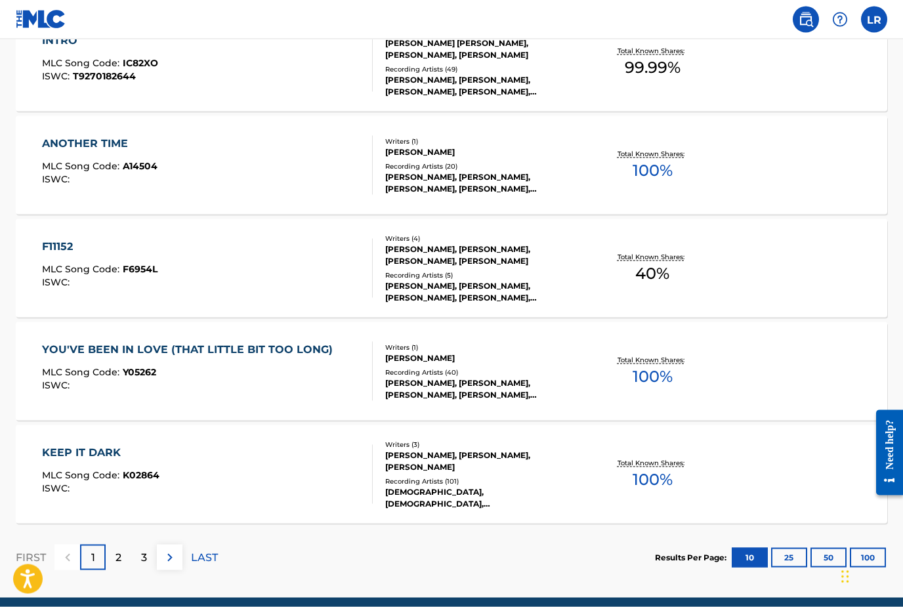
scroll to position [958, 0]
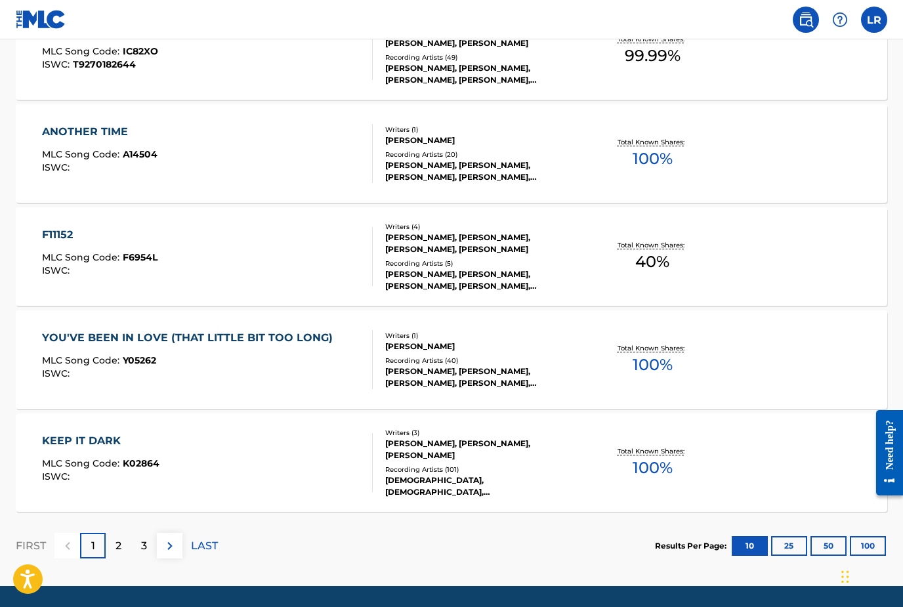
click at [117, 555] on div "2" at bounding box center [119, 546] width 26 height 26
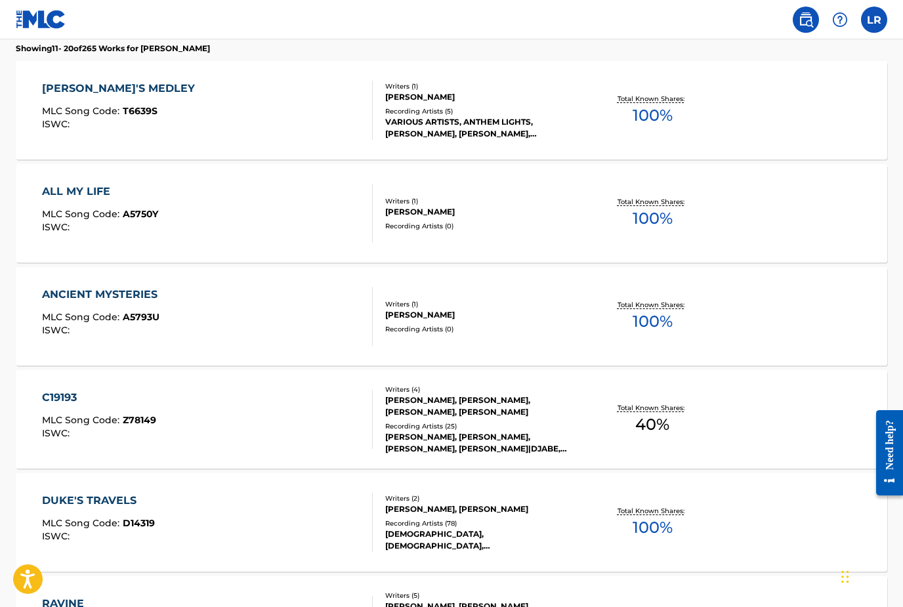
scroll to position [381, 0]
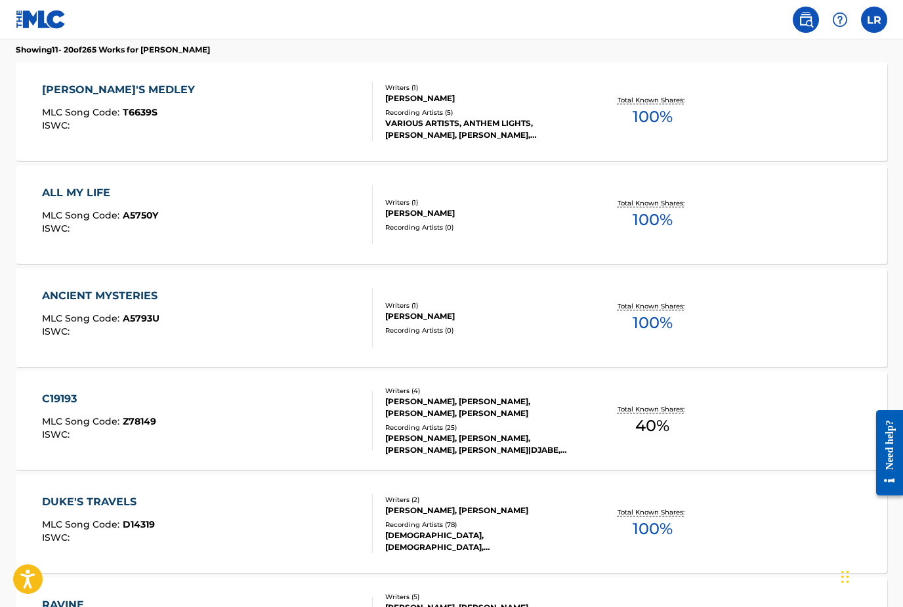
click at [60, 193] on div "ALL MY LIFE" at bounding box center [100, 193] width 116 height 16
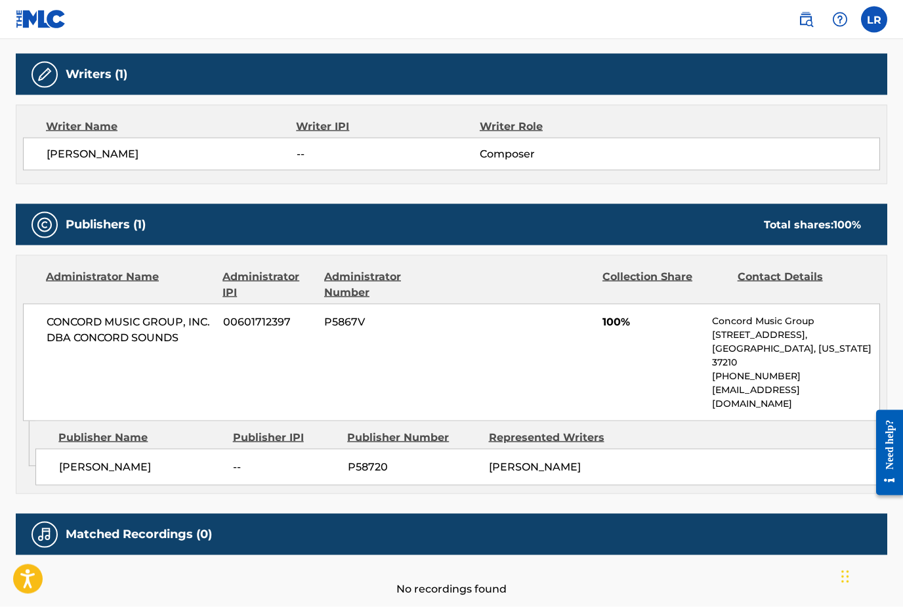
scroll to position [411, 0]
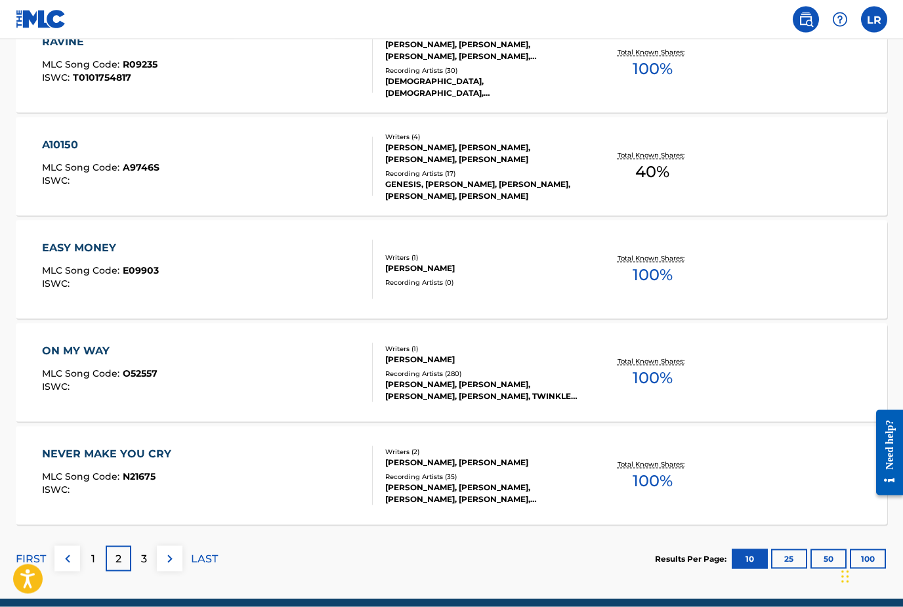
scroll to position [958, 0]
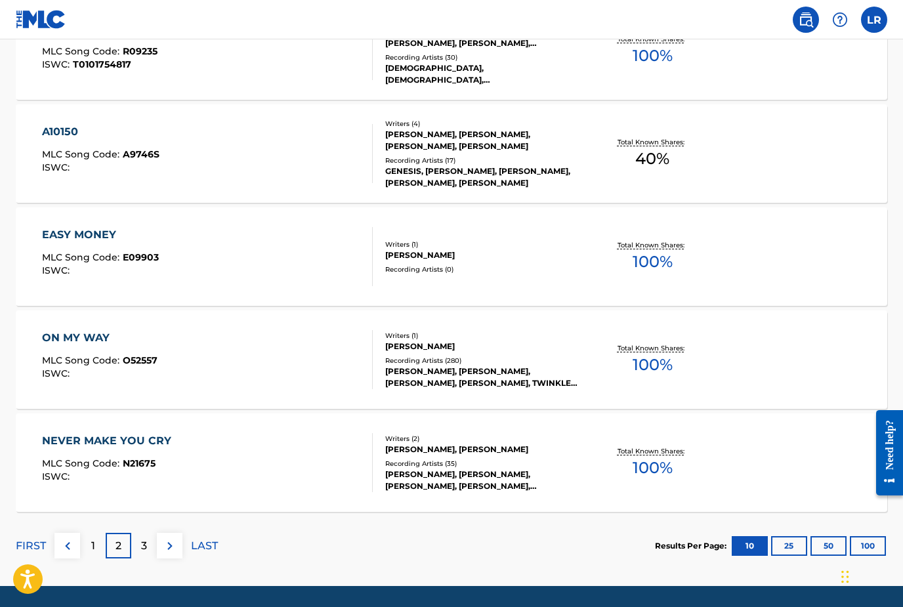
click at [139, 543] on div "3" at bounding box center [144, 546] width 26 height 26
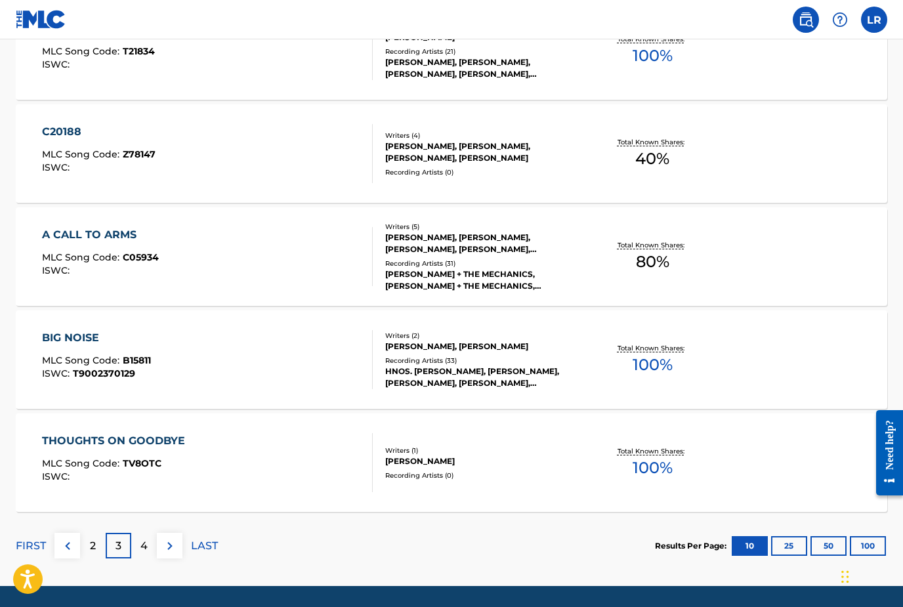
click at [150, 557] on div "4" at bounding box center [144, 546] width 26 height 26
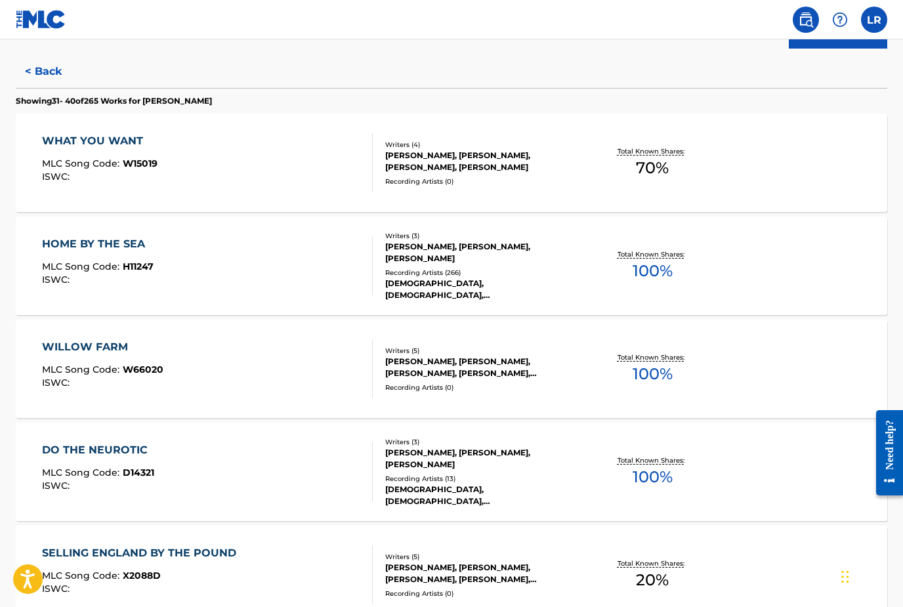
scroll to position [0, 0]
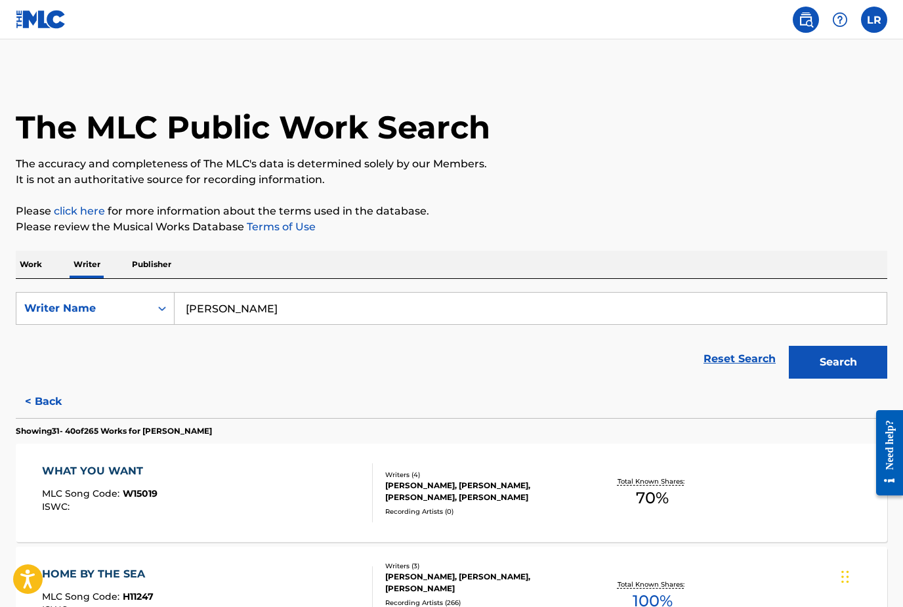
click at [868, 30] on label at bounding box center [874, 20] width 26 height 26
click at [874, 20] on input "LR [PERSON_NAME] [EMAIL_ADDRESS][DOMAIN_NAME] Notification Preferences Profile …" at bounding box center [874, 20] width 0 height 0
click at [802, 146] on link "Notification Preferences" at bounding box center [780, 141] width 96 height 12
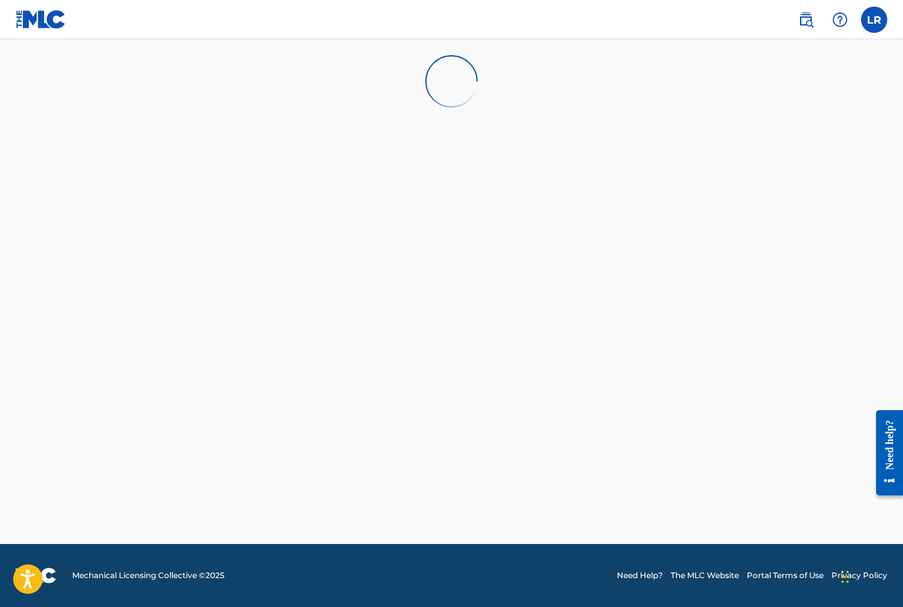
click at [878, 32] on label at bounding box center [874, 20] width 26 height 26
click at [874, 20] on input "LR [PERSON_NAME] [EMAIL_ADDRESS][DOMAIN_NAME] Notification Preferences Profile …" at bounding box center [874, 20] width 0 height 0
click at [756, 164] on link "Profile" at bounding box center [745, 164] width 26 height 12
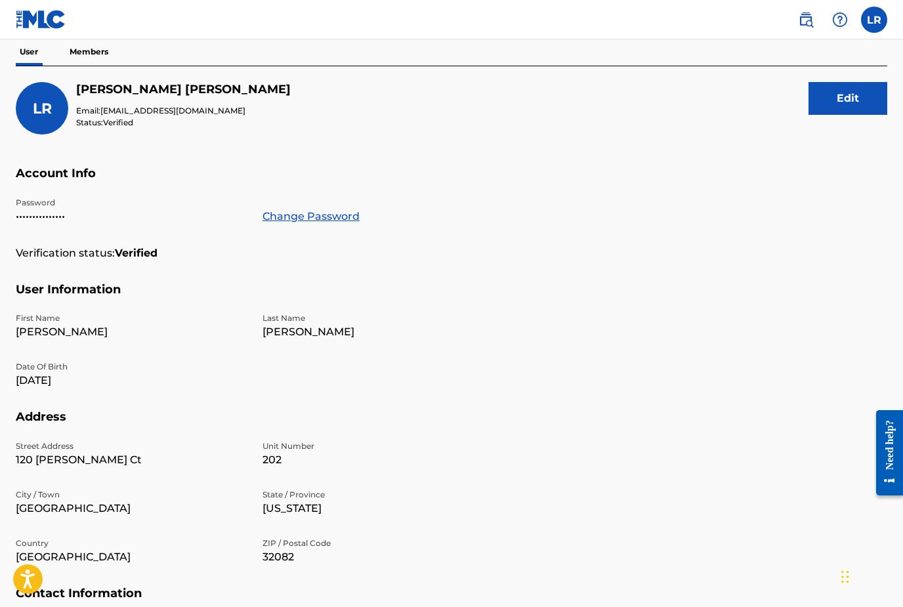
scroll to position [120, 0]
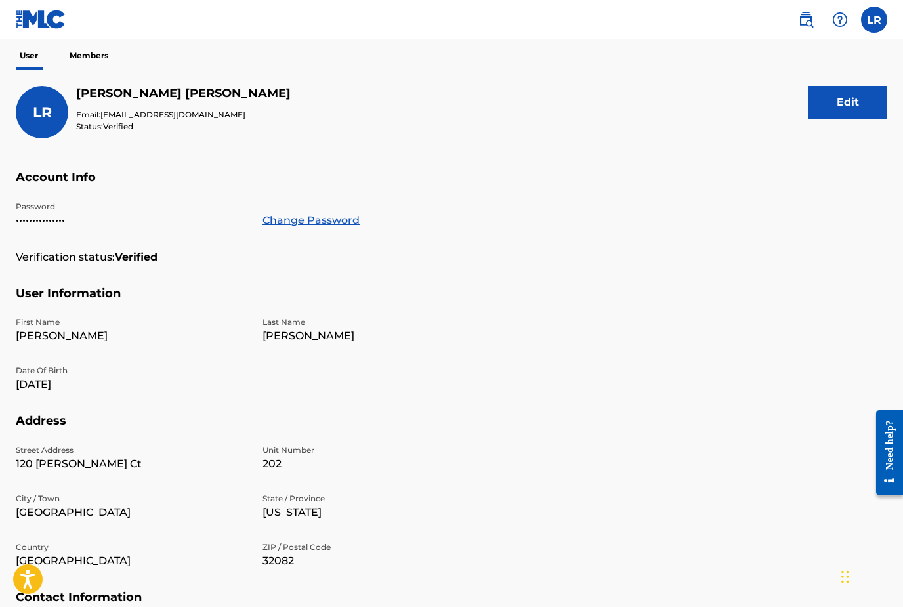
click at [77, 53] on p "Members" at bounding box center [89, 56] width 47 height 28
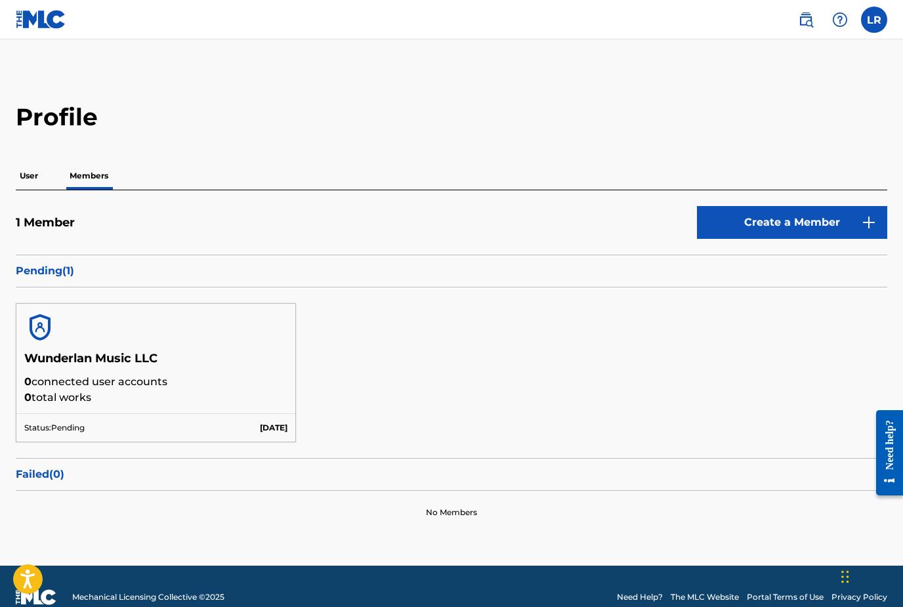
click at [39, 351] on h5 "Wunderlan Music LLC" at bounding box center [155, 362] width 263 height 23
